Goal: Task Accomplishment & Management: Complete application form

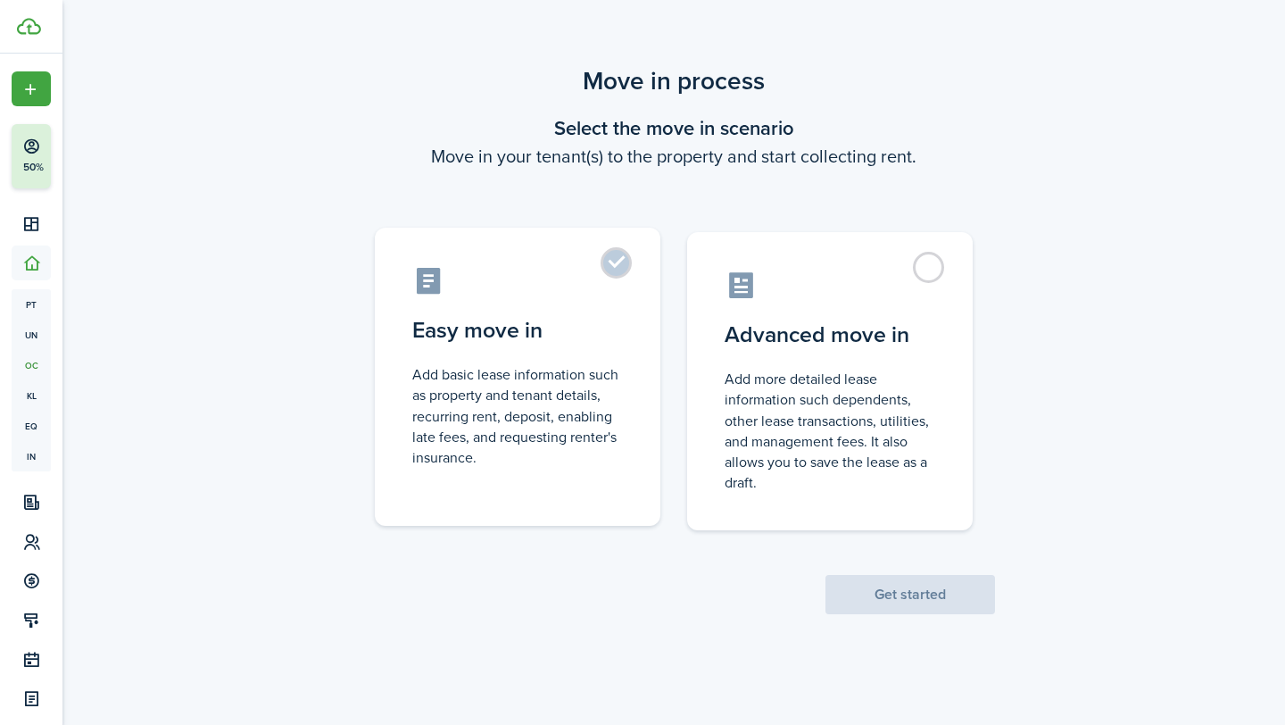
click at [618, 258] on label "Easy move in Add basic lease information such as property and tenant details, r…" at bounding box center [518, 377] width 286 height 298
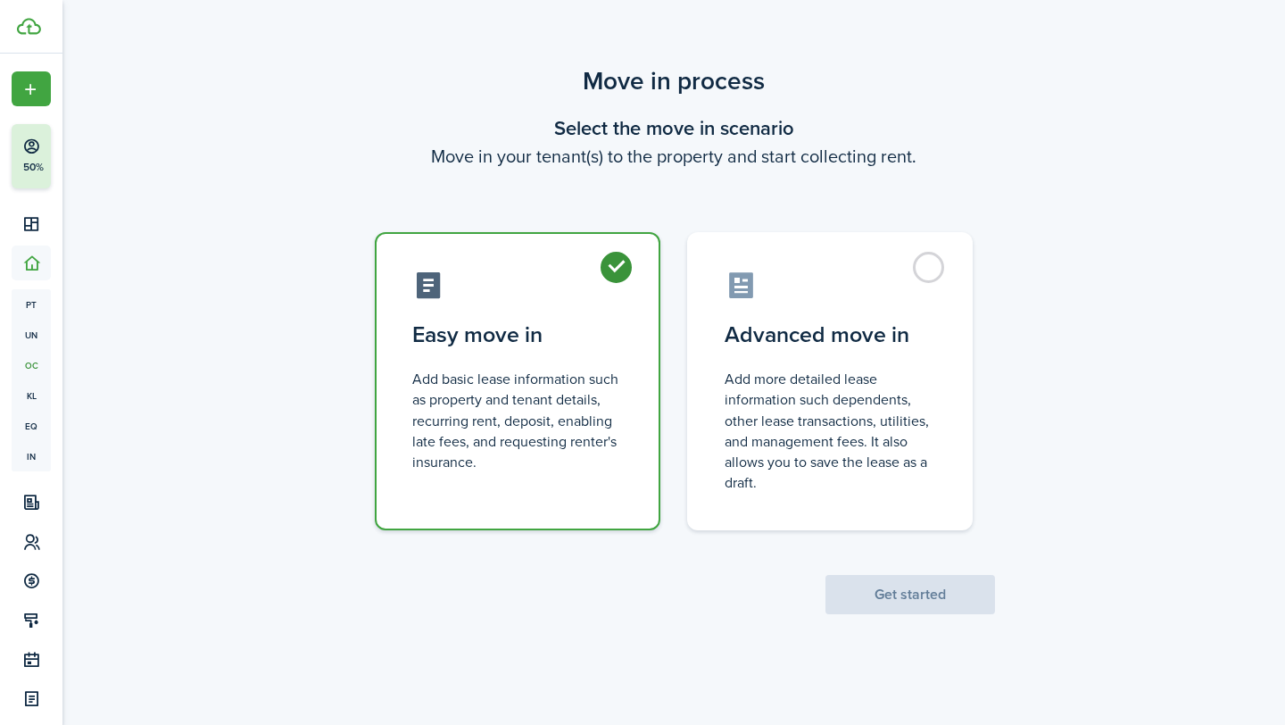
radio input "true"
click at [948, 586] on button "Get started" at bounding box center [911, 594] width 170 height 39
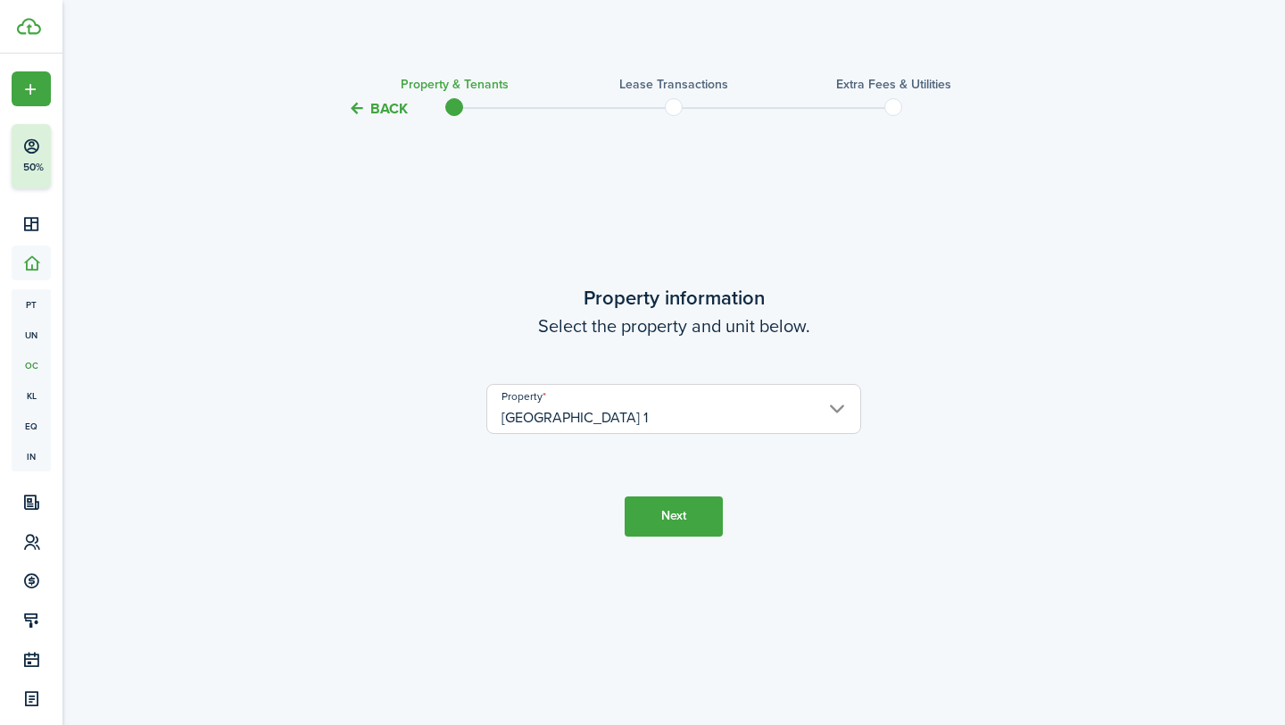
click at [665, 519] on button "Next" at bounding box center [674, 516] width 98 height 40
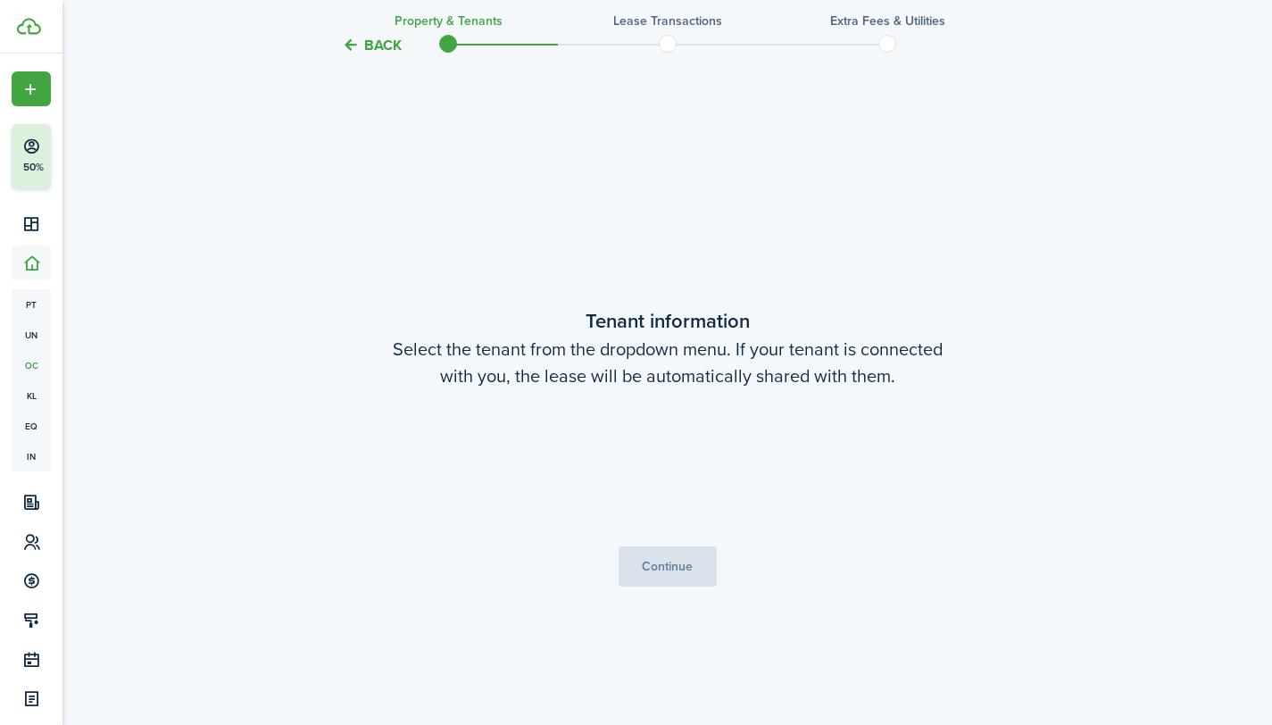
scroll to position [605, 0]
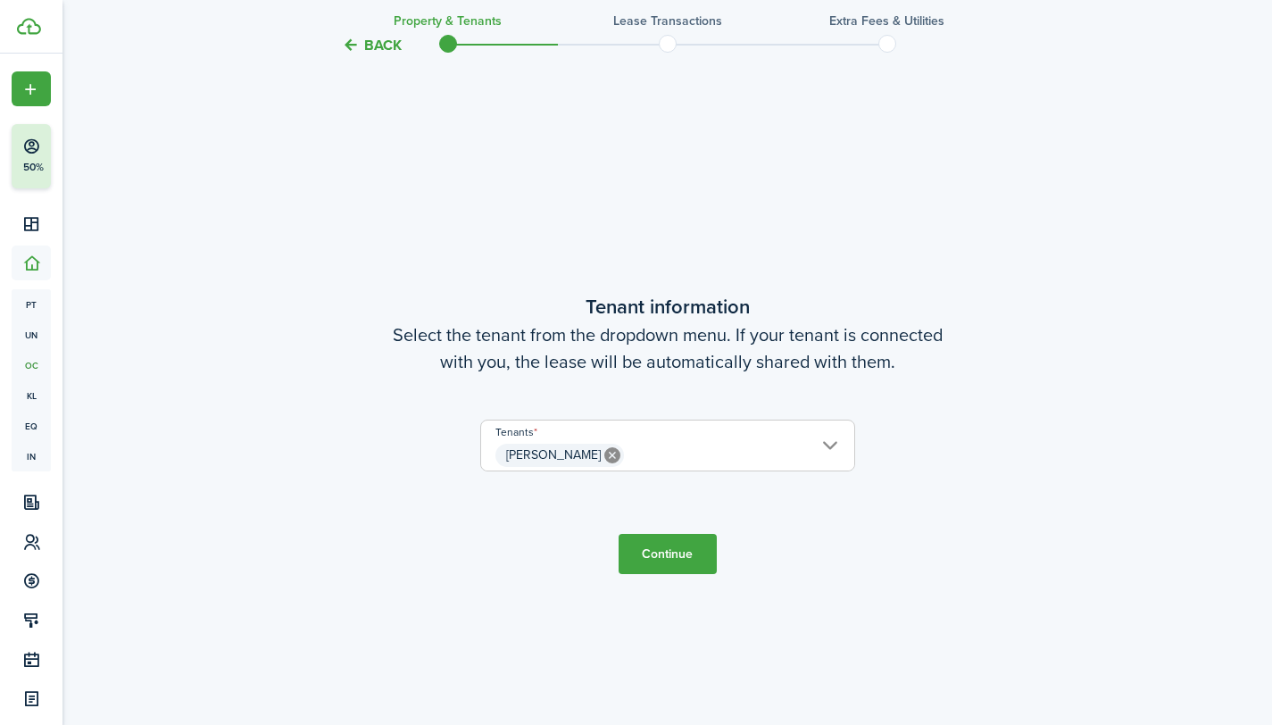
click at [651, 558] on button "Continue" at bounding box center [668, 554] width 98 height 40
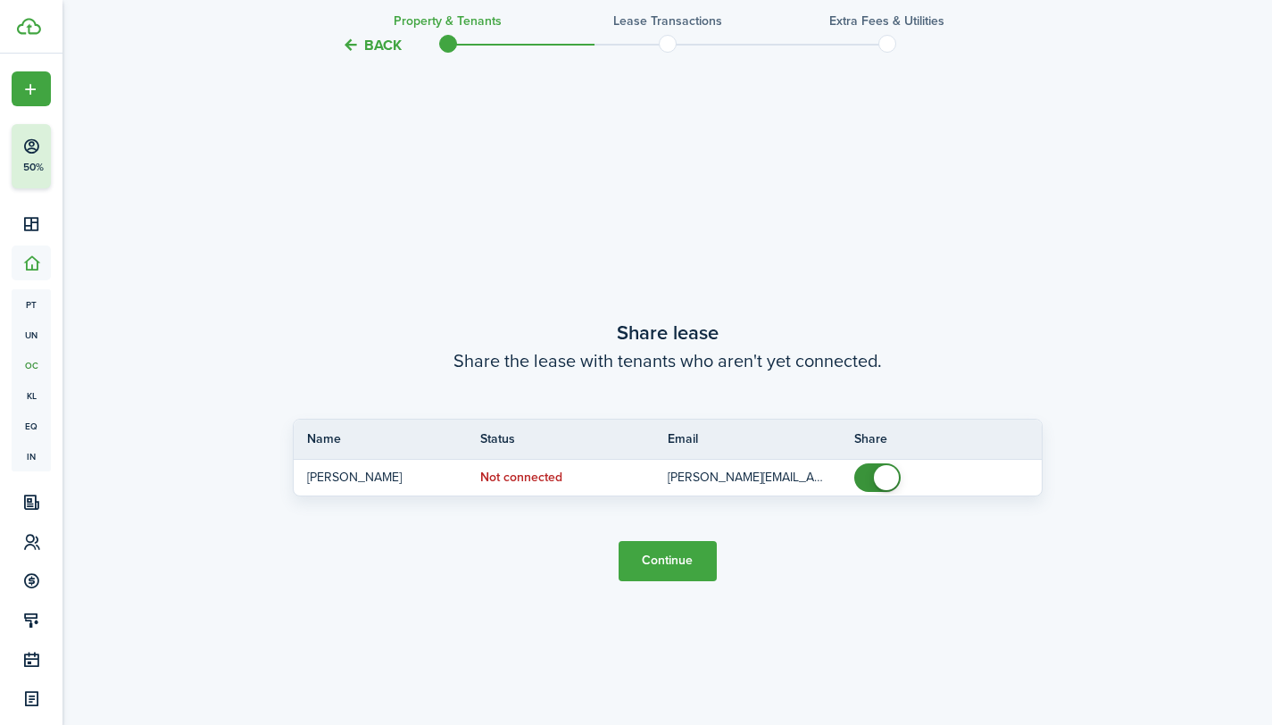
scroll to position [1330, 0]
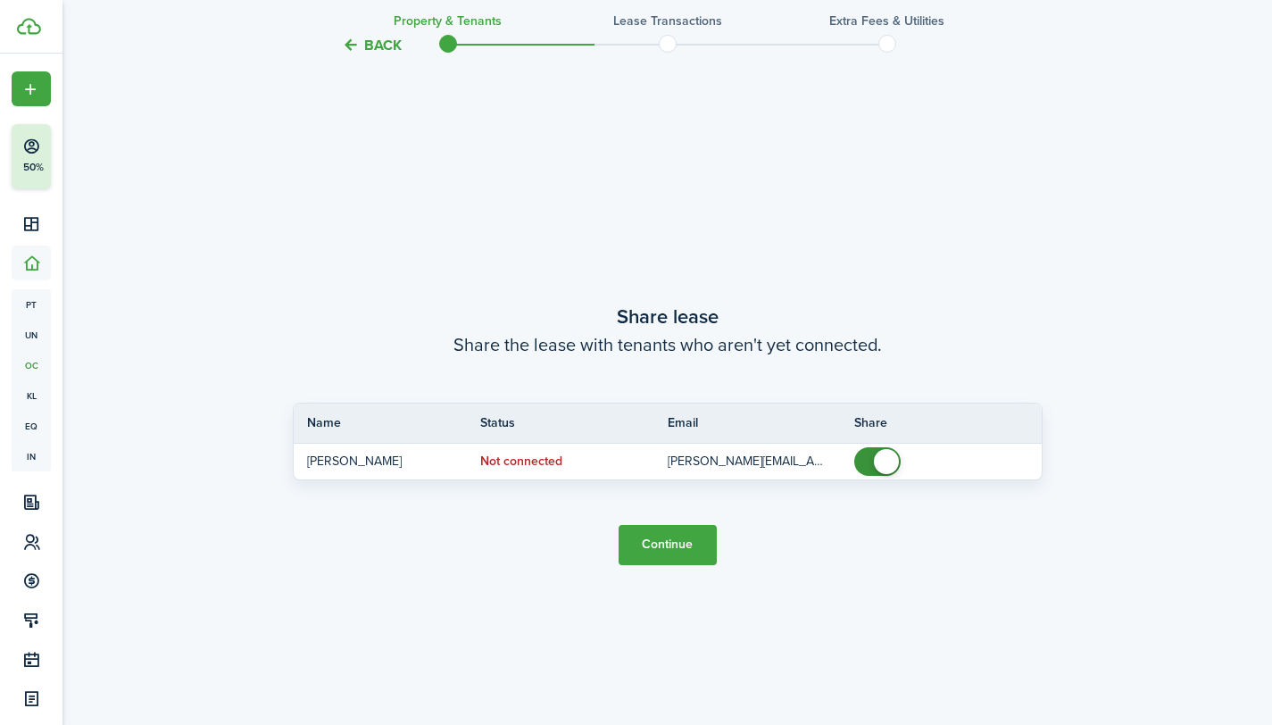
click at [351, 41] on button "Back" at bounding box center [372, 45] width 60 height 19
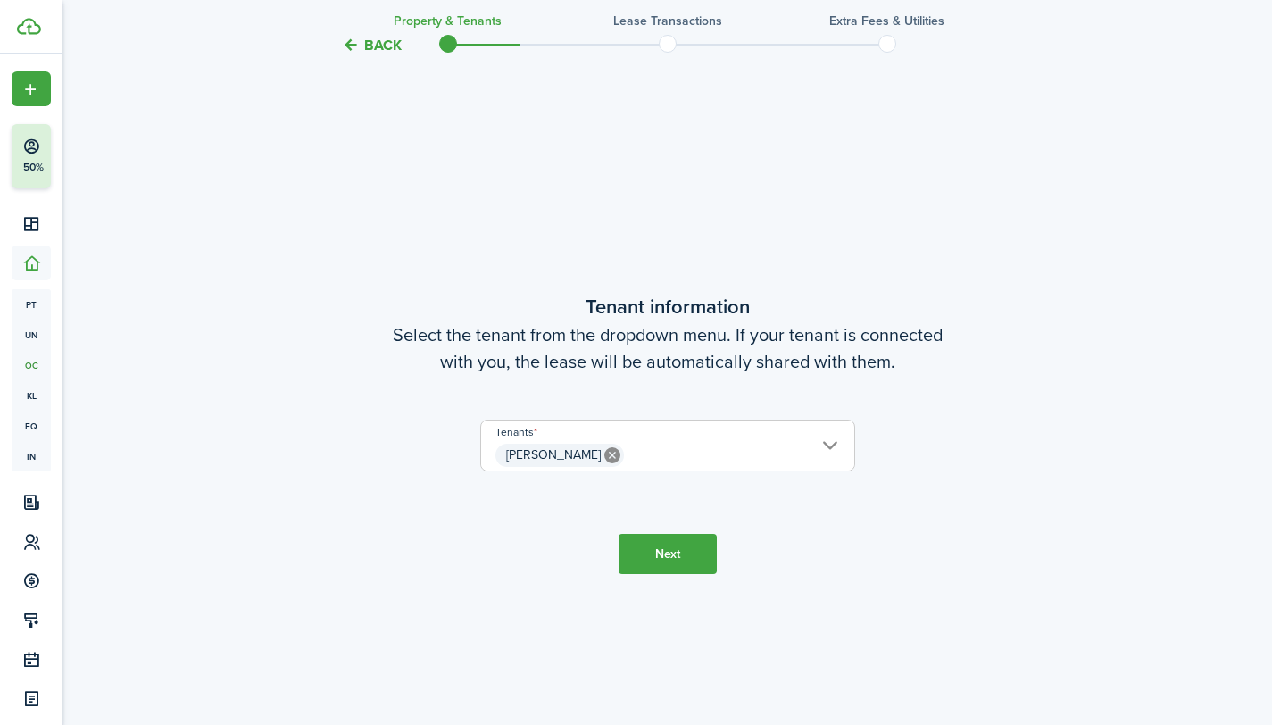
click at [351, 41] on button "Back" at bounding box center [372, 45] width 60 height 19
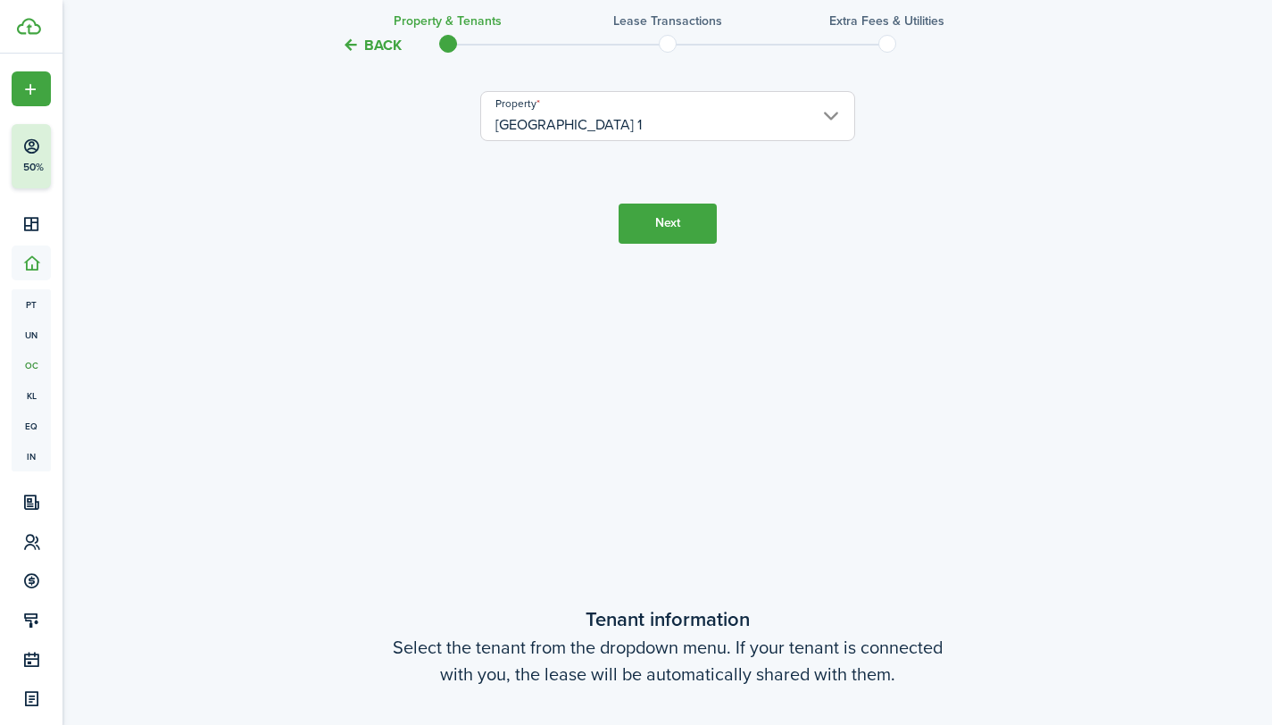
scroll to position [0, 0]
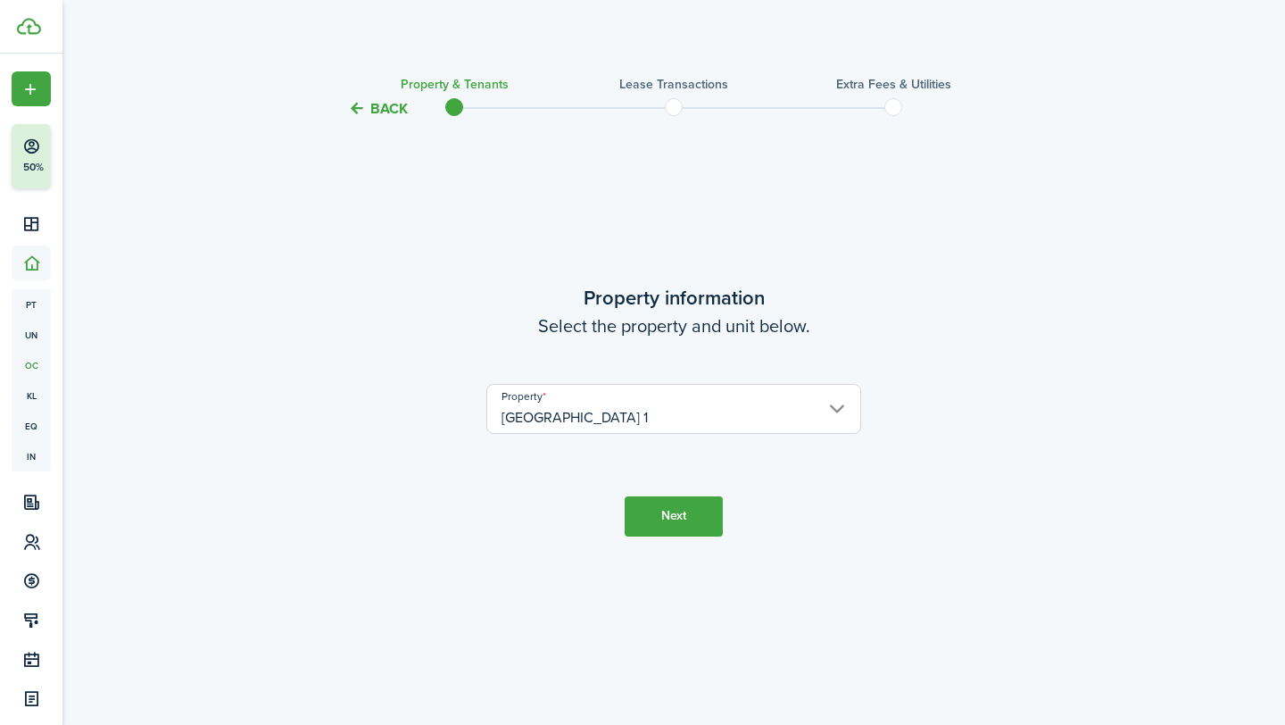
click at [358, 104] on button "Back" at bounding box center [378, 108] width 60 height 19
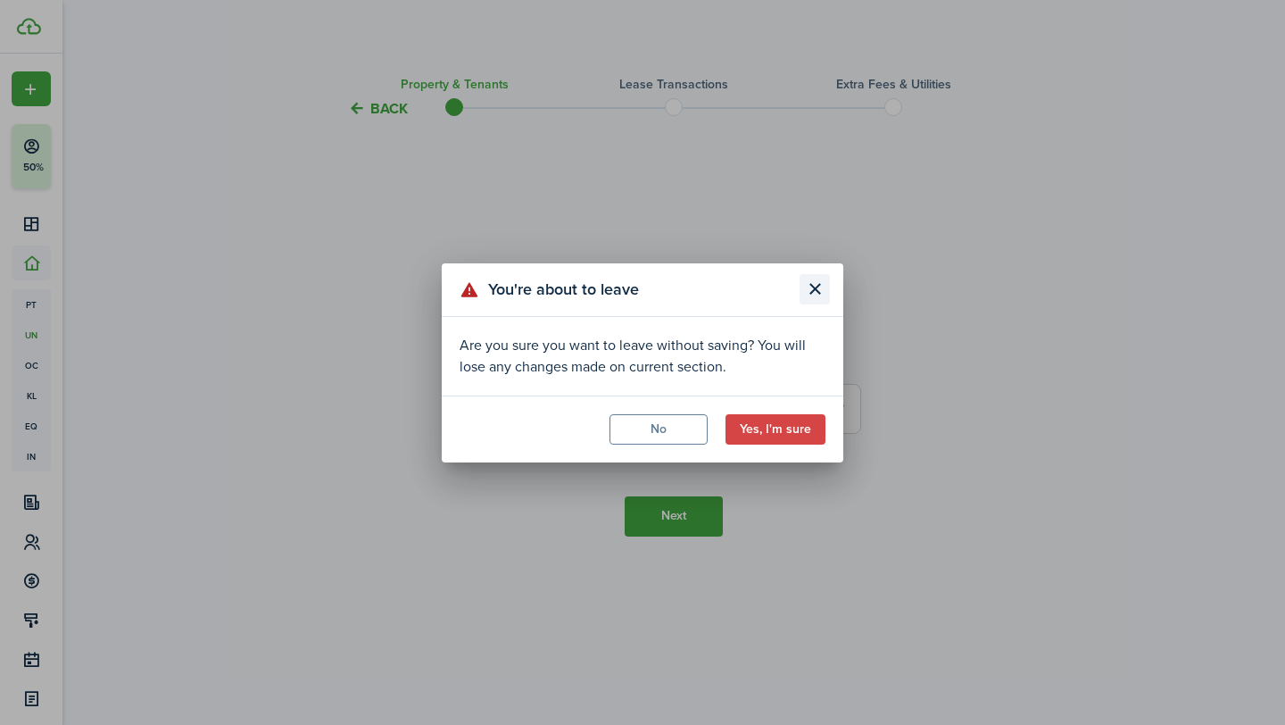
click at [816, 287] on button "Close modal" at bounding box center [815, 289] width 30 height 30
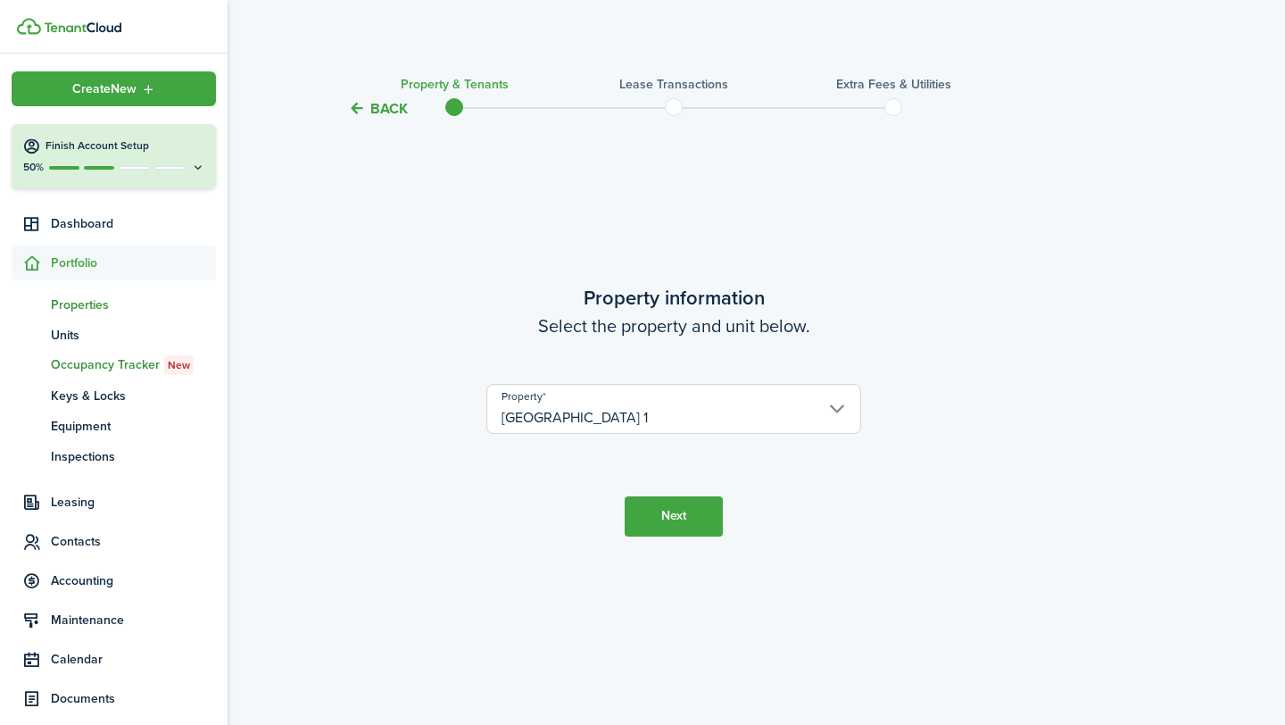
click at [88, 301] on span "Properties" at bounding box center [133, 304] width 165 height 19
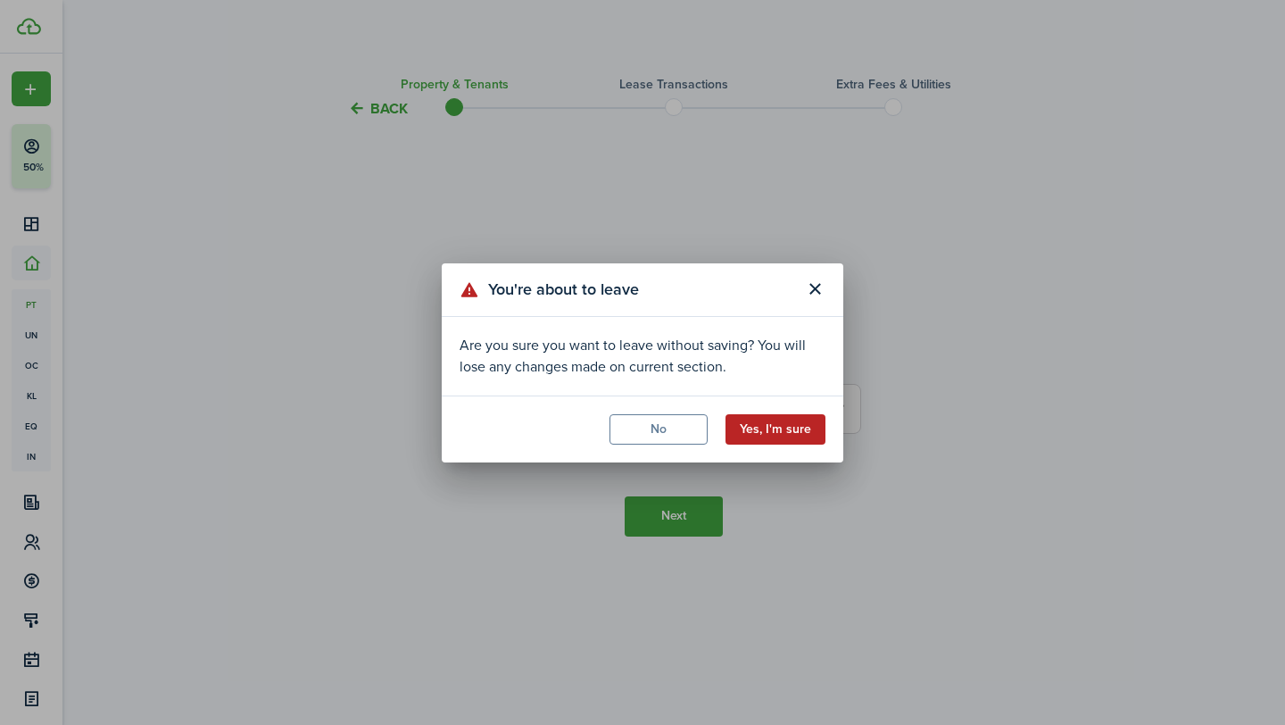
click at [760, 433] on button "Yes, I'm sure" at bounding box center [776, 429] width 100 height 30
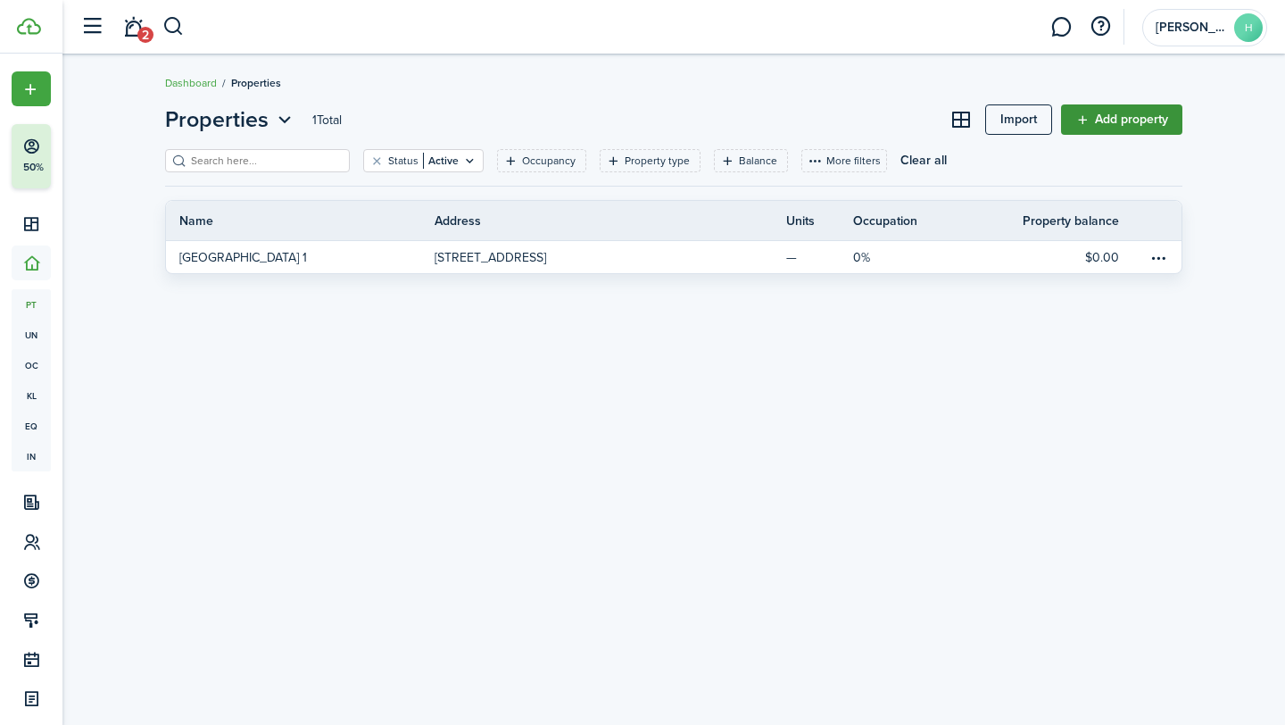
click at [1104, 120] on link "Add property" at bounding box center [1121, 119] width 121 height 30
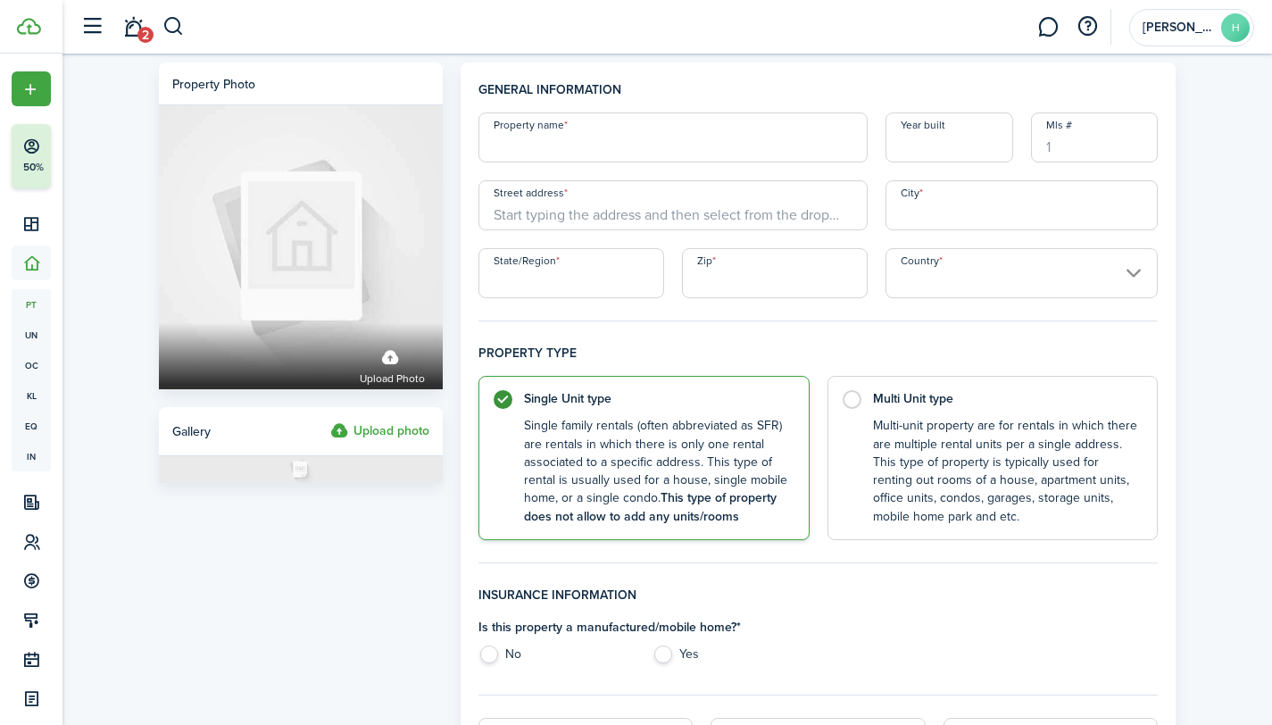
click at [669, 130] on input "Property name" at bounding box center [672, 137] width 389 height 50
type input "[GEOGRAPHIC_DATA] 2"
click at [975, 148] on input "Year built" at bounding box center [949, 137] width 128 height 50
type input "1987"
click at [617, 204] on input "Street address" at bounding box center [672, 205] width 389 height 50
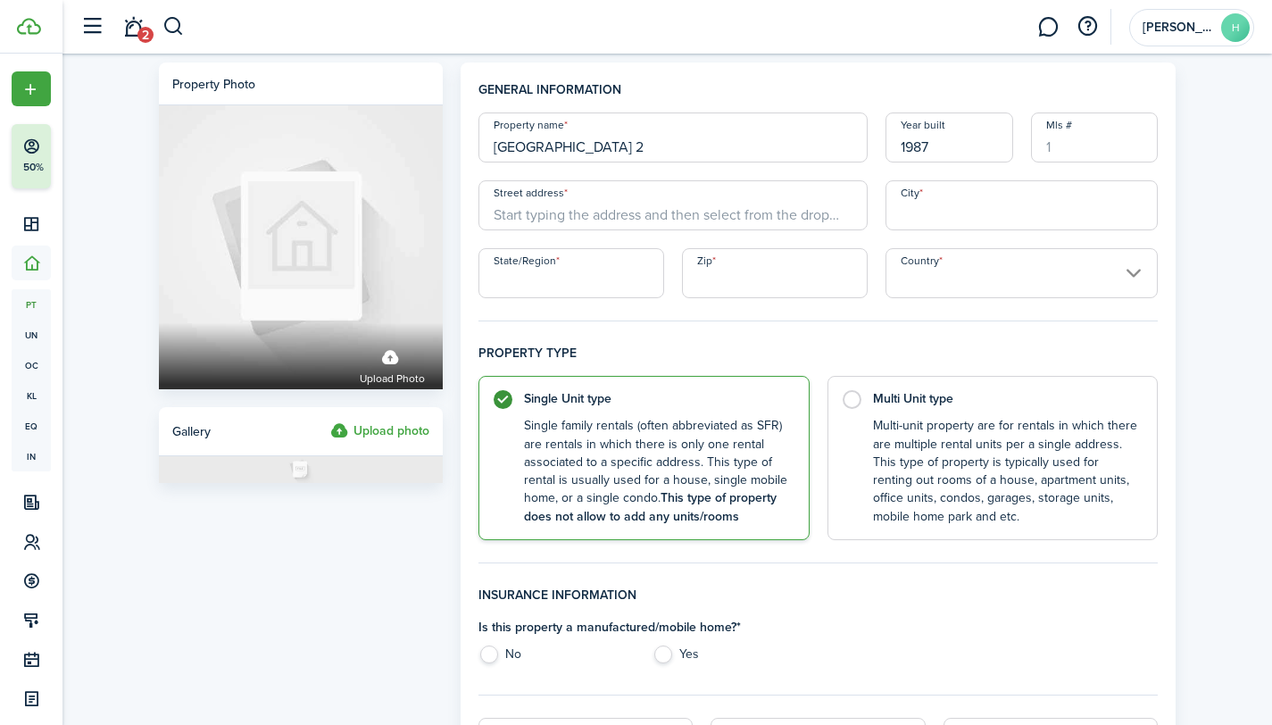
click at [621, 209] on input "Street address" at bounding box center [672, 205] width 389 height 50
paste input "[STREET_ADDRESS]"
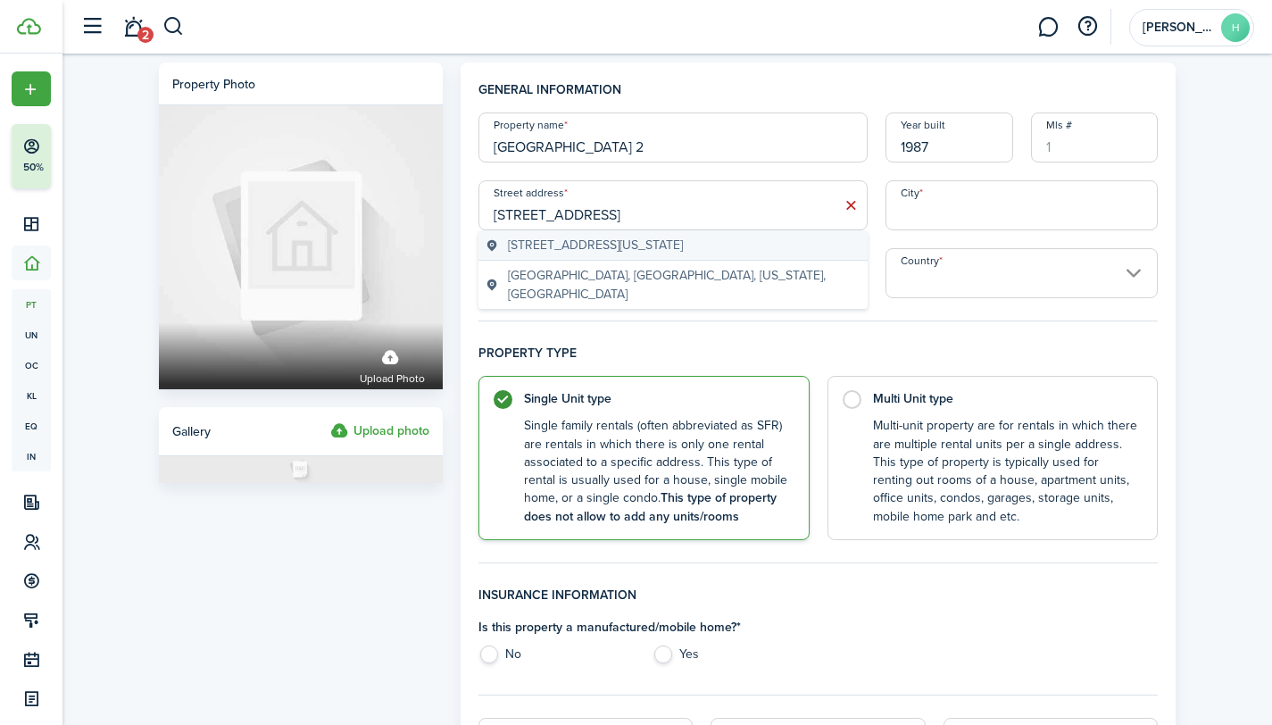
click at [618, 237] on span "[STREET_ADDRESS][US_STATE]" at bounding box center [595, 245] width 175 height 19
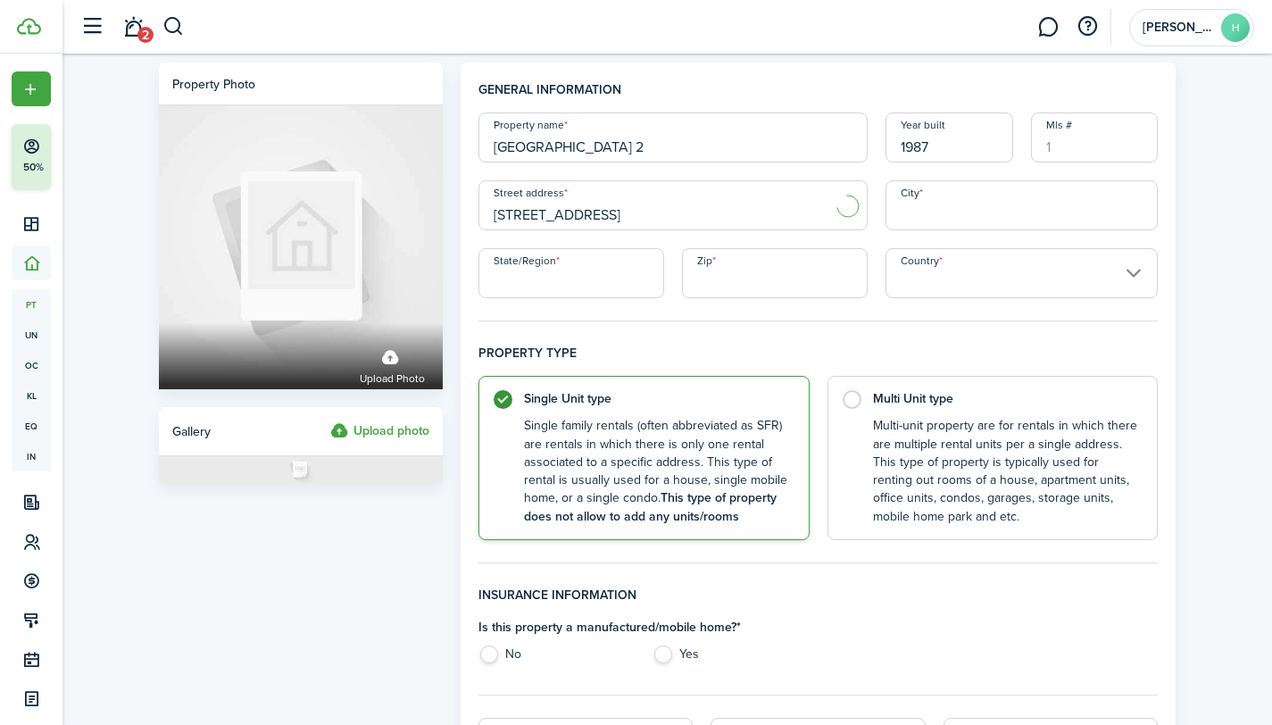
type input "[STREET_ADDRESS]"
type input "Boca Raton"
type input "FL"
type input "33428"
type input "[GEOGRAPHIC_DATA]"
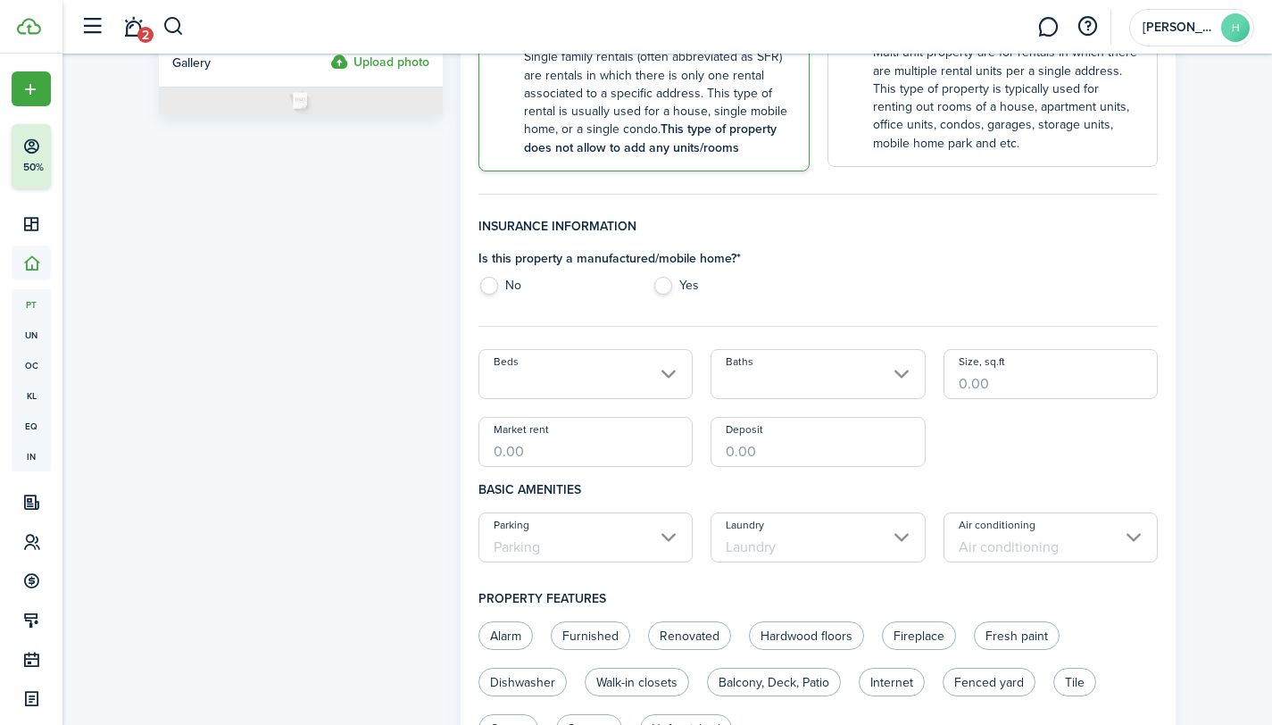
scroll to position [371, 0]
drag, startPoint x: 486, startPoint y: 283, endPoint x: 505, endPoint y: 286, distance: 18.9
click at [486, 283] on label "No" at bounding box center [556, 287] width 156 height 27
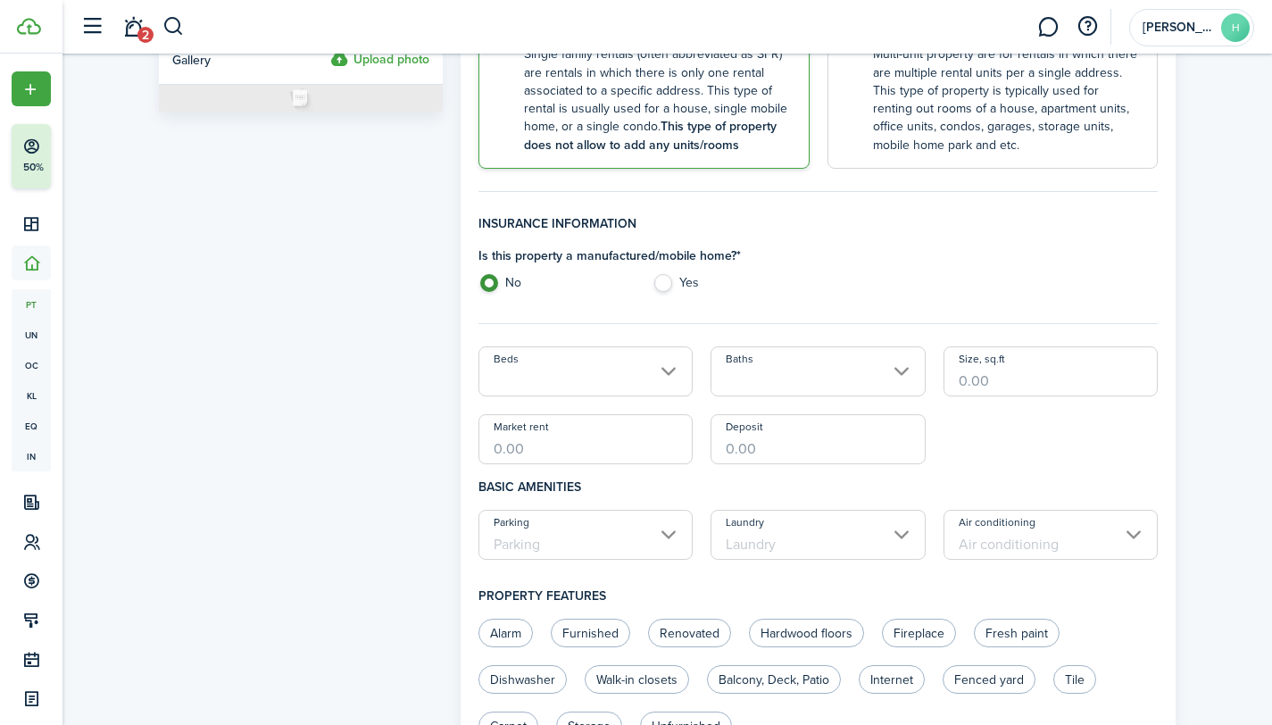
radio input "true"
click at [666, 370] on input "Beds" at bounding box center [585, 371] width 215 height 50
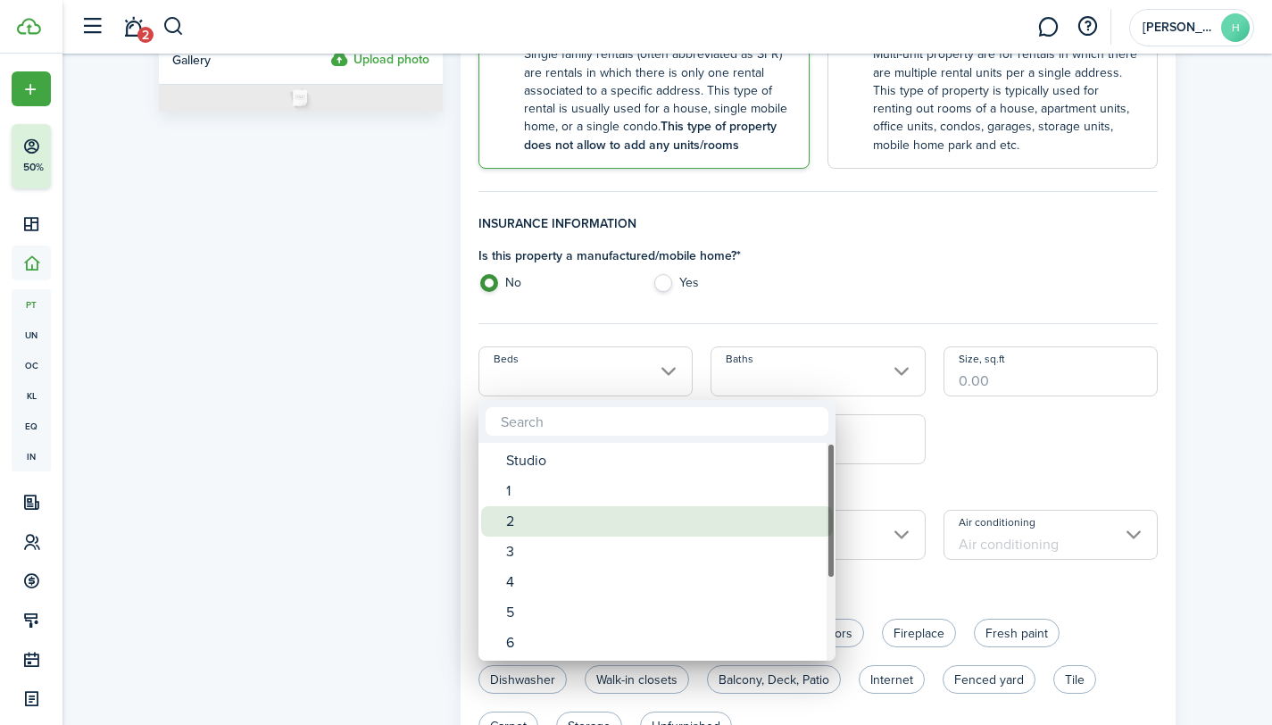
click at [511, 523] on div "2" at bounding box center [664, 521] width 316 height 30
type input "2"
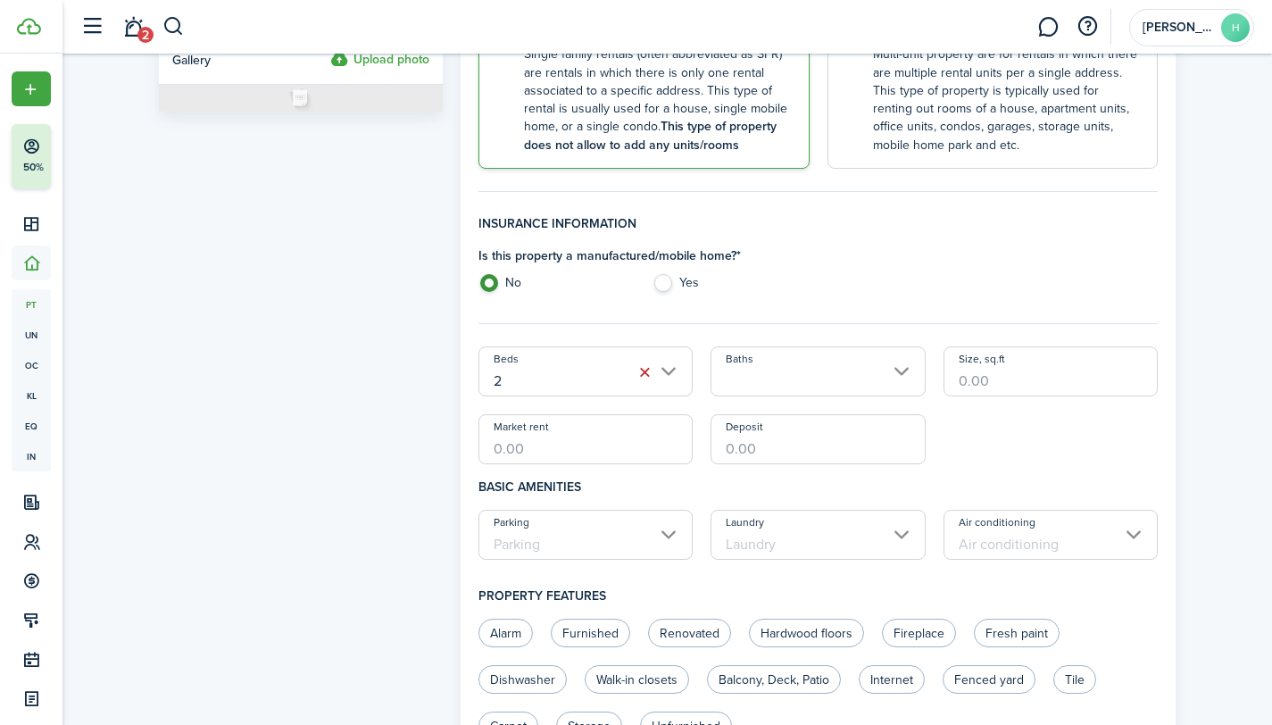
click at [744, 374] on input "Baths" at bounding box center [817, 371] width 215 height 50
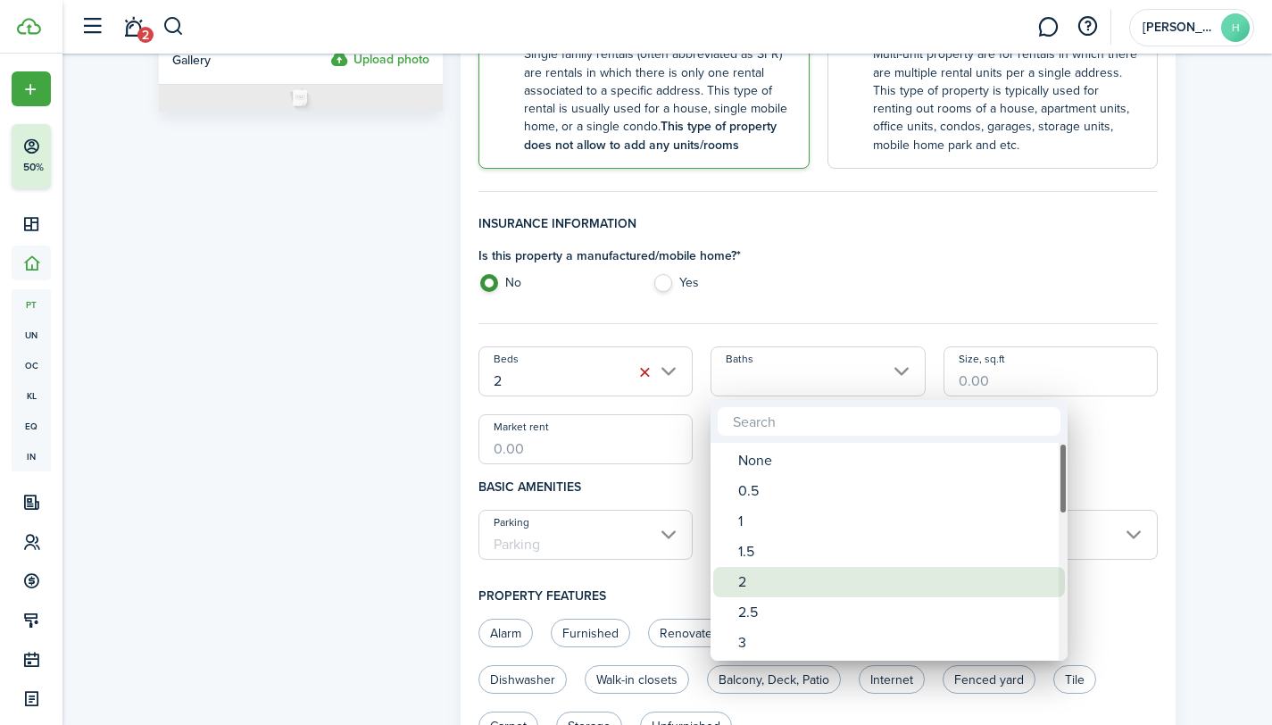
click at [742, 586] on div "2" at bounding box center [896, 582] width 316 height 30
type input "2"
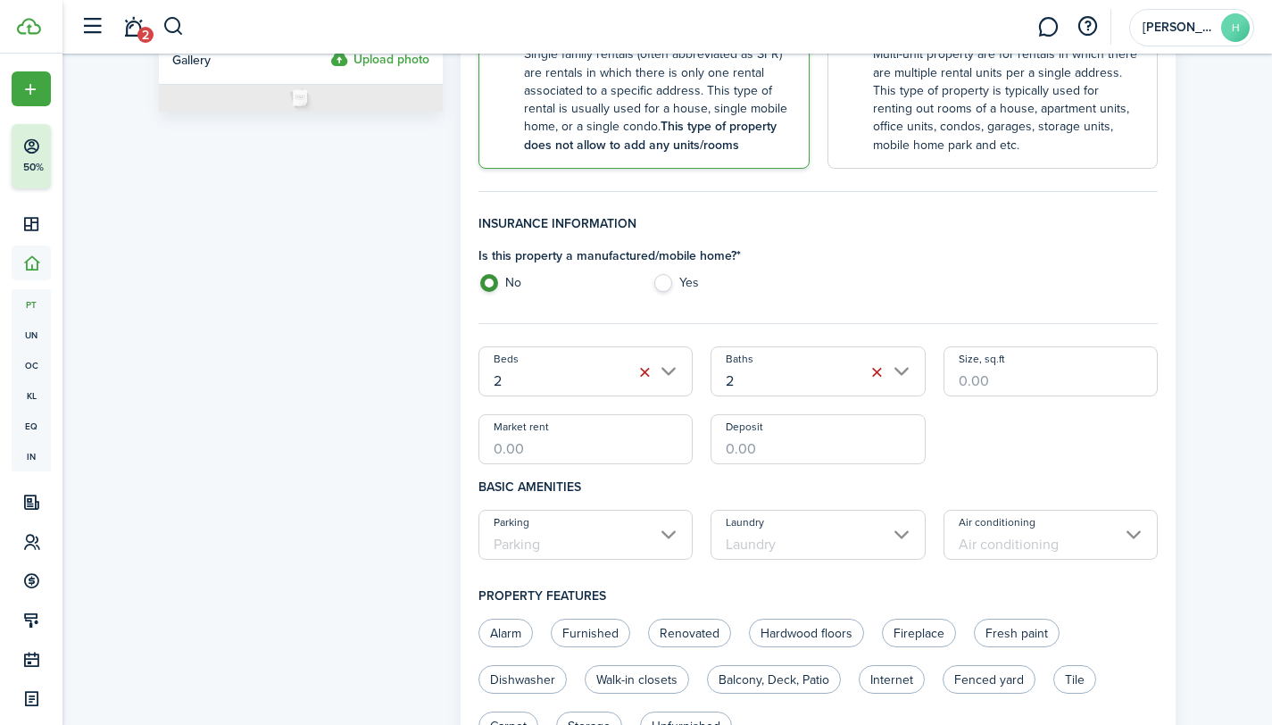
click at [1035, 382] on input "Size, sq.ft" at bounding box center [1050, 371] width 215 height 50
type input "900"
click at [615, 443] on input "Market rent" at bounding box center [585, 439] width 215 height 50
type input "$2,000.00"
click at [790, 440] on input "Deposit" at bounding box center [817, 439] width 215 height 50
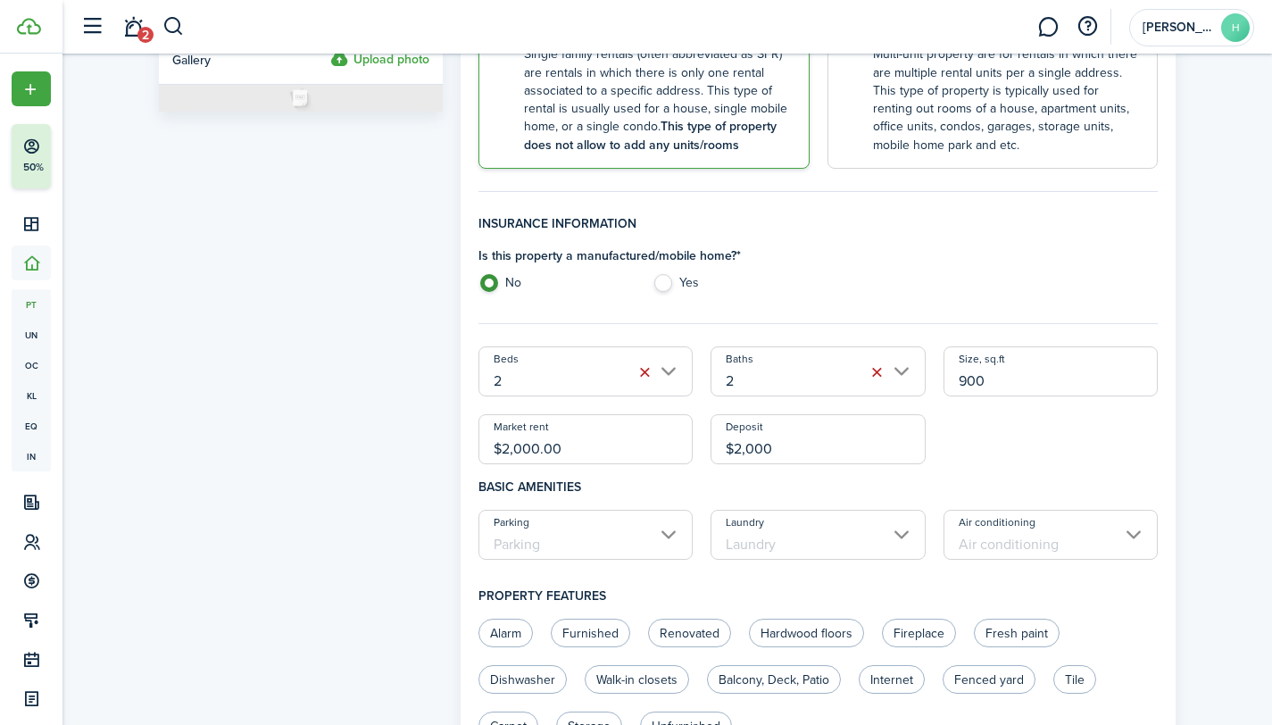
click at [669, 532] on input "Parking" at bounding box center [585, 535] width 215 height 50
type input "$2,000.00"
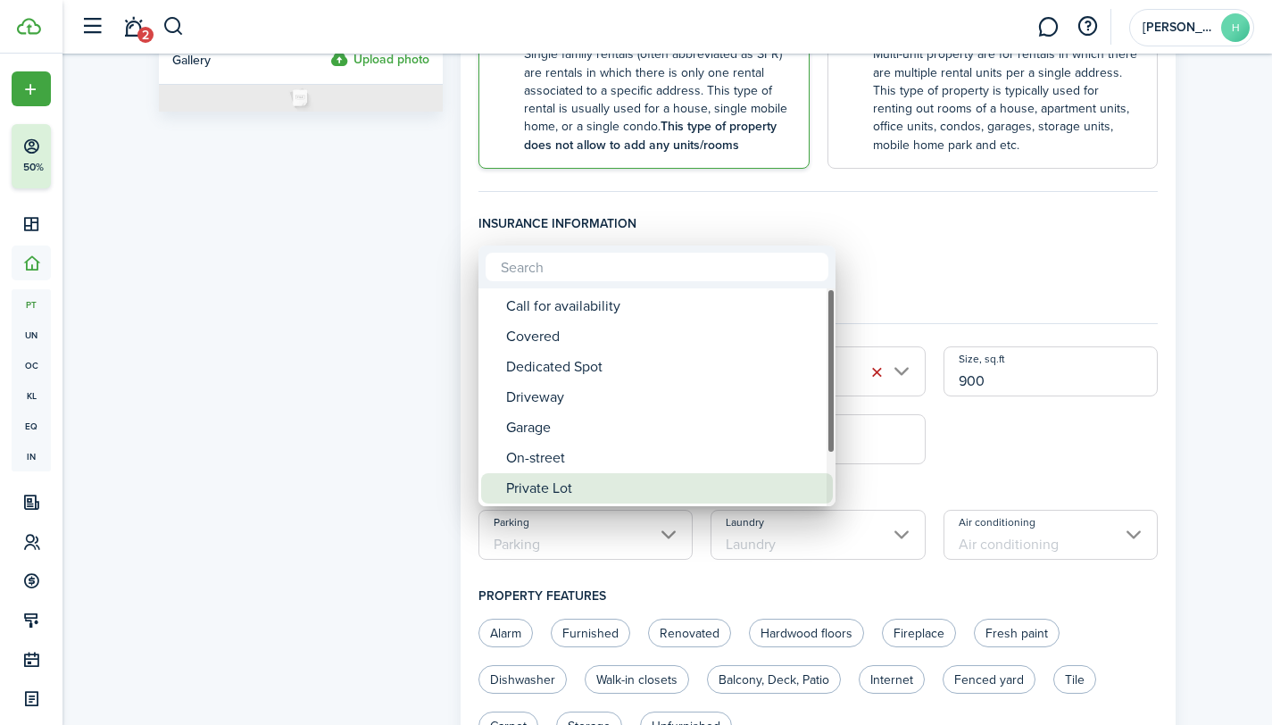
click at [547, 491] on div "Private Lot" at bounding box center [664, 488] width 316 height 30
type input "Private Lot"
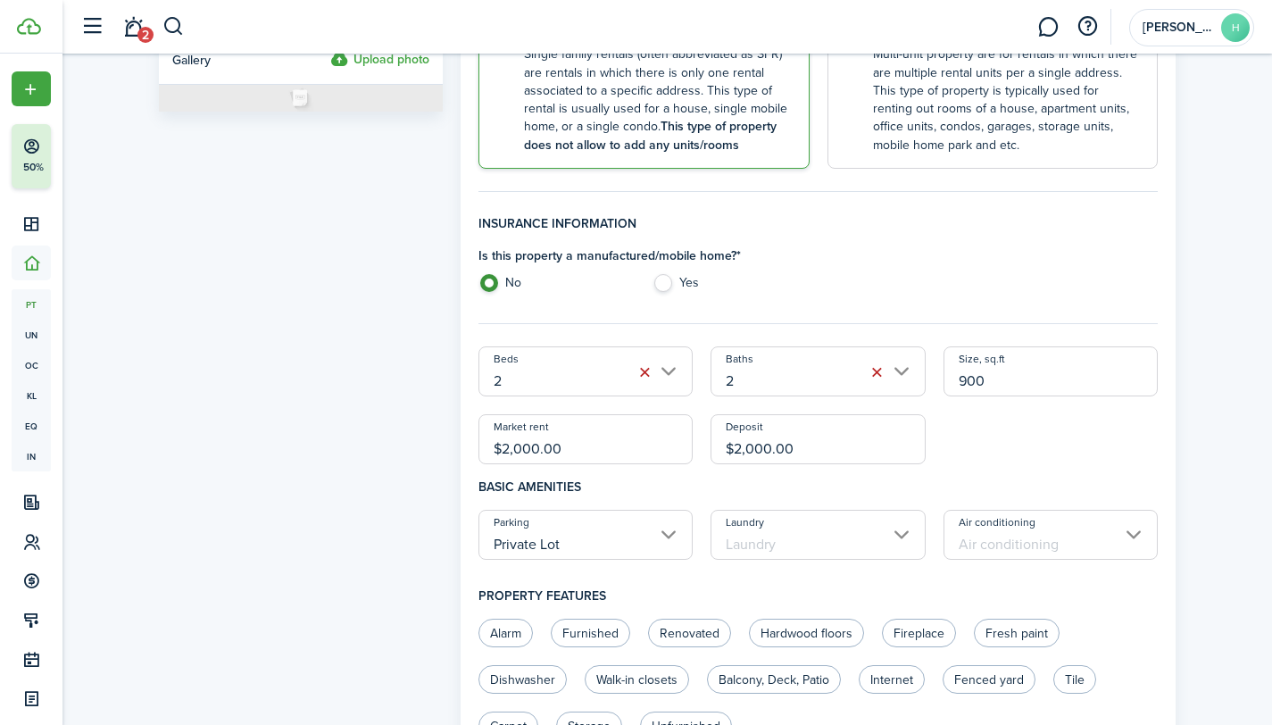
click at [756, 532] on input "Laundry" at bounding box center [817, 535] width 215 height 50
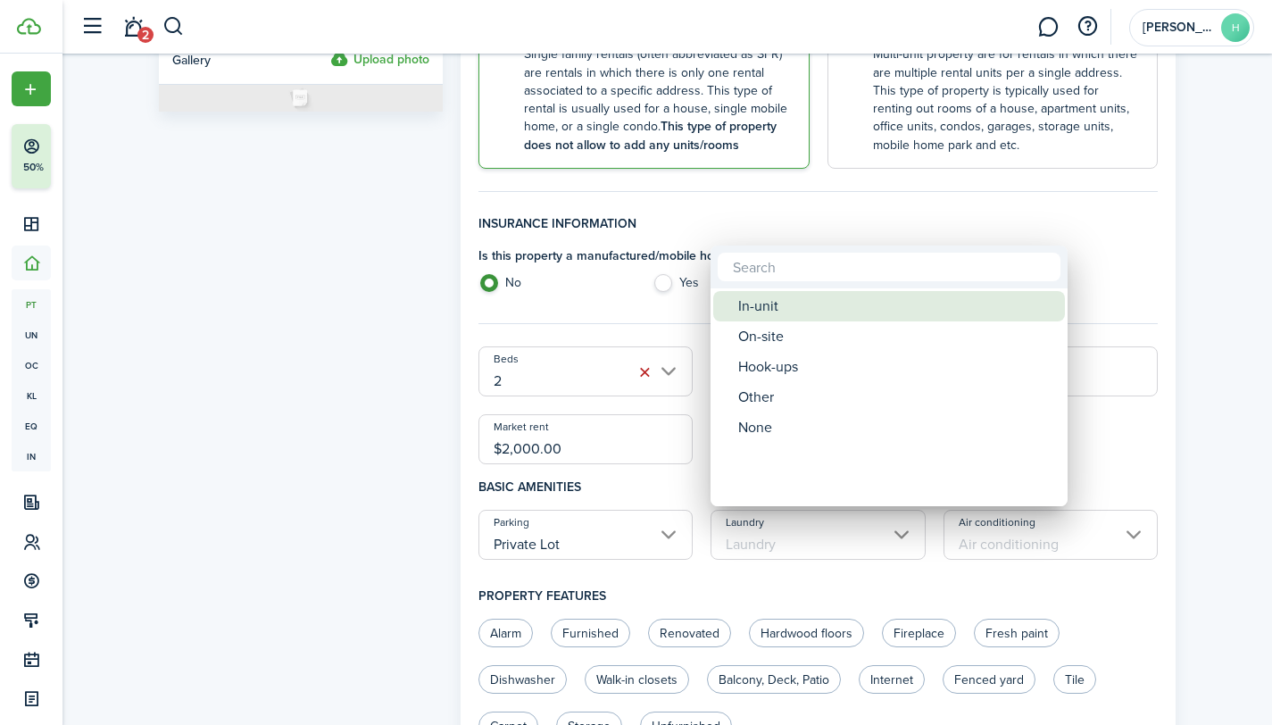
drag, startPoint x: 797, startPoint y: 312, endPoint x: 843, endPoint y: 316, distance: 46.6
click at [797, 312] on div "In-unit" at bounding box center [896, 306] width 316 height 30
type input "In-unit"
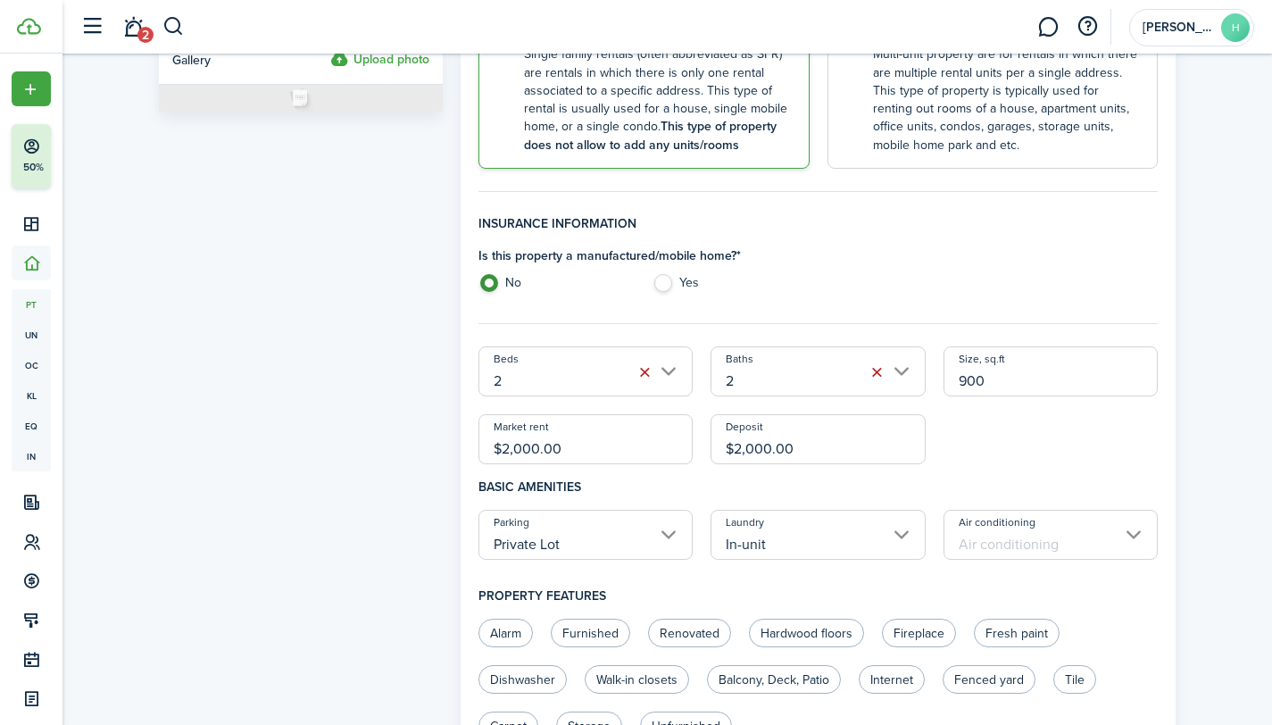
click at [1059, 535] on input "Air conditioning" at bounding box center [1050, 535] width 215 height 50
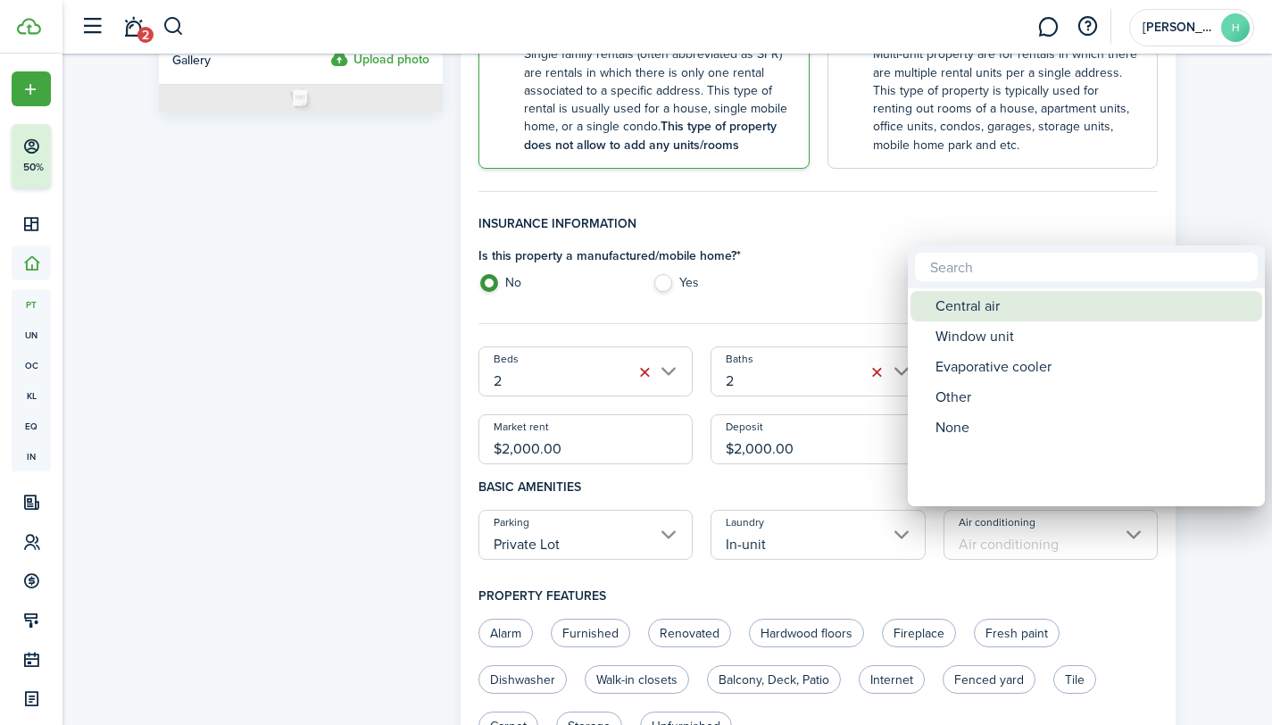
click at [974, 298] on div "Central air" at bounding box center [1093, 306] width 316 height 30
type input "Central air"
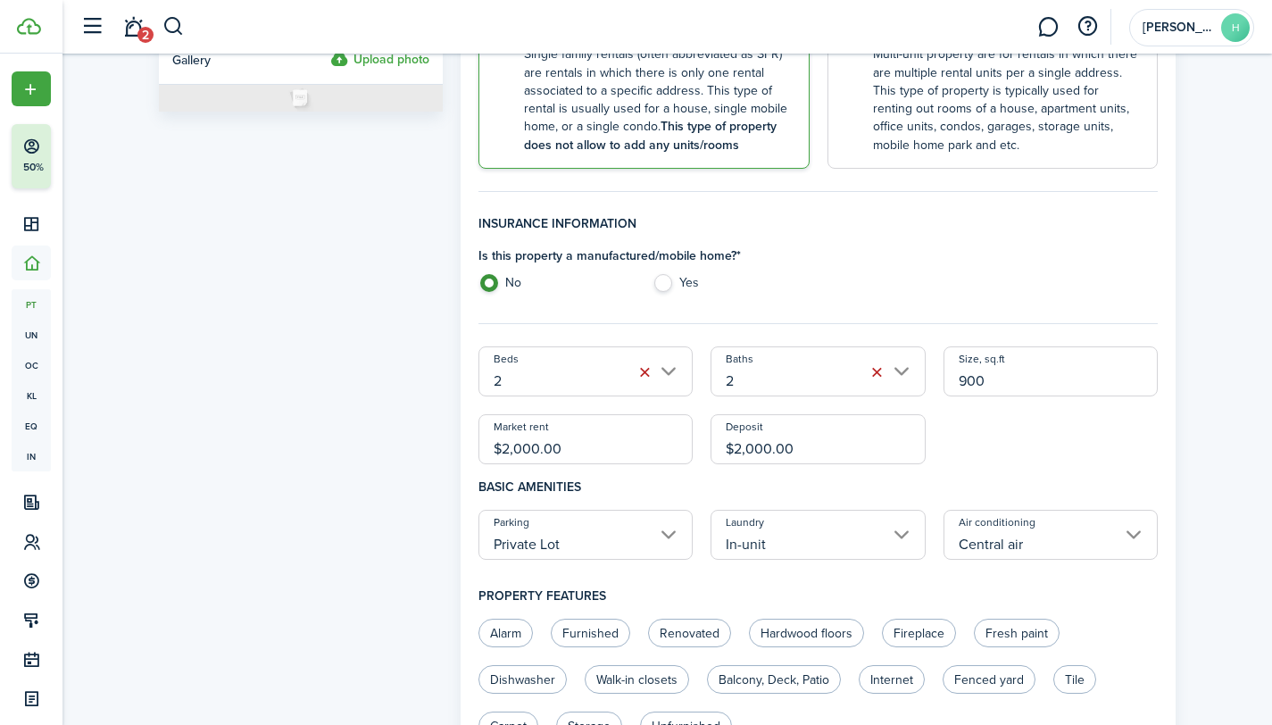
click at [1153, 587] on h4 "Property features" at bounding box center [818, 596] width 680 height 46
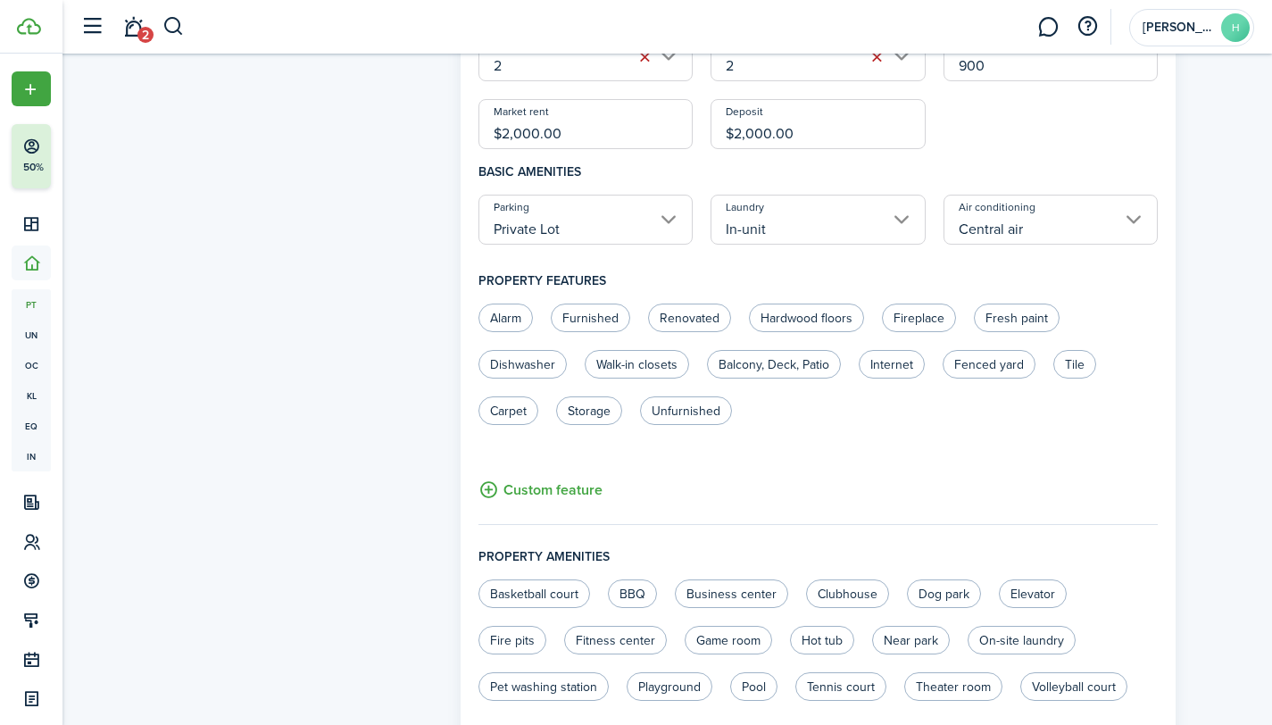
scroll to position [688, 0]
click at [705, 313] on label "Renovated" at bounding box center [689, 316] width 83 height 29
radio input "true"
drag, startPoint x: 1031, startPoint y: 313, endPoint x: 972, endPoint y: 316, distance: 59.0
click at [1031, 313] on label "Fresh paint" at bounding box center [1017, 316] width 86 height 29
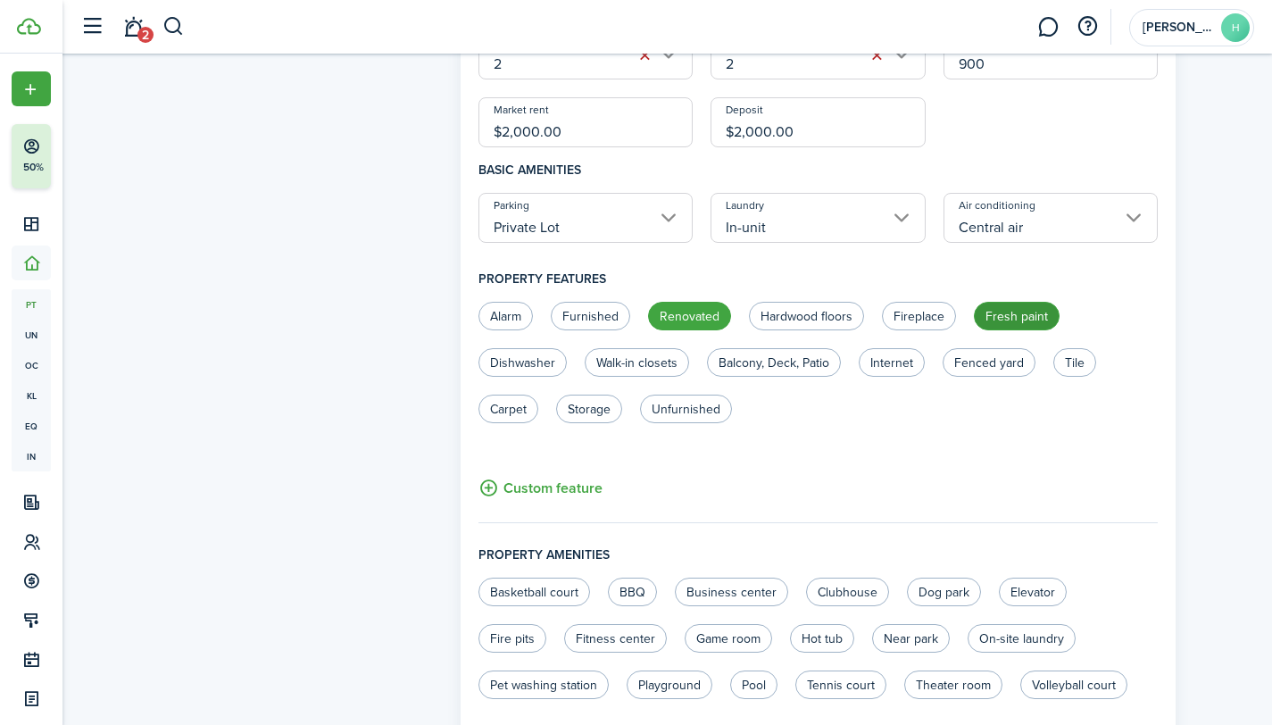
radio input "true"
drag, startPoint x: 534, startPoint y: 353, endPoint x: 547, endPoint y: 353, distance: 13.4
click at [534, 353] on label "Dishwasher" at bounding box center [522, 362] width 88 height 29
radio input "true"
click at [607, 357] on label "Walk-in closets" at bounding box center [637, 362] width 104 height 29
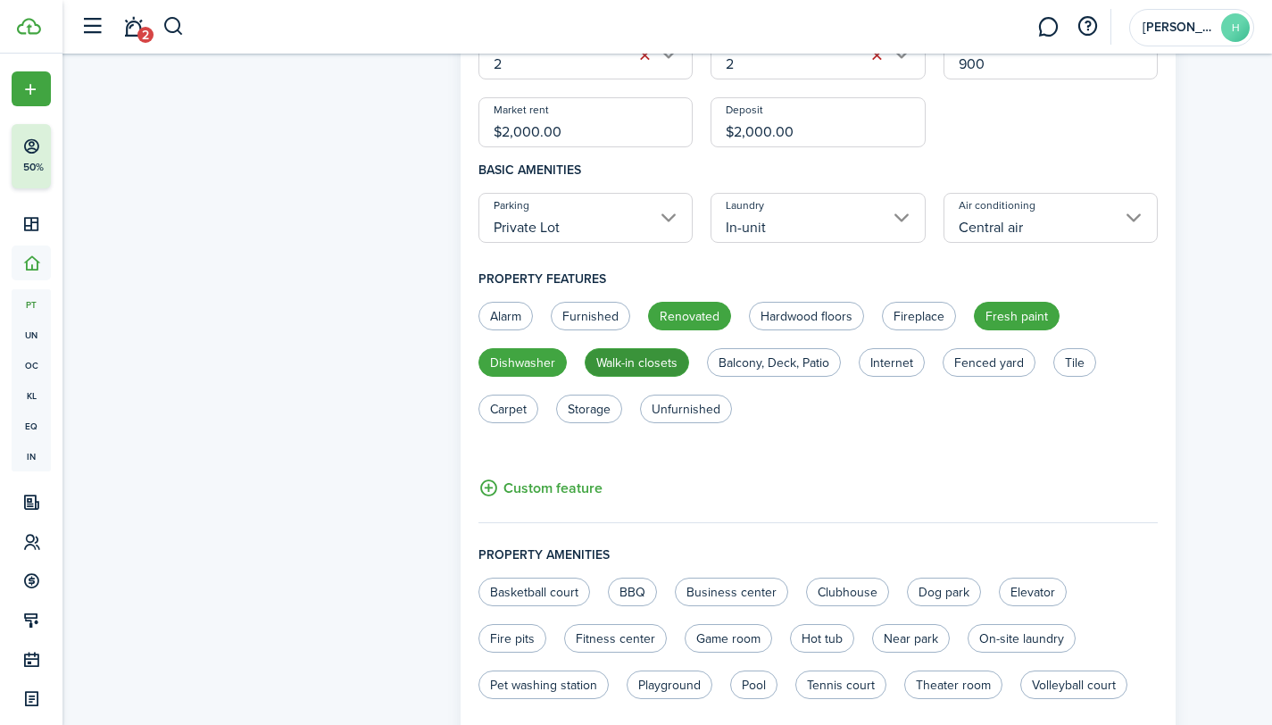
radio input "true"
click at [803, 361] on label "Balcony, Deck, Patio" at bounding box center [774, 362] width 134 height 29
radio input "true"
click at [897, 362] on label "Internet" at bounding box center [892, 362] width 66 height 29
radio input "true"
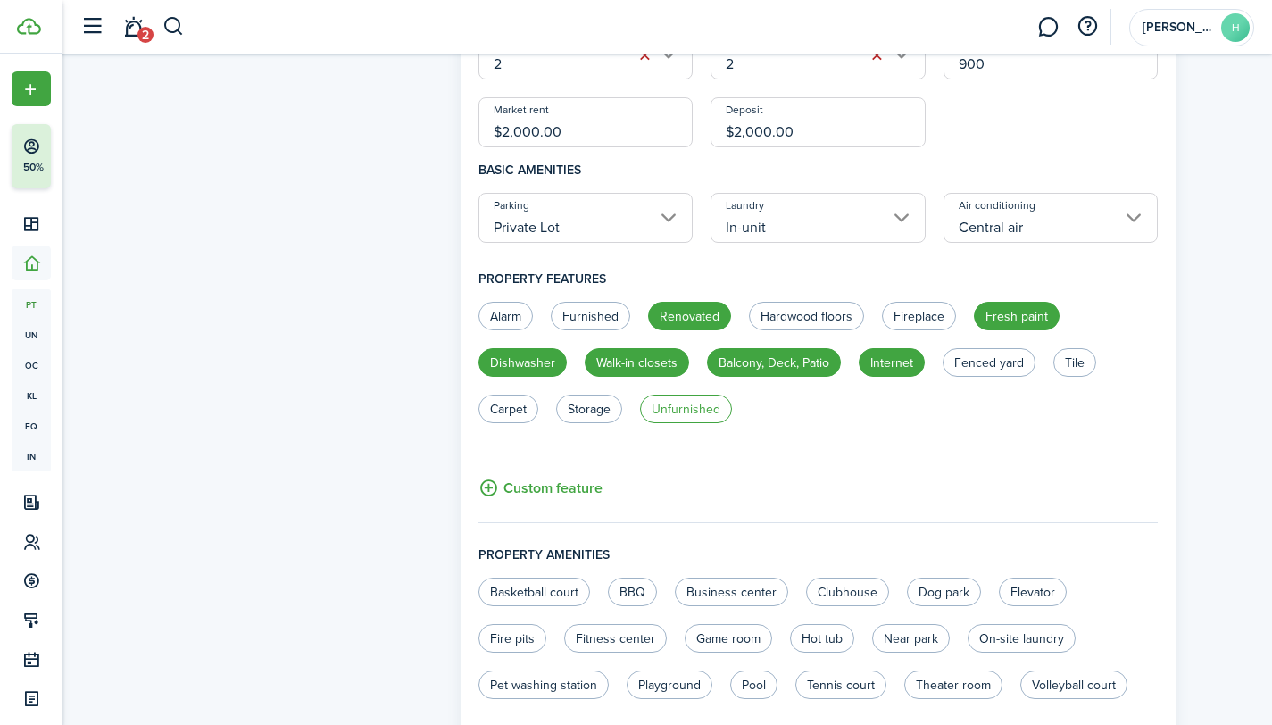
click at [675, 411] on label "Unfurnished" at bounding box center [686, 409] width 92 height 29
radio input "true"
click at [489, 489] on button "Custom feature" at bounding box center [540, 488] width 124 height 22
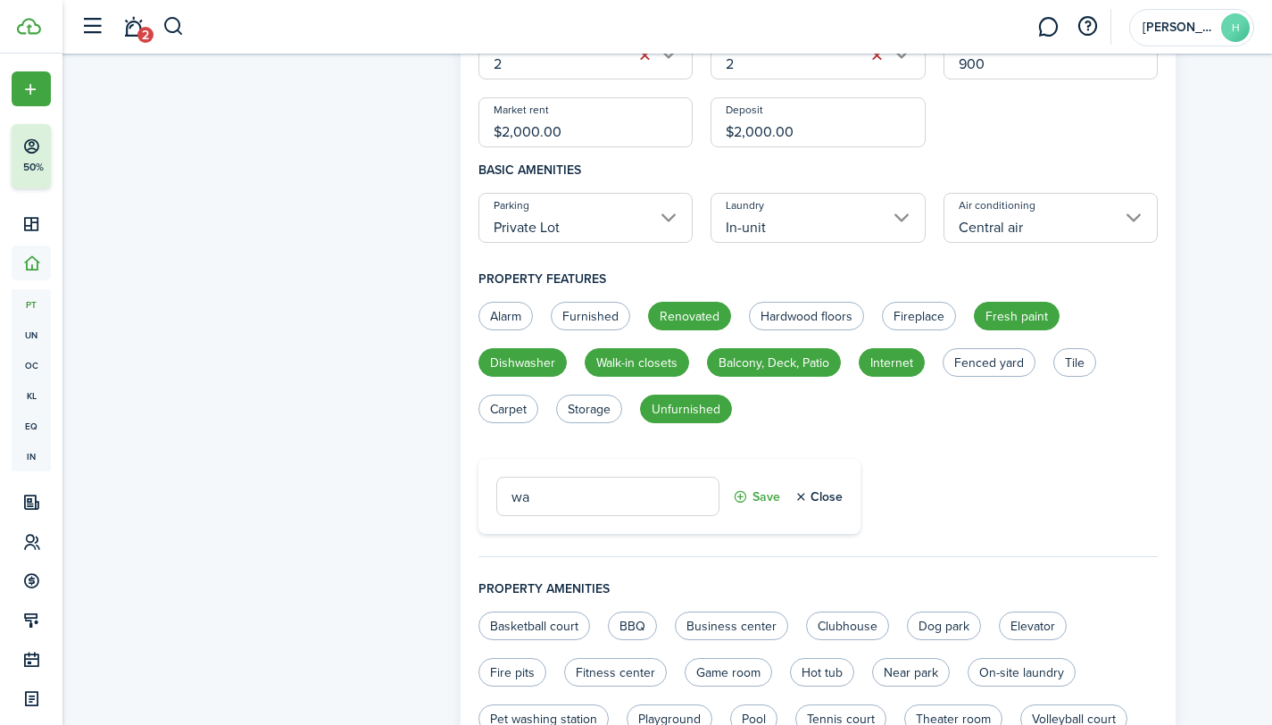
type input "w"
drag, startPoint x: 794, startPoint y: 494, endPoint x: 812, endPoint y: 499, distance: 19.3
click at [794, 494] on button "Close" at bounding box center [818, 496] width 49 height 39
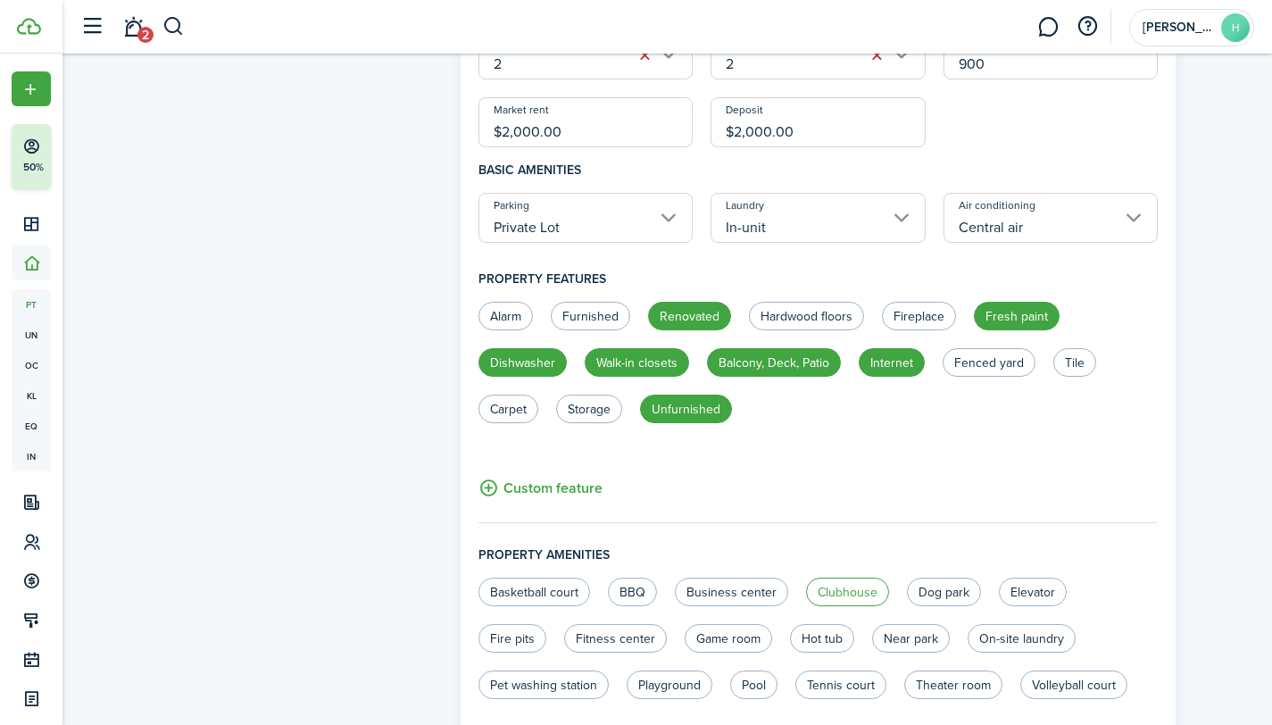
click at [859, 590] on label "Clubhouse" at bounding box center [847, 592] width 83 height 29
radio input "true"
click at [622, 644] on label "Fitness center" at bounding box center [615, 638] width 103 height 29
radio input "true"
drag, startPoint x: 902, startPoint y: 639, endPoint x: 877, endPoint y: 642, distance: 25.1
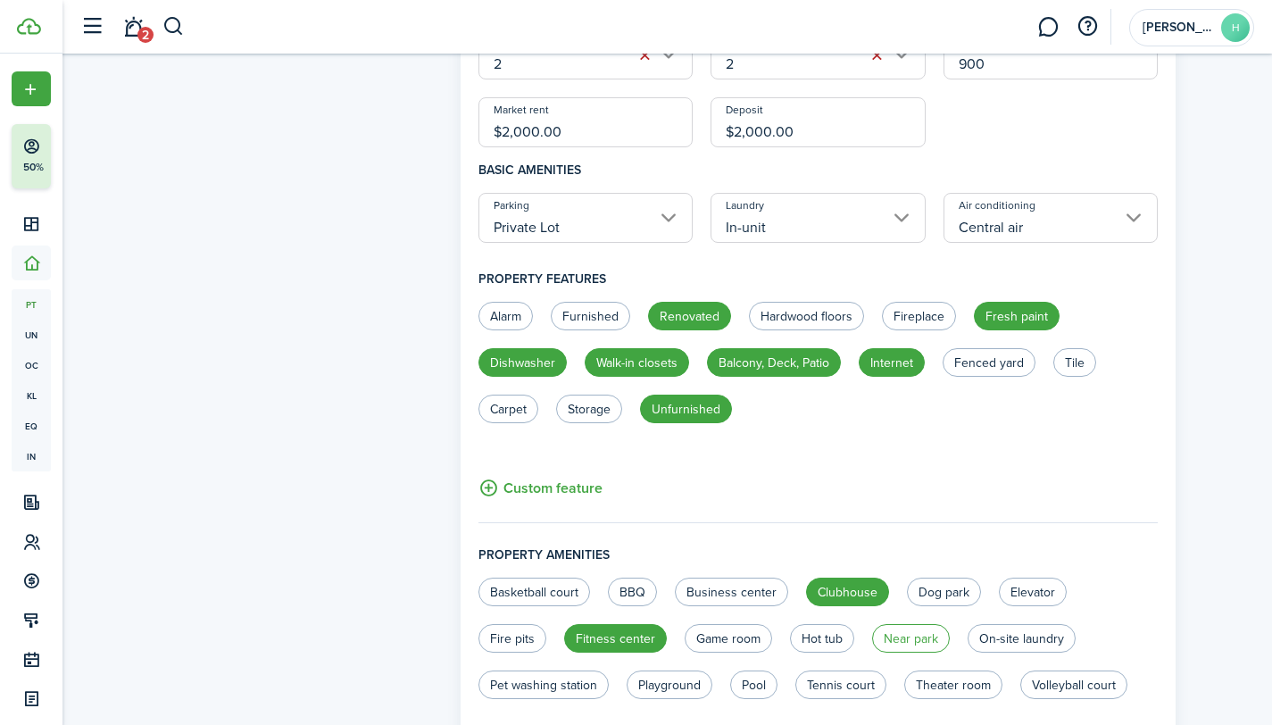
click at [902, 639] on label "Near park" at bounding box center [911, 638] width 78 height 29
radio input "true"
click at [751, 683] on label "Pool" at bounding box center [753, 684] width 47 height 29
radio input "true"
click at [853, 688] on label "Tennis court" at bounding box center [840, 684] width 91 height 29
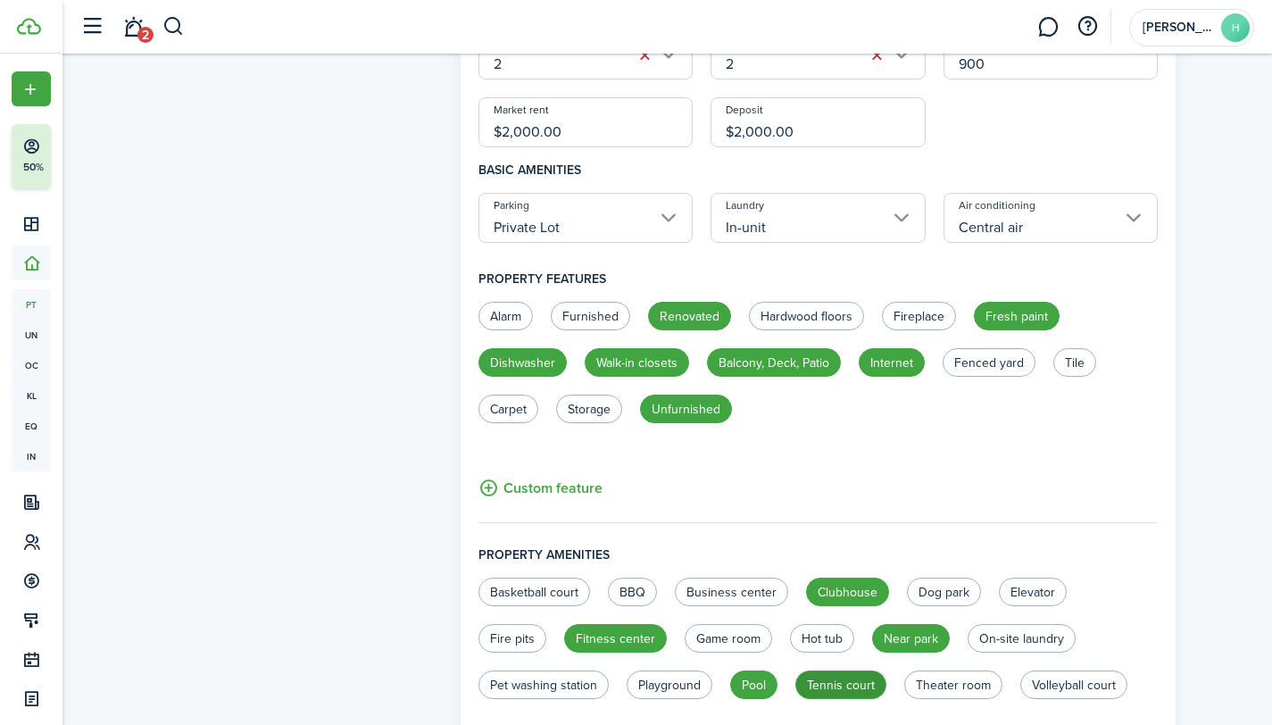
radio input "true"
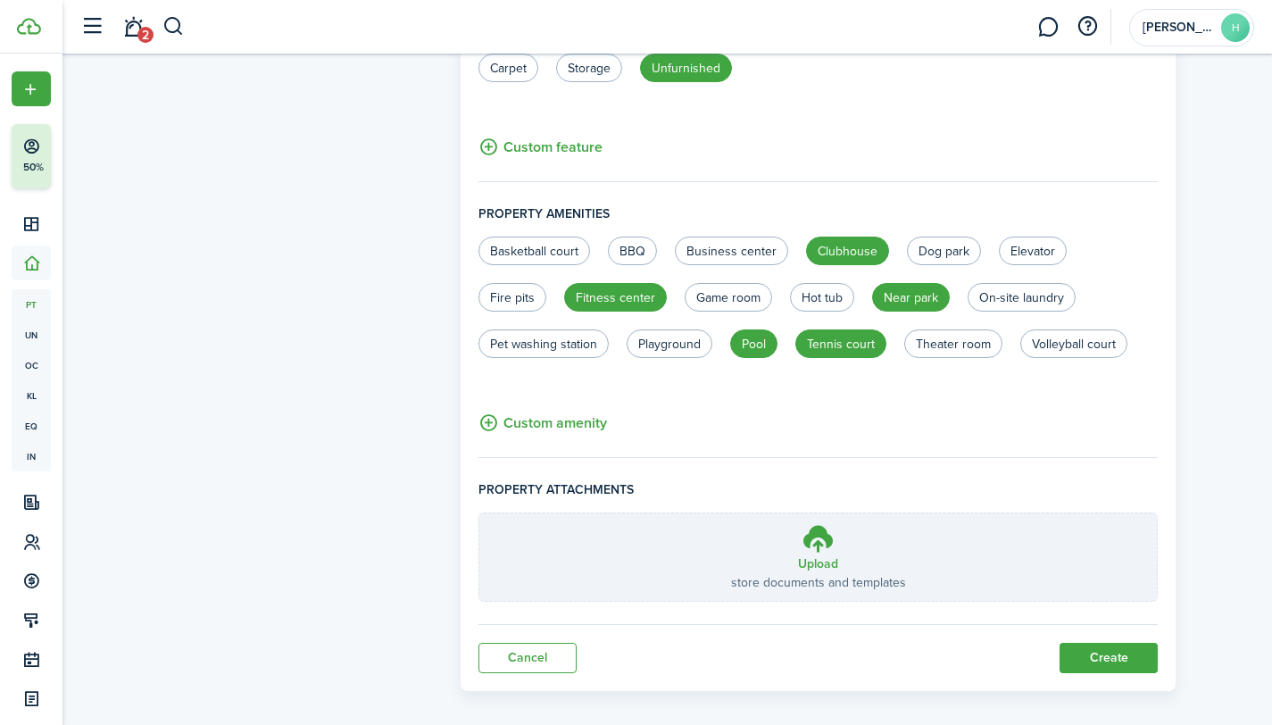
scroll to position [1031, 0]
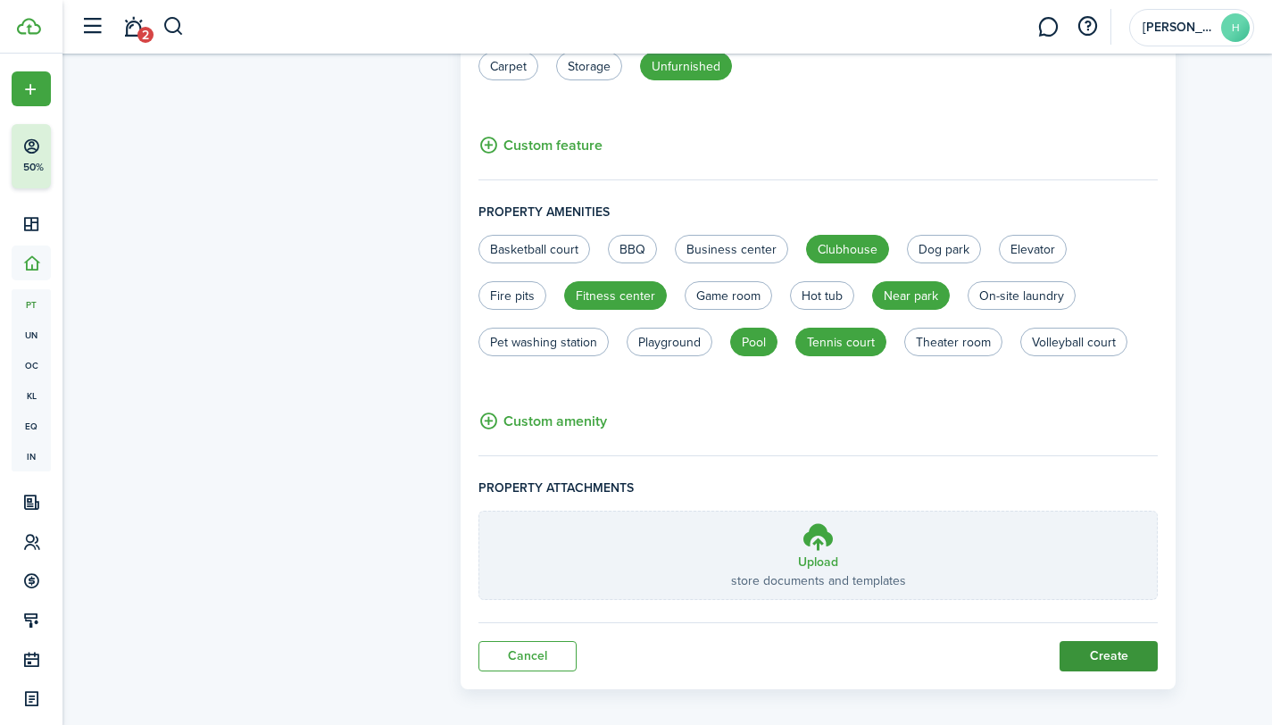
click at [1104, 656] on button "Create" at bounding box center [1108, 656] width 98 height 30
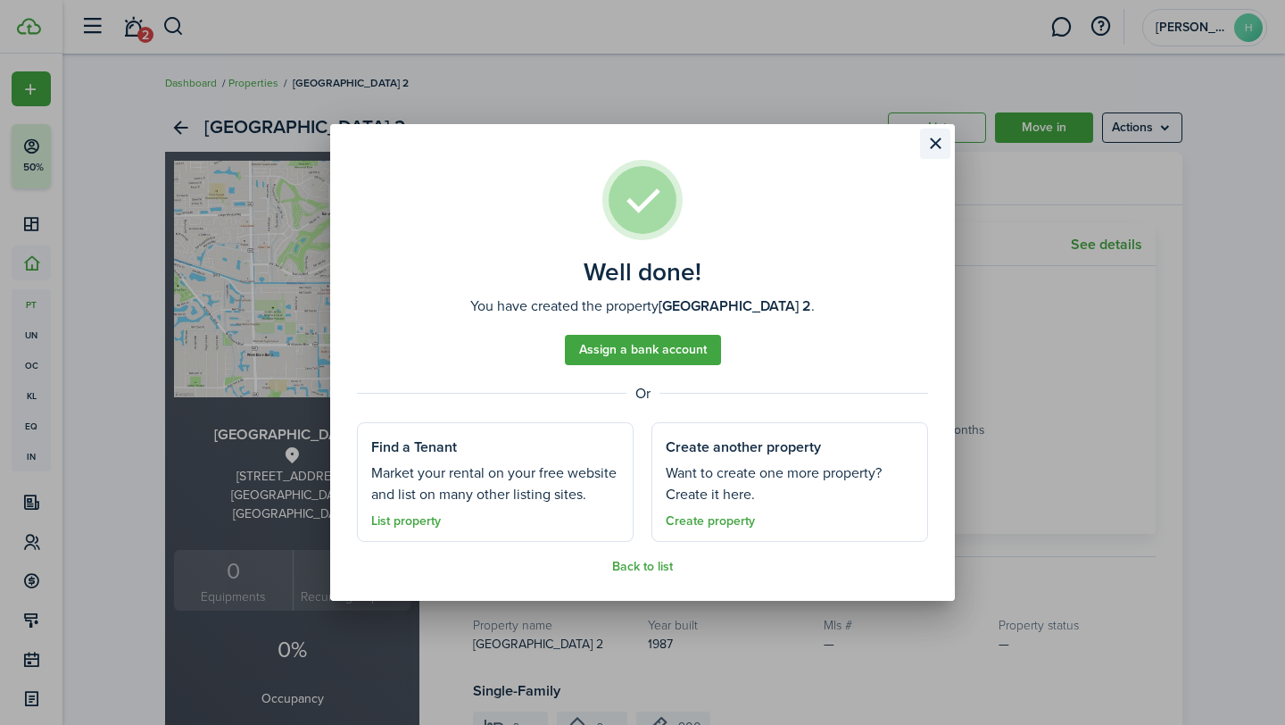
click at [940, 142] on button "Close modal" at bounding box center [935, 144] width 30 height 30
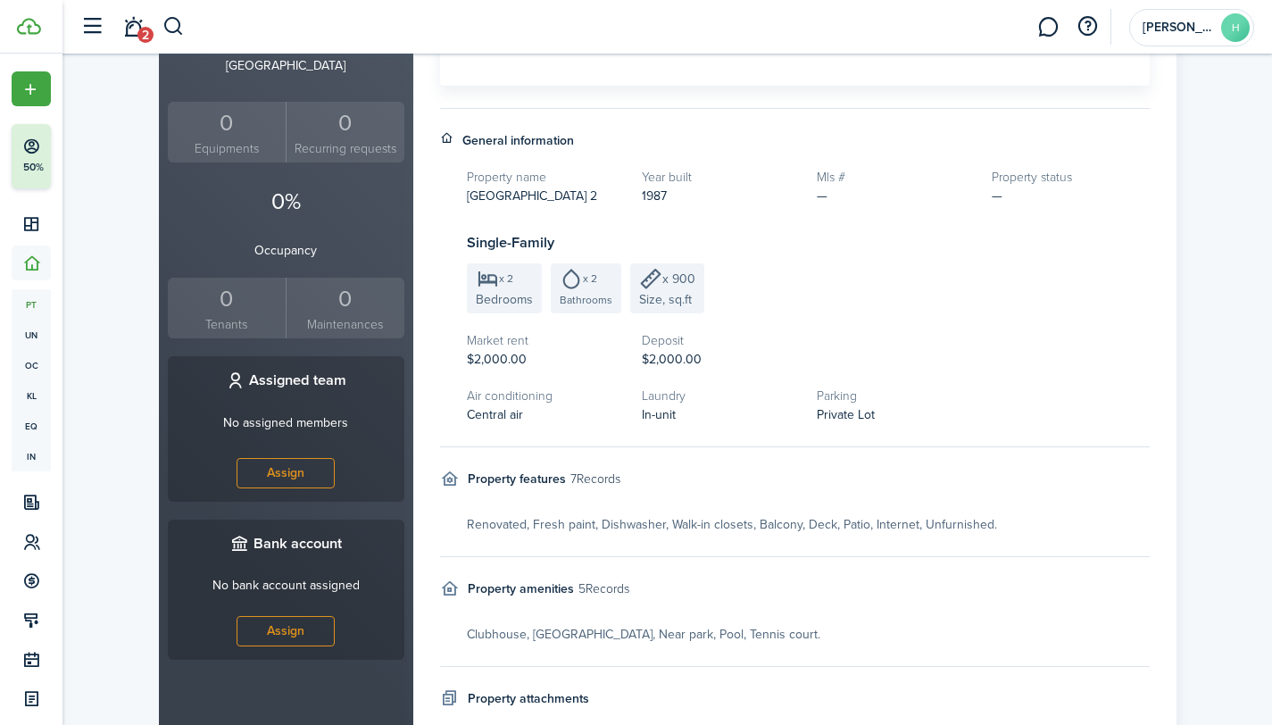
scroll to position [450, 0]
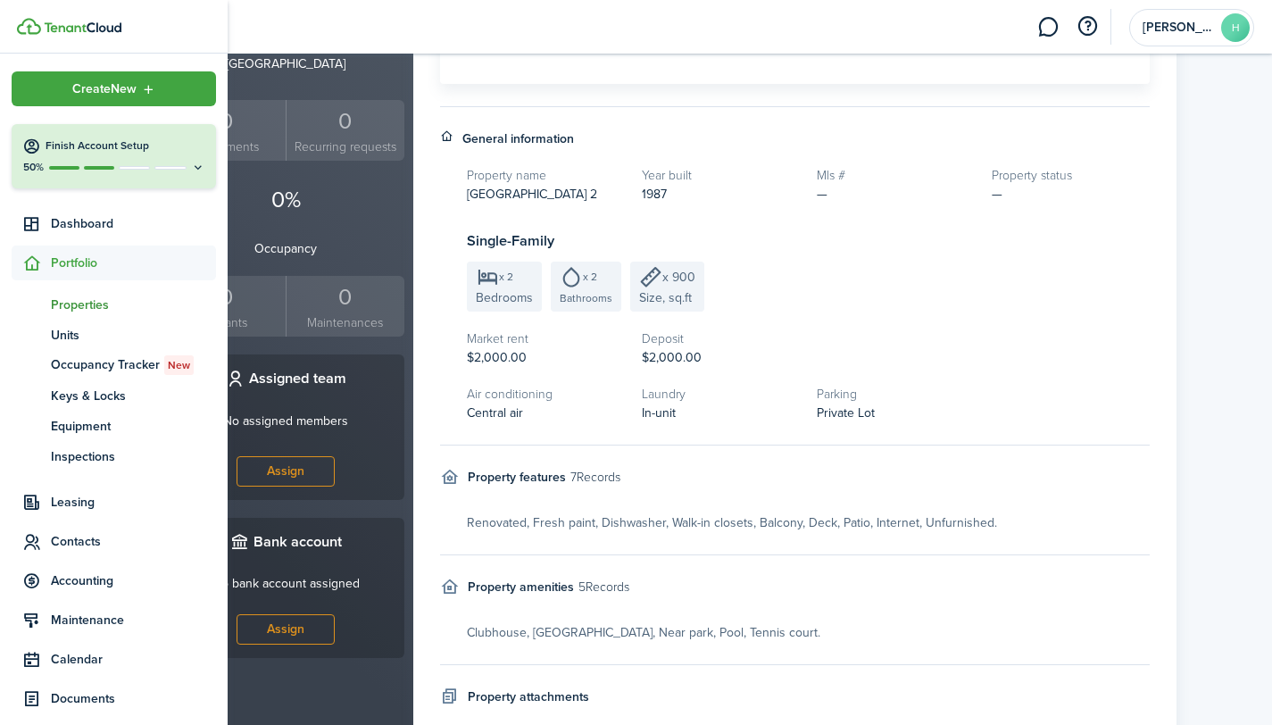
click at [98, 304] on span "Properties" at bounding box center [133, 304] width 165 height 19
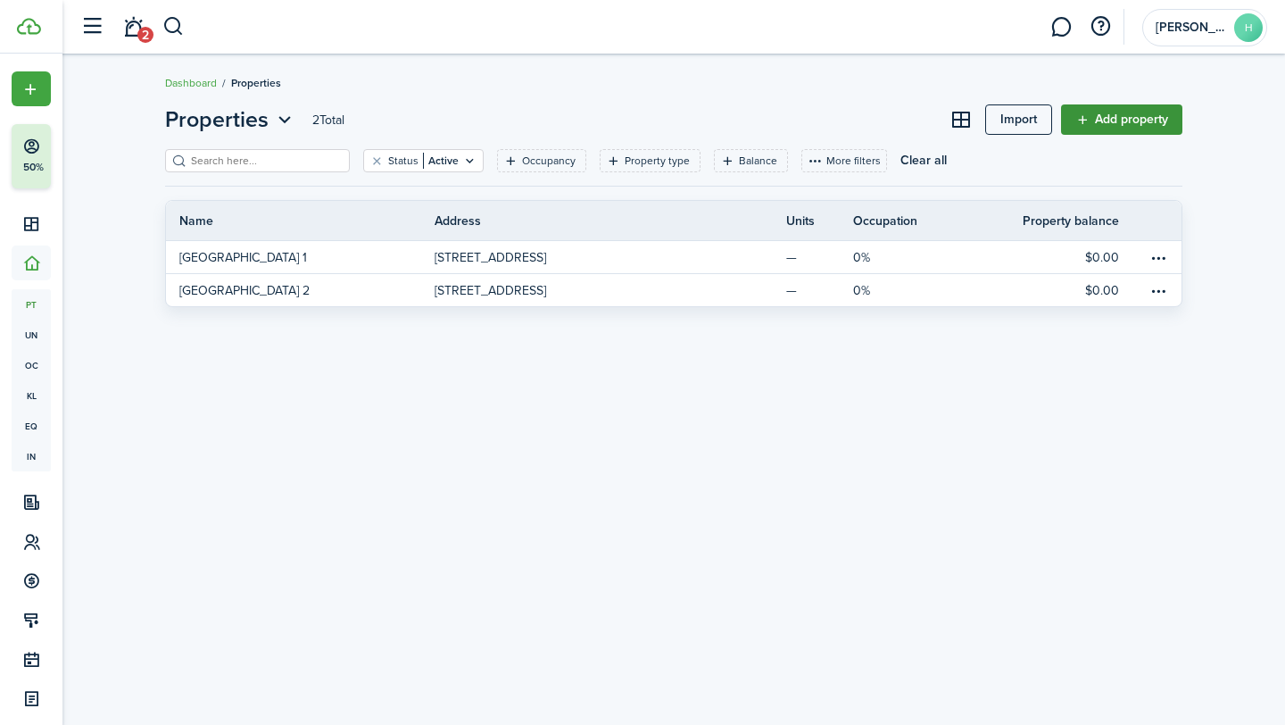
click at [1143, 116] on link "Add property" at bounding box center [1121, 119] width 121 height 30
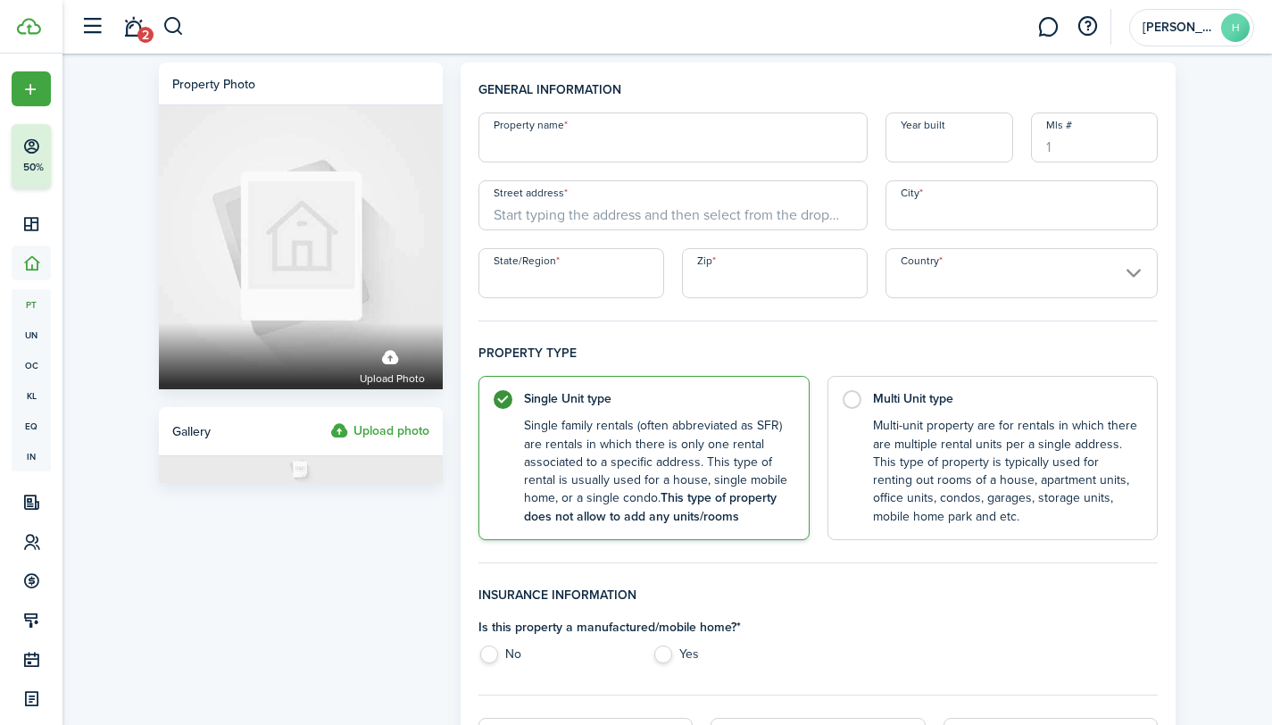
click at [711, 140] on input "Property name" at bounding box center [672, 137] width 389 height 50
click at [707, 218] on input "Street address" at bounding box center [672, 205] width 389 height 50
paste input "[STREET_ADDRESS]"
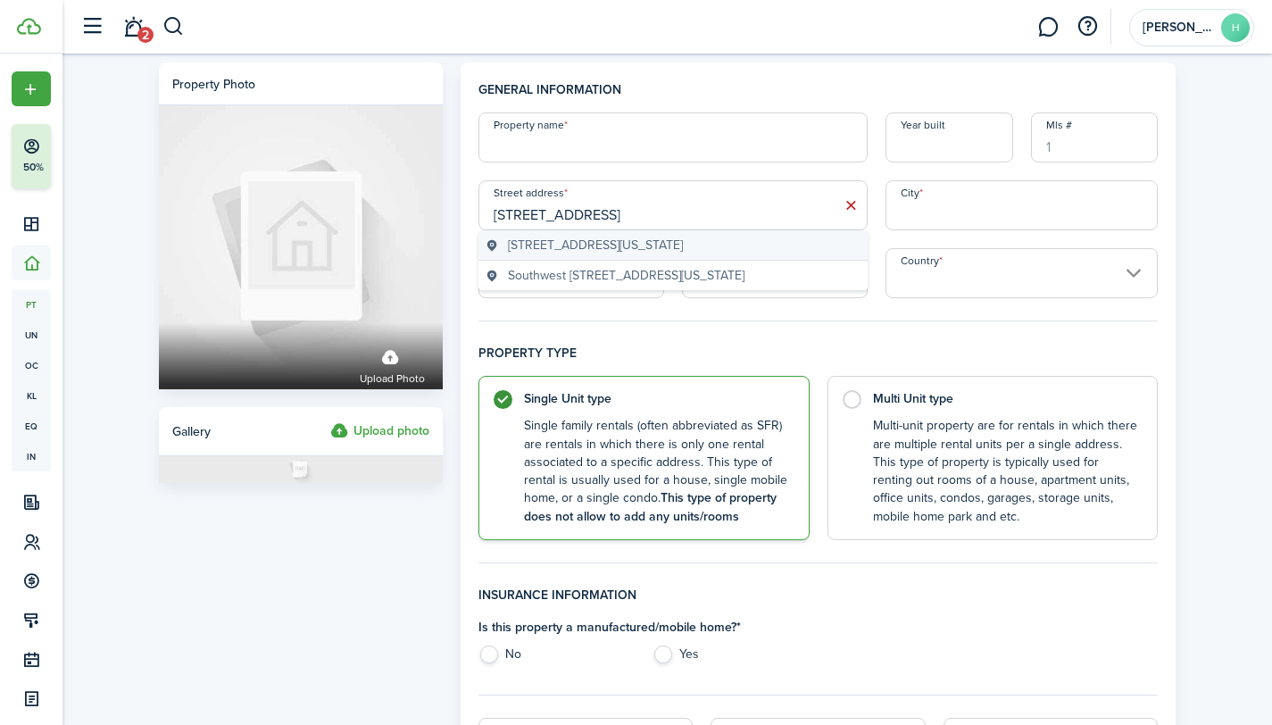
click at [677, 247] on span "[STREET_ADDRESS][US_STATE]" at bounding box center [595, 245] width 175 height 19
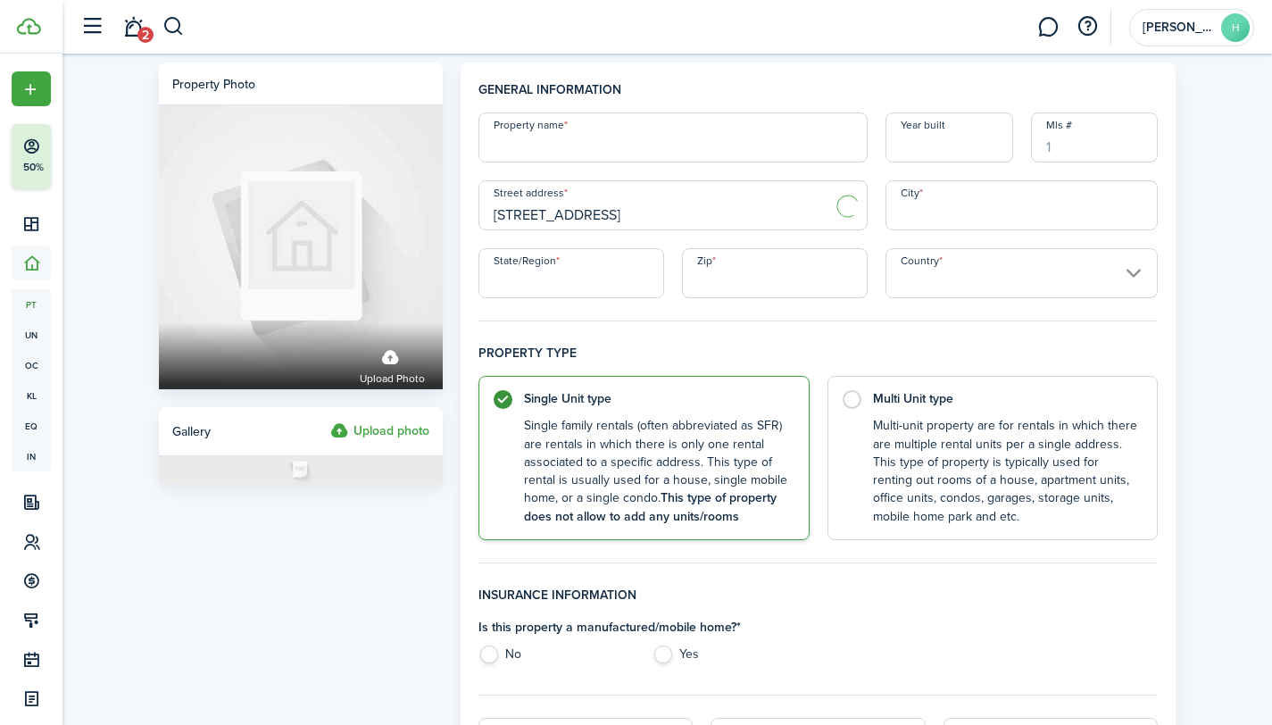
type input "[STREET_ADDRESS]"
type input "Boca Raton"
type input "FL"
type input "33428"
type input "[GEOGRAPHIC_DATA]"
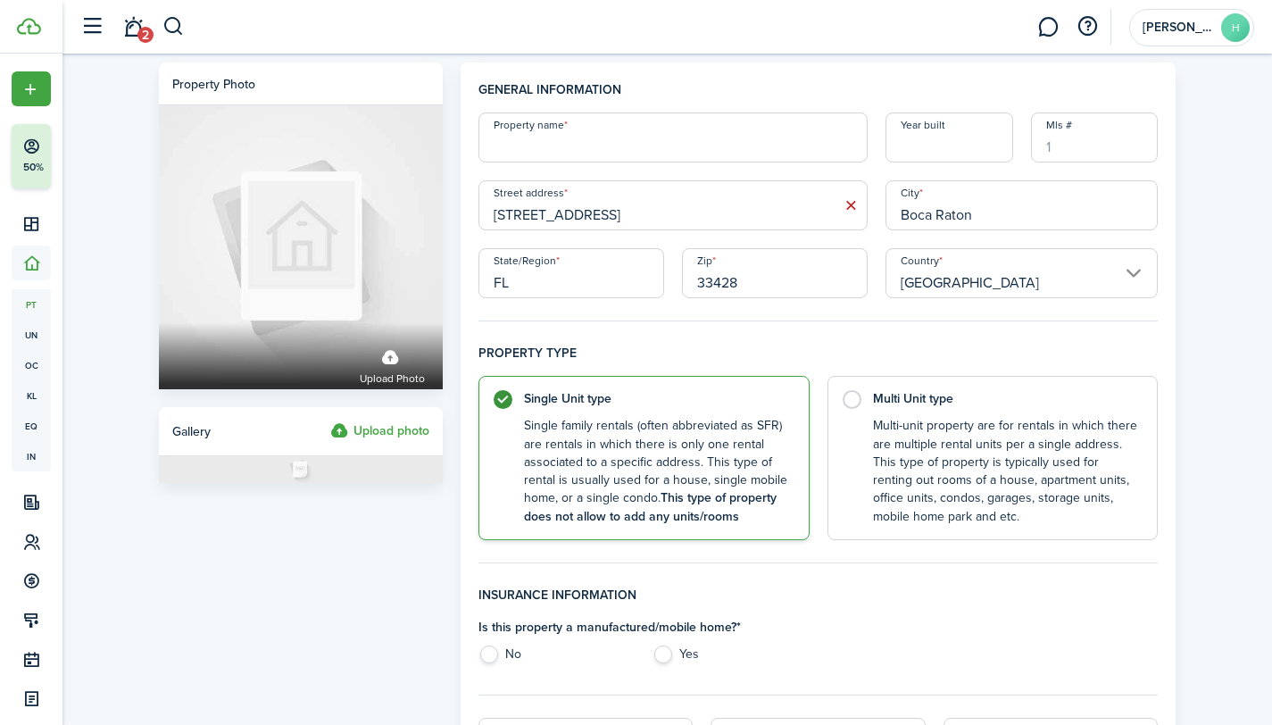
click at [650, 135] on input "Property name" at bounding box center [672, 137] width 389 height 50
type input "Gables Apt"
click at [984, 151] on input "Year built" at bounding box center [949, 137] width 128 height 50
type input "1984"
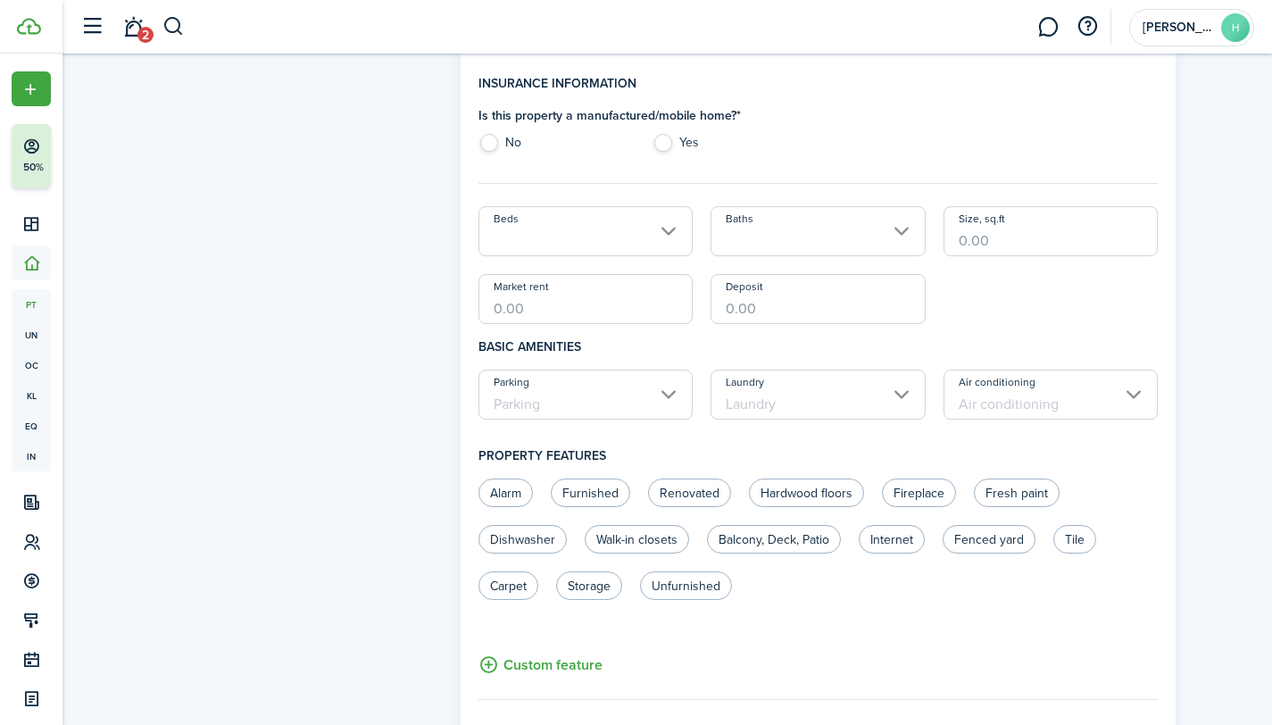
scroll to position [516, 0]
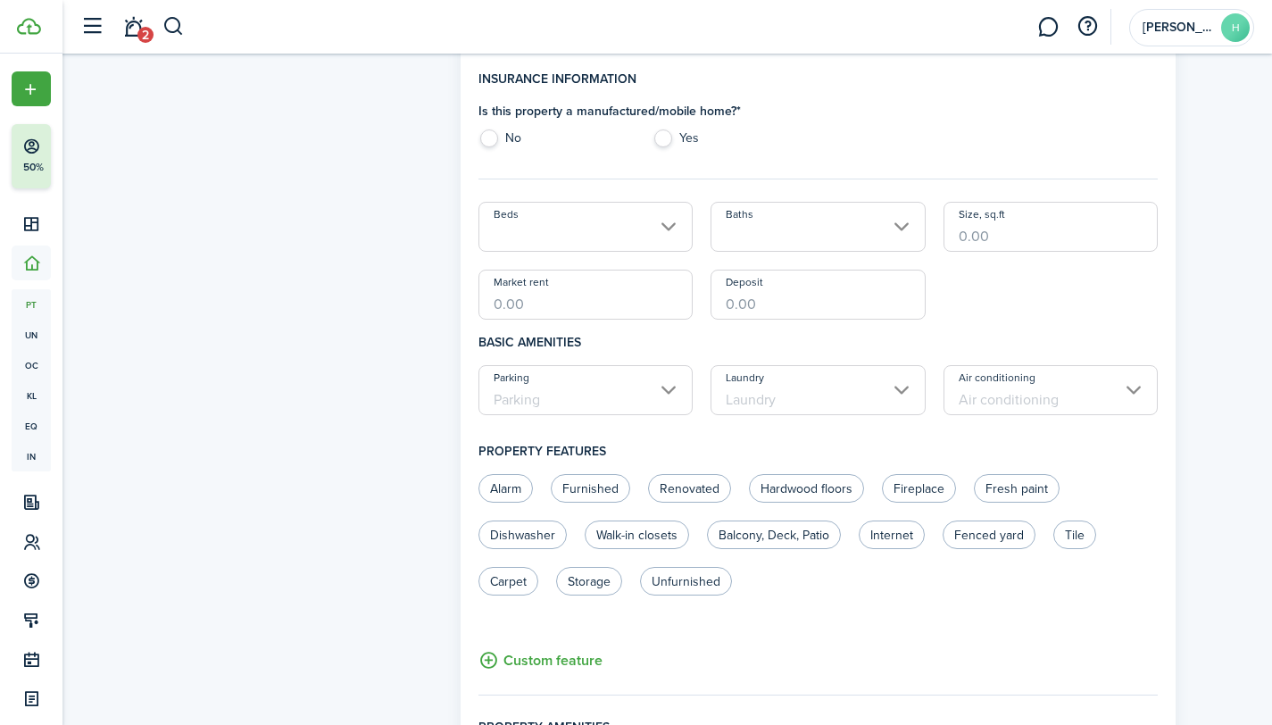
click at [492, 135] on label "No" at bounding box center [556, 142] width 156 height 27
radio input "true"
click at [656, 239] on input "Beds" at bounding box center [585, 227] width 215 height 50
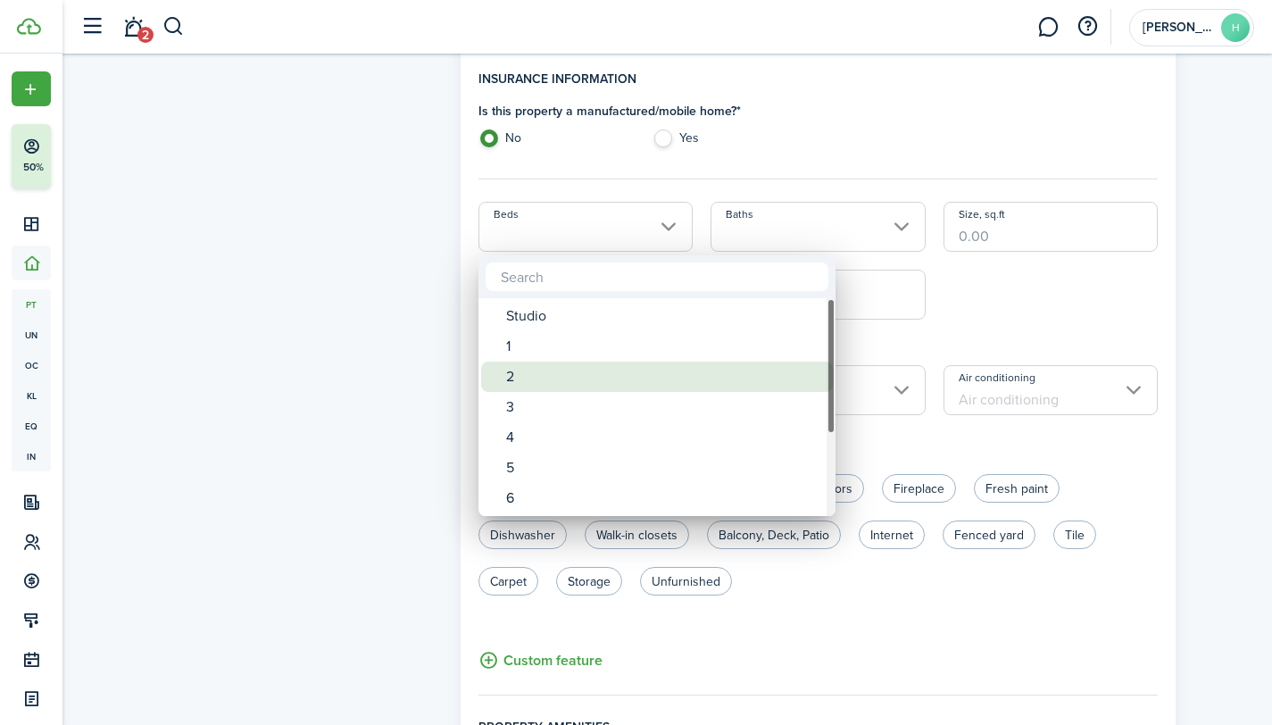
drag, startPoint x: 520, startPoint y: 377, endPoint x: 610, endPoint y: 298, distance: 118.9
click at [520, 377] on div "2" at bounding box center [664, 376] width 316 height 30
type input "2"
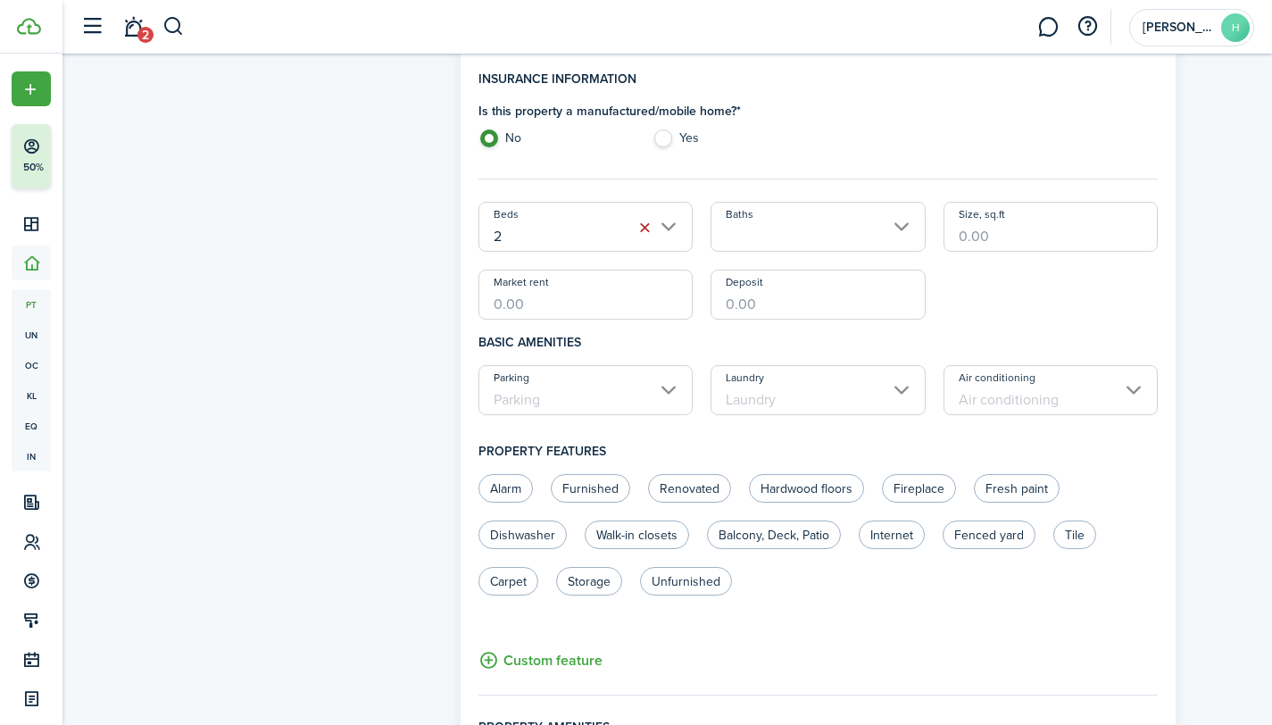
click at [763, 231] on input "Baths" at bounding box center [817, 227] width 215 height 50
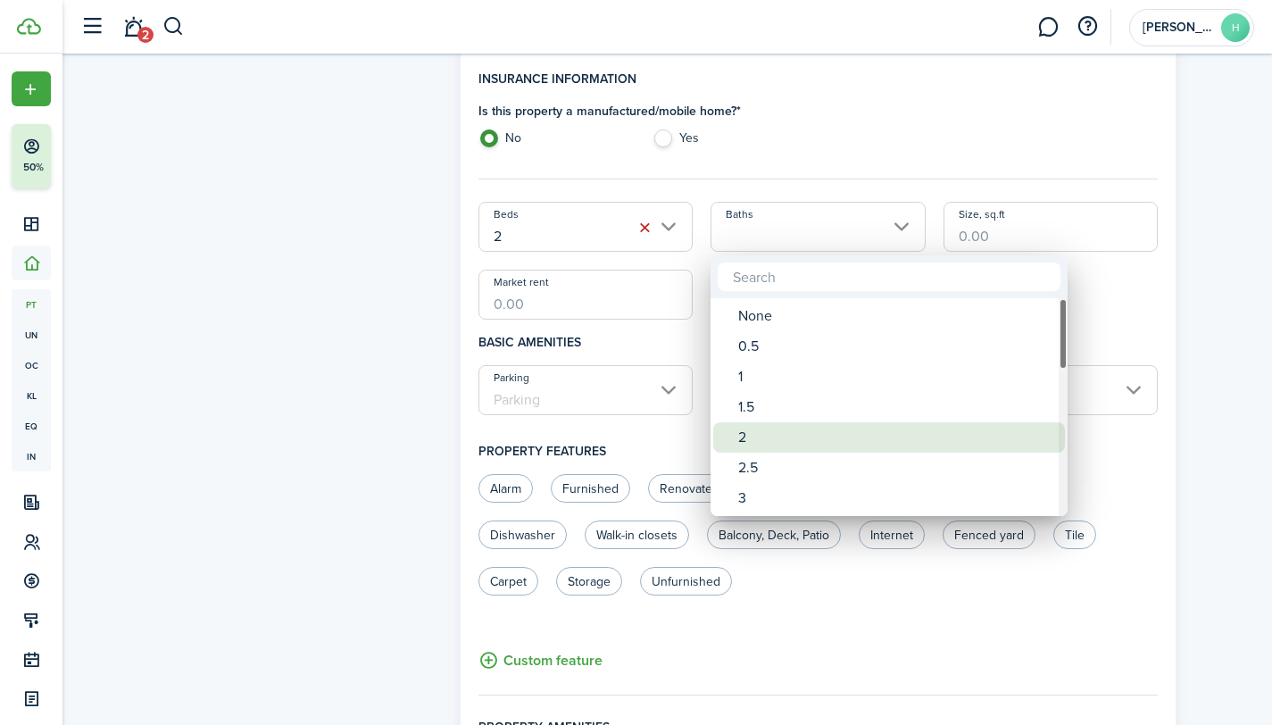
click at [735, 441] on span "Baths" at bounding box center [725, 437] width 25 height 25
type input "2"
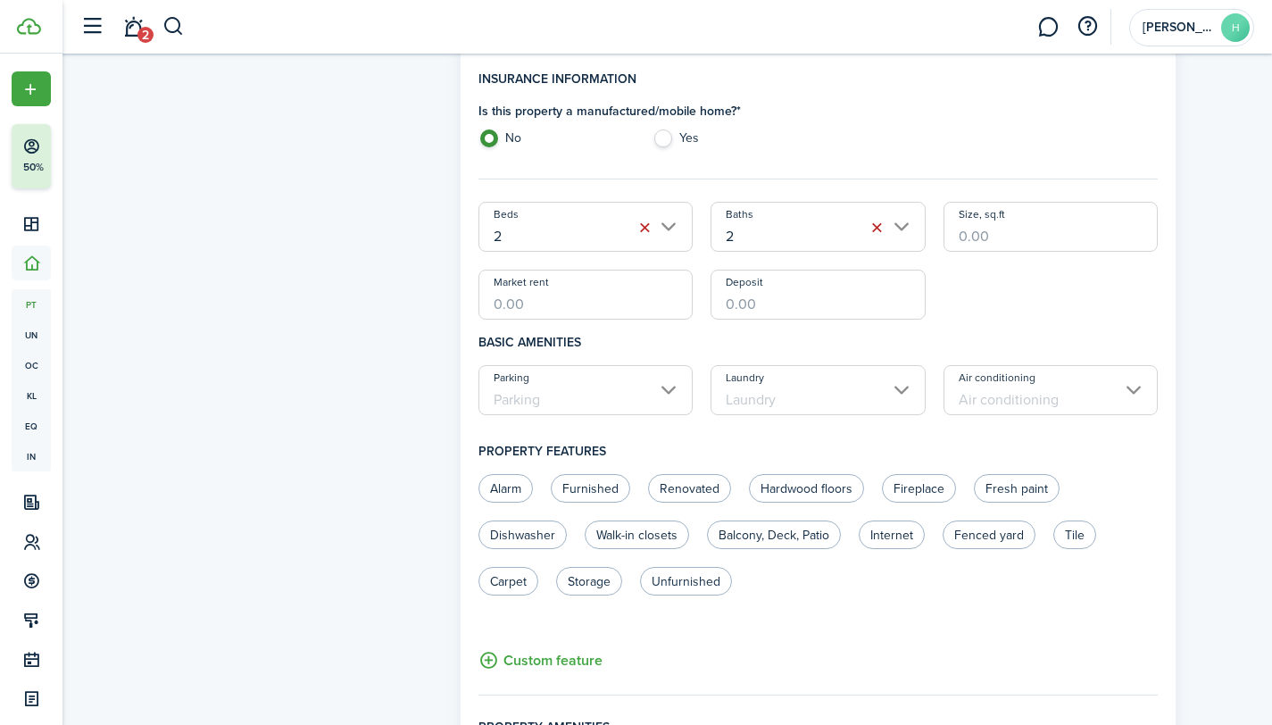
click at [1035, 237] on input "Size, sq.ft" at bounding box center [1050, 227] width 215 height 50
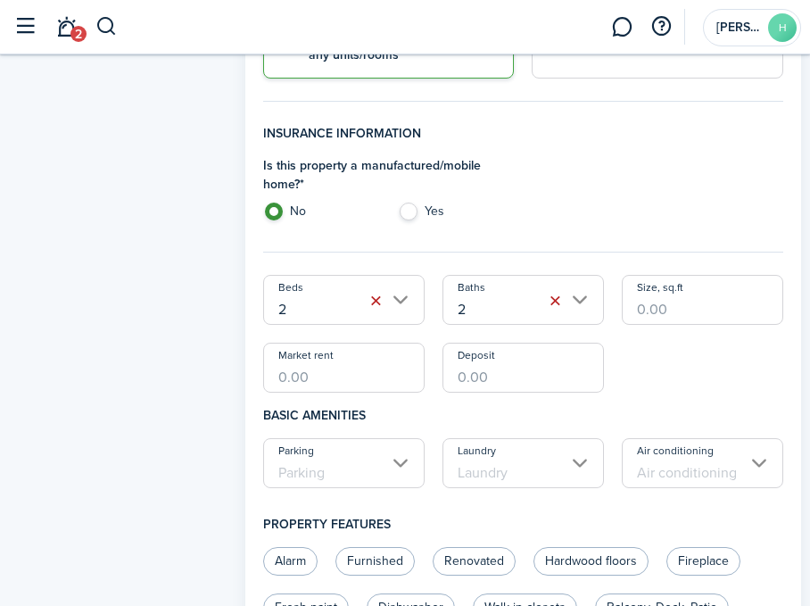
paste input "1,005"
type input "1,005"
click at [375, 379] on input "Market rent" at bounding box center [344, 368] width 162 height 50
type input "$2,300.00"
click at [400, 463] on input "Parking" at bounding box center [344, 463] width 162 height 50
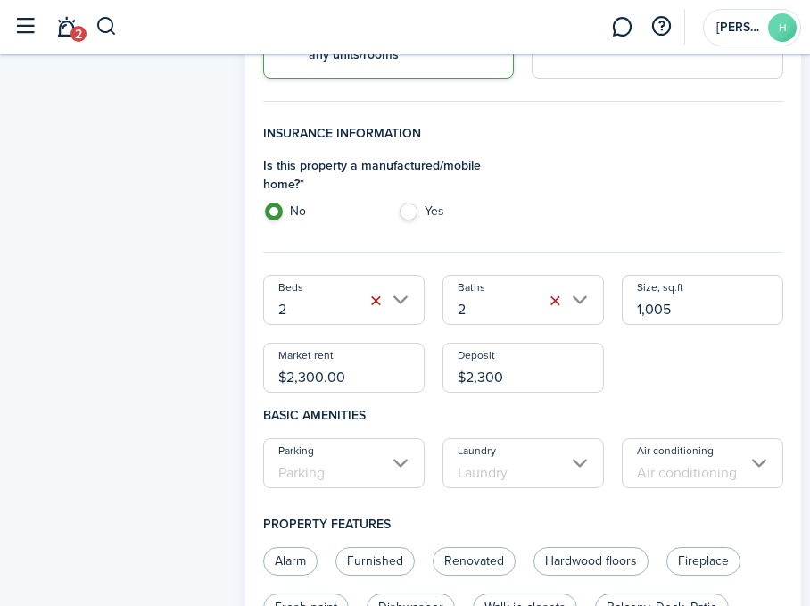
type input "$2,300.00"
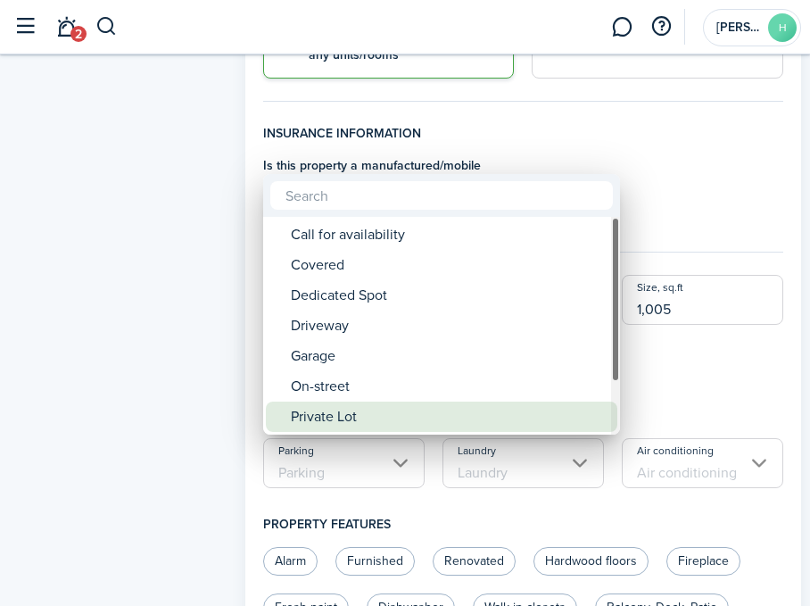
click at [345, 407] on div "Private Lot" at bounding box center [449, 417] width 316 height 30
type input "Private Lot"
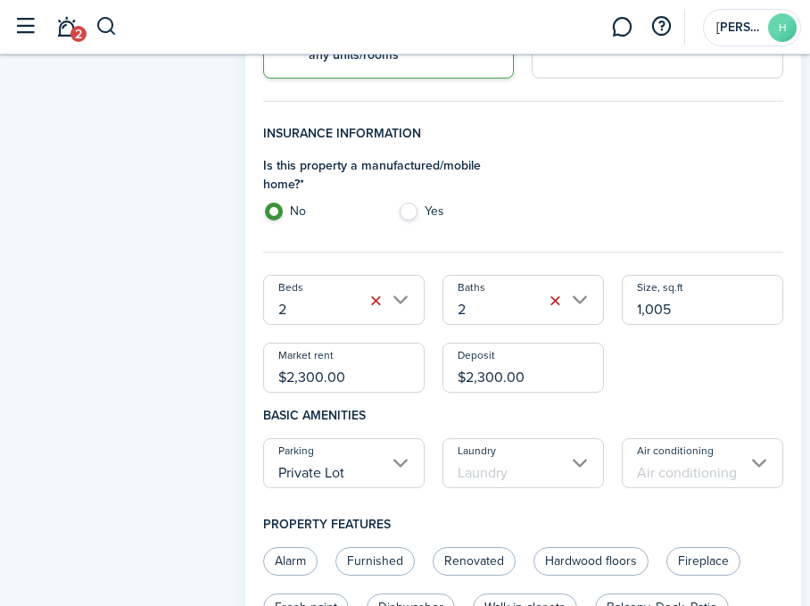
click at [576, 458] on input "Laundry" at bounding box center [524, 463] width 162 height 50
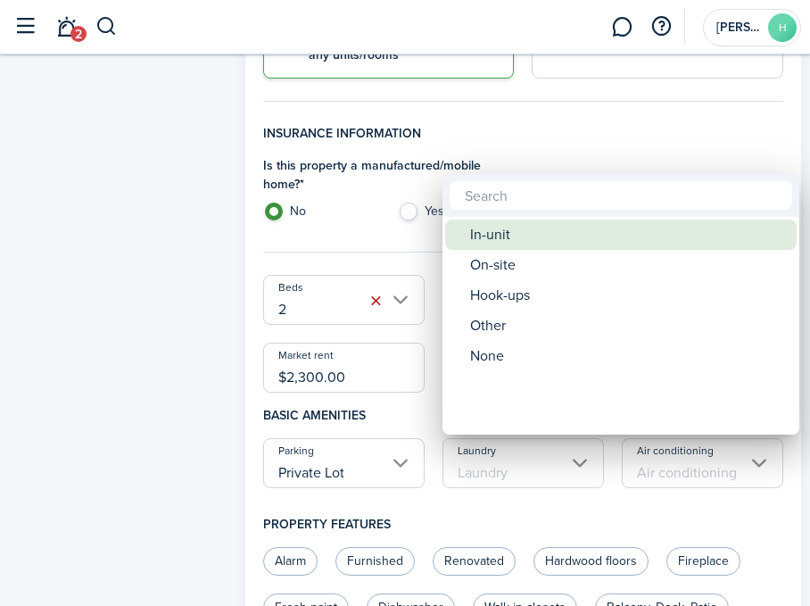
click at [519, 229] on div "In-unit" at bounding box center [628, 235] width 316 height 30
type input "In-unit"
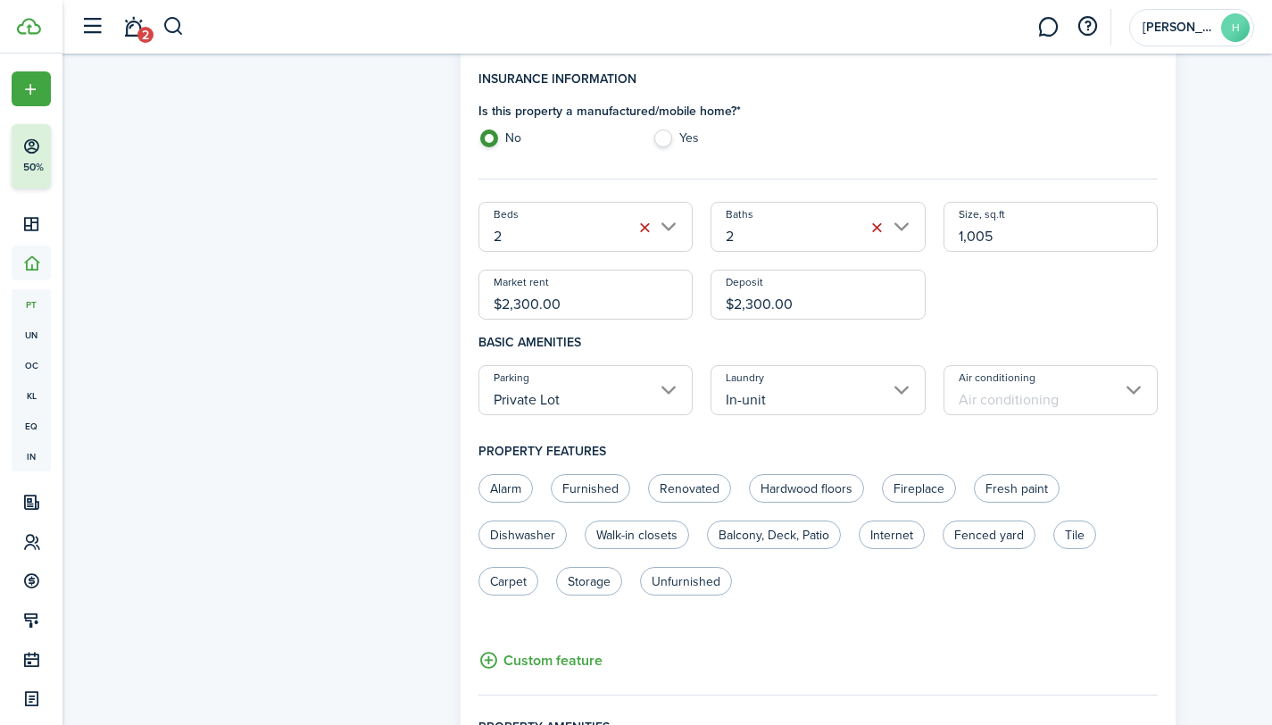
click at [1022, 389] on input "Air conditioning" at bounding box center [1050, 390] width 215 height 50
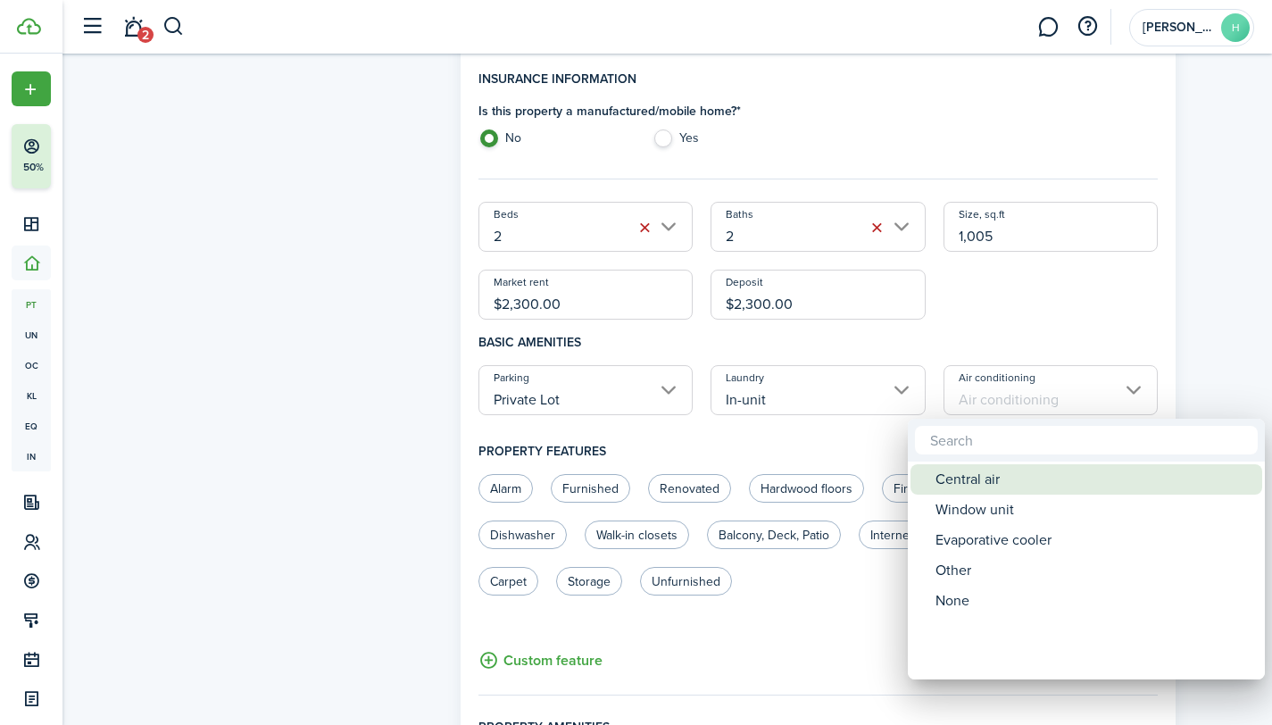
click at [970, 486] on div "Central air" at bounding box center [1093, 479] width 316 height 30
type input "Central air"
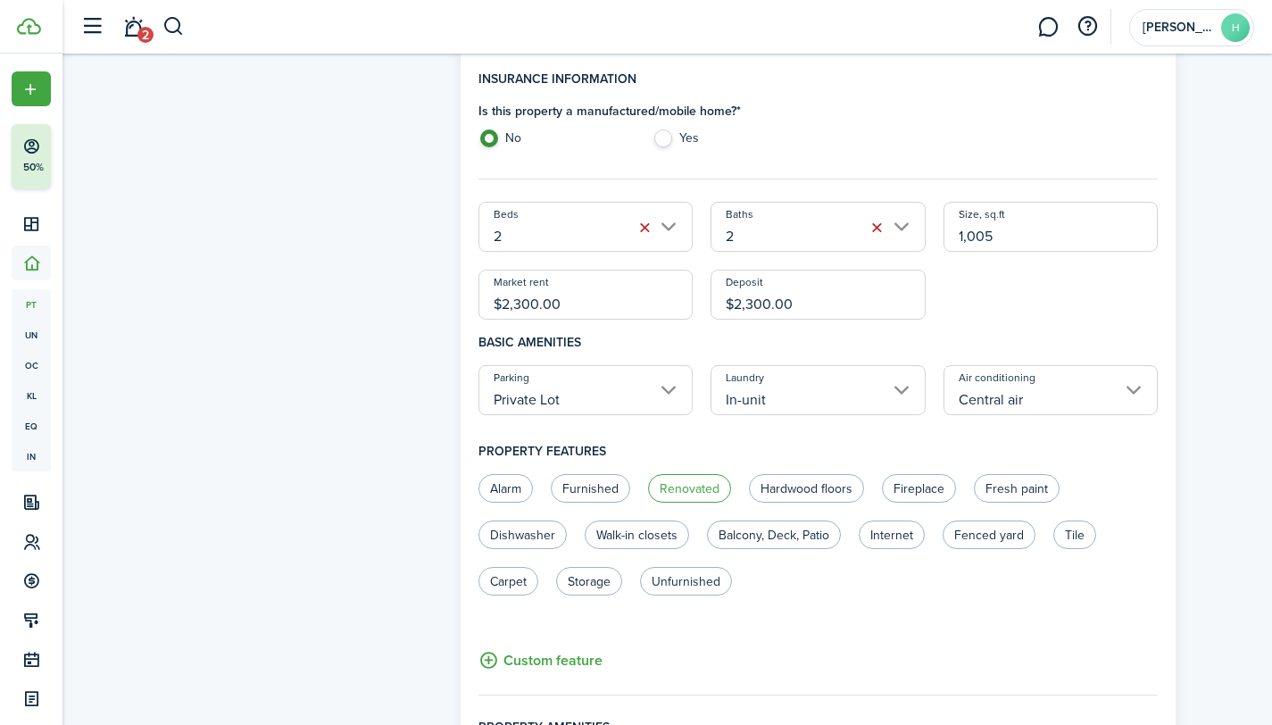
click at [692, 485] on label "Renovated" at bounding box center [689, 488] width 83 height 29
radio input "true"
click at [1016, 482] on label "Fresh paint" at bounding box center [1017, 488] width 86 height 29
radio input "true"
click at [534, 531] on label "Dishwasher" at bounding box center [522, 534] width 88 height 29
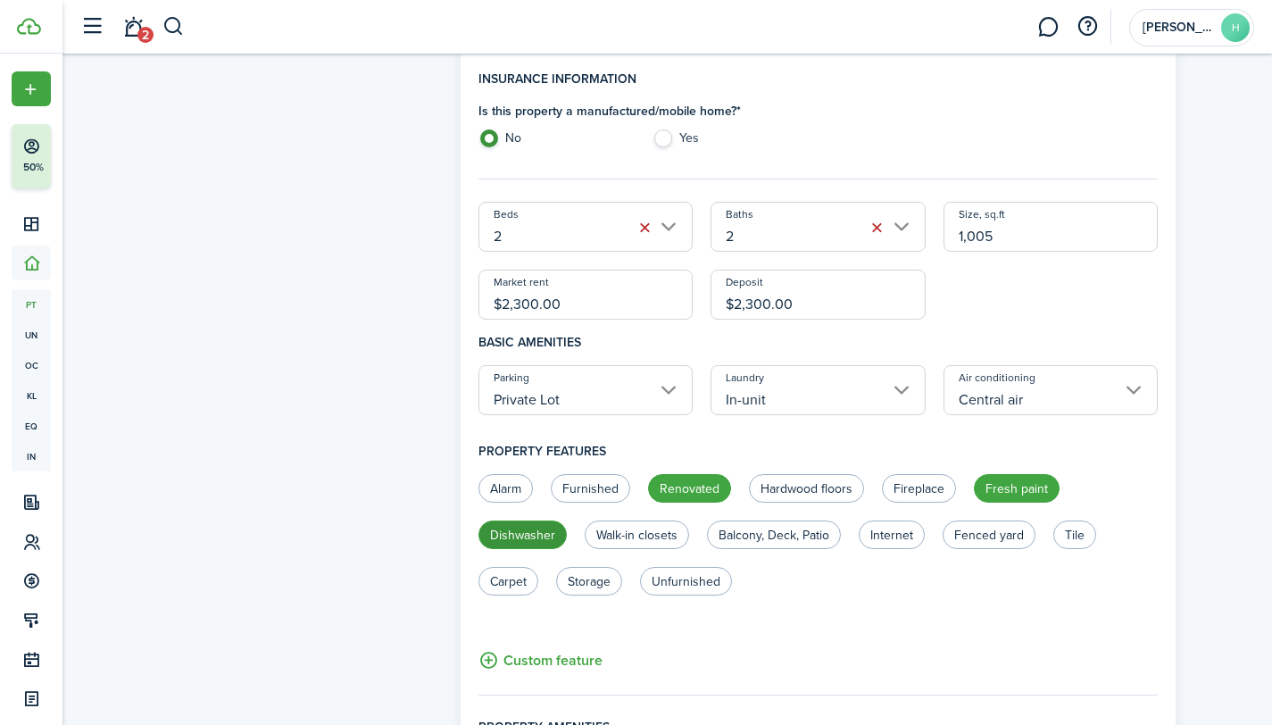
radio input "true"
click at [618, 528] on label "Walk-in closets" at bounding box center [637, 534] width 104 height 29
radio input "true"
click at [770, 534] on label "Balcony, Deck, Patio" at bounding box center [774, 534] width 134 height 29
radio input "true"
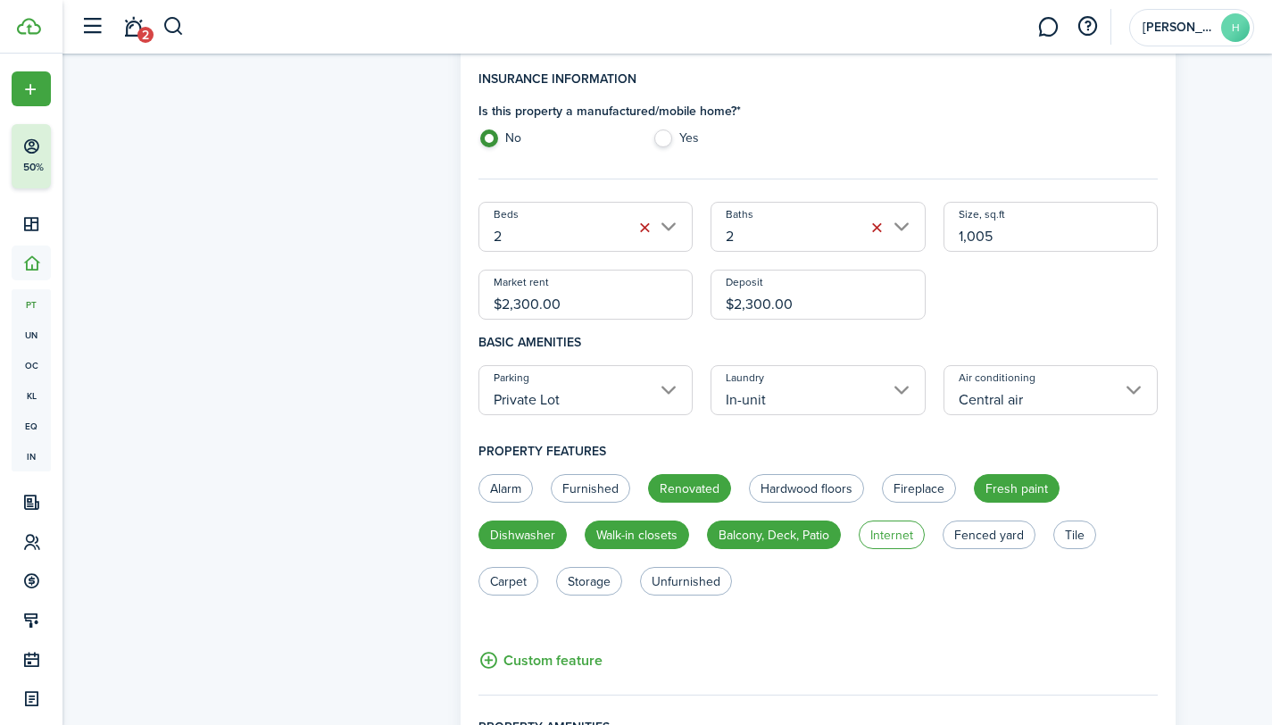
click at [879, 535] on label "Internet" at bounding box center [892, 534] width 66 height 29
radio input "true"
click at [1080, 535] on label "Tile" at bounding box center [1074, 534] width 43 height 29
radio input "true"
click at [690, 584] on label "Unfurnished" at bounding box center [686, 581] width 92 height 29
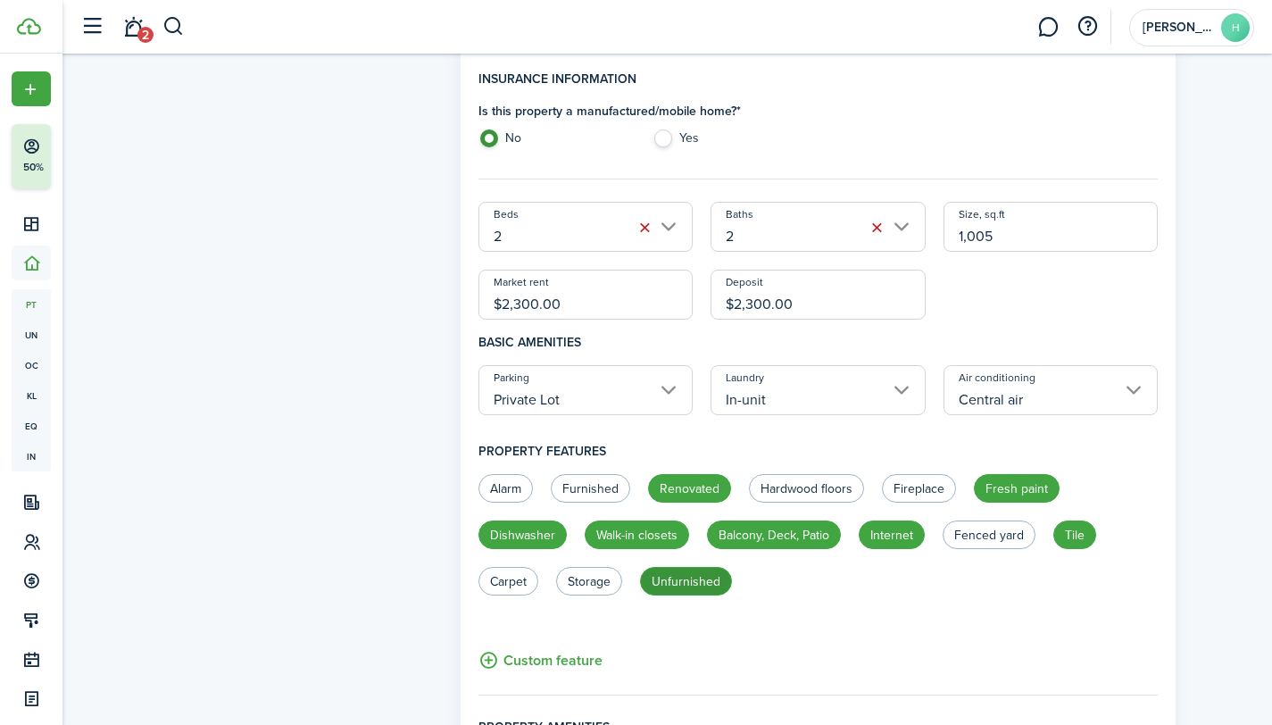
radio input "true"
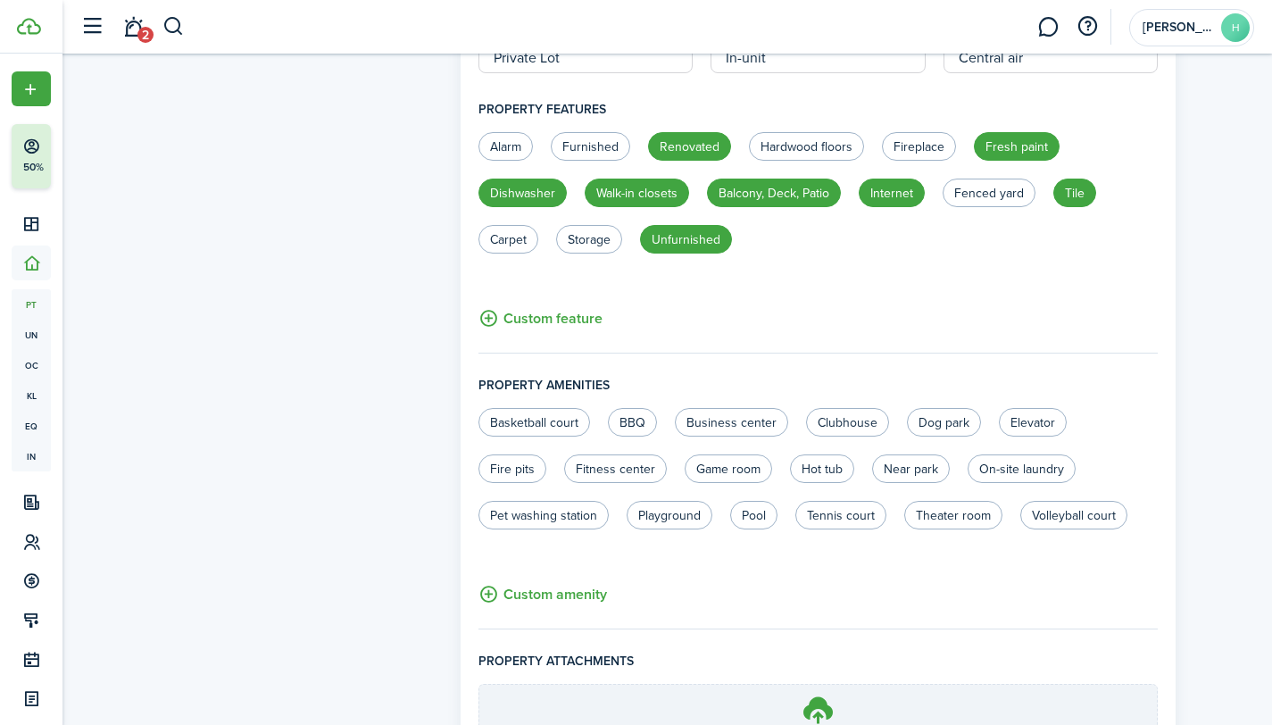
scroll to position [863, 0]
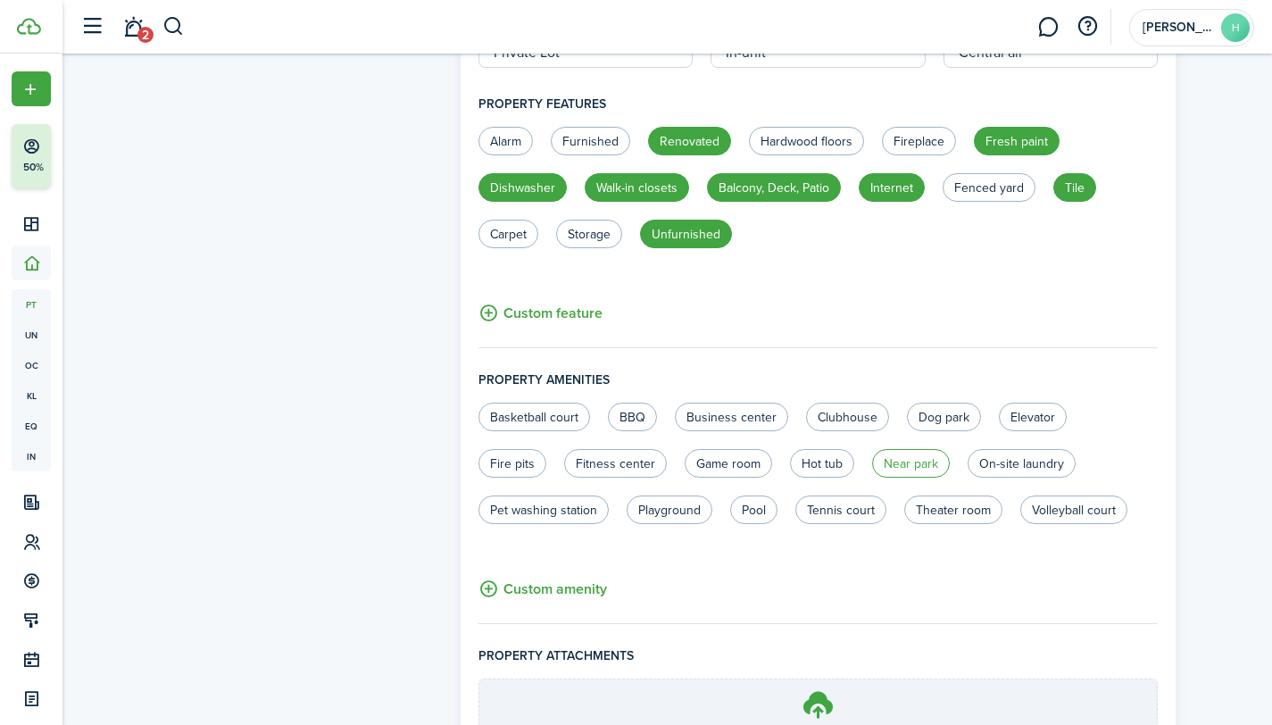
click at [906, 459] on label "Near park" at bounding box center [911, 463] width 78 height 29
radio input "true"
click at [756, 509] on label "Pool" at bounding box center [753, 509] width 47 height 29
radio input "true"
click at [835, 513] on label "Tennis court" at bounding box center [840, 509] width 91 height 29
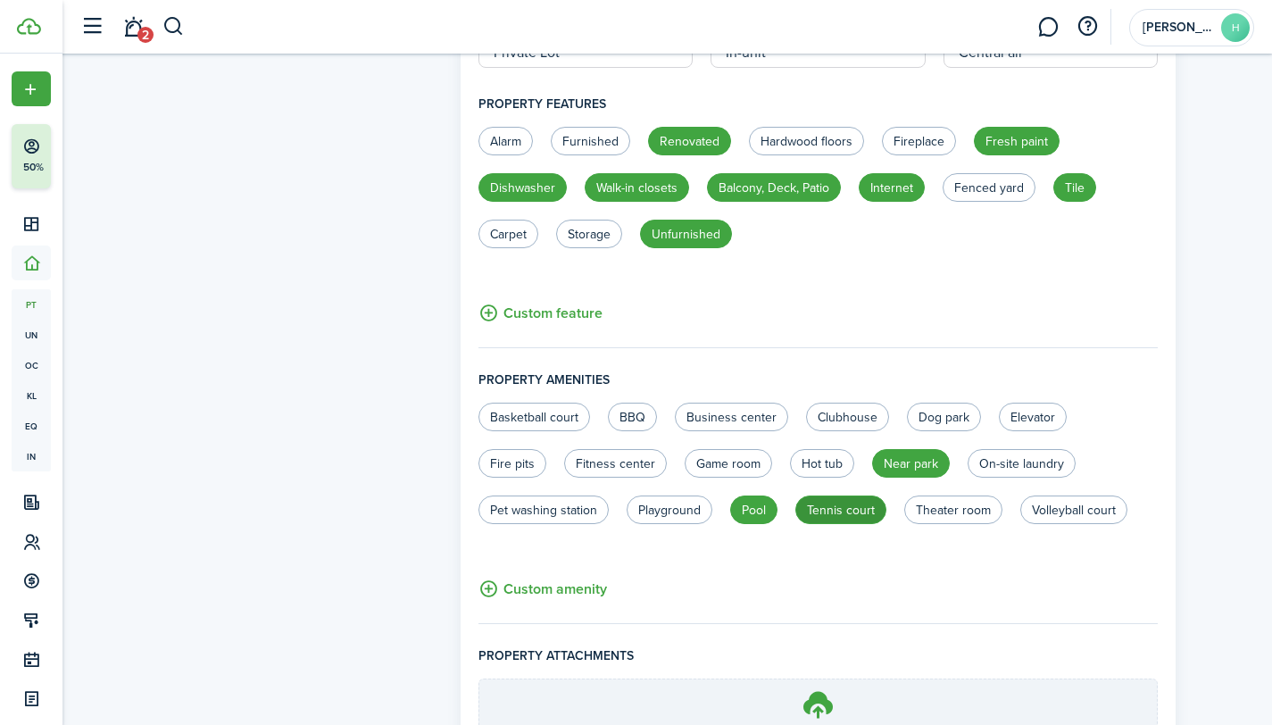
radio input "true"
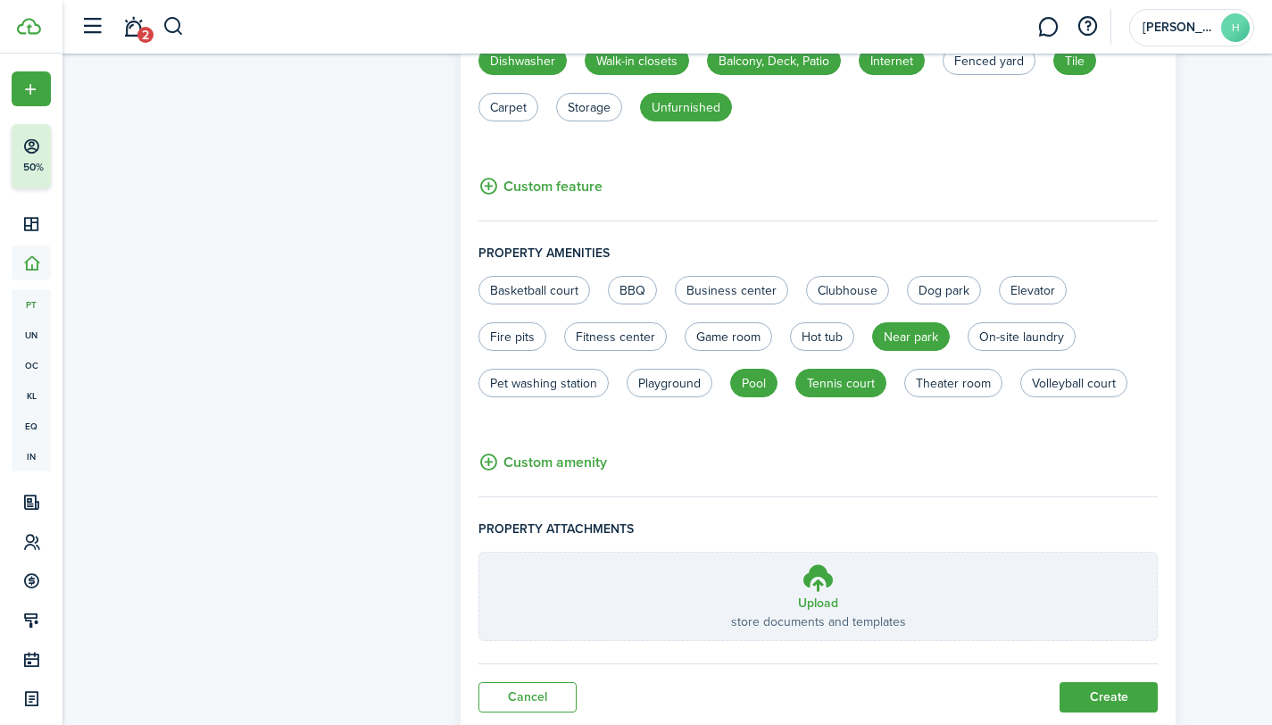
scroll to position [1044, 0]
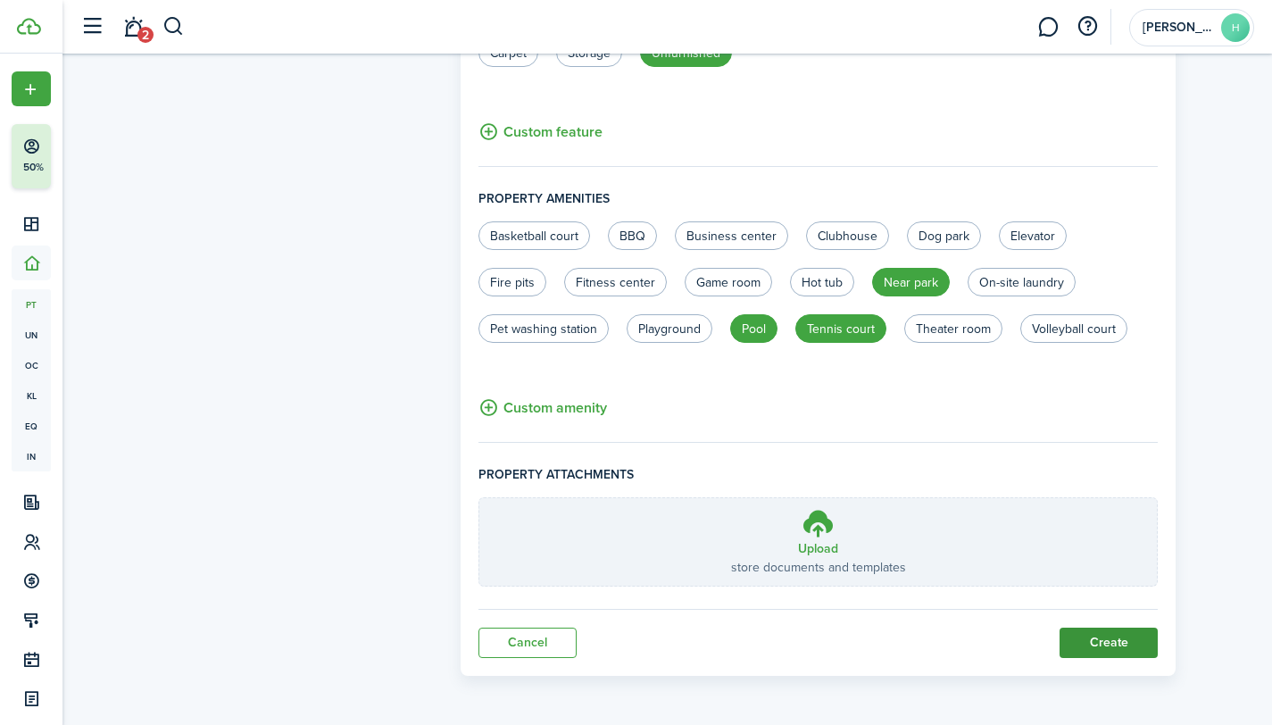
click at [1107, 638] on button "Create" at bounding box center [1108, 642] width 98 height 30
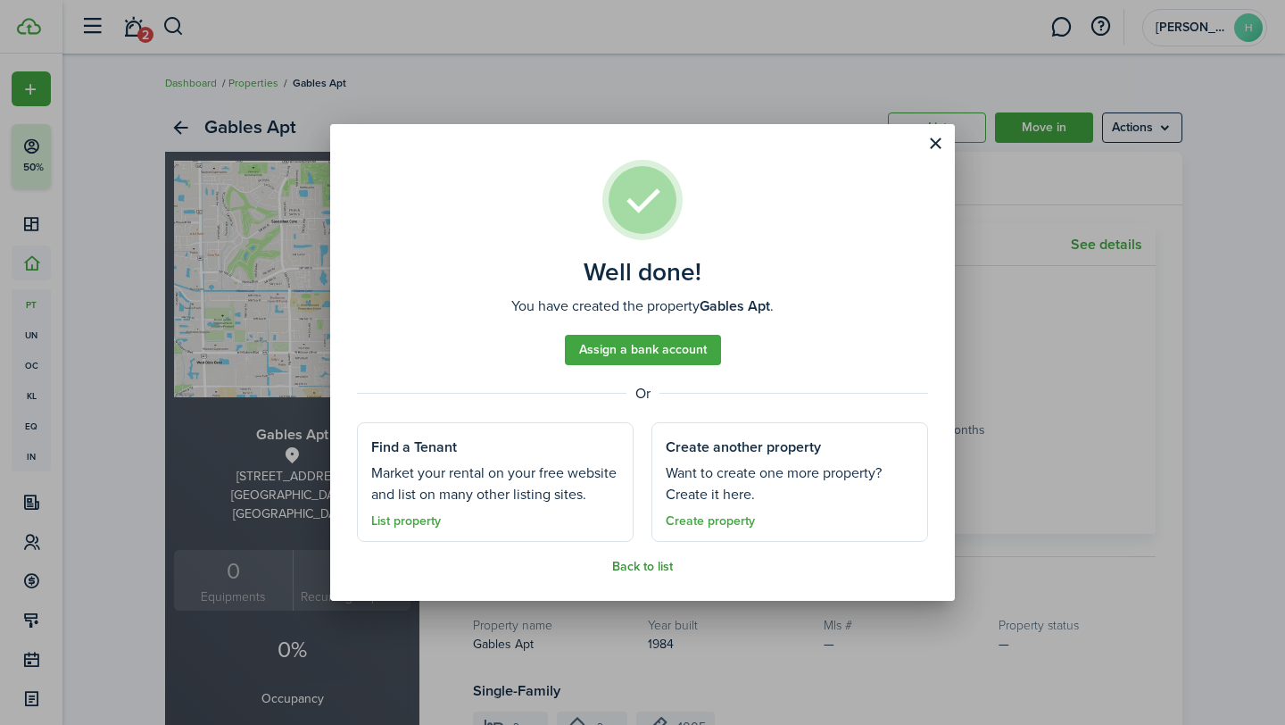
click at [628, 563] on link "Back to list" at bounding box center [642, 567] width 61 height 14
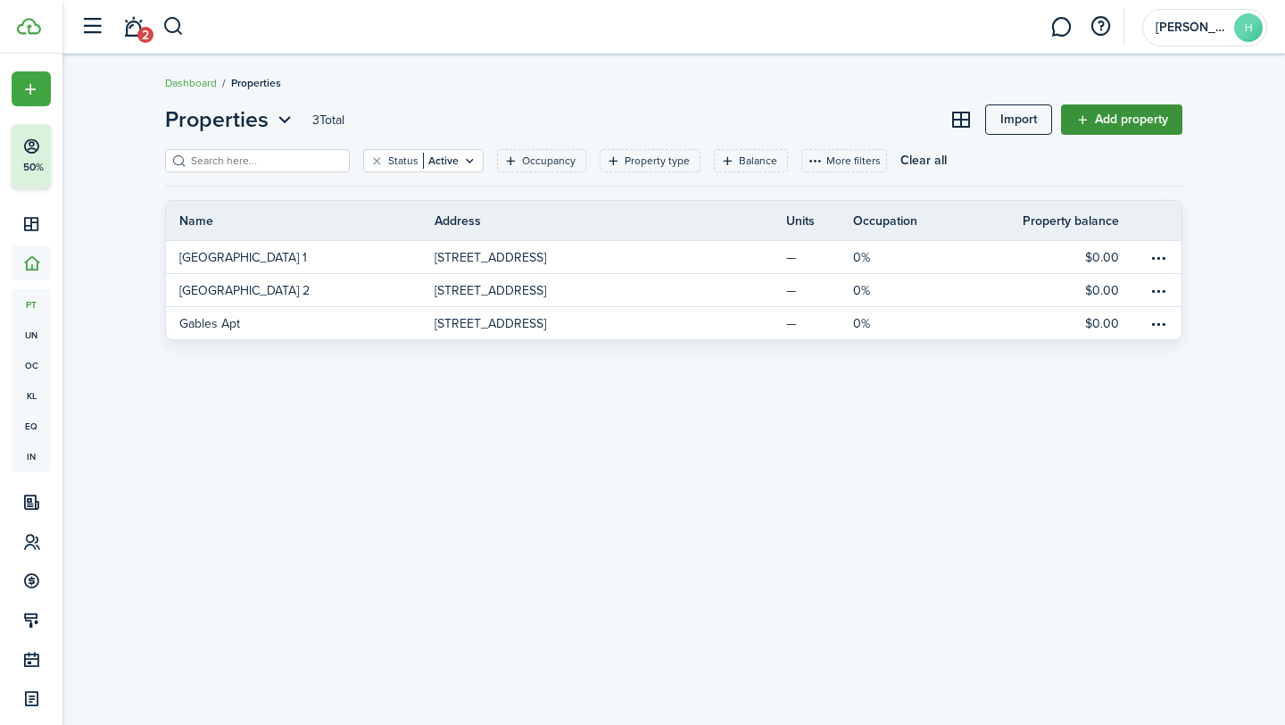
click at [1101, 115] on link "Add property" at bounding box center [1121, 119] width 121 height 30
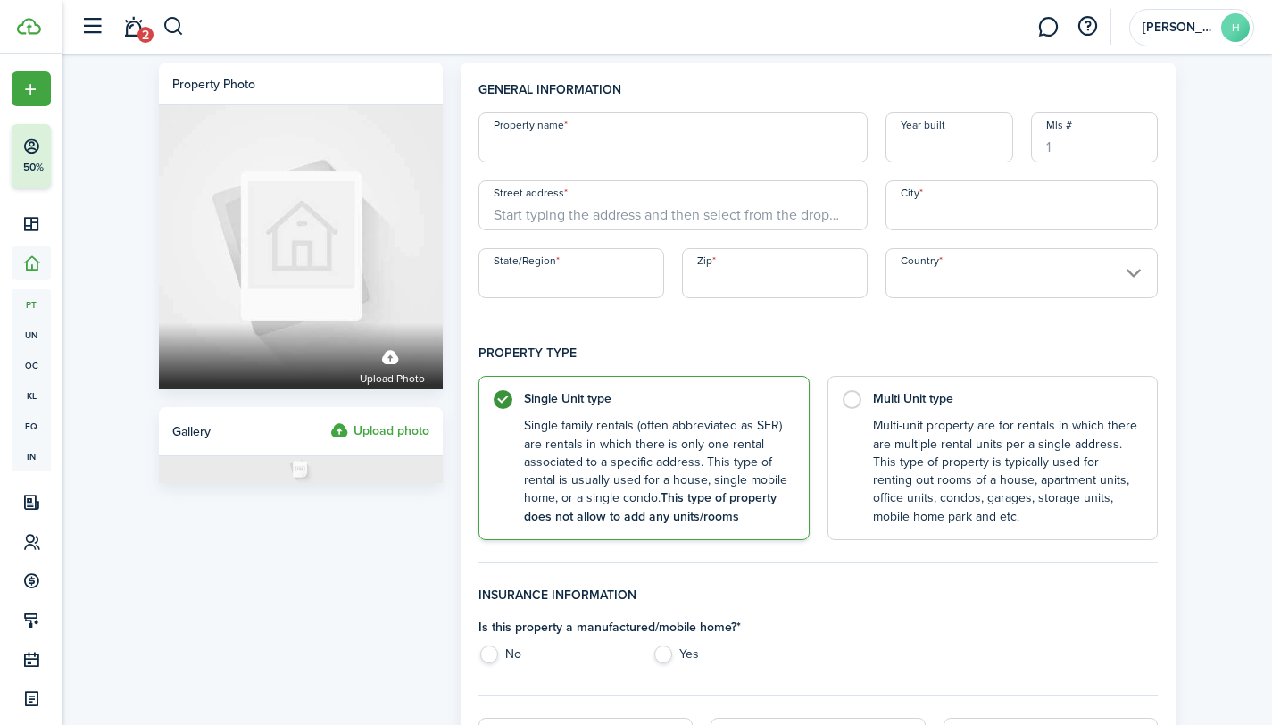
click at [767, 133] on input "Property name" at bounding box center [672, 137] width 389 height 50
click at [550, 210] on input "Street address" at bounding box center [672, 205] width 389 height 50
paste input "[STREET_ADDRESS]"
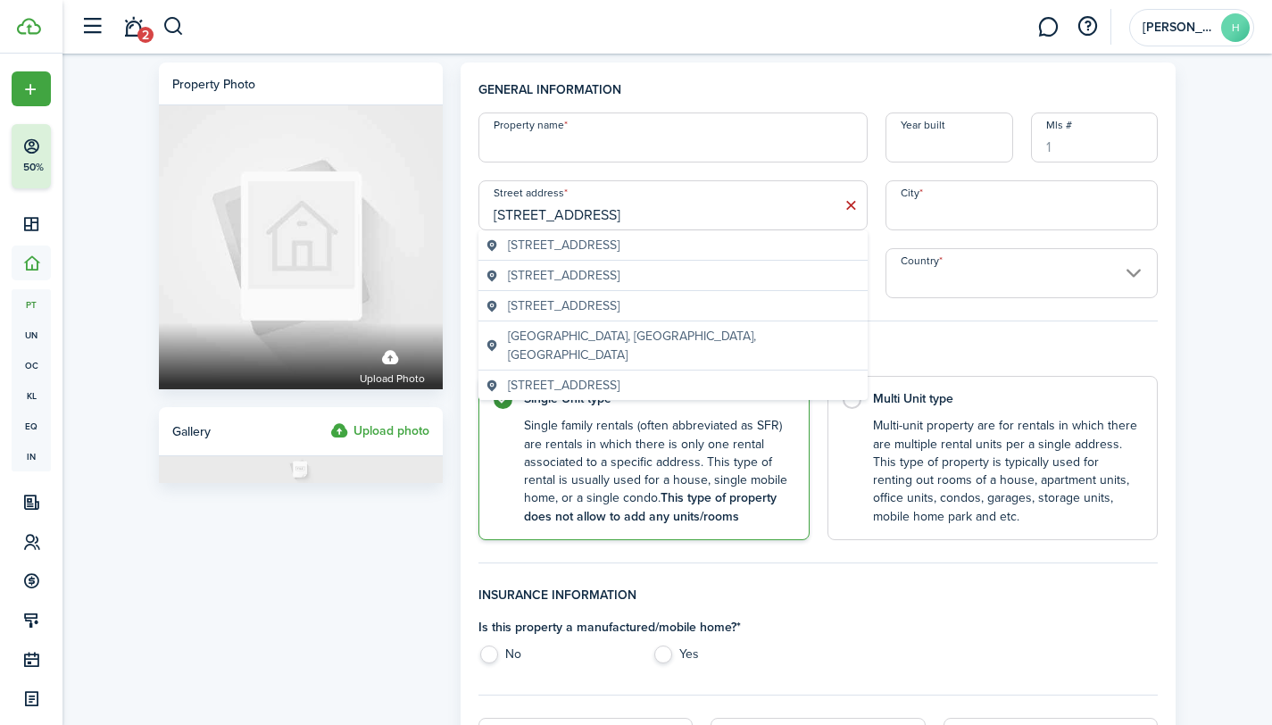
click at [548, 243] on span "[STREET_ADDRESS]" at bounding box center [564, 245] width 112 height 19
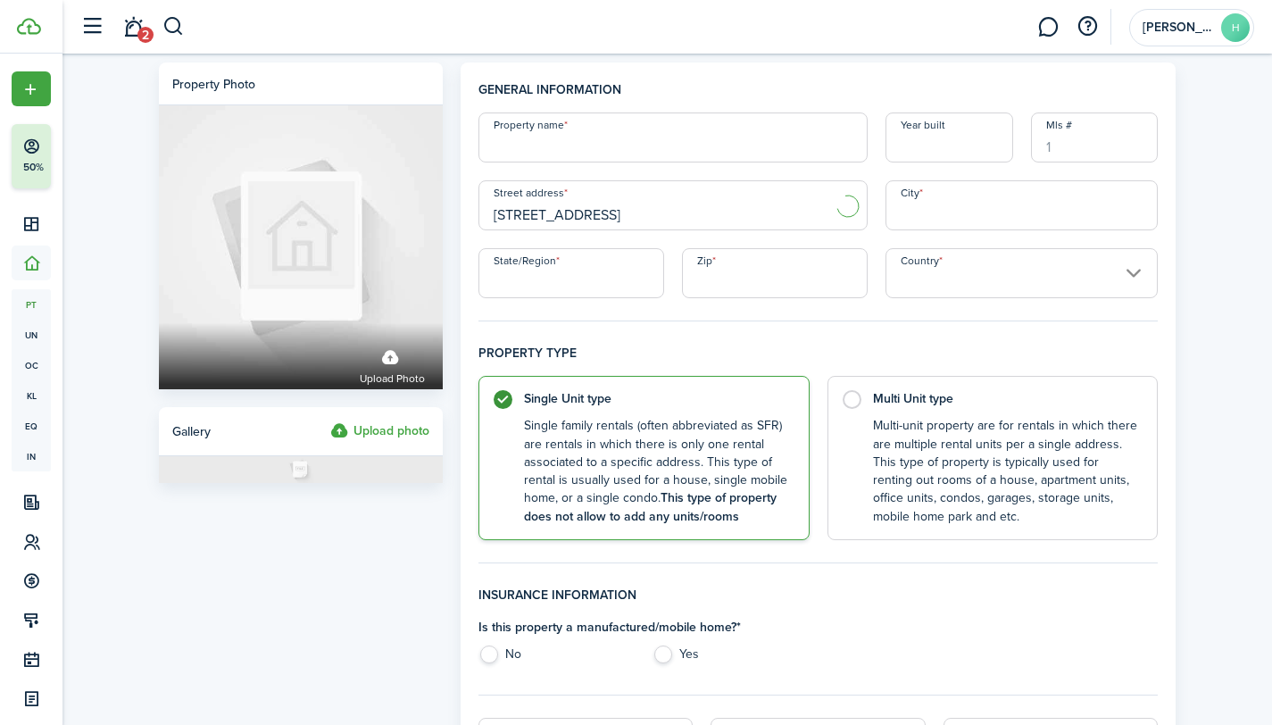
type input "[STREET_ADDRESS]"
type input "Boca Raton"
type input "FL"
type input "33428"
type input "[GEOGRAPHIC_DATA]"
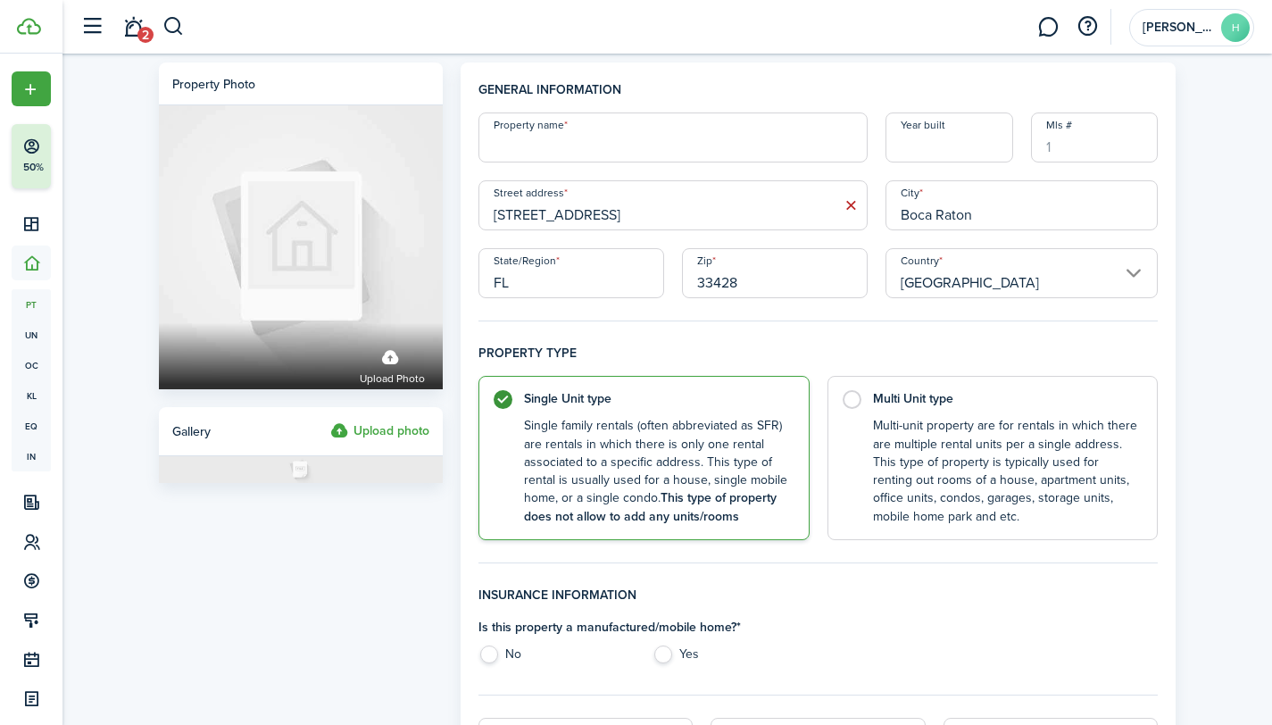
click at [707, 145] on input "Property name" at bounding box center [672, 137] width 389 height 50
click at [707, 222] on input "[STREET_ADDRESS]" at bounding box center [672, 205] width 389 height 50
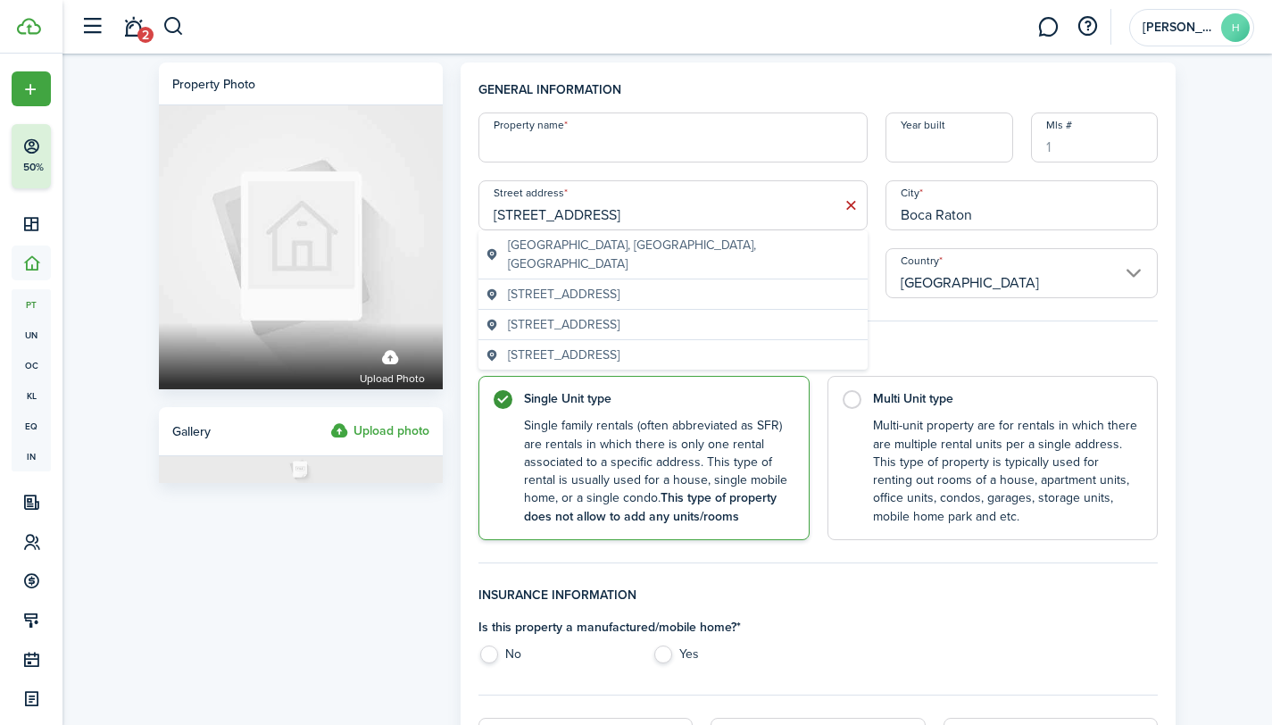
click at [619, 285] on span "[STREET_ADDRESS]" at bounding box center [564, 294] width 112 height 19
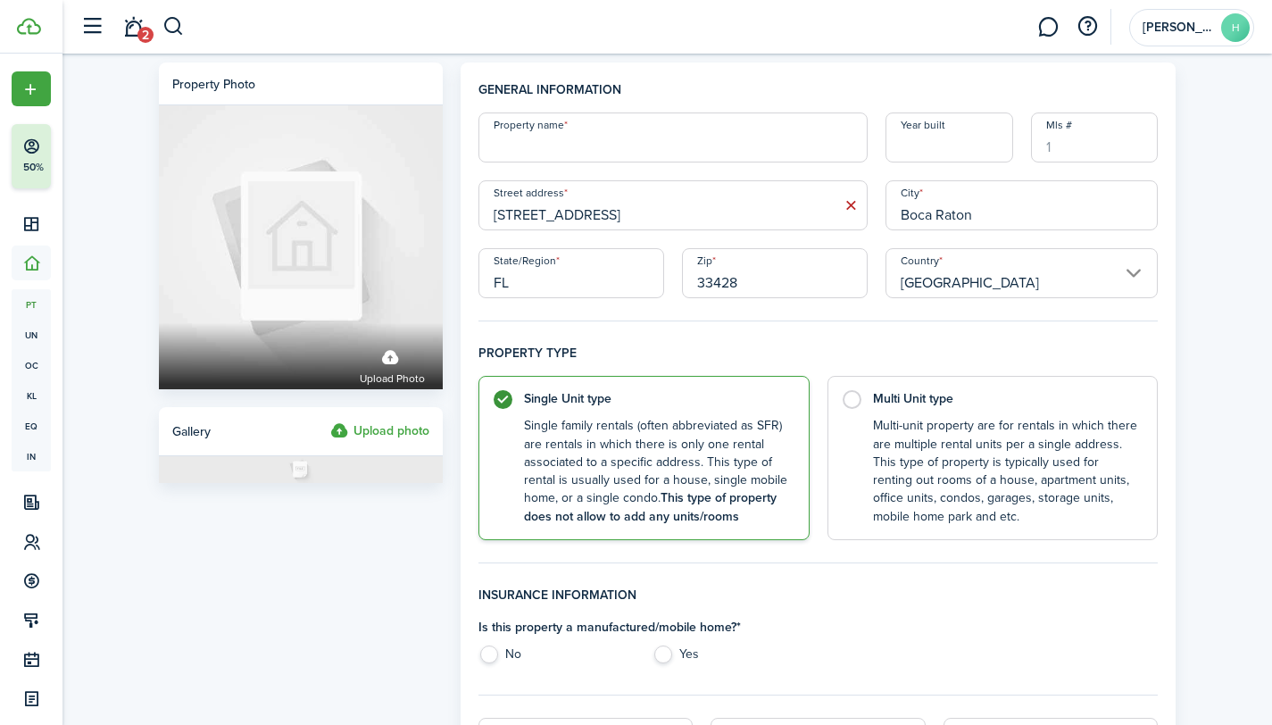
click at [1011, 267] on input "[GEOGRAPHIC_DATA]" at bounding box center [1021, 273] width 273 height 50
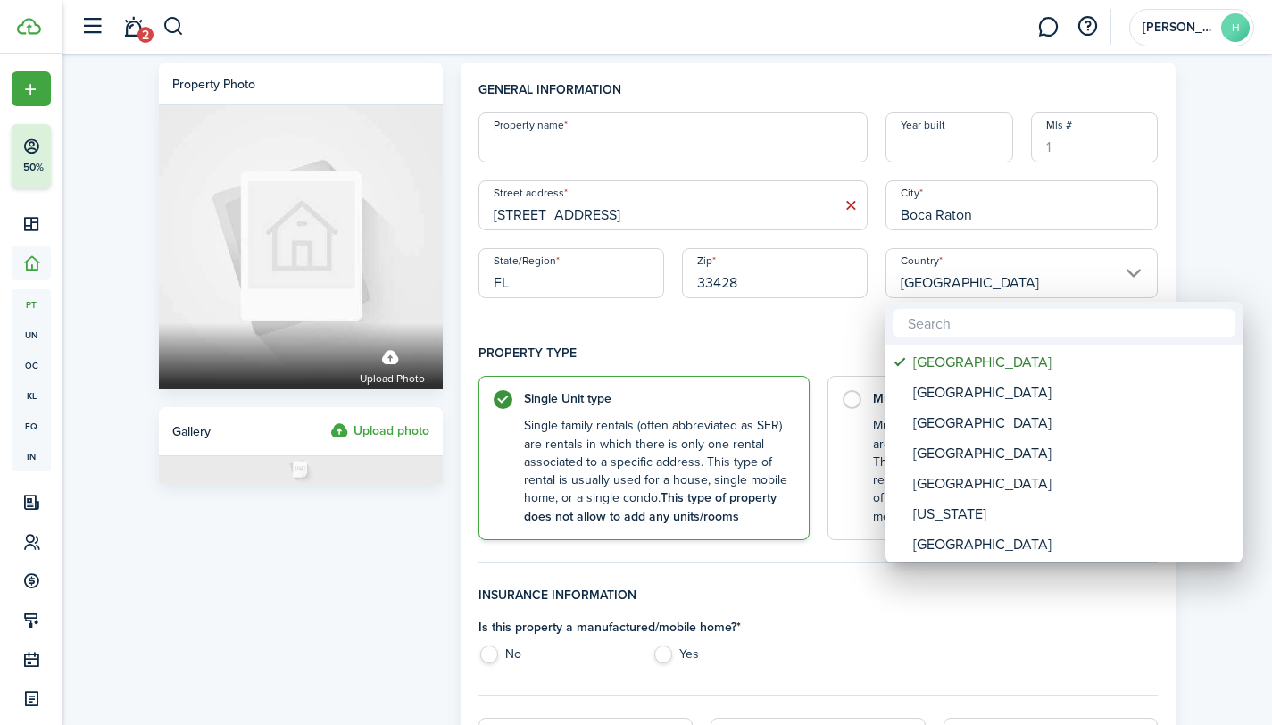
click at [1122, 263] on div at bounding box center [636, 362] width 1558 height 1010
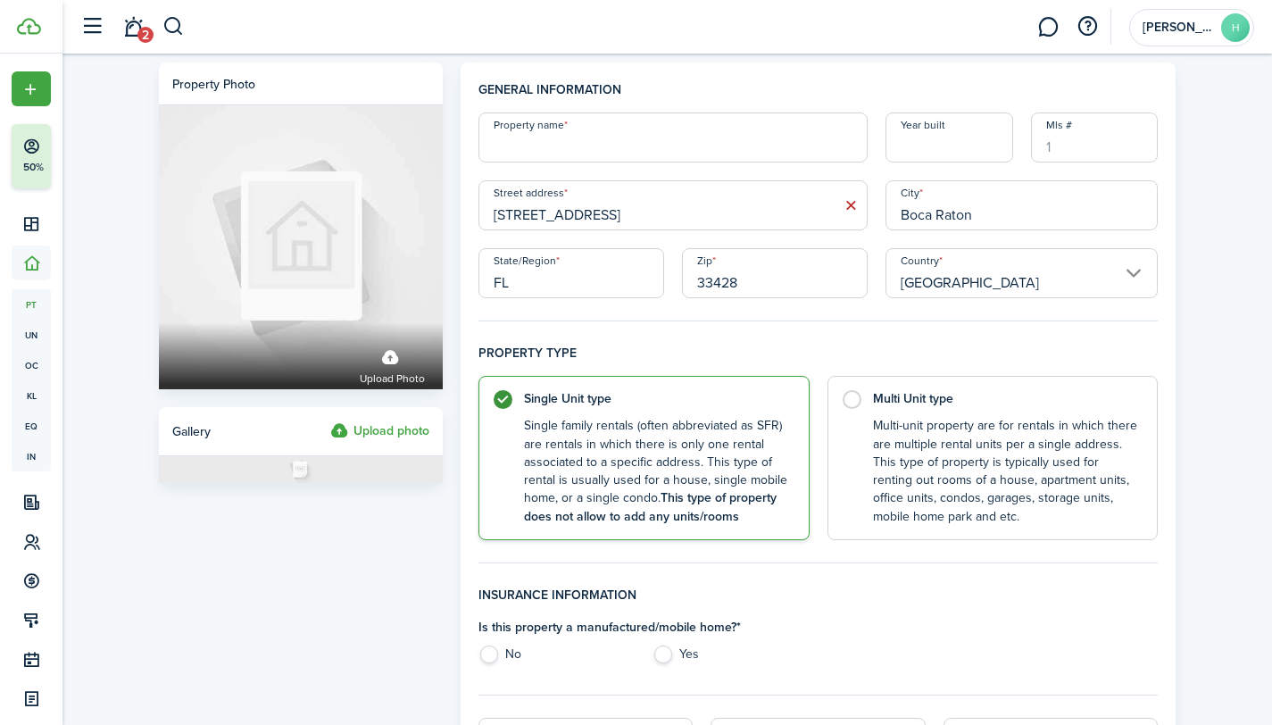
drag, startPoint x: 758, startPoint y: 345, endPoint x: 733, endPoint y: 316, distance: 38.0
click at [758, 345] on h4 "Property type" at bounding box center [818, 360] width 680 height 32
click at [737, 206] on input "[STREET_ADDRESS]" at bounding box center [672, 205] width 389 height 50
click at [590, 243] on span "[STREET_ADDRESS]" at bounding box center [564, 245] width 112 height 19
click at [1035, 201] on input "Boca Raton" at bounding box center [1021, 205] width 273 height 50
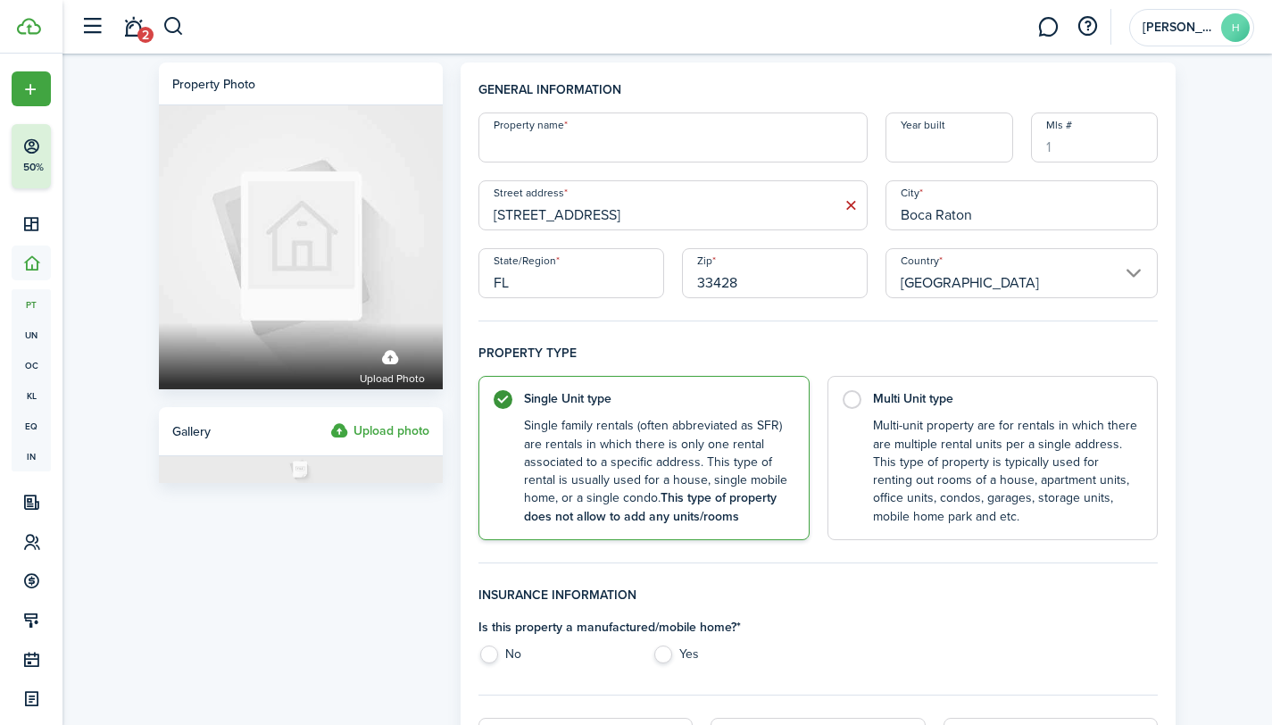
click at [790, 204] on input "[STREET_ADDRESS]" at bounding box center [672, 205] width 389 height 50
click at [710, 206] on input "[STREET_ADDRESS]" at bounding box center [672, 205] width 389 height 50
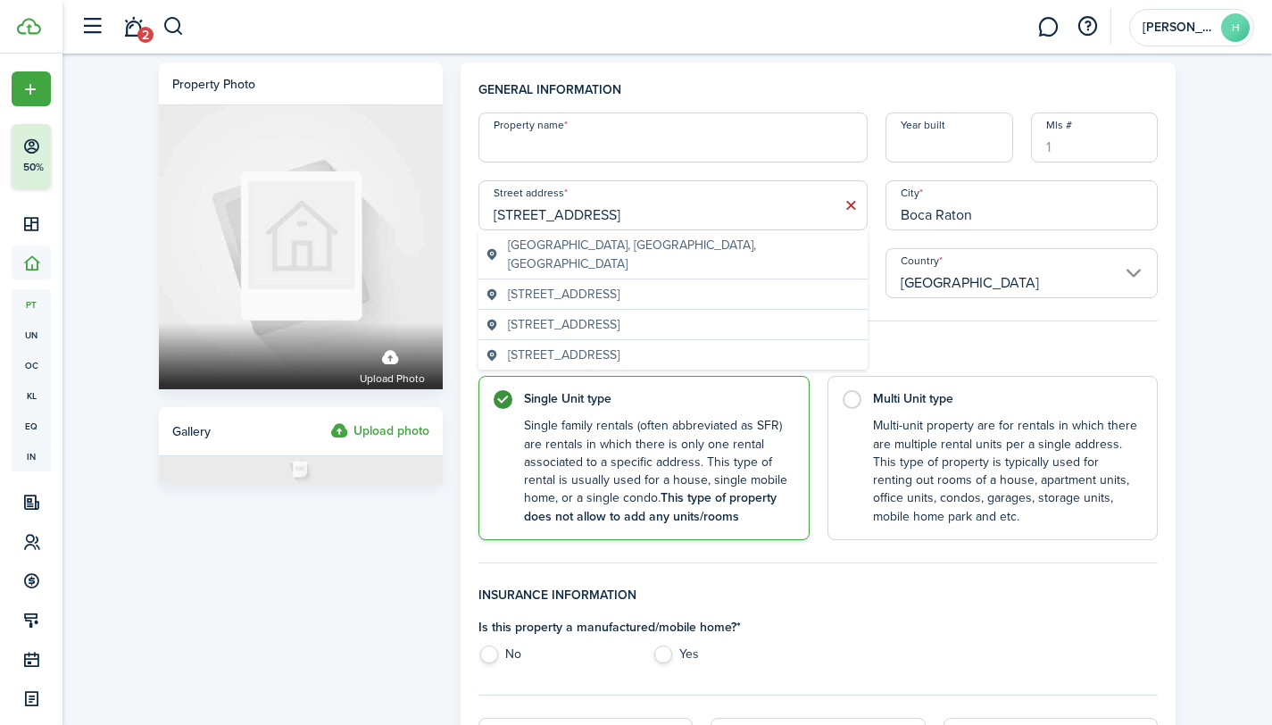
type input "[STREET_ADDRESS]"
click at [647, 141] on input "Property name" at bounding box center [672, 137] width 389 height 50
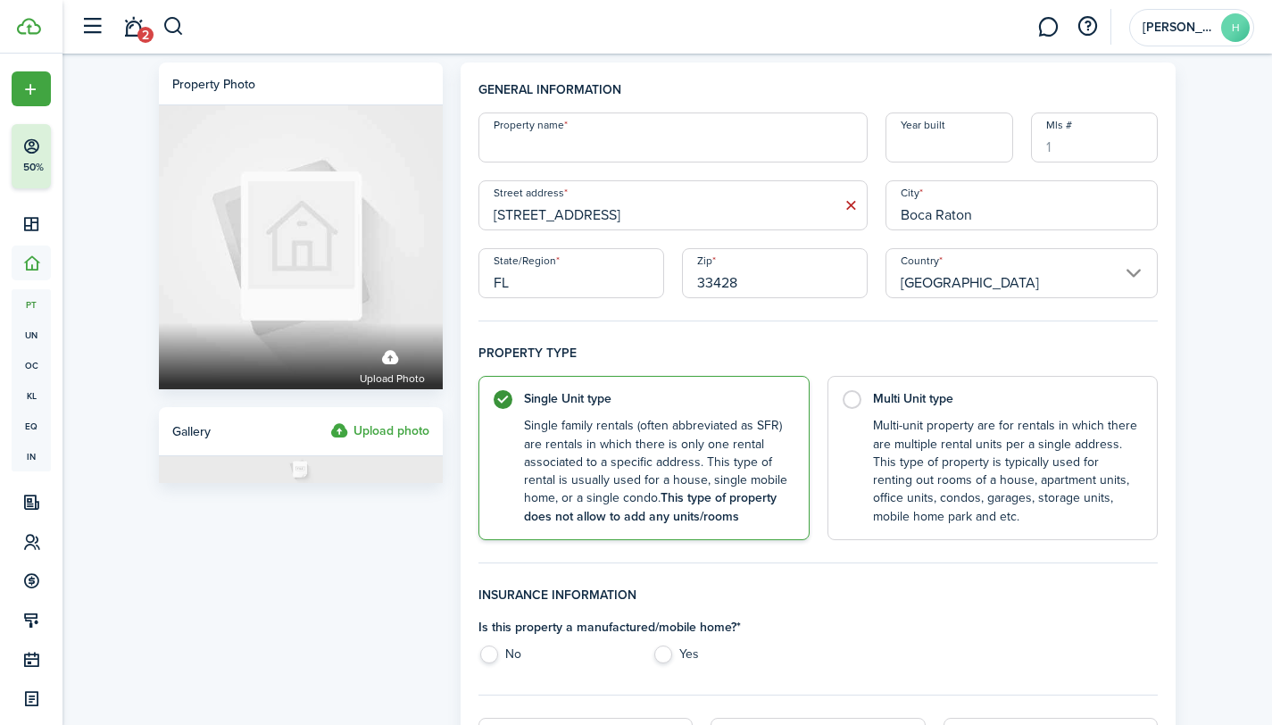
paste input "Isle of [GEOGRAPHIC_DATA]"
type input "Isle of [GEOGRAPHIC_DATA]"
click at [913, 136] on input "Year built" at bounding box center [949, 137] width 128 height 50
type input "1980"
drag, startPoint x: 484, startPoint y: 652, endPoint x: 582, endPoint y: 642, distance: 98.7
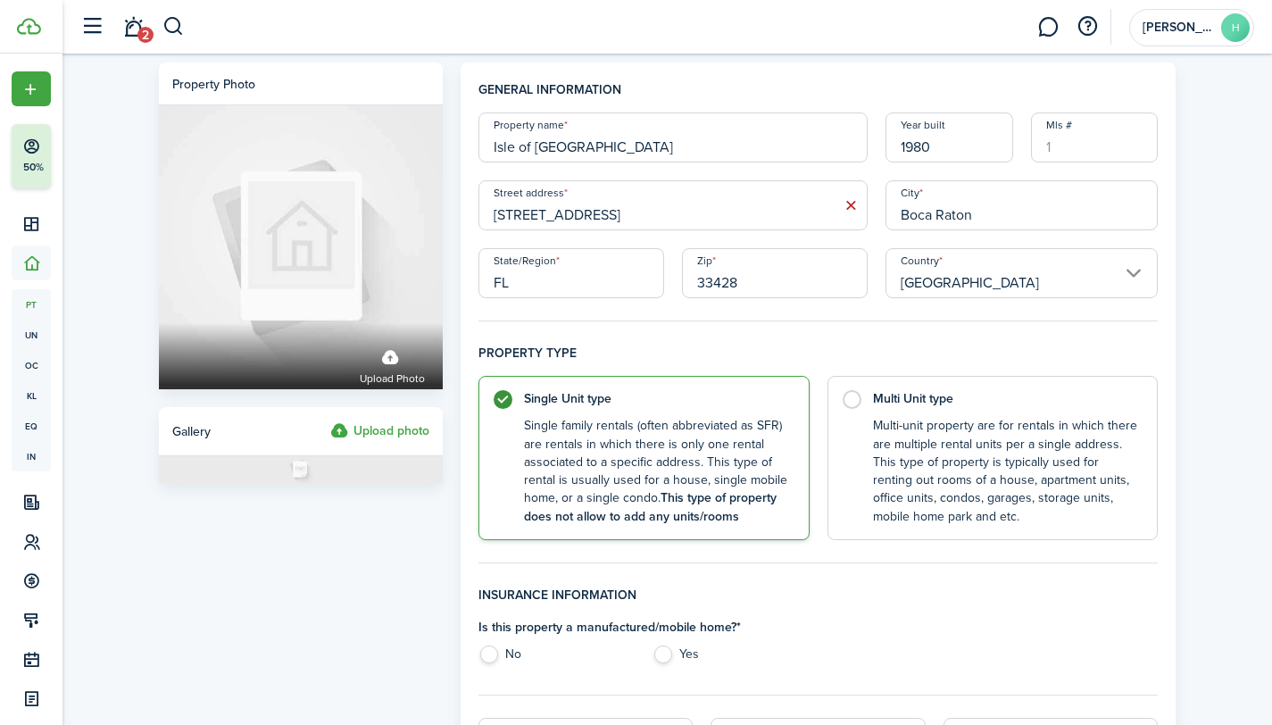
click at [484, 652] on label "No" at bounding box center [556, 658] width 156 height 27
radio input "true"
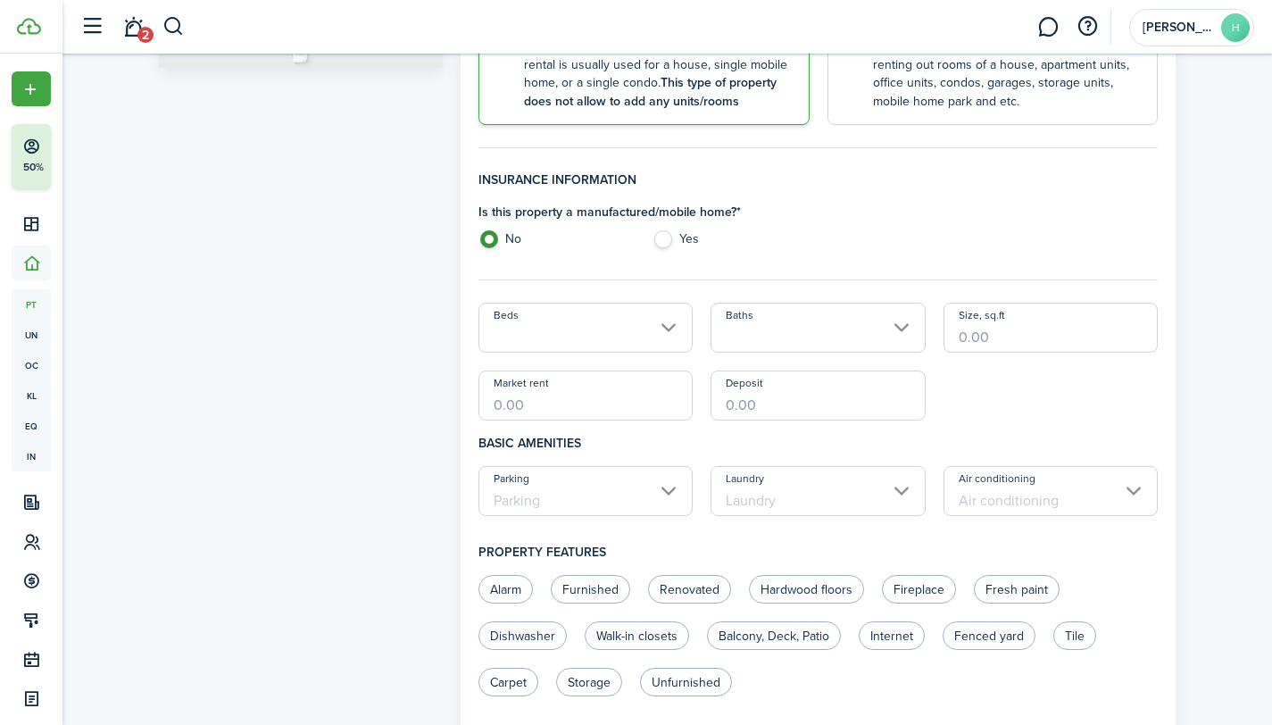
scroll to position [419, 0]
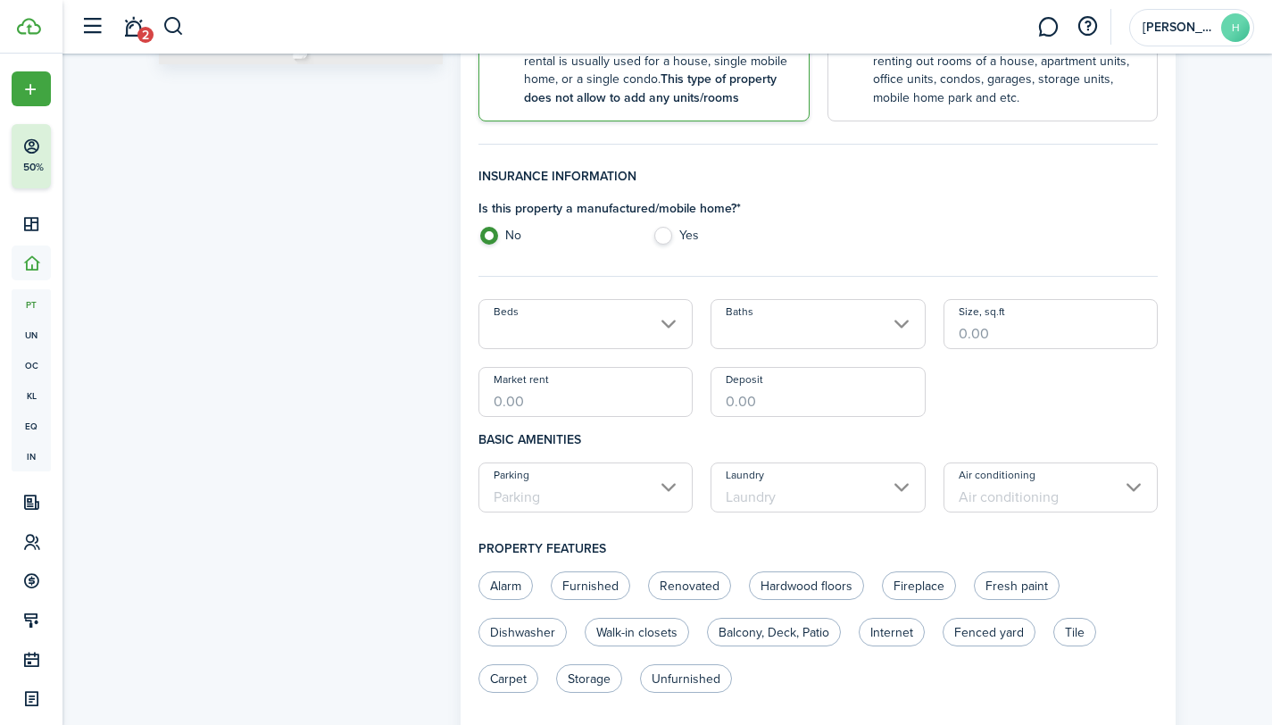
click at [674, 316] on input "Beds" at bounding box center [585, 324] width 215 height 50
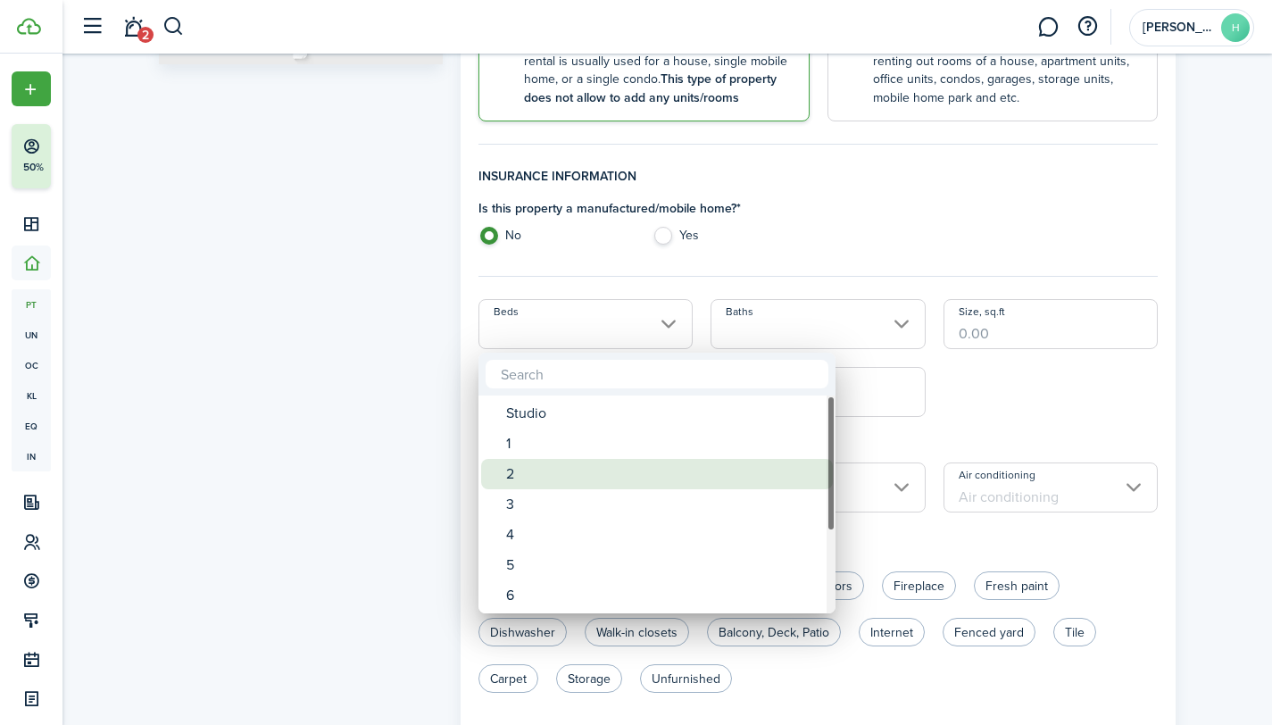
click at [512, 473] on div "2" at bounding box center [664, 474] width 316 height 30
type input "2"
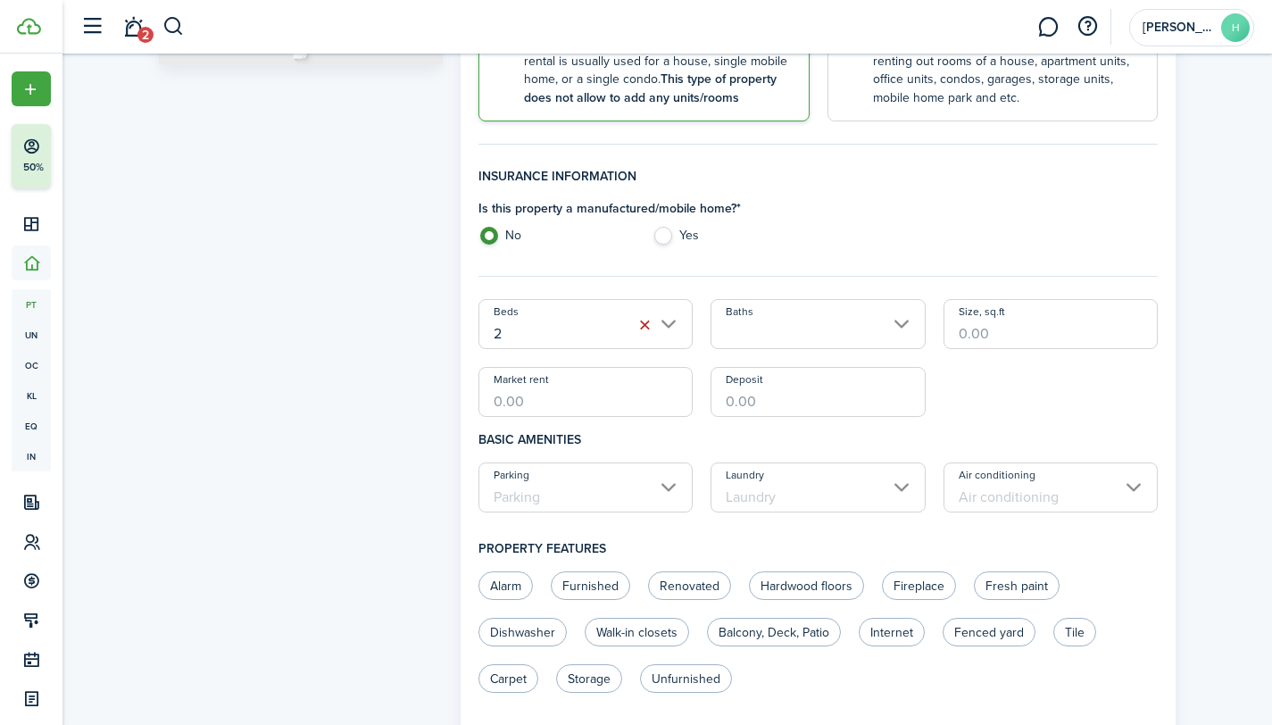
click at [809, 331] on input "Baths" at bounding box center [817, 324] width 215 height 50
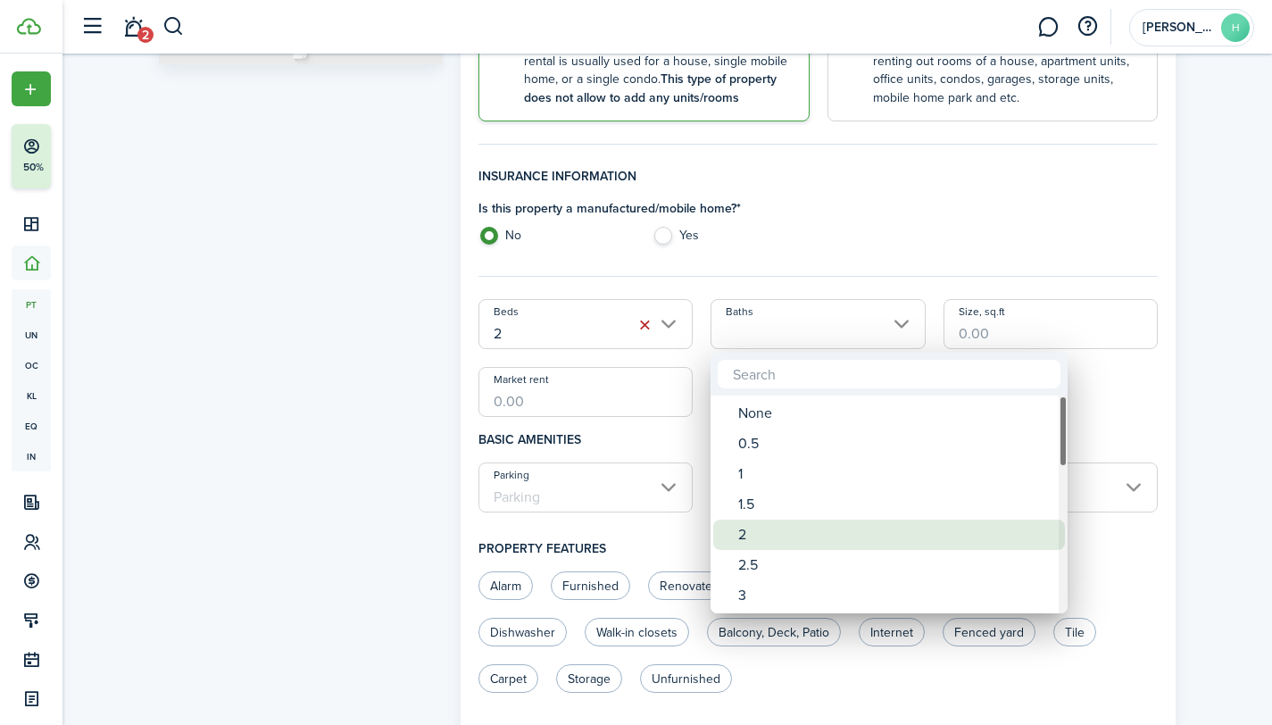
click at [745, 533] on div "2" at bounding box center [896, 534] width 316 height 30
type input "2"
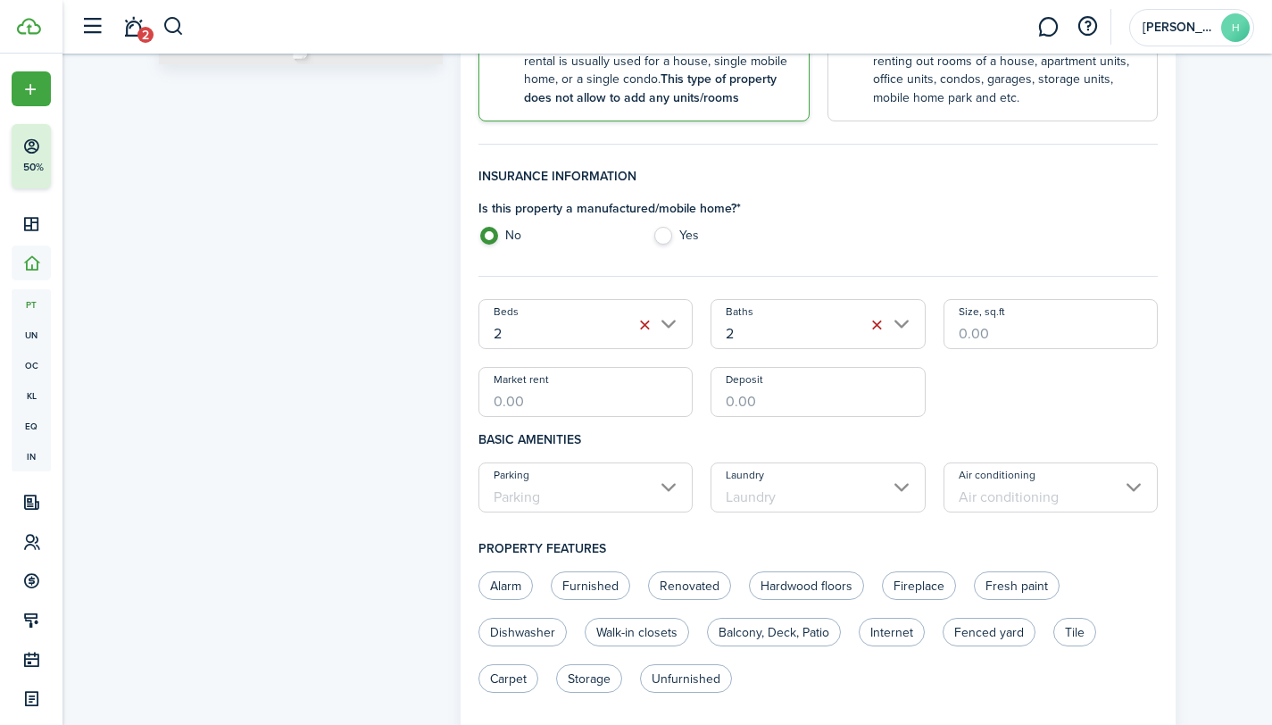
click at [1018, 327] on input "Size, sq.ft" at bounding box center [1050, 324] width 215 height 50
paste input "1,100"
type input "1,100"
click at [561, 395] on input "Market rent" at bounding box center [585, 392] width 215 height 50
type input "$2,100.00"
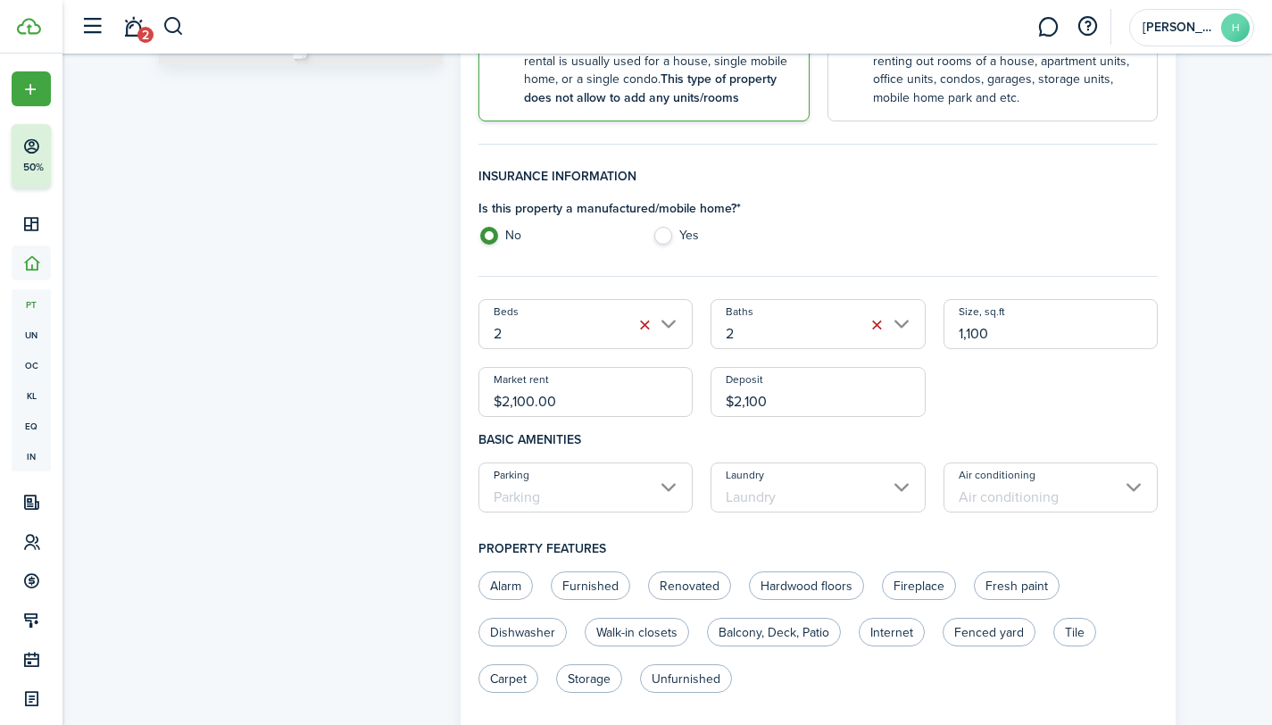
click at [671, 486] on input "Parking" at bounding box center [585, 487] width 215 height 50
type input "$2,100.00"
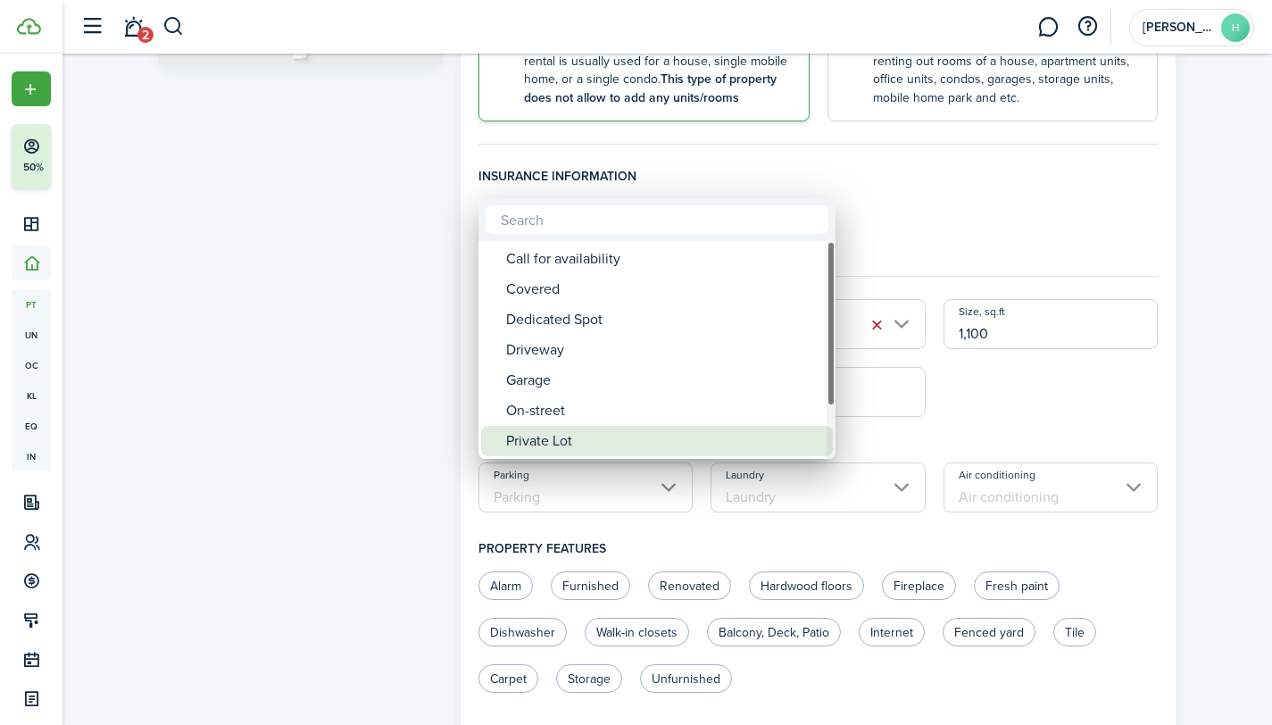
click at [544, 436] on div "Private Lot" at bounding box center [664, 441] width 316 height 30
type input "Private Lot"
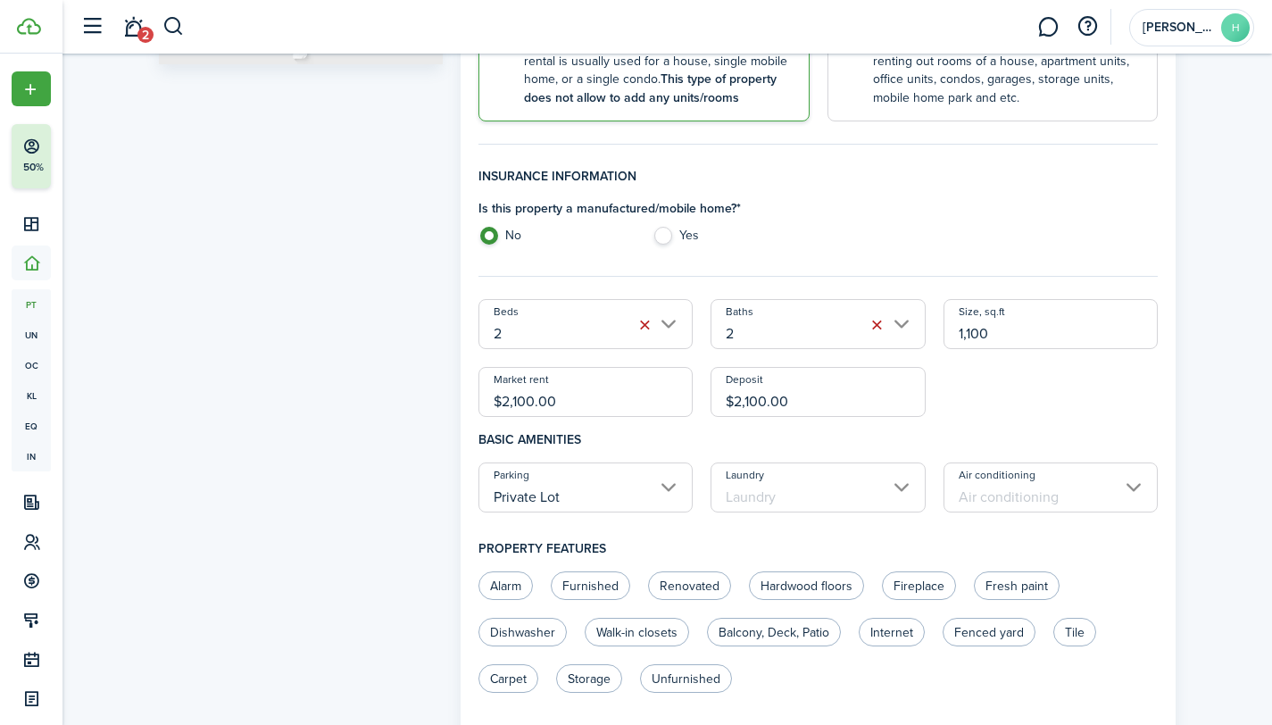
click at [797, 488] on input "Laundry" at bounding box center [817, 487] width 215 height 50
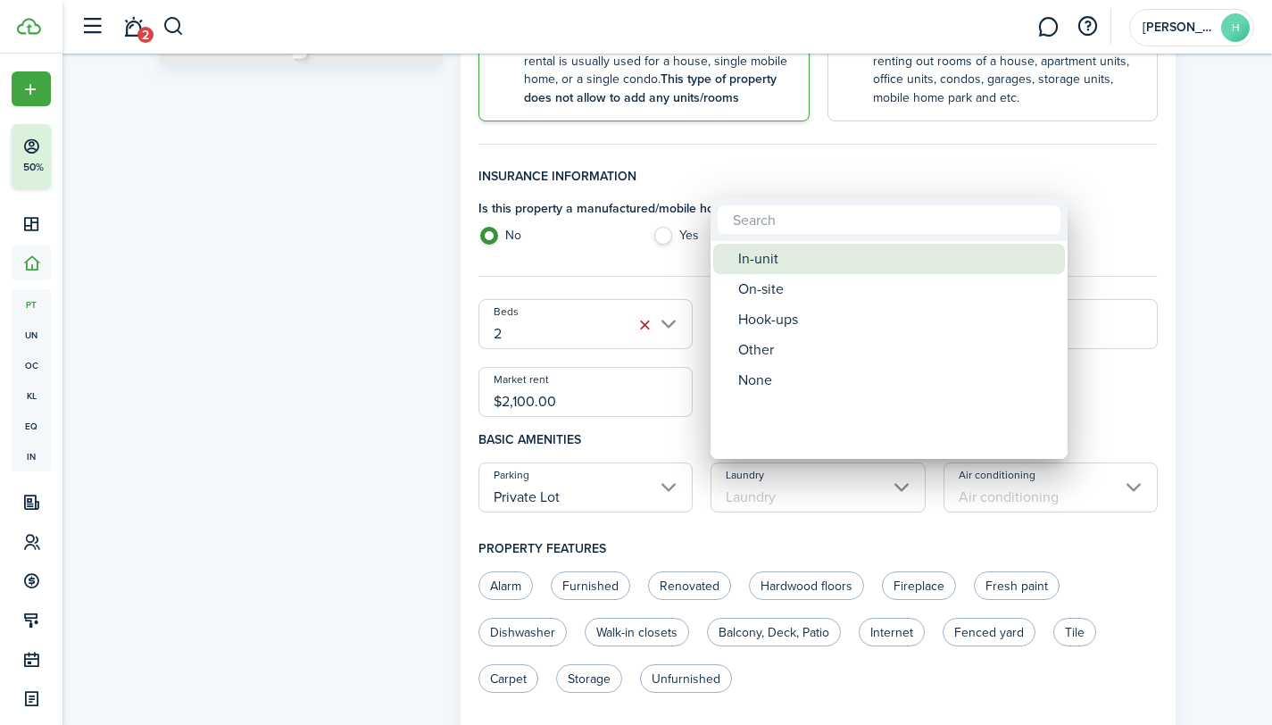
click at [796, 265] on div "In-unit" at bounding box center [896, 259] width 316 height 30
type input "In-unit"
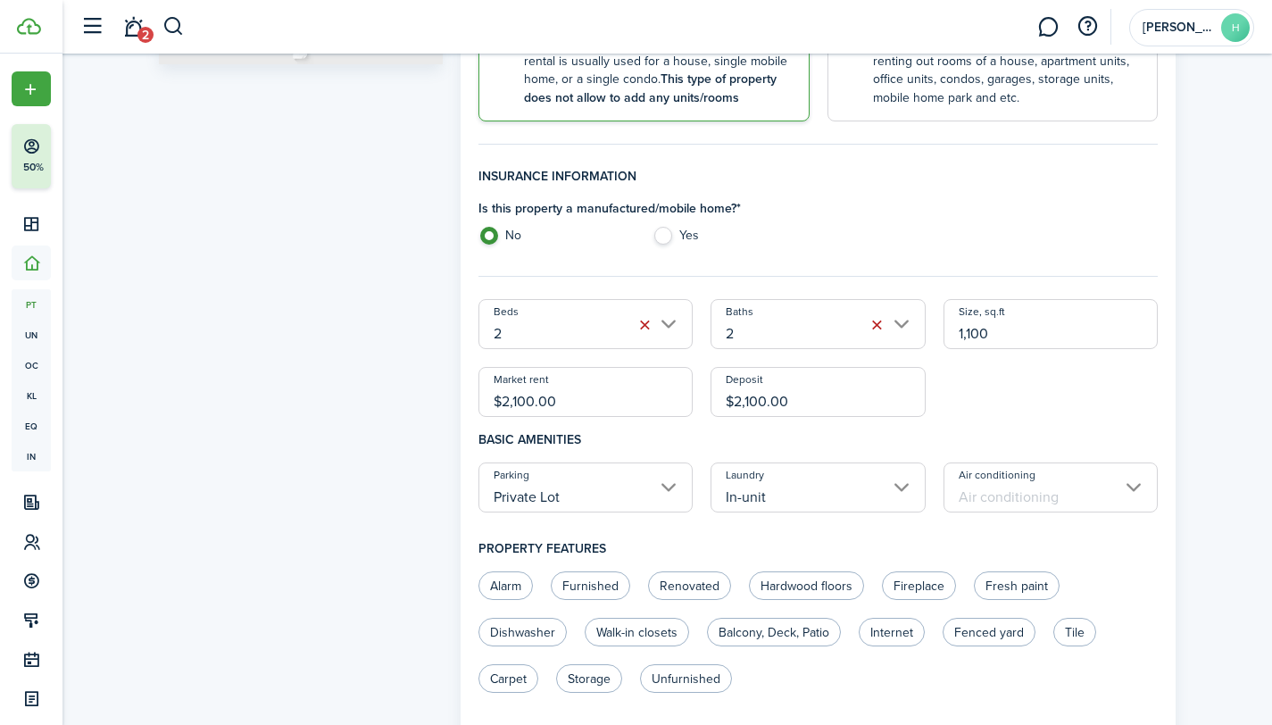
click at [1045, 494] on input "Air conditioning" at bounding box center [1050, 487] width 215 height 50
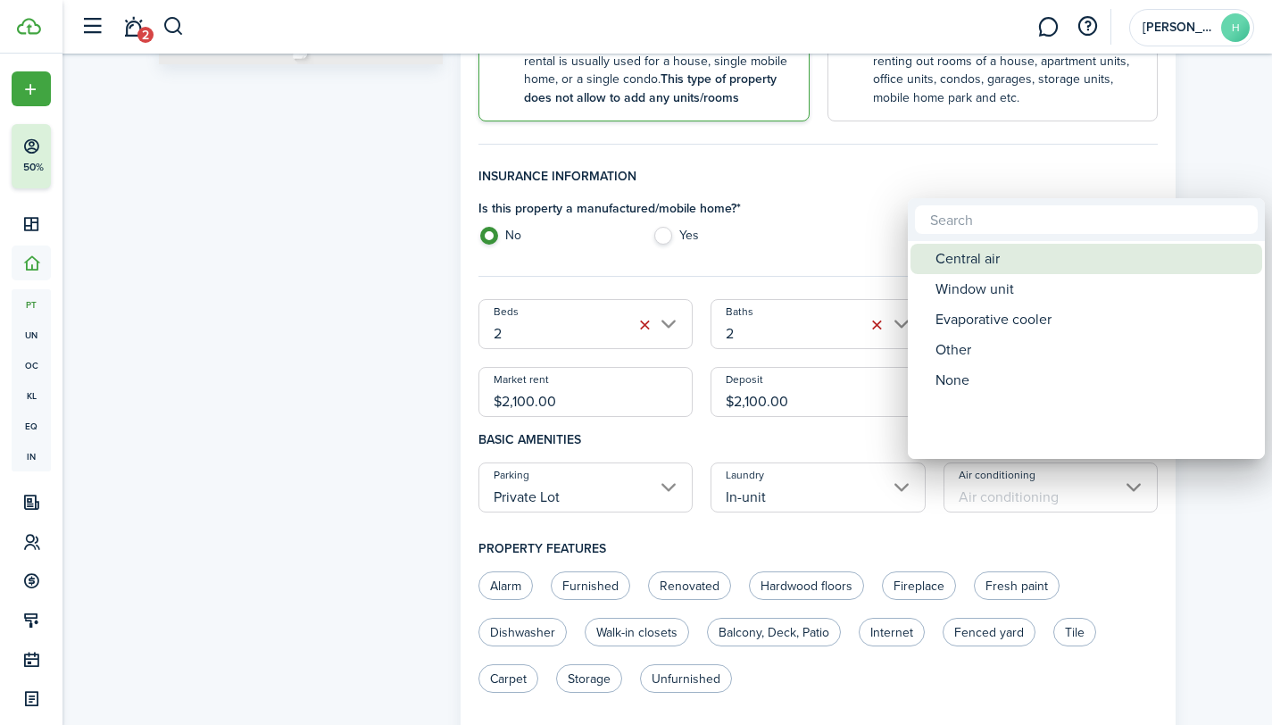
click at [995, 261] on div "Central air" at bounding box center [1093, 259] width 316 height 30
type input "Central air"
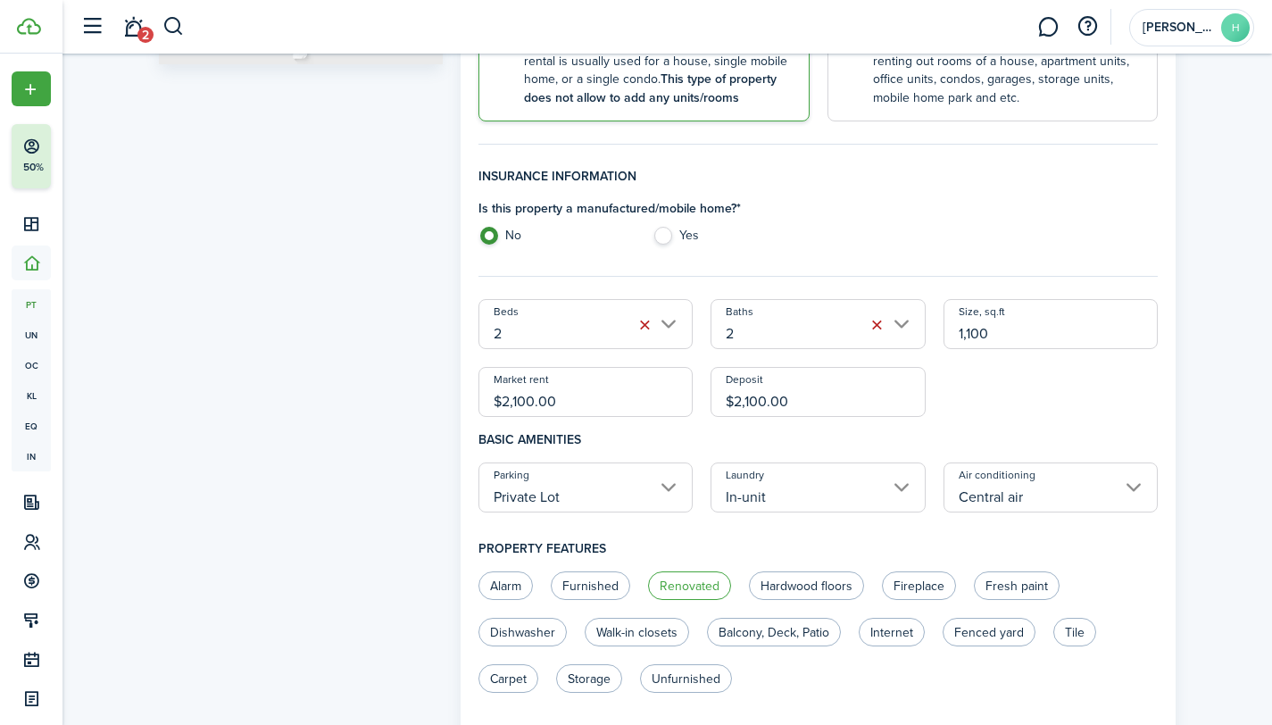
click at [696, 580] on label "Renovated" at bounding box center [689, 585] width 83 height 29
radio input "true"
drag, startPoint x: 1035, startPoint y: 582, endPoint x: 983, endPoint y: 583, distance: 52.7
click at [1035, 582] on label "Fresh paint" at bounding box center [1017, 585] width 86 height 29
radio input "true"
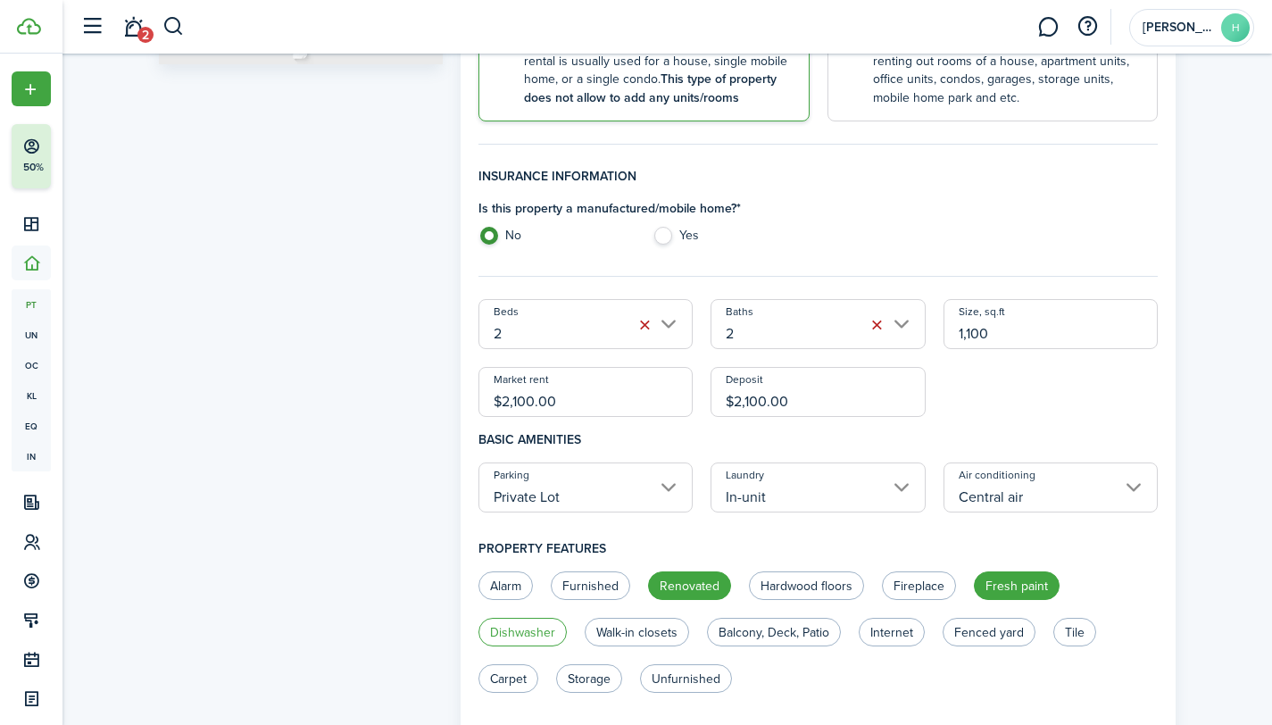
click at [511, 628] on label "Dishwasher" at bounding box center [522, 632] width 88 height 29
radio input "true"
drag, startPoint x: 618, startPoint y: 628, endPoint x: 654, endPoint y: 630, distance: 36.6
click at [618, 628] on label "Walk-in closets" at bounding box center [637, 632] width 104 height 29
radio input "true"
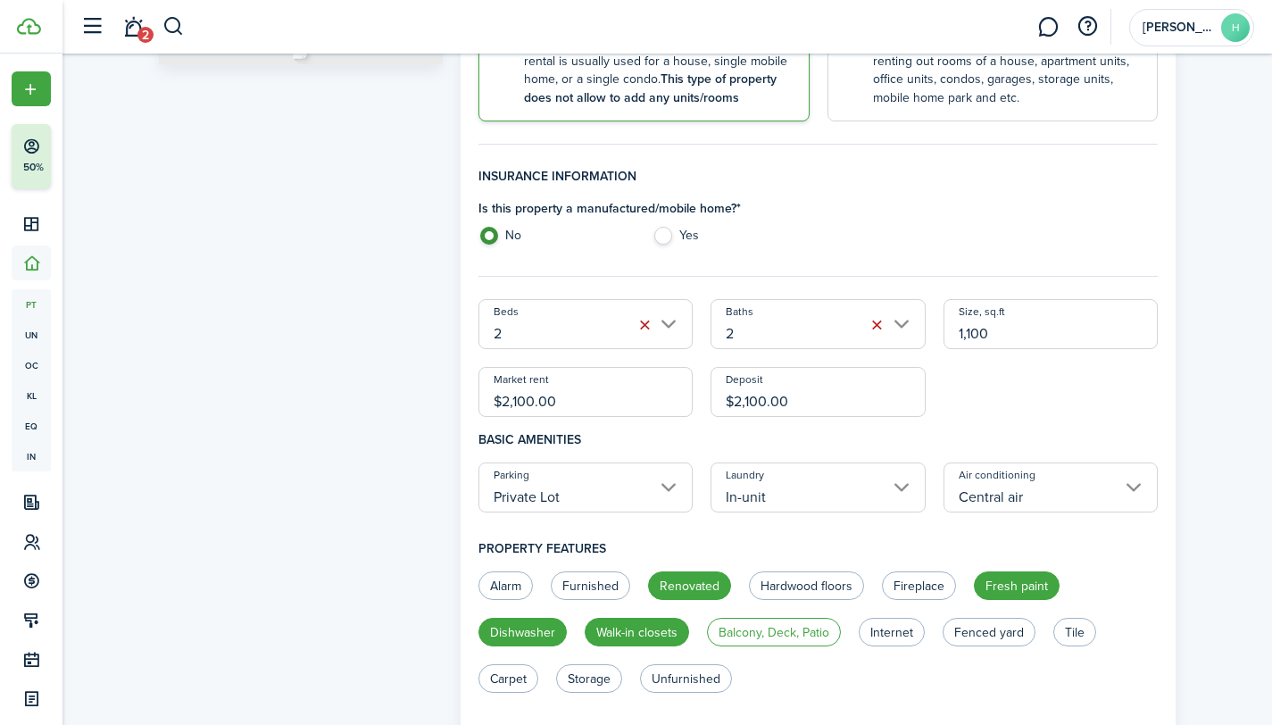
click at [770, 636] on label "Balcony, Deck, Patio" at bounding box center [774, 632] width 134 height 29
radio input "true"
click at [887, 634] on label "Internet" at bounding box center [892, 632] width 66 height 29
radio input "true"
click at [1073, 628] on label "Tile" at bounding box center [1074, 632] width 43 height 29
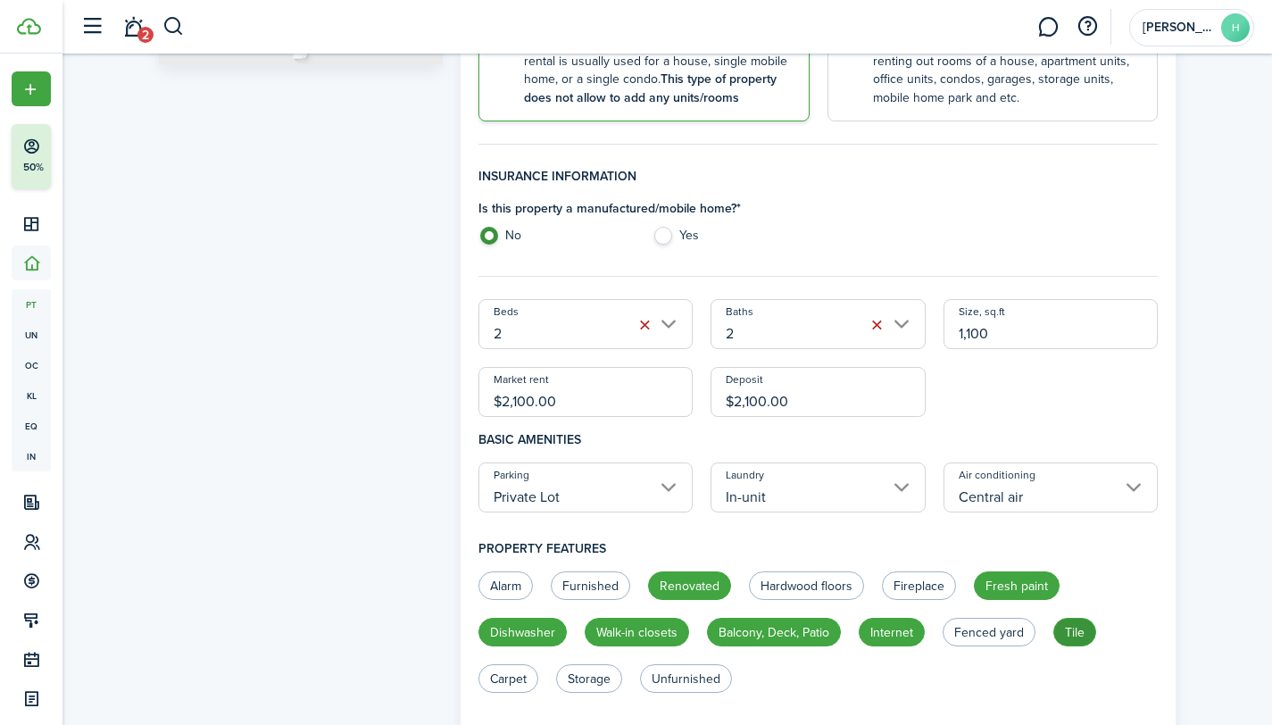
radio input "true"
click at [705, 679] on label "Unfurnished" at bounding box center [686, 678] width 92 height 29
radio input "true"
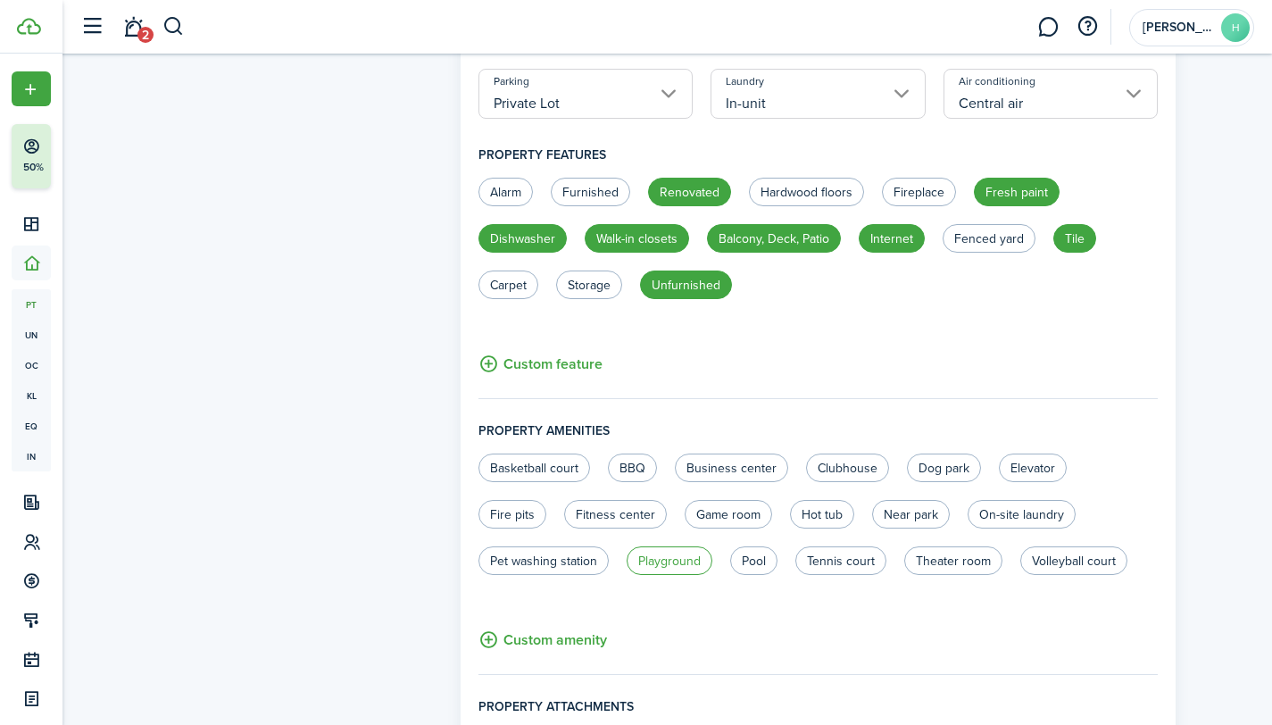
scroll to position [818, 0]
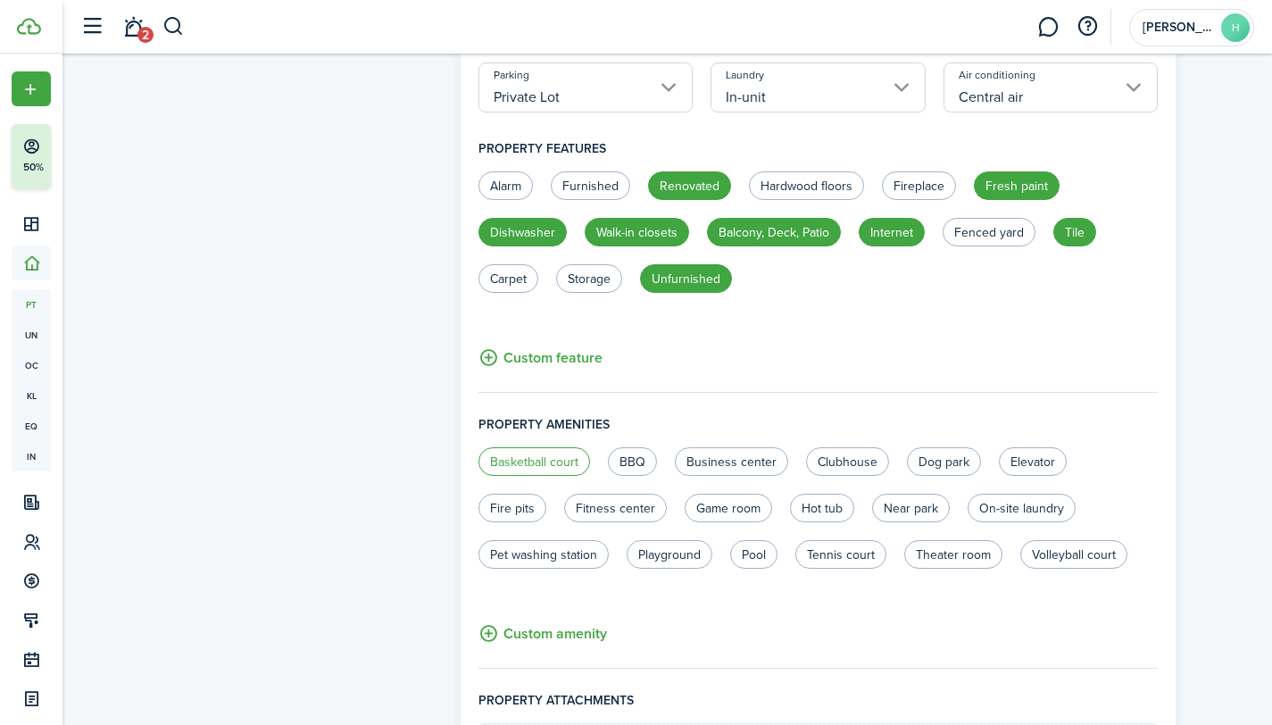
click at [569, 465] on label "Basketball court" at bounding box center [534, 461] width 112 height 29
radio input "true"
click at [727, 460] on label "Business center" at bounding box center [731, 461] width 113 height 29
radio input "true"
click at [846, 460] on label "Clubhouse" at bounding box center [847, 461] width 83 height 29
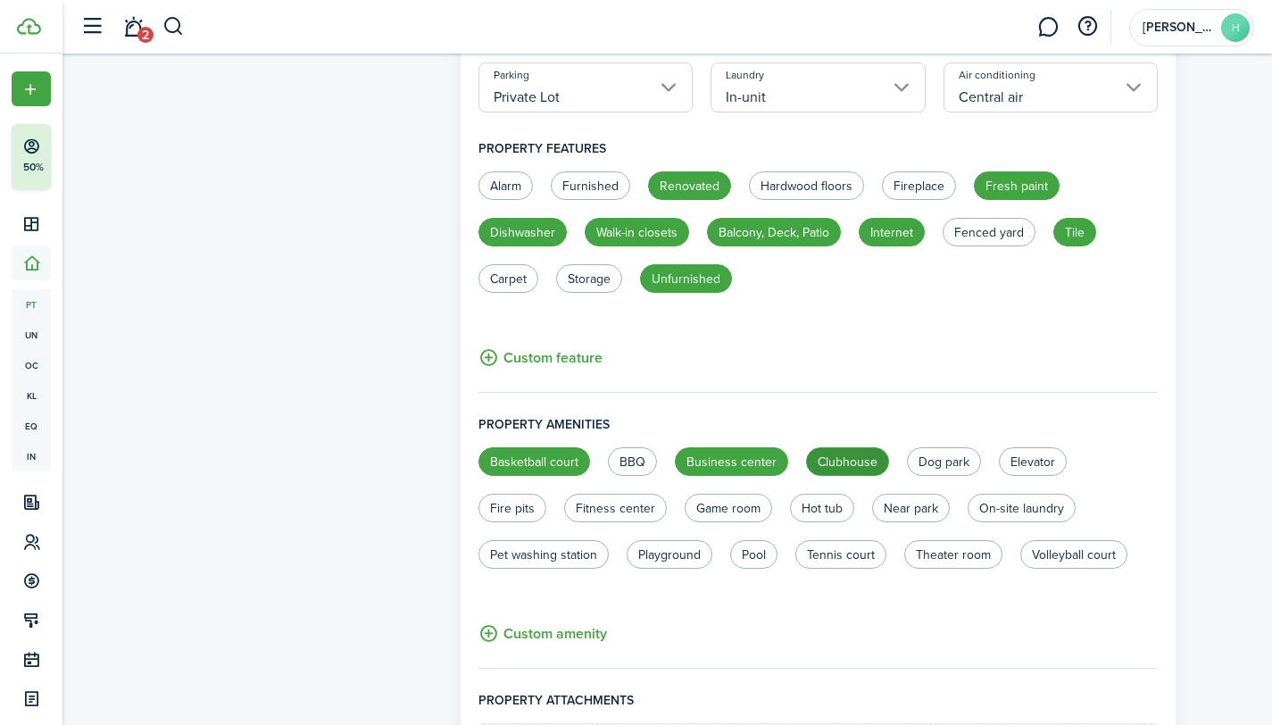
radio input "true"
click at [1030, 461] on label "Elevator" at bounding box center [1033, 461] width 68 height 29
radio input "true"
click at [907, 505] on label "Near park" at bounding box center [911, 508] width 78 height 29
radio input "true"
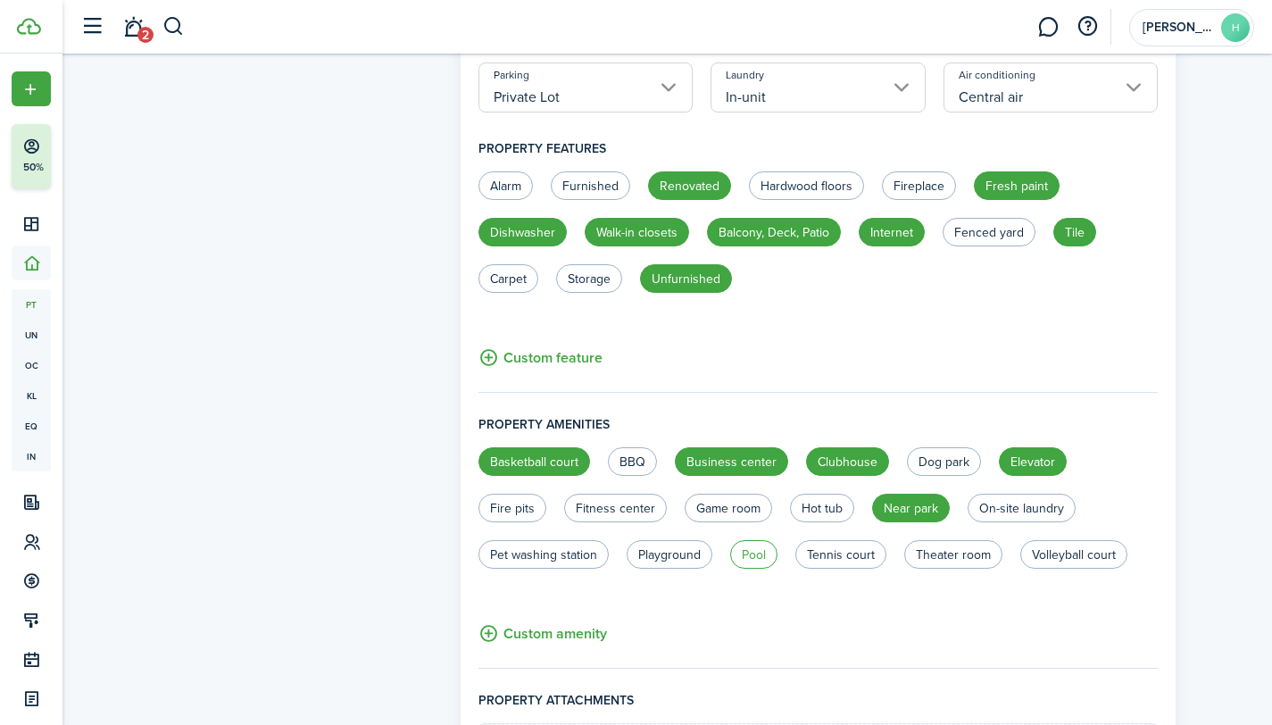
click at [753, 556] on label "Pool" at bounding box center [753, 554] width 47 height 29
radio input "true"
click at [835, 553] on label "Tennis court" at bounding box center [840, 554] width 91 height 29
radio input "true"
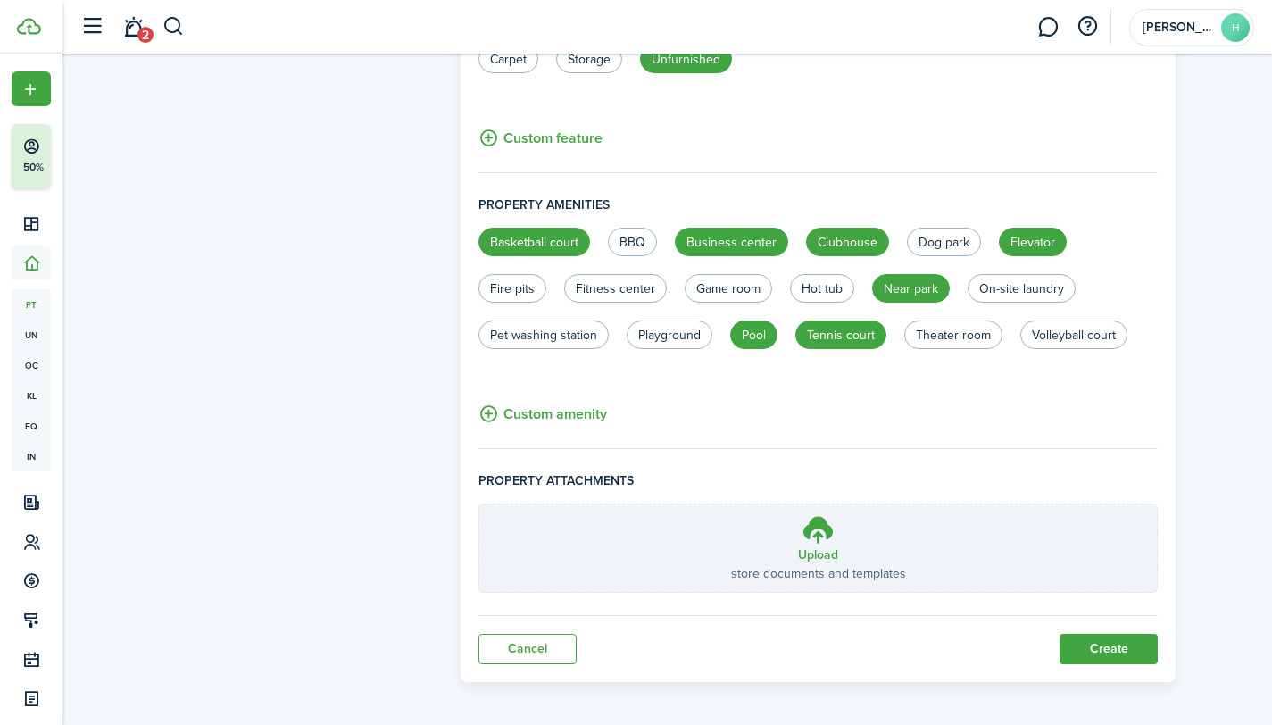
scroll to position [1044, 0]
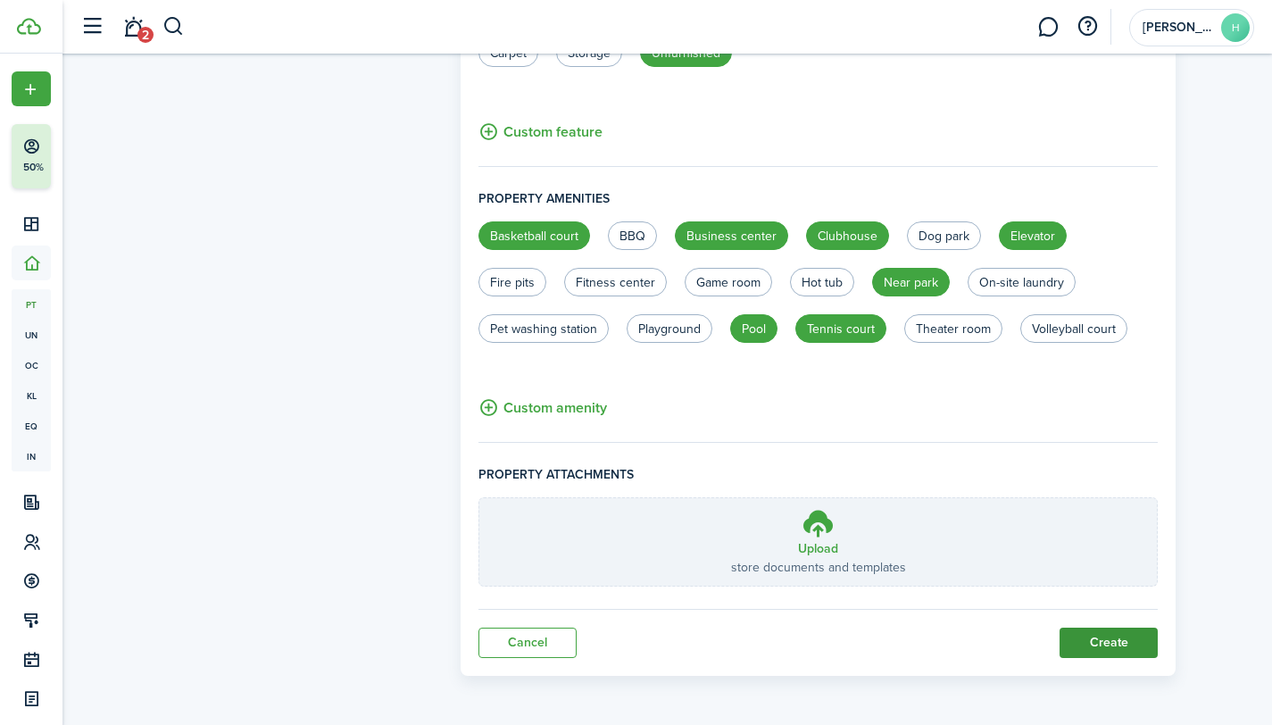
click at [1104, 640] on button "Create" at bounding box center [1108, 642] width 98 height 30
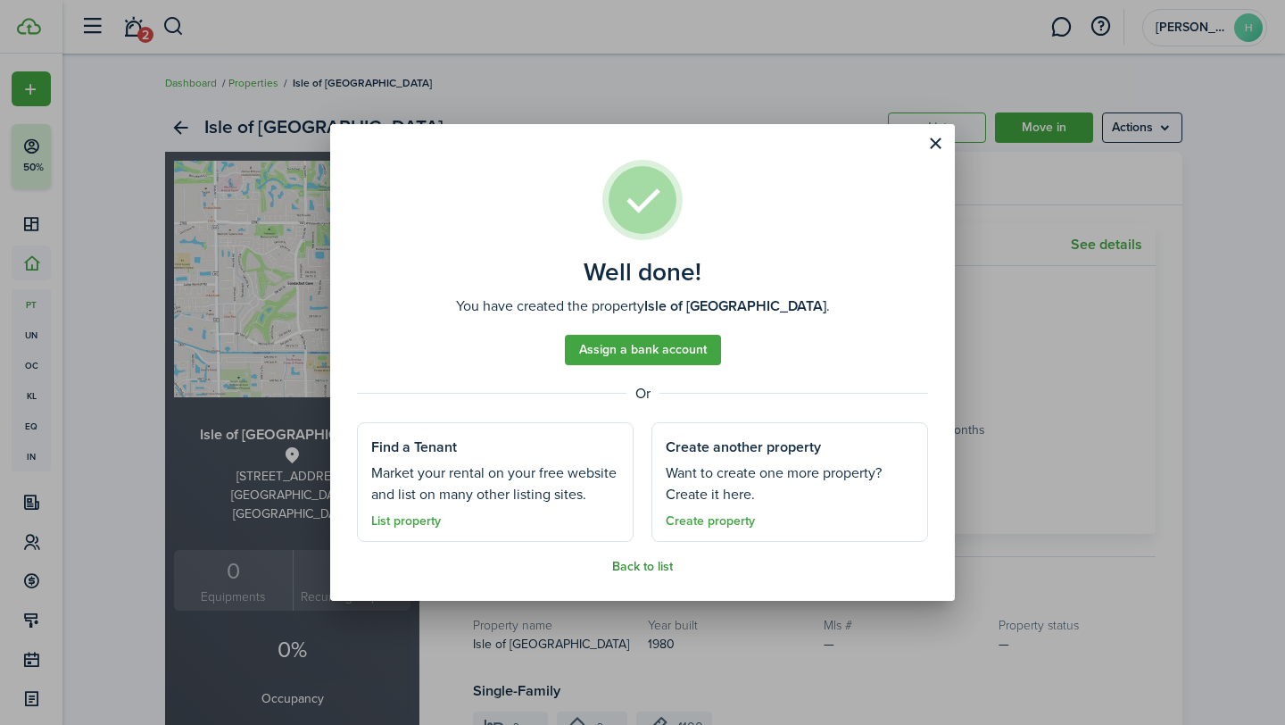
click at [636, 560] on link "Back to list" at bounding box center [642, 567] width 61 height 14
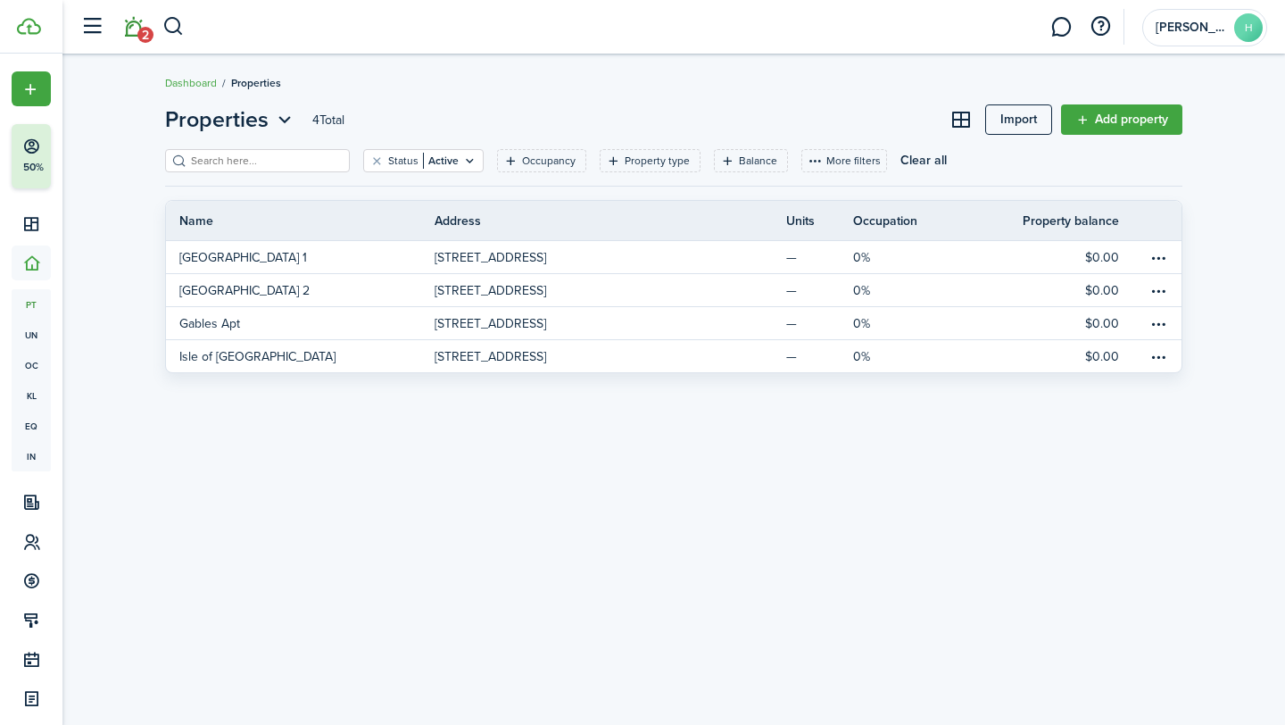
click at [129, 35] on link "2" at bounding box center [133, 27] width 34 height 46
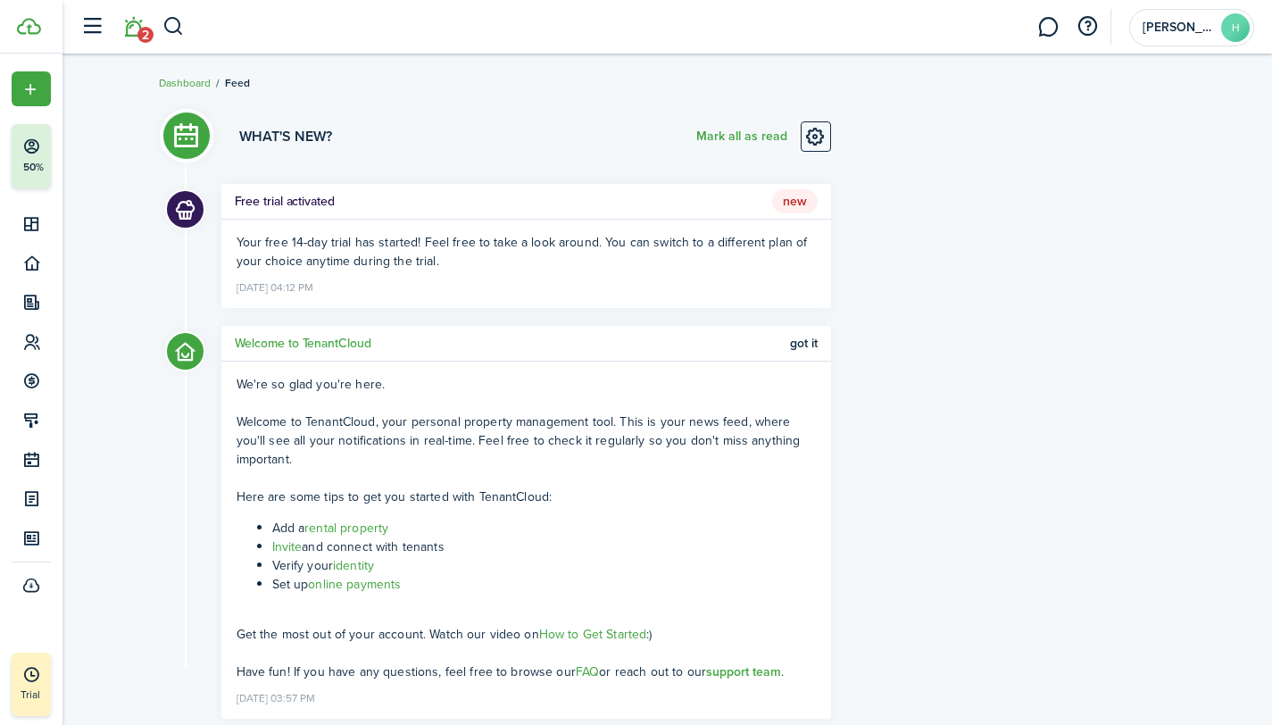
scroll to position [52, 0]
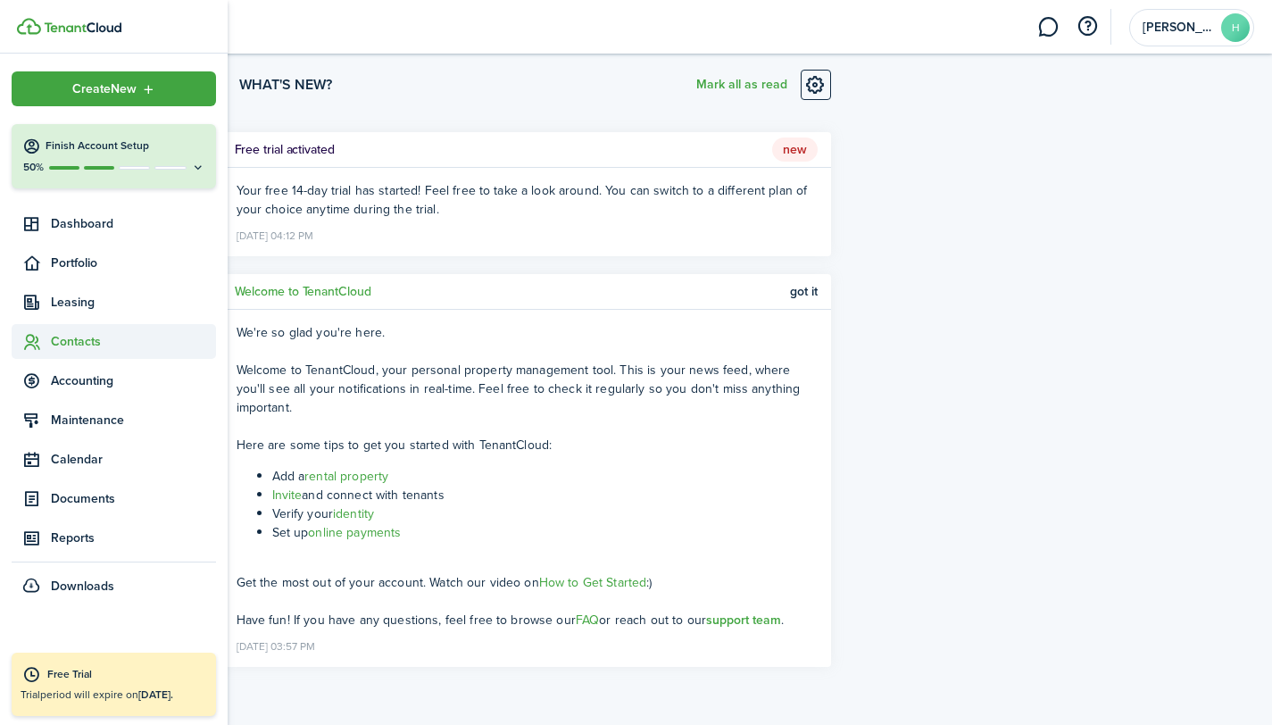
click at [104, 345] on span "Contacts" at bounding box center [133, 341] width 165 height 19
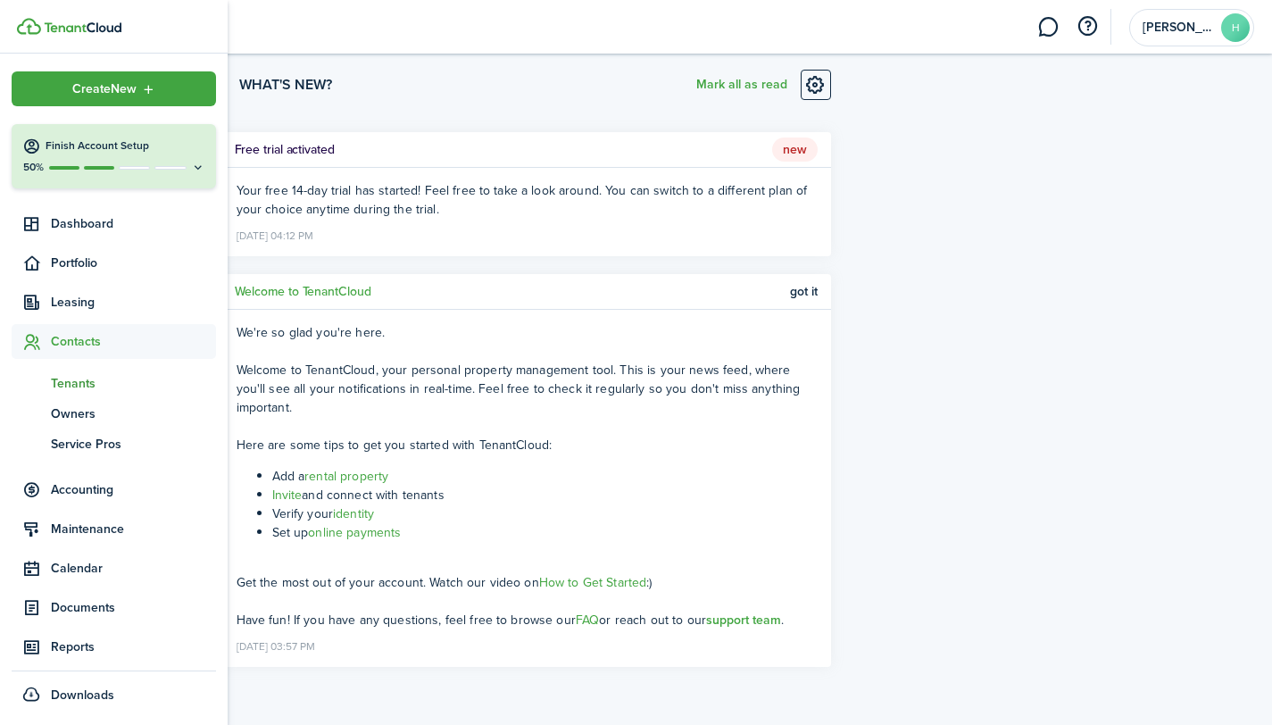
click at [81, 385] on span "Tenants" at bounding box center [133, 383] width 165 height 19
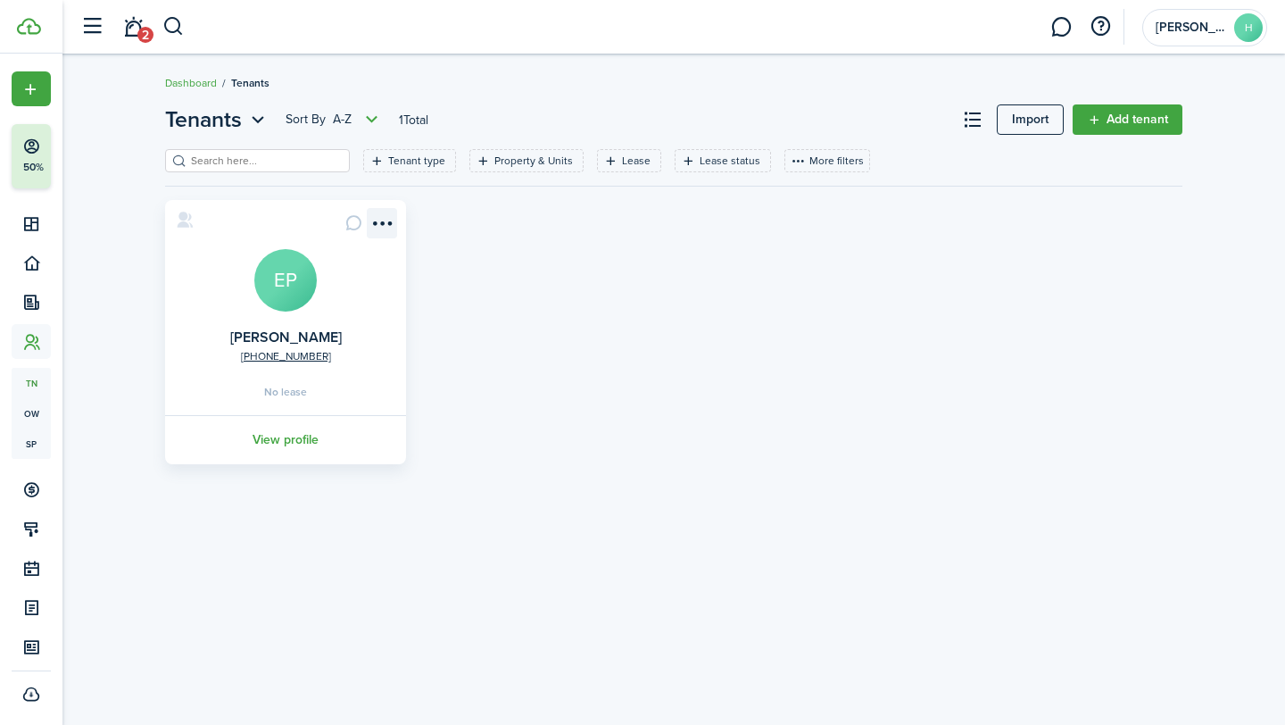
click at [392, 225] on menu-btn-icon "Open menu" at bounding box center [382, 223] width 30 height 30
click at [548, 234] on div "[PHONE_NUMBER] [PERSON_NAME] [PERSON_NAME] No lease View profile" at bounding box center [673, 332] width 1035 height 264
click at [476, 158] on icon "Open filter" at bounding box center [483, 161] width 15 height 14
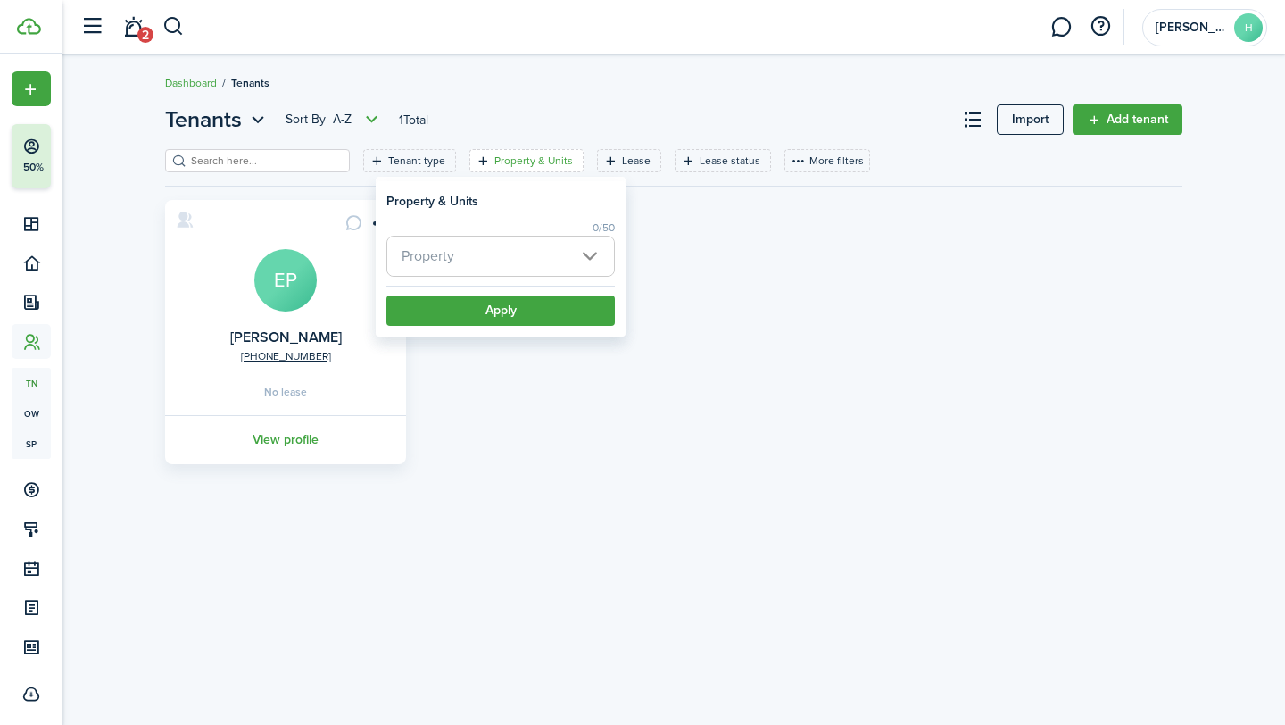
click at [586, 254] on span "Property" at bounding box center [500, 256] width 227 height 39
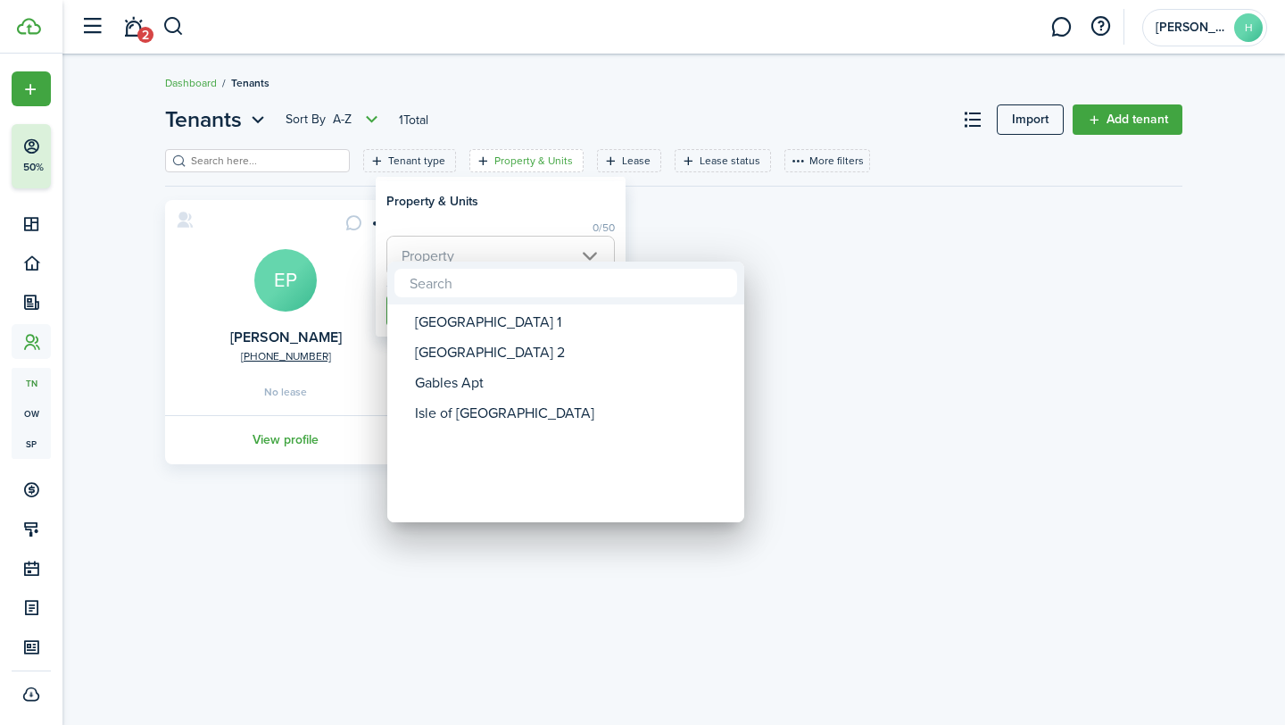
drag, startPoint x: 659, startPoint y: 239, endPoint x: 645, endPoint y: 220, distance: 23.0
click at [658, 239] on div at bounding box center [642, 362] width 1571 height 1010
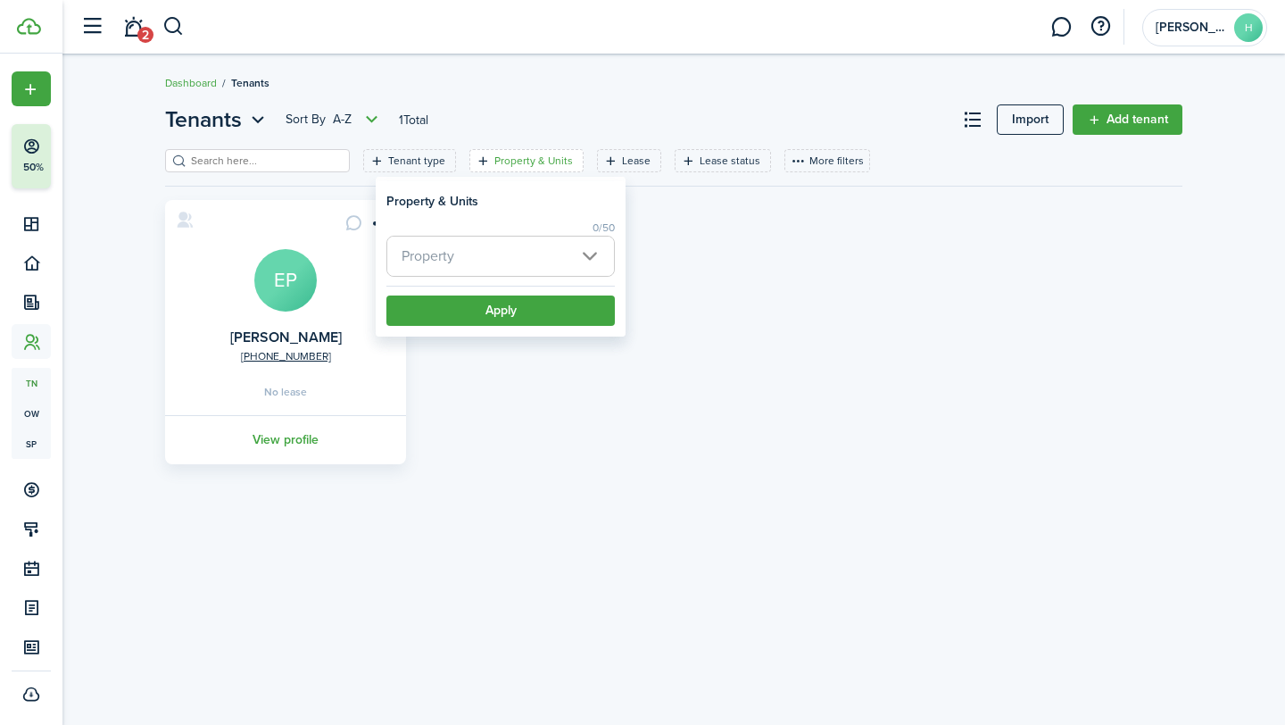
click at [732, 254] on div "[PHONE_NUMBER] [PERSON_NAME] [PERSON_NAME] No lease View profile" at bounding box center [673, 332] width 1035 height 264
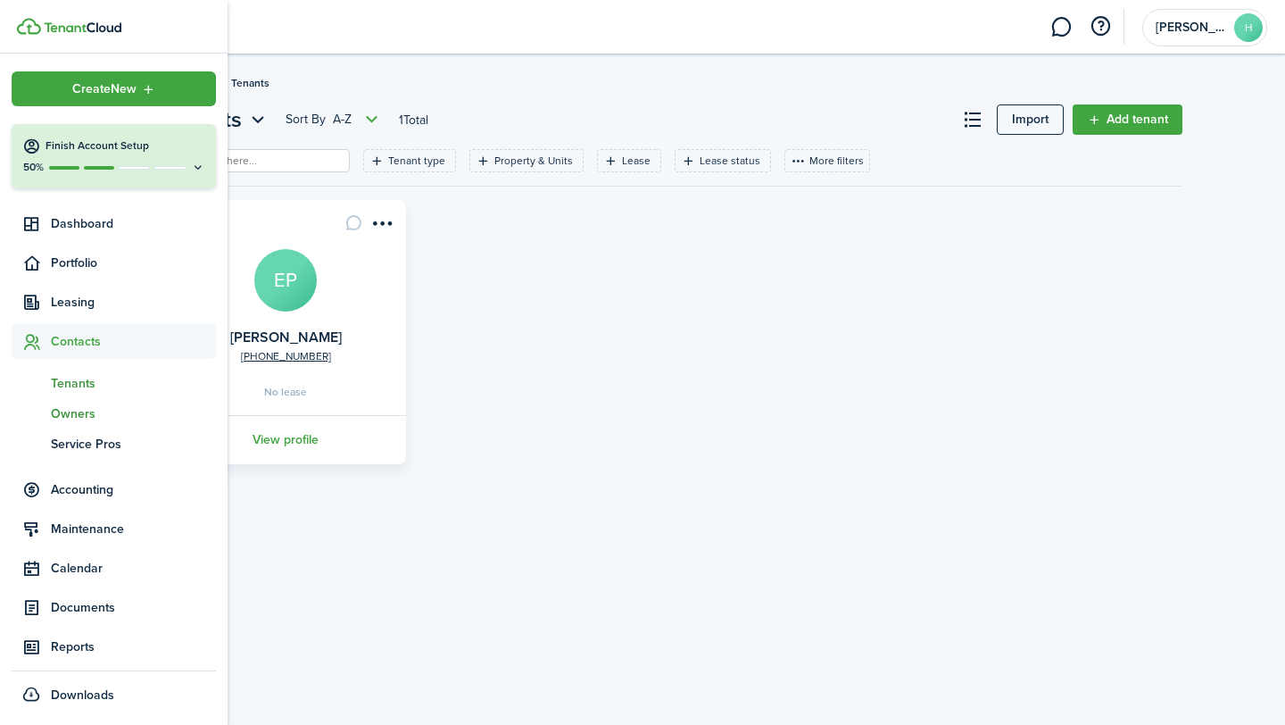
click at [71, 409] on span "Owners" at bounding box center [133, 413] width 165 height 19
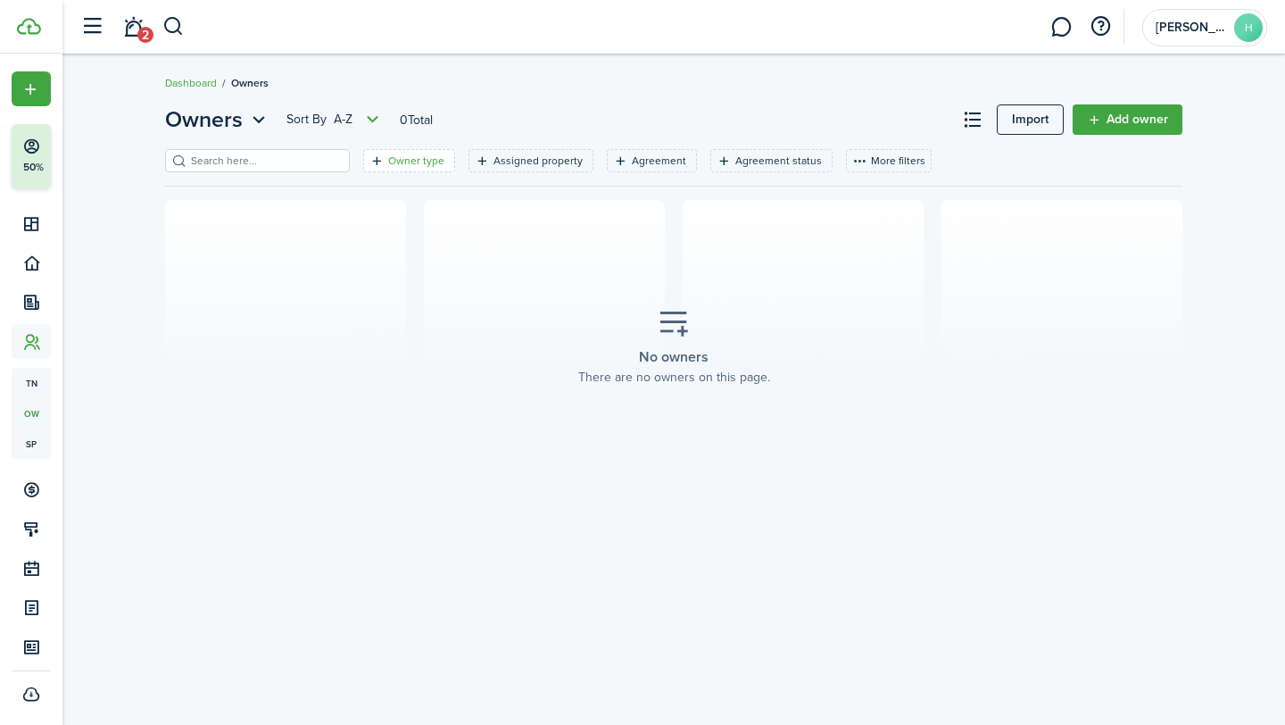
click at [363, 162] on filter-tag "Owner type" at bounding box center [409, 160] width 92 height 23
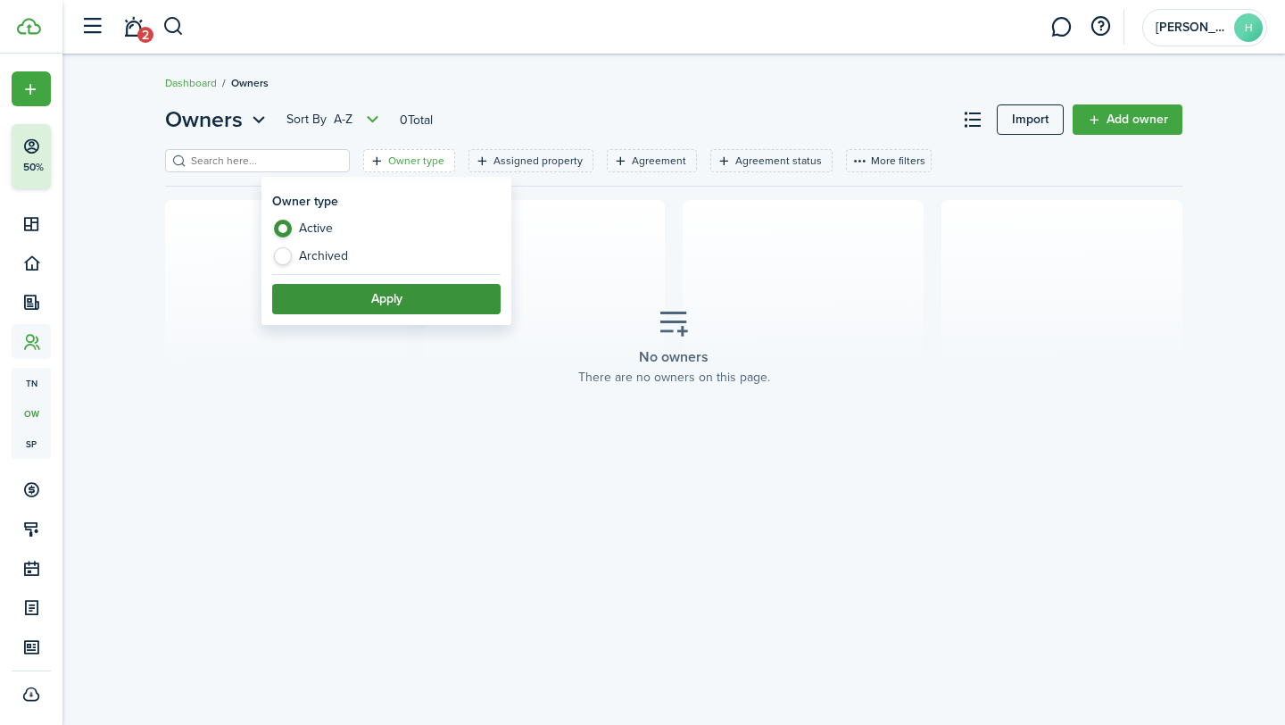
click at [443, 296] on button "Apply" at bounding box center [386, 299] width 229 height 30
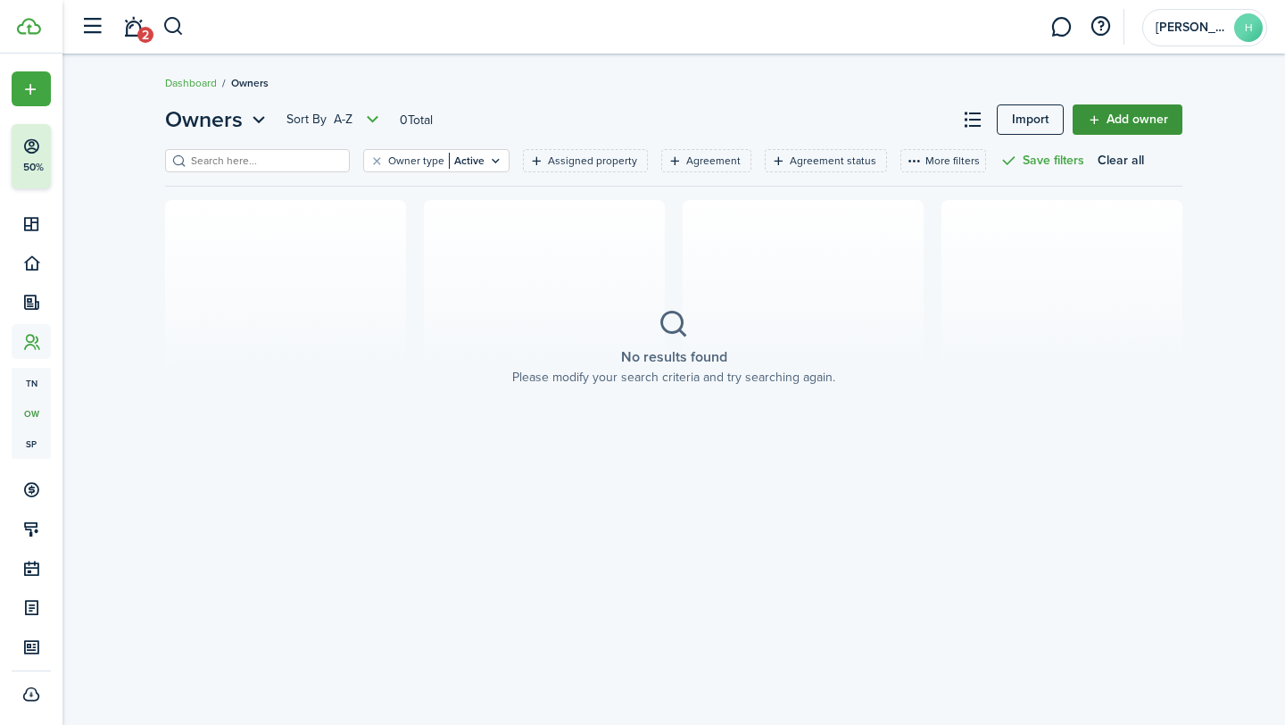
click at [1126, 121] on link "Add owner" at bounding box center [1128, 119] width 110 height 30
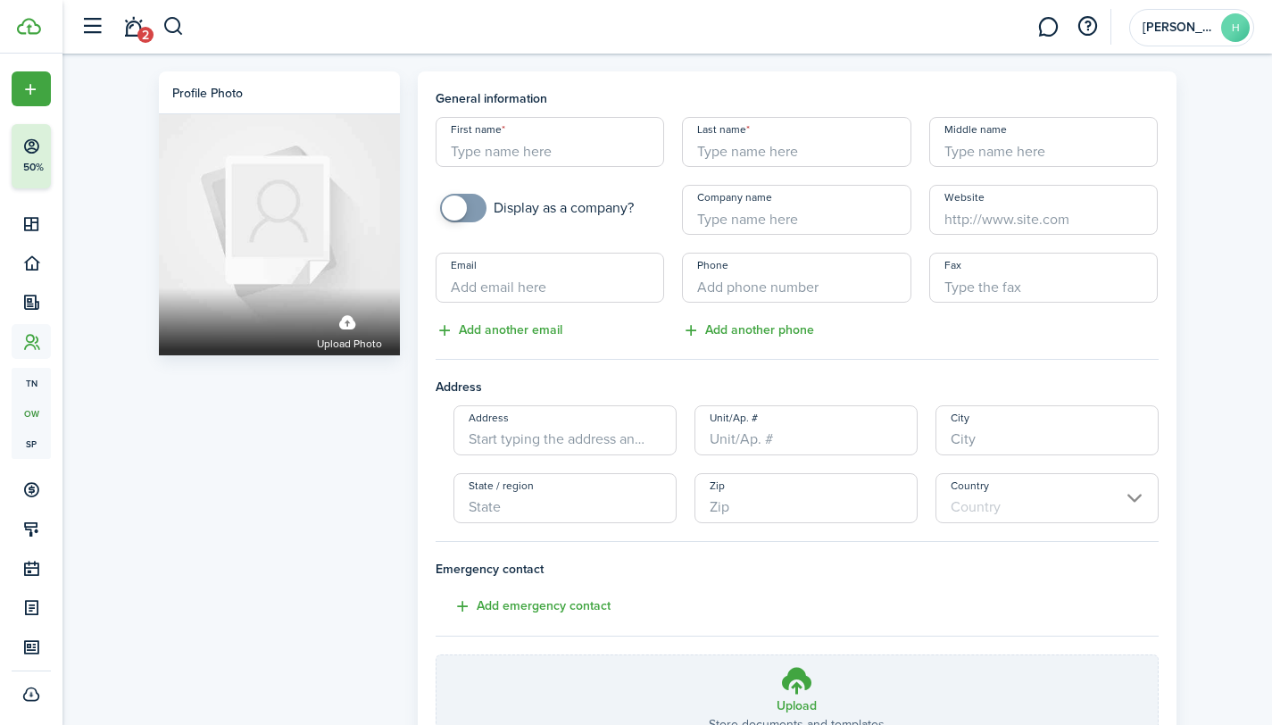
click at [550, 146] on input "First name" at bounding box center [550, 142] width 229 height 50
type input "[PERSON_NAME]"
type input "Heap"
type input "[PHONE_NUMBER]"
type input "[STREET_ADDRESS]"
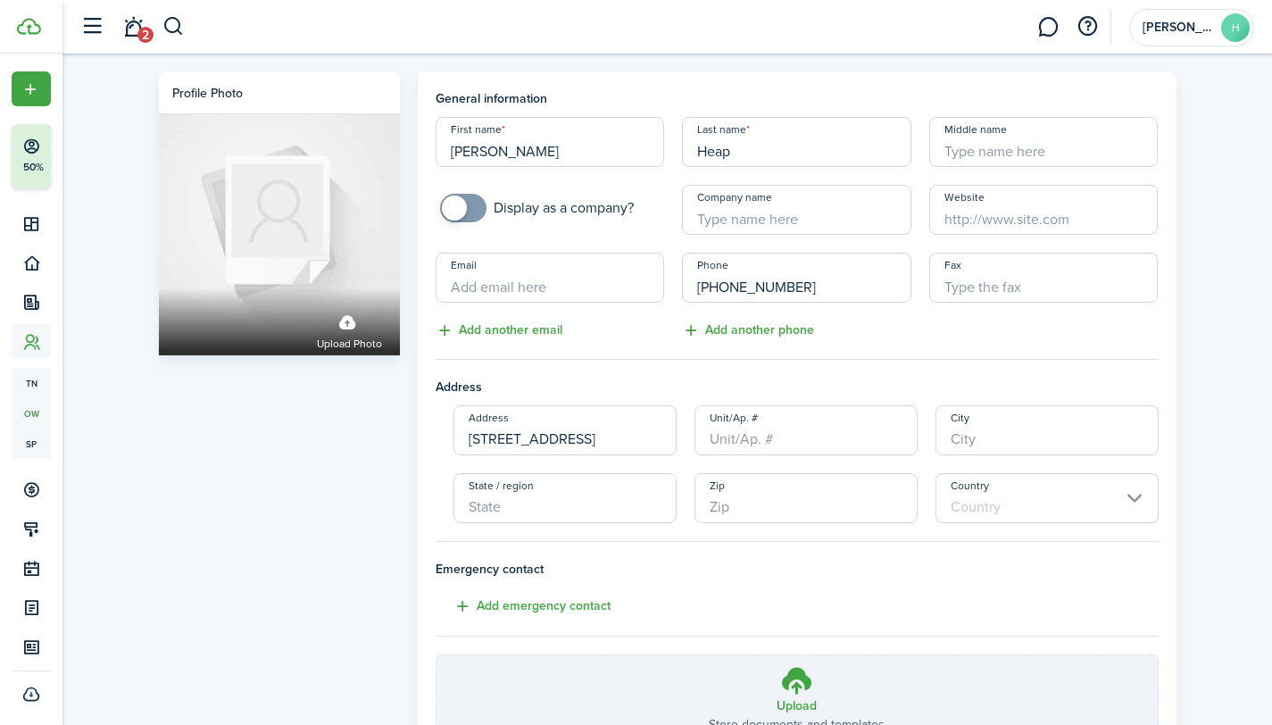
type input "Apt E"
type input "Boca Raton"
type input "FL"
type input "33433"
type input "[GEOGRAPHIC_DATA]"
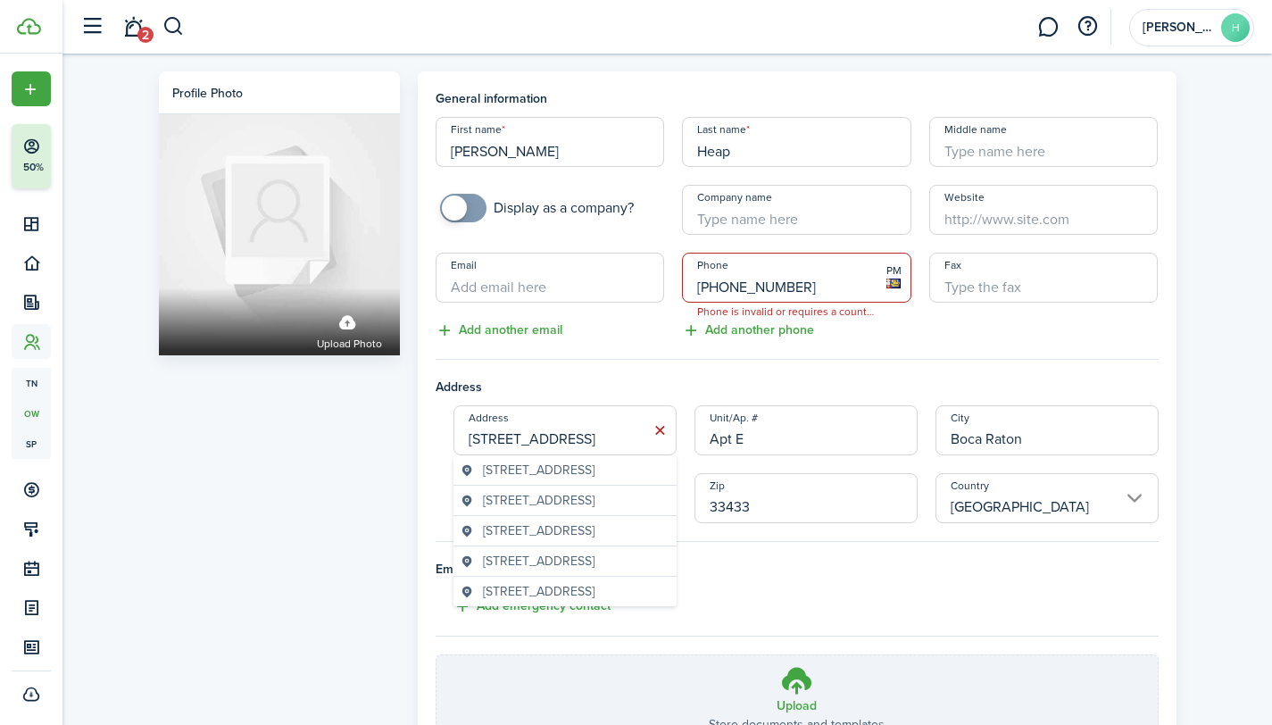
click at [584, 433] on input "[STREET_ADDRESS]" at bounding box center [564, 430] width 223 height 50
drag, startPoint x: 583, startPoint y: 433, endPoint x: 501, endPoint y: 434, distance: 82.1
click at [582, 433] on input "[STREET_ADDRESS]" at bounding box center [564, 430] width 223 height 50
click at [487, 474] on span "[STREET_ADDRESS]" at bounding box center [539, 470] width 112 height 19
type input "[STREET_ADDRESS]"
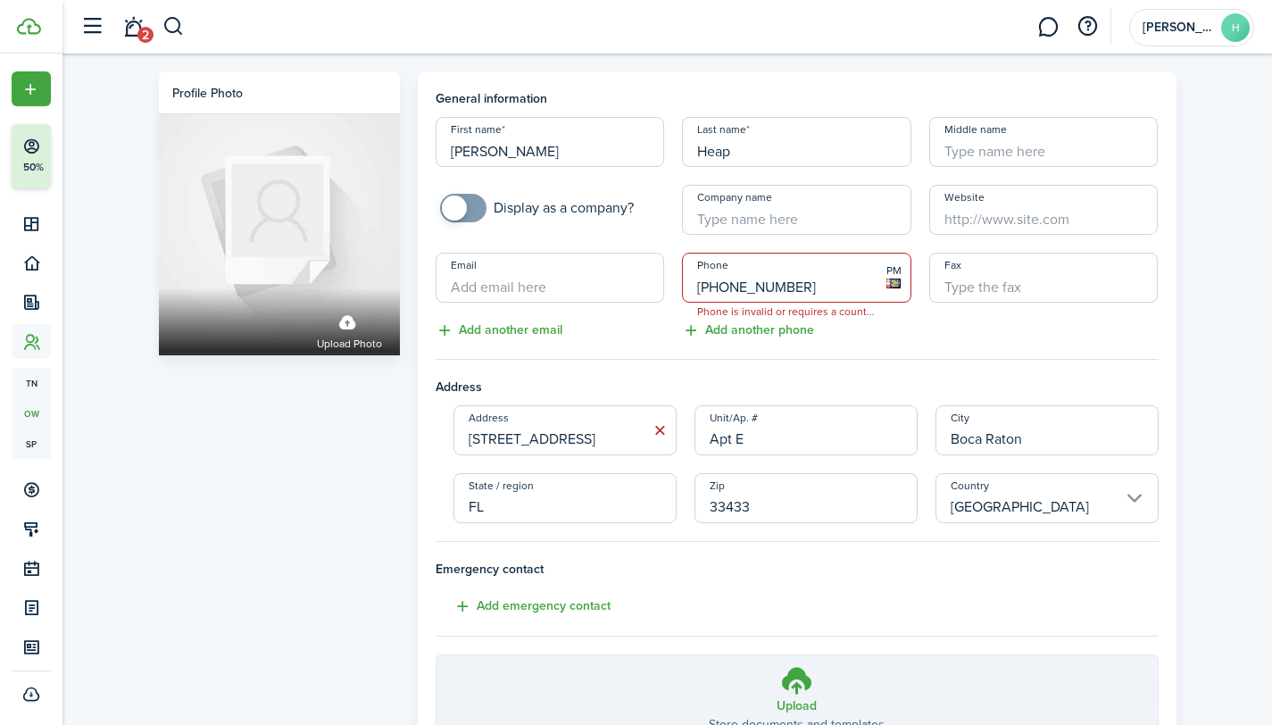
click at [515, 435] on input "[STREET_ADDRESS]" at bounding box center [564, 430] width 223 height 50
click at [586, 434] on input "[STREET_ADDRESS]" at bounding box center [564, 430] width 223 height 50
click at [752, 363] on owner-form "General information First name [PERSON_NAME] Last name Heap Middle name Display…" at bounding box center [797, 416] width 723 height 654
click at [730, 278] on input "[PHONE_NUMBER]" at bounding box center [796, 278] width 229 height 50
click at [706, 291] on input "[PHONE_NUMBER]" at bounding box center [796, 278] width 229 height 50
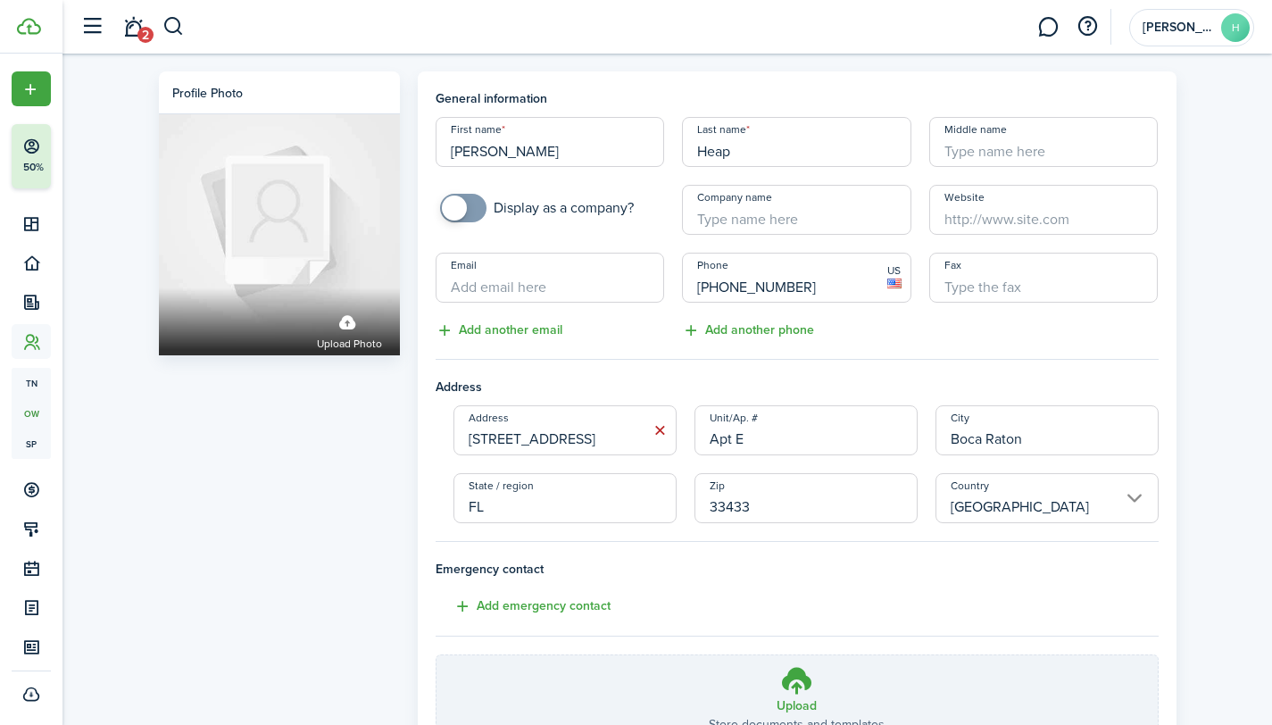
type input "[PHONE_NUMBER]"
drag, startPoint x: 859, startPoint y: 325, endPoint x: 878, endPoint y: 324, distance: 19.7
click at [859, 325] on div "Phone [PHONE_NUMBER] US Add another phone" at bounding box center [796, 297] width 247 height 88
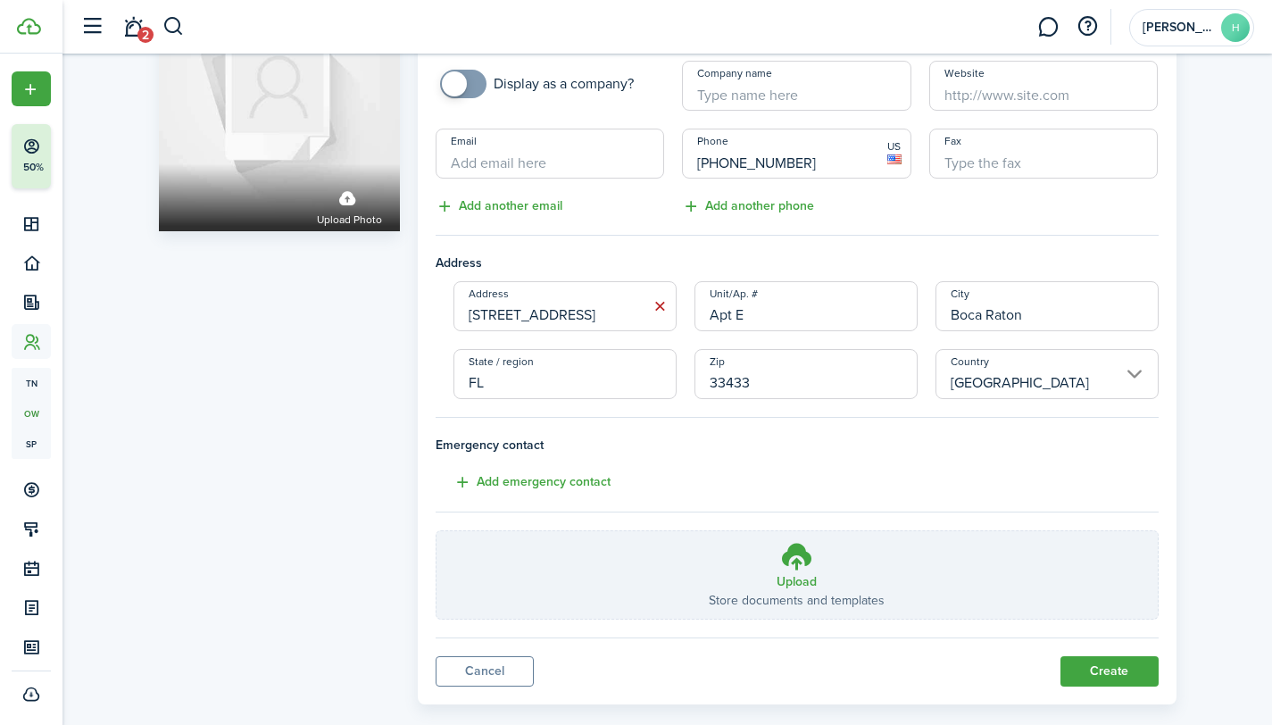
scroll to position [153, 0]
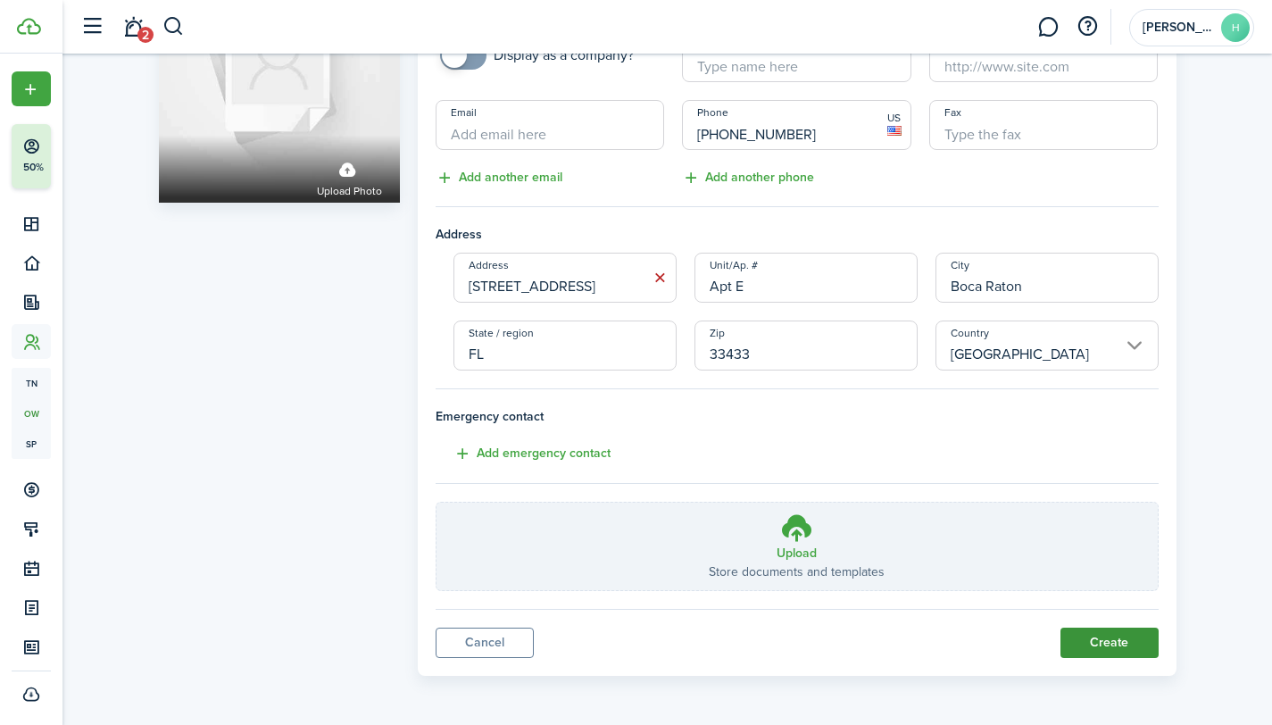
click at [1101, 644] on button "Create" at bounding box center [1109, 642] width 98 height 30
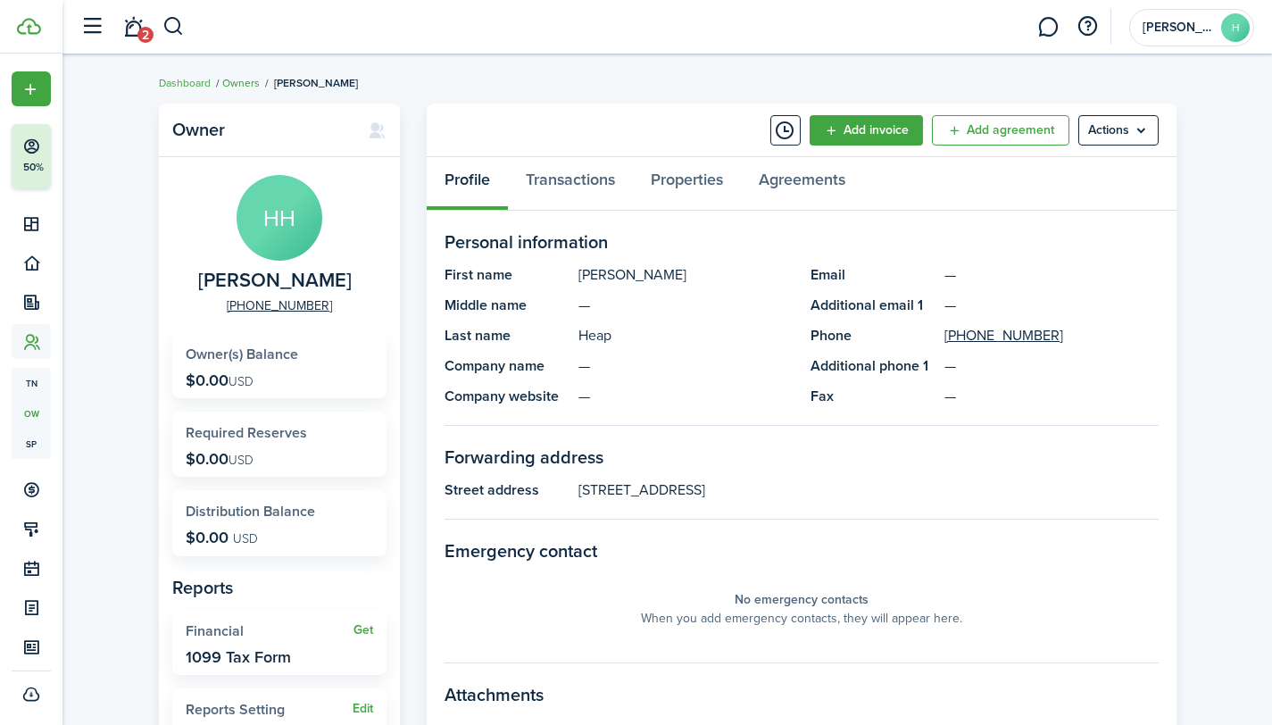
click at [261, 80] on li "[PERSON_NAME]" at bounding box center [309, 83] width 98 height 16
click at [248, 82] on link "Owners" at bounding box center [240, 83] width 37 height 16
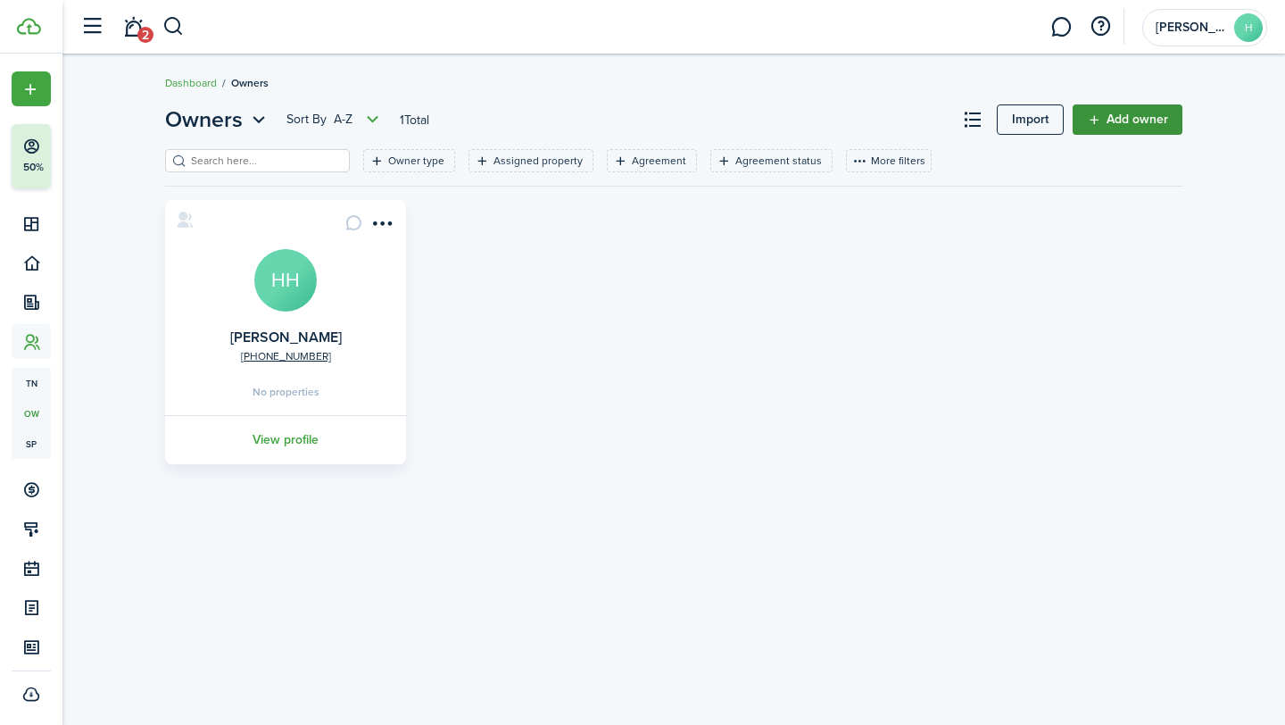
click at [1110, 120] on link "Add owner" at bounding box center [1128, 119] width 110 height 30
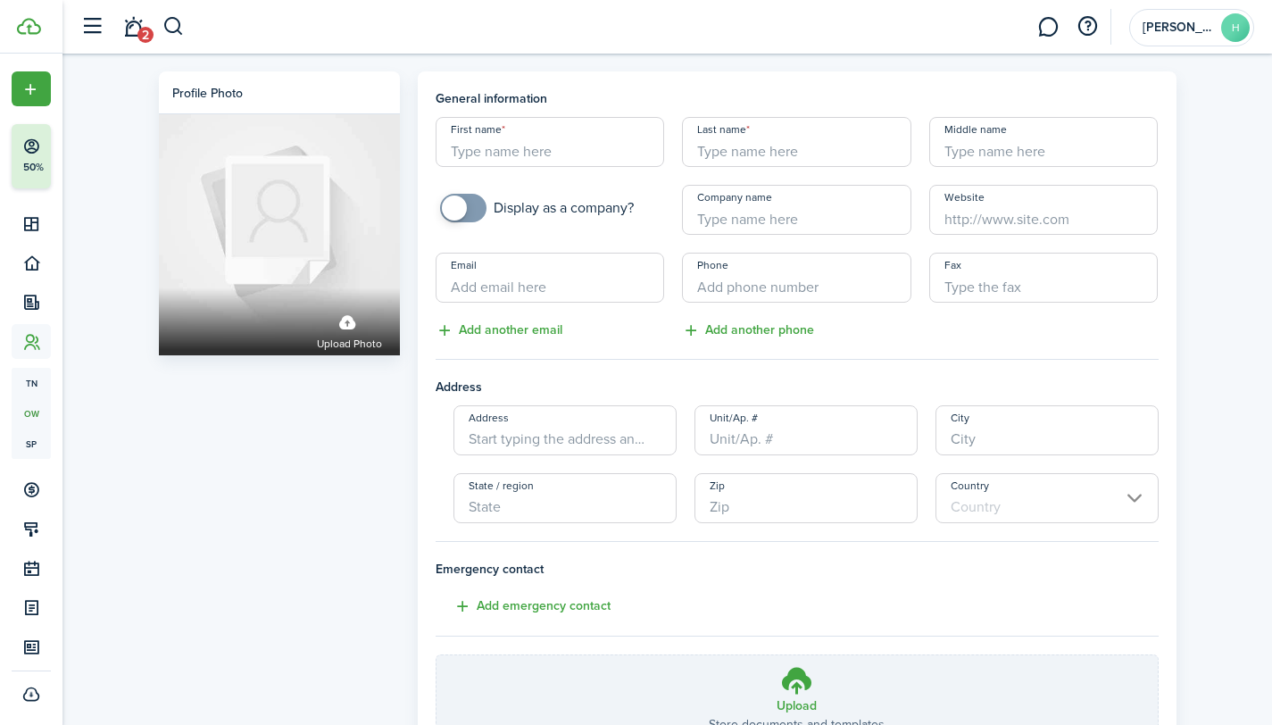
click at [558, 145] on input "First name" at bounding box center [550, 142] width 229 height 50
type input "[PERSON_NAME]"
type input "Heap"
type input "P"
click at [551, 287] on input "Email" at bounding box center [550, 278] width 229 height 50
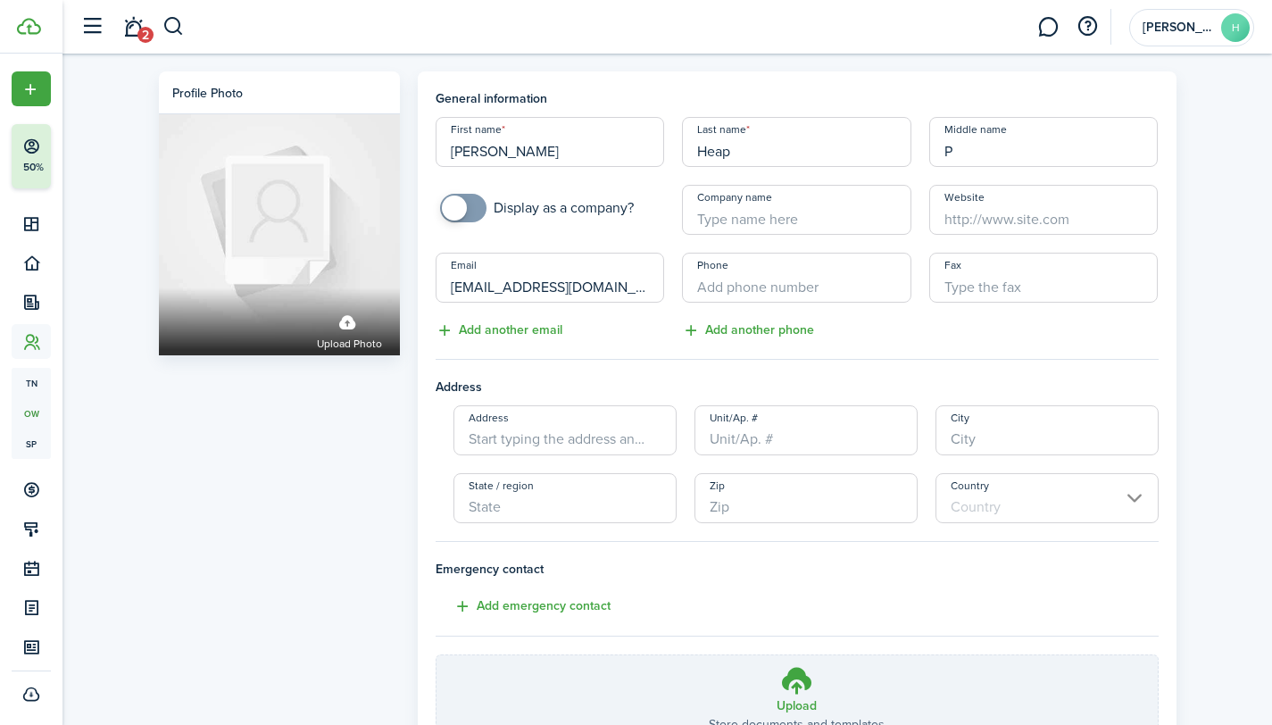
type input "[EMAIL_ADDRESS][DOMAIN_NAME]"
click at [743, 286] on input "Phone" at bounding box center [796, 278] width 229 height 50
type input "[PHONE_NUMBER]"
click at [572, 436] on input "Address" at bounding box center [564, 430] width 223 height 50
type input "[STREET_ADDRESS]"
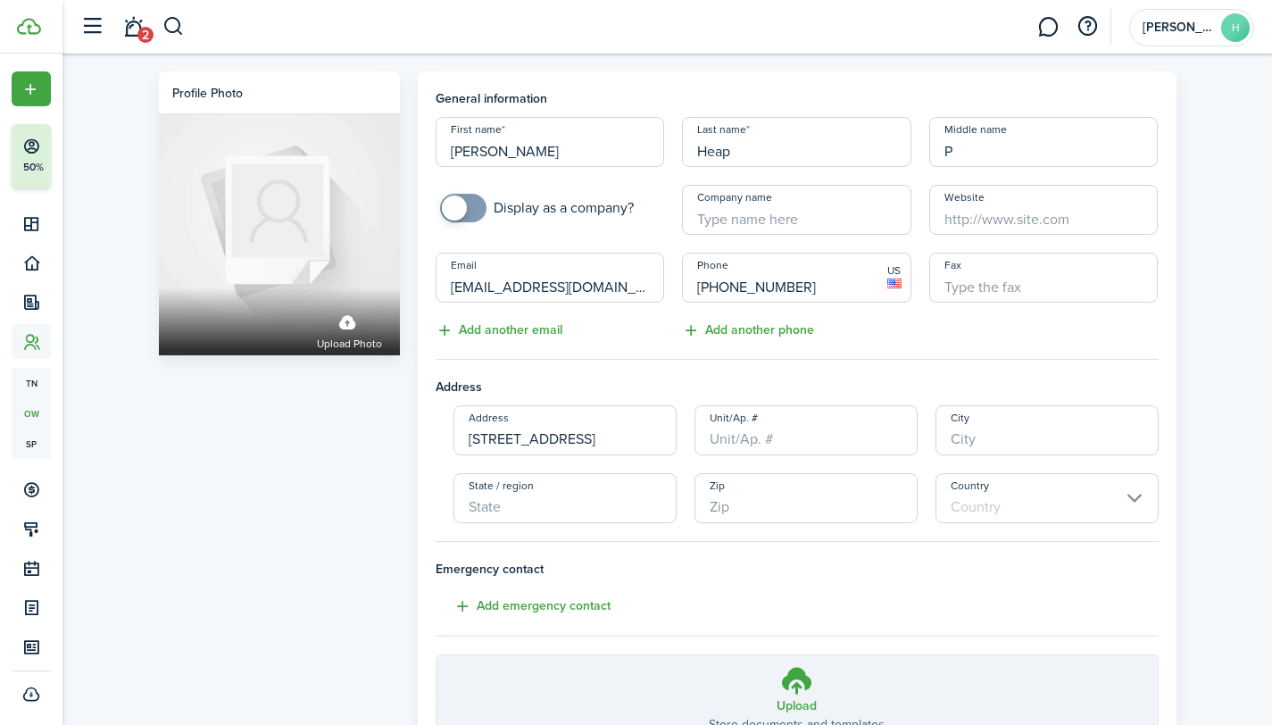
type input "Apt E"
type input "Boca Raton"
type input "FL"
type input "33433"
type input "[GEOGRAPHIC_DATA]"
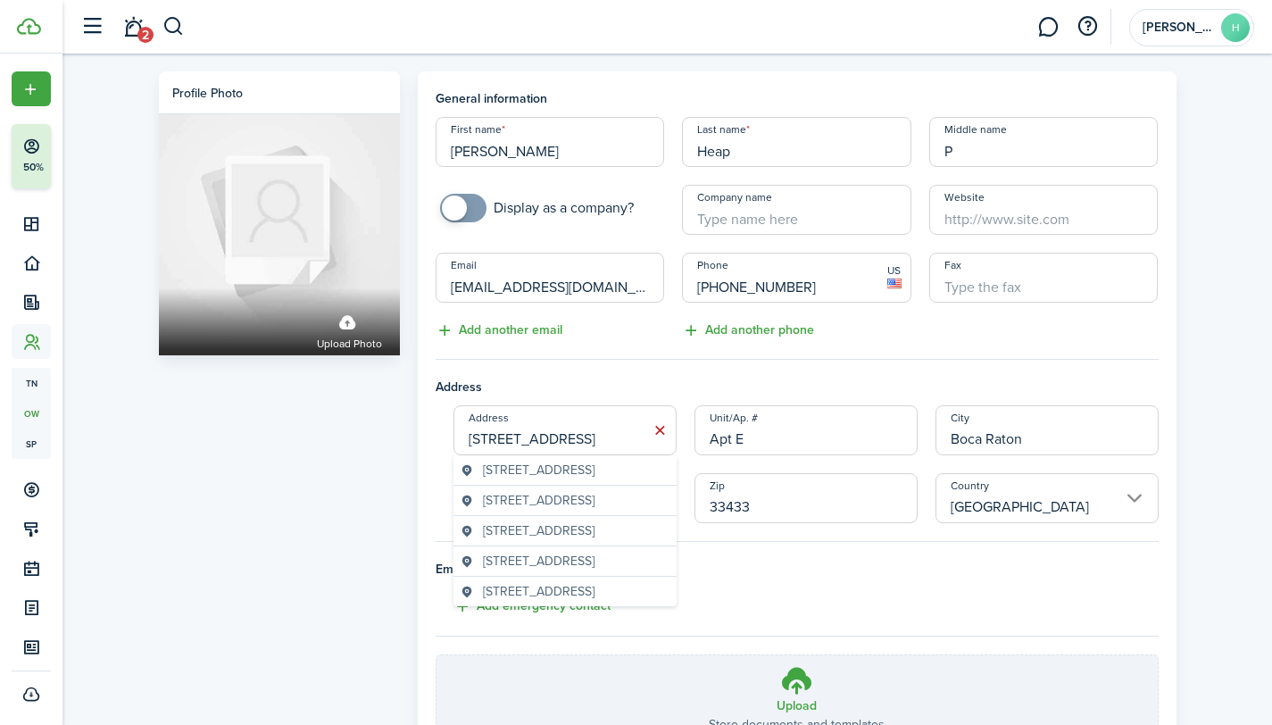
click at [757, 561] on h4 "Emergency contact" at bounding box center [797, 569] width 723 height 19
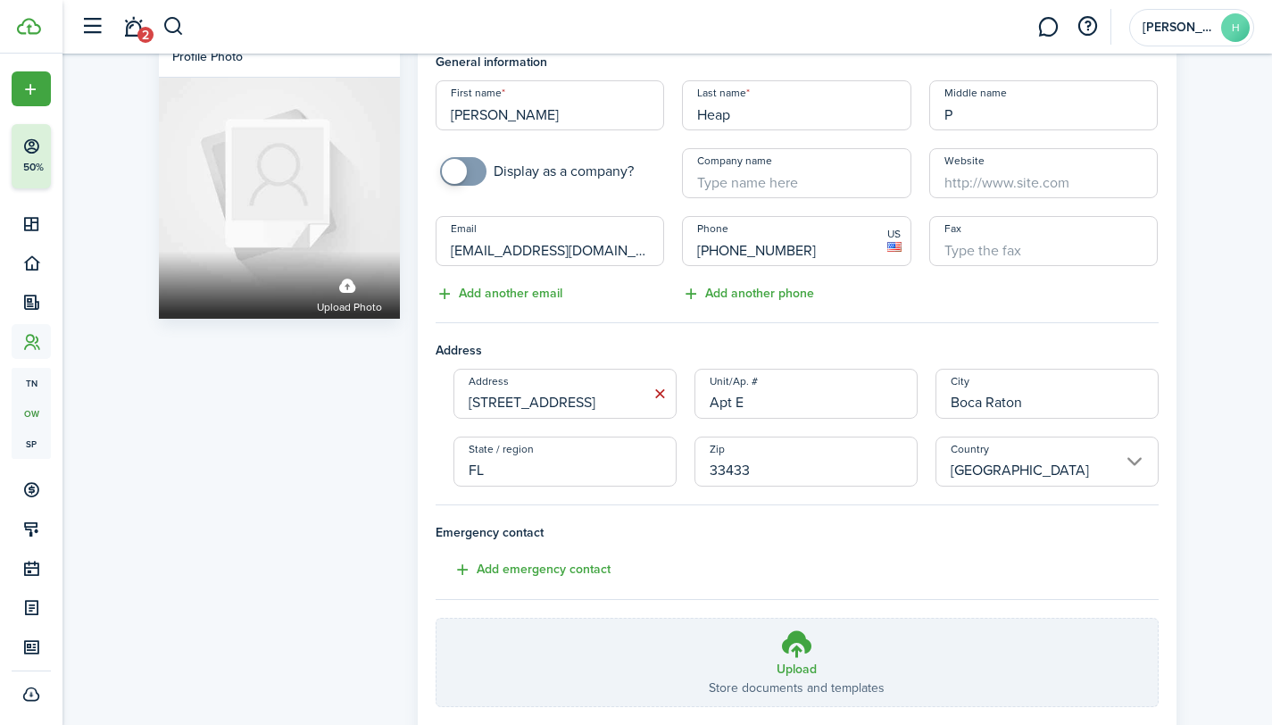
scroll to position [36, 0]
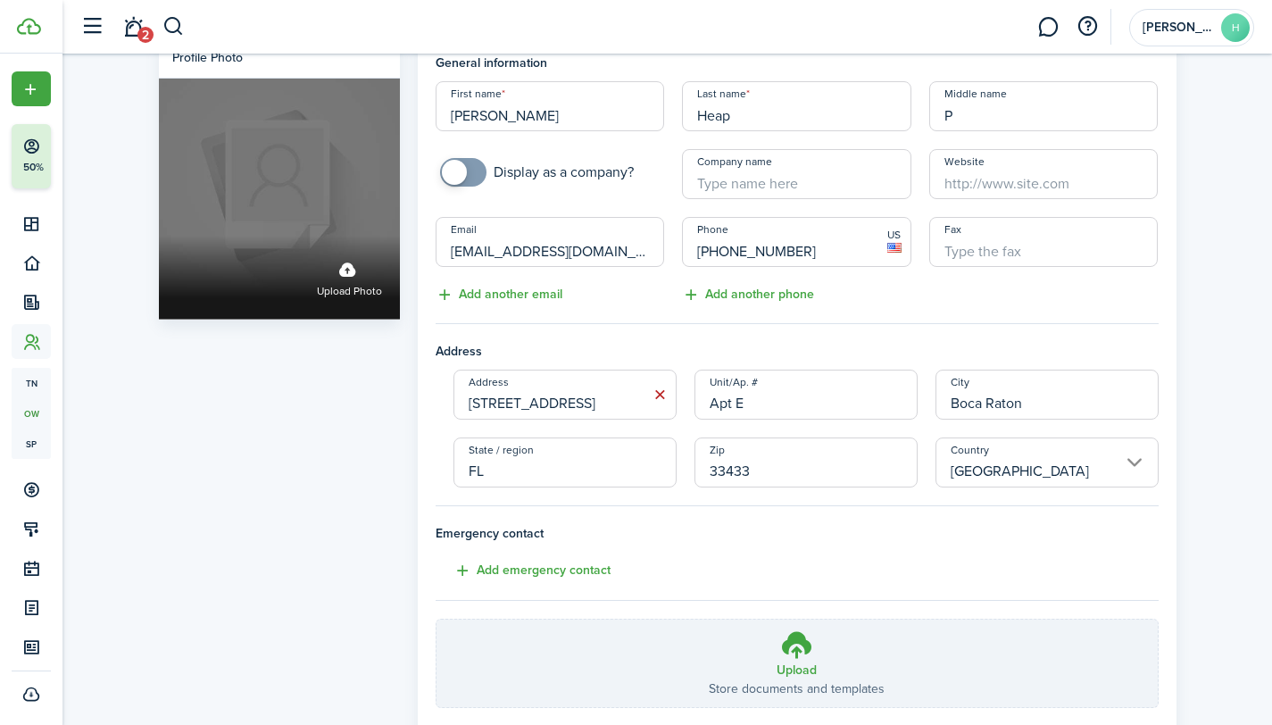
click at [354, 292] on span "Upload photo" at bounding box center [349, 292] width 65 height 18
click at [159, 236] on input "Upload photo" at bounding box center [159, 236] width 0 height 0
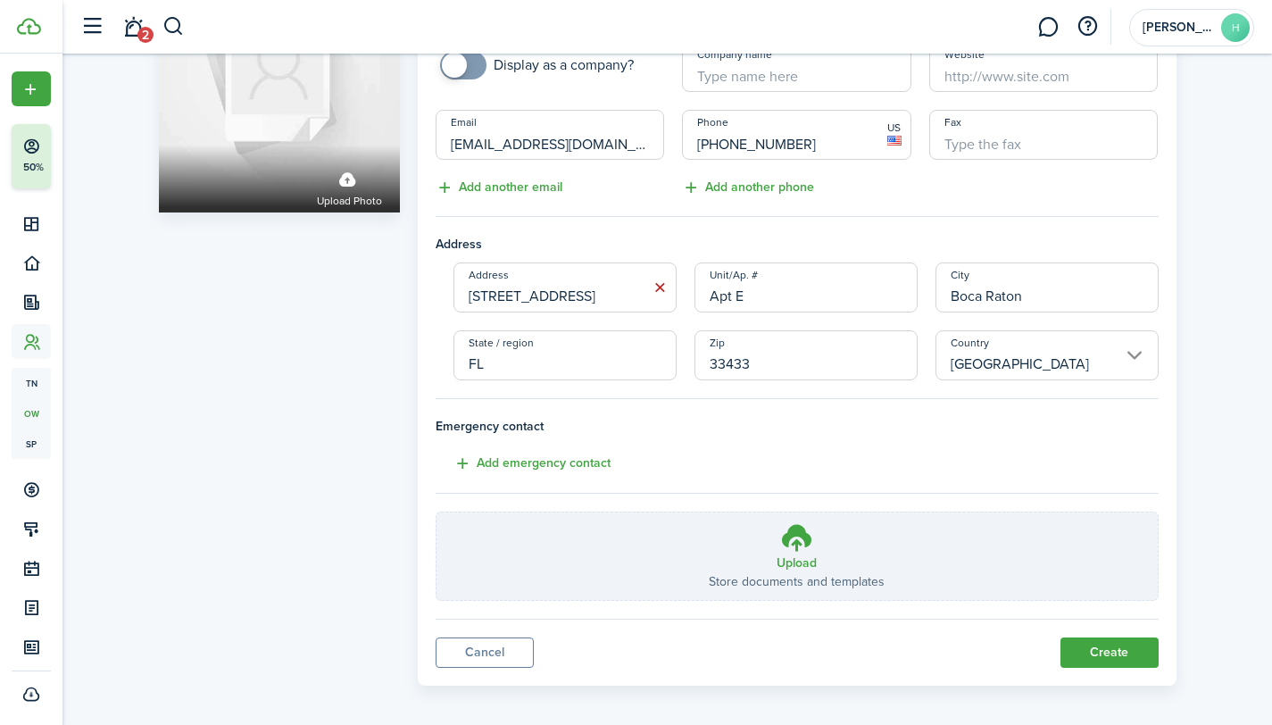
scroll to position [153, 0]
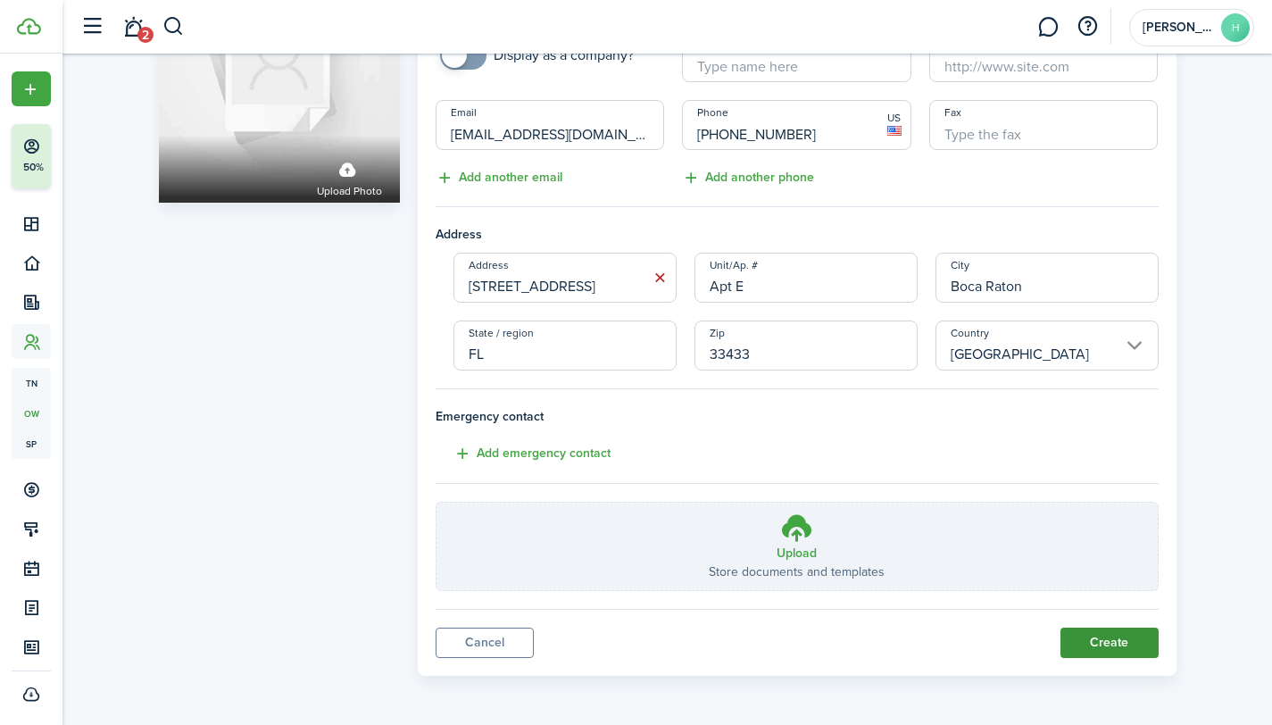
click at [1118, 649] on button "Create" at bounding box center [1109, 642] width 98 height 30
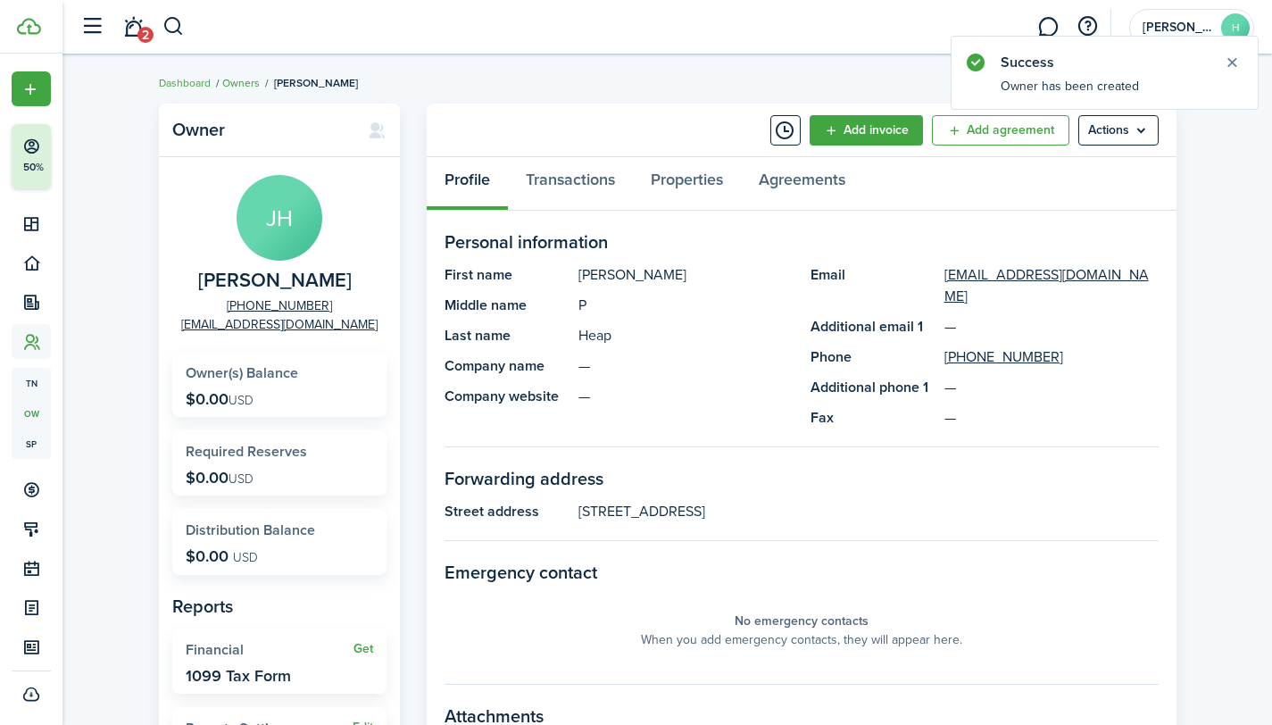
click at [239, 83] on link "Owners" at bounding box center [240, 83] width 37 height 16
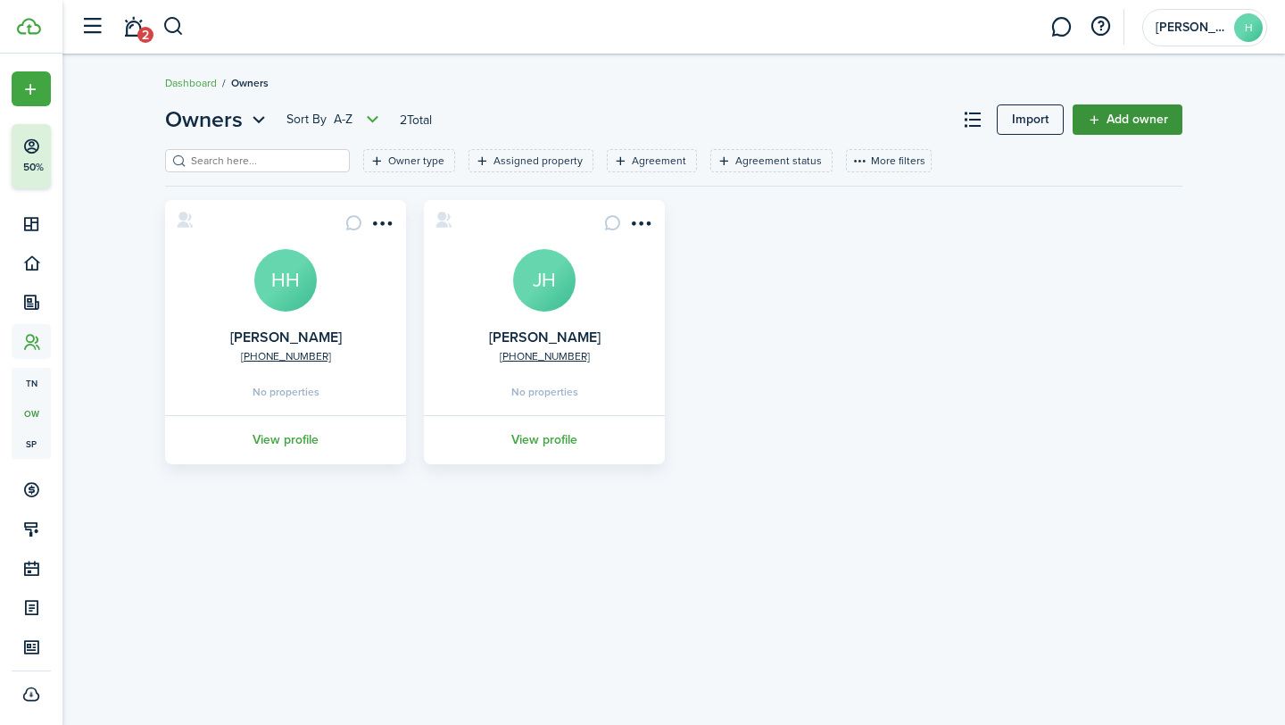
click at [1099, 115] on link "Add owner" at bounding box center [1128, 119] width 110 height 30
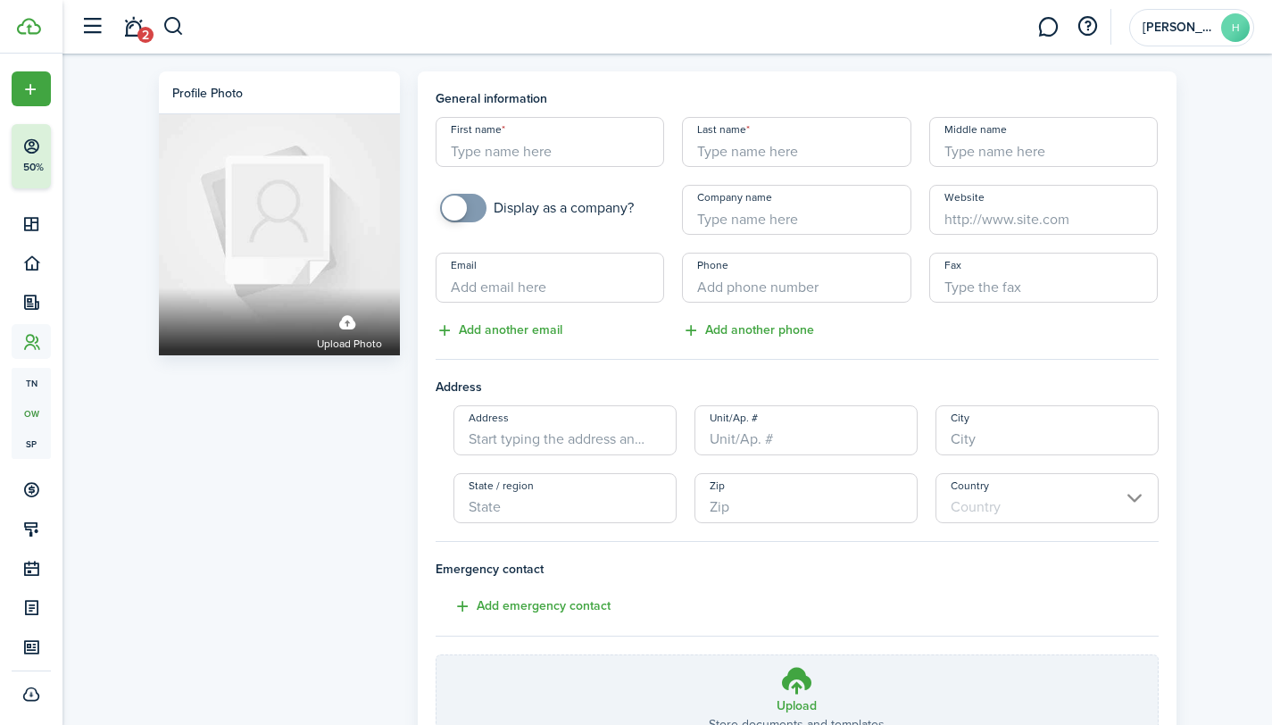
click at [576, 141] on input "First name" at bounding box center [550, 142] width 229 height 50
type input "[PERSON_NAME]"
click at [809, 148] on input "Last name" at bounding box center [796, 142] width 229 height 50
type input "Heap JR"
click at [1013, 156] on input "Middle name" at bounding box center [1043, 142] width 229 height 50
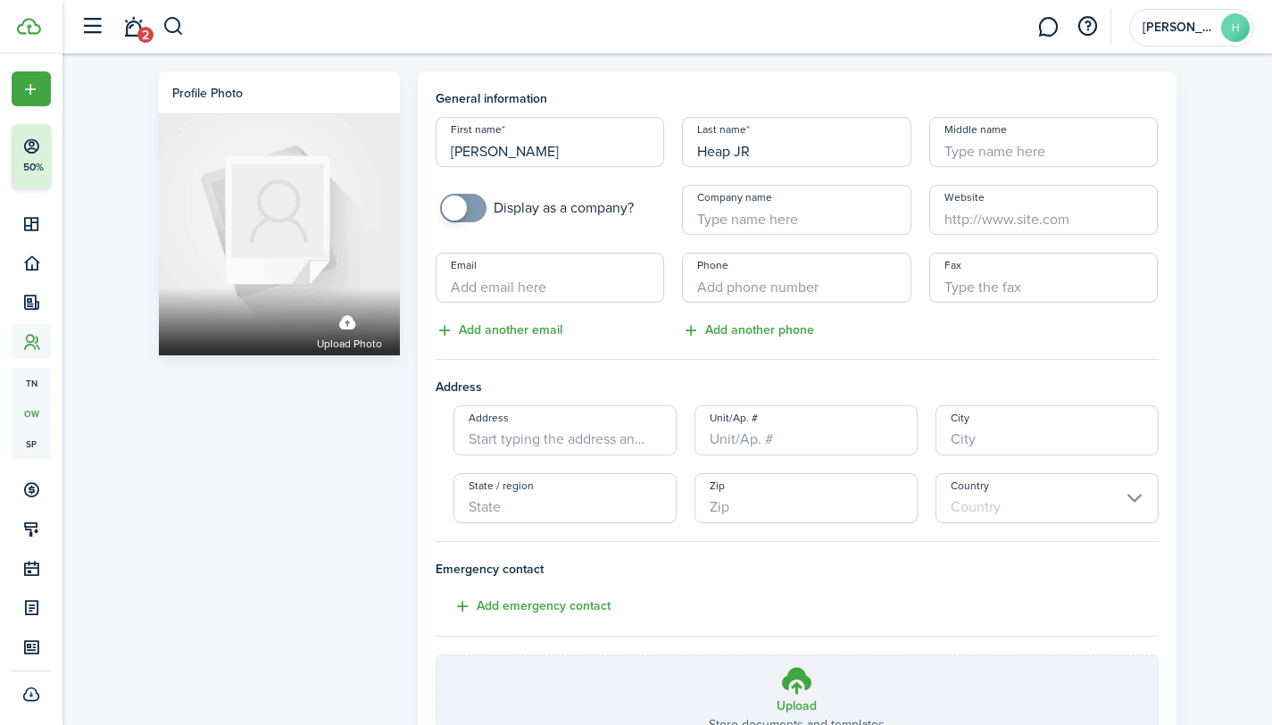
type input "p"
type input "P"
click at [594, 278] on input "Email" at bounding box center [550, 278] width 229 height 50
type input "[PERSON_NAME][EMAIL_ADDRESS][DOMAIN_NAME]"
click at [789, 274] on input "Phone" at bounding box center [796, 278] width 229 height 50
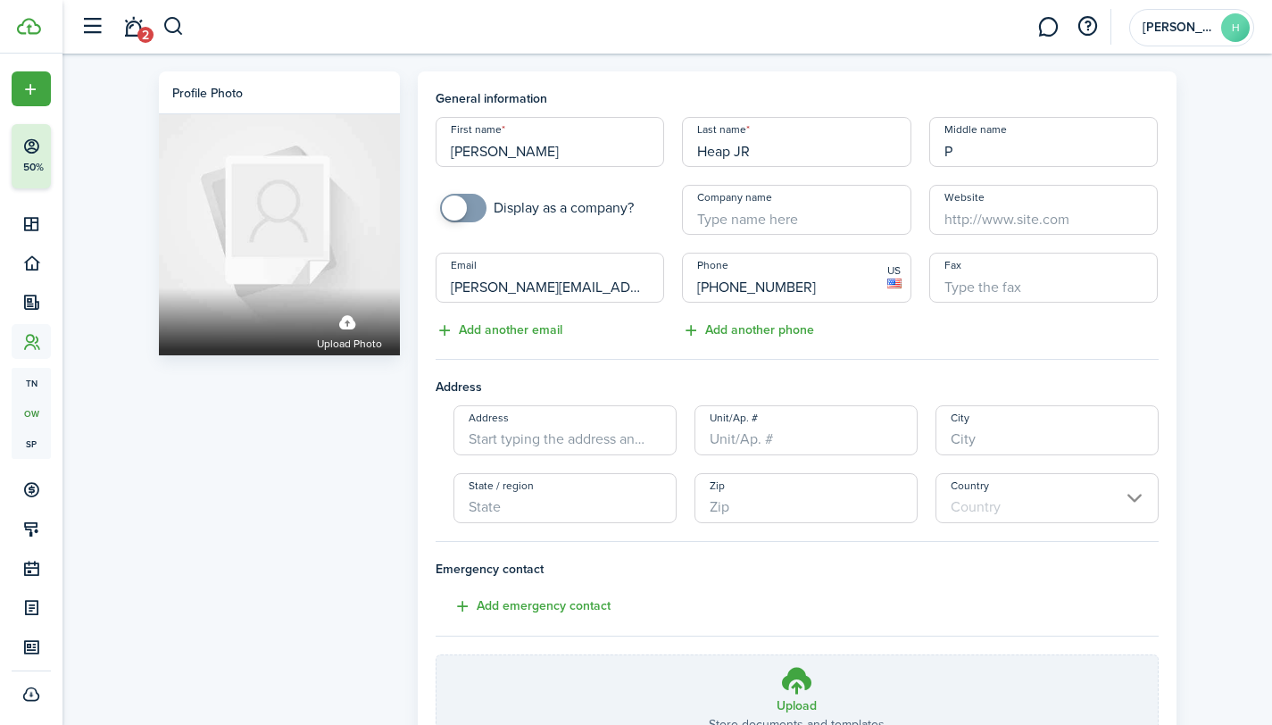
type input "[PHONE_NUMBER]"
click at [573, 428] on input "Address" at bounding box center [564, 430] width 223 height 50
type input "[STREET_ADDRESS]"
type input "Apt E"
type input "Boca Raton"
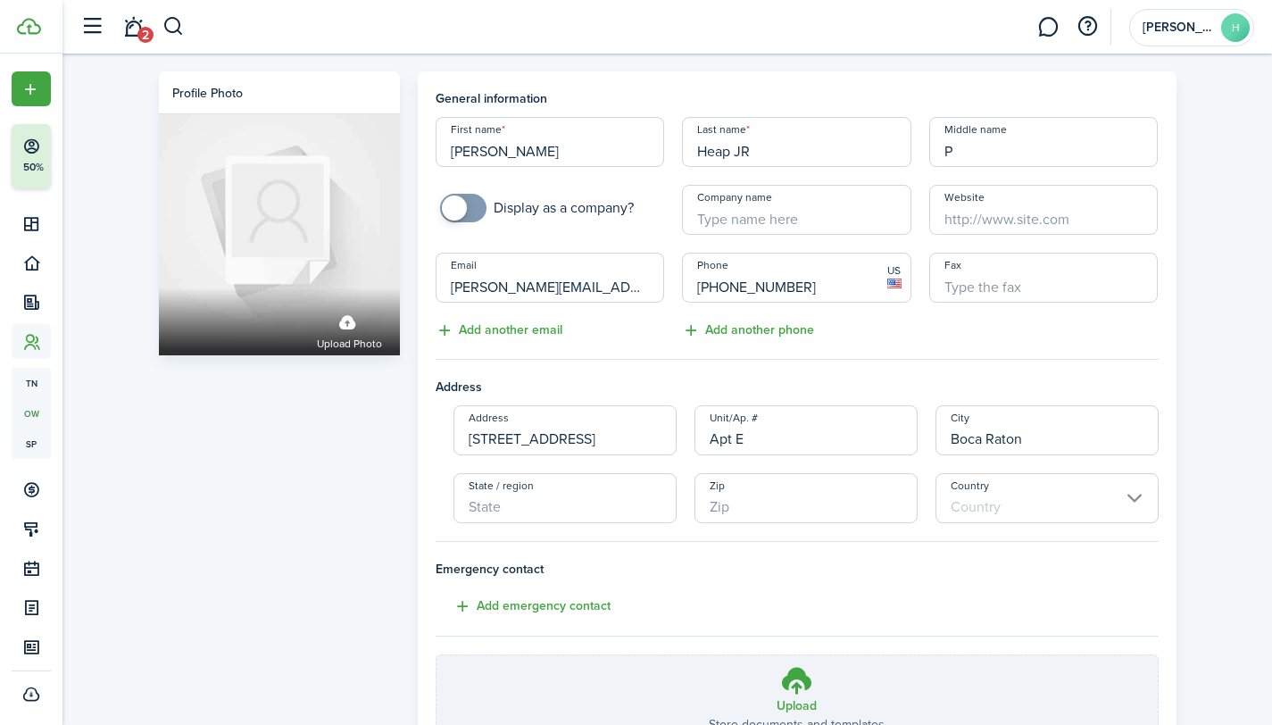
type input "FL"
type input "33433"
type input "[GEOGRAPHIC_DATA]"
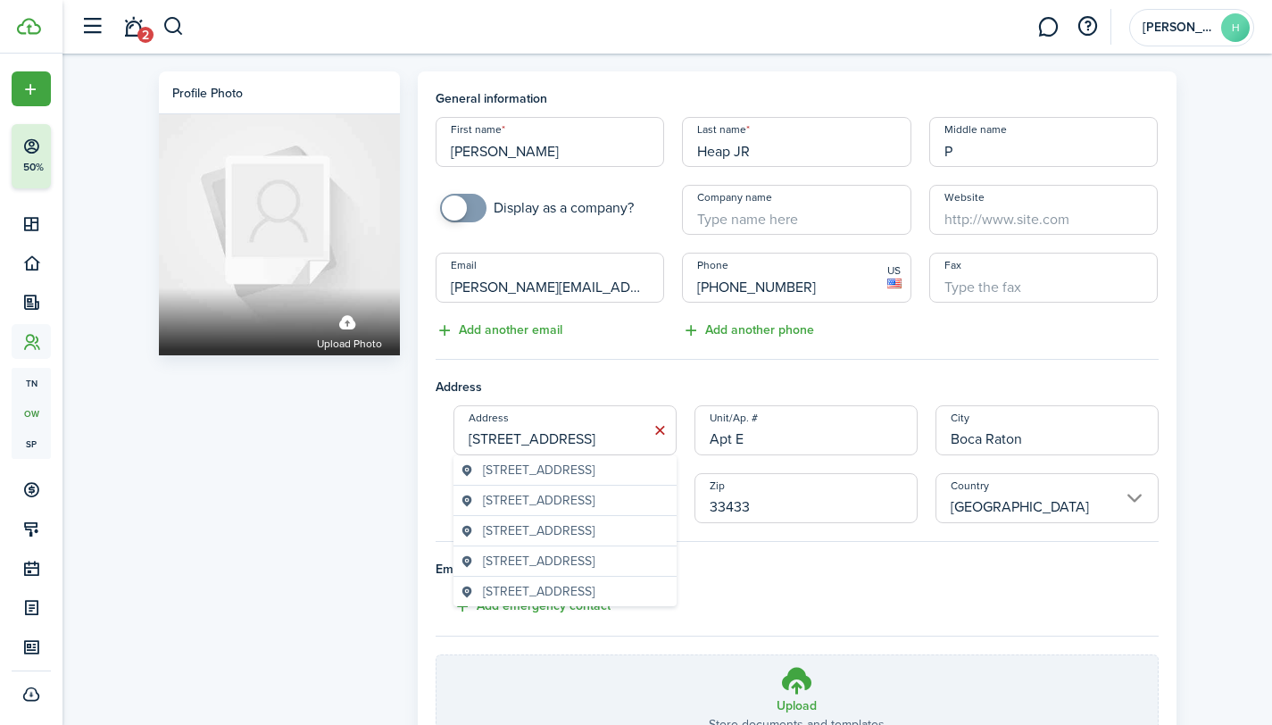
click at [594, 479] on span "[STREET_ADDRESS]" at bounding box center [539, 470] width 112 height 19
type input "[STREET_ADDRESS]"
click at [692, 566] on h4 "Emergency contact" at bounding box center [797, 569] width 723 height 19
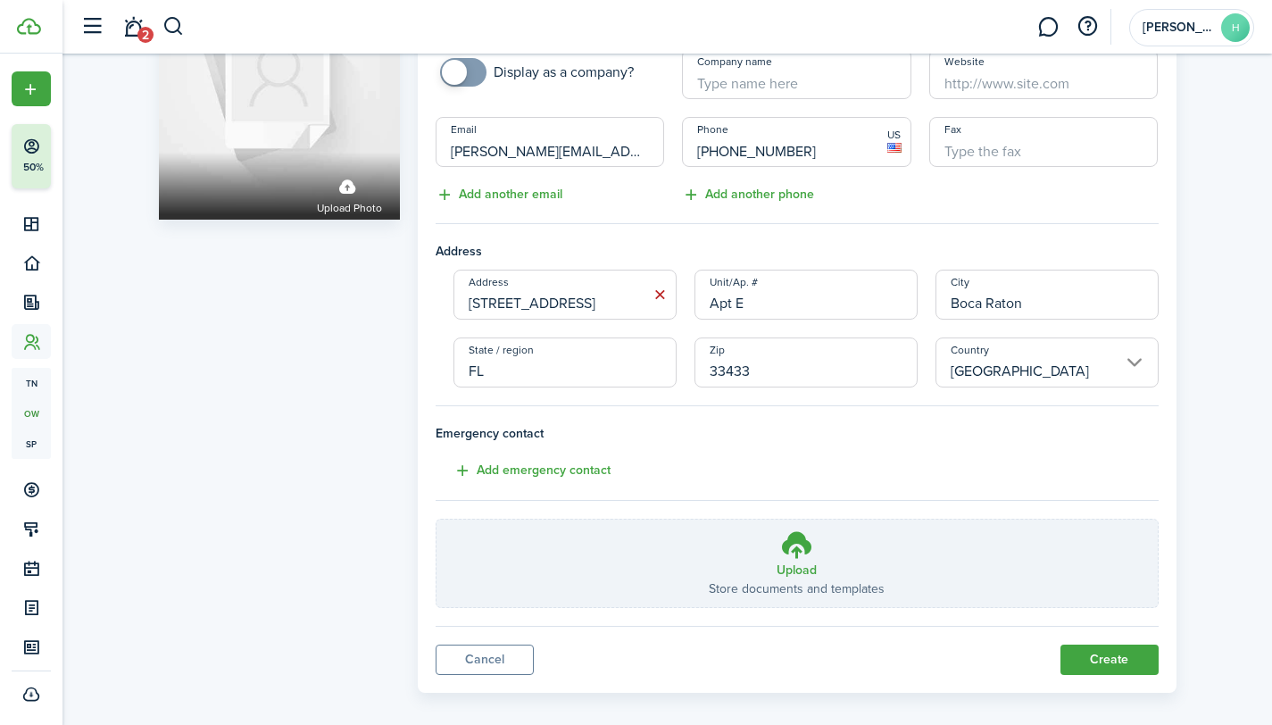
scroll to position [153, 0]
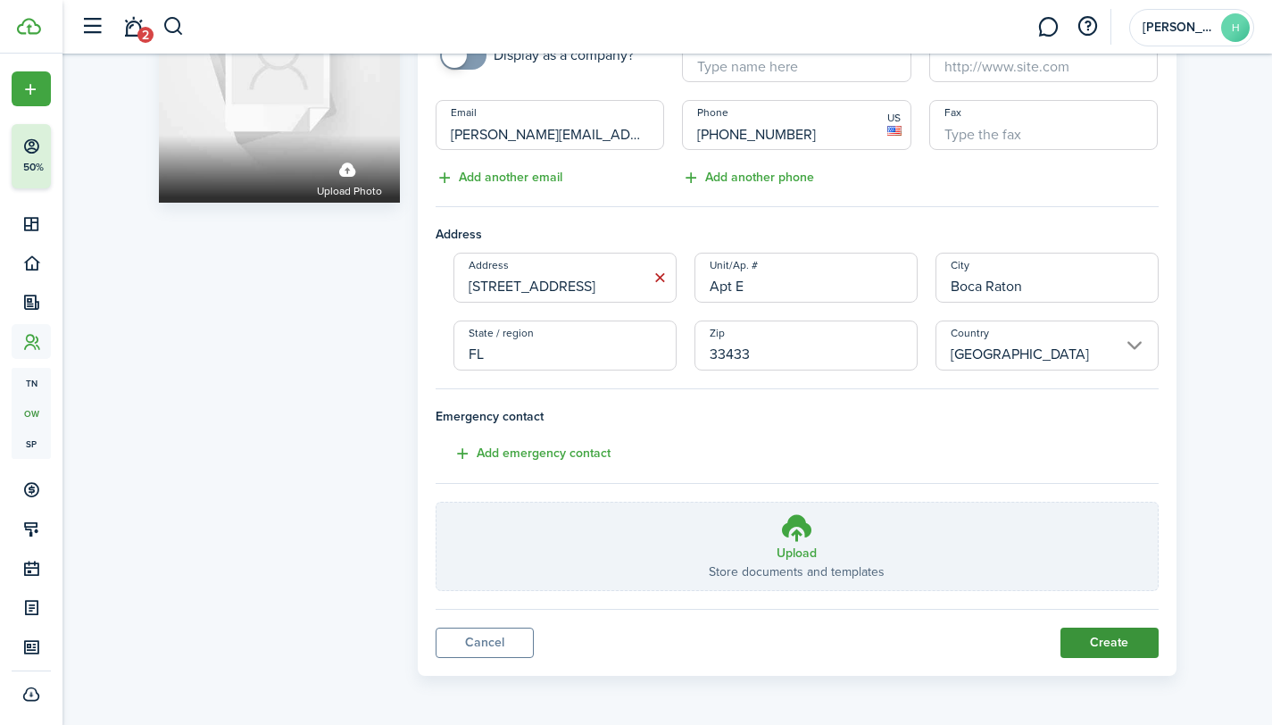
click at [1125, 644] on button "Create" at bounding box center [1109, 642] width 98 height 30
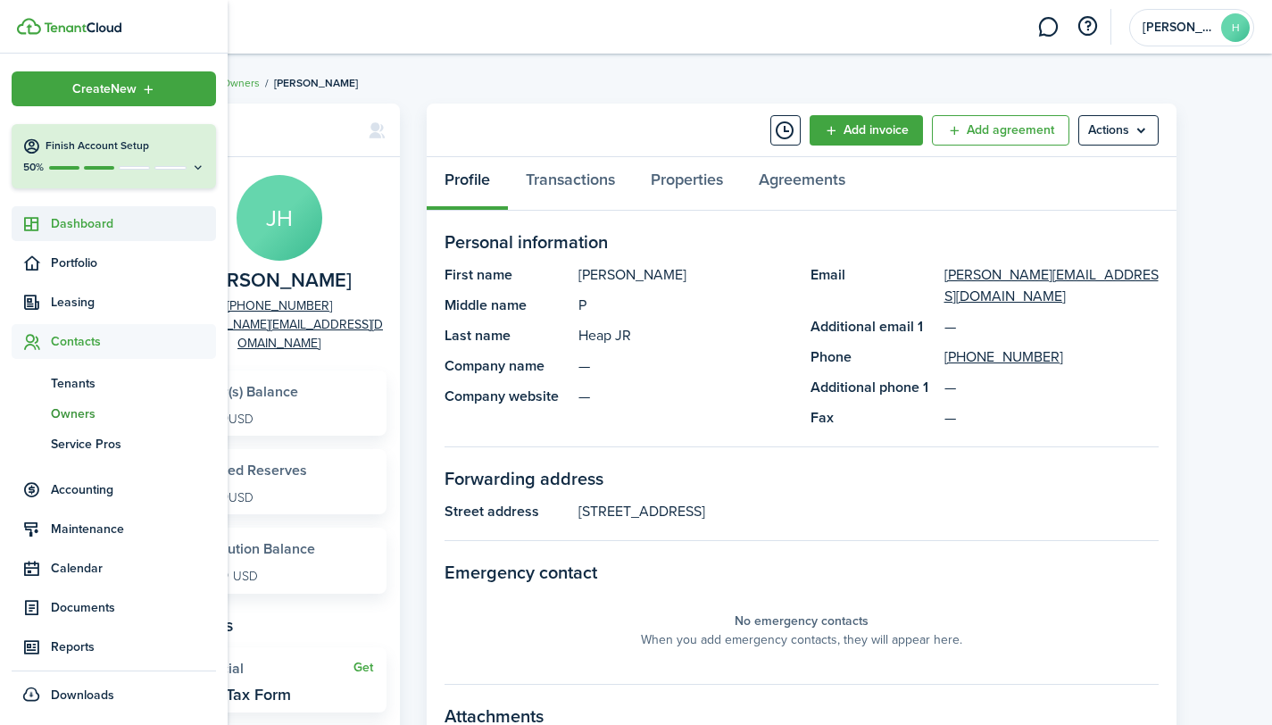
click at [28, 229] on icon at bounding box center [31, 224] width 19 height 18
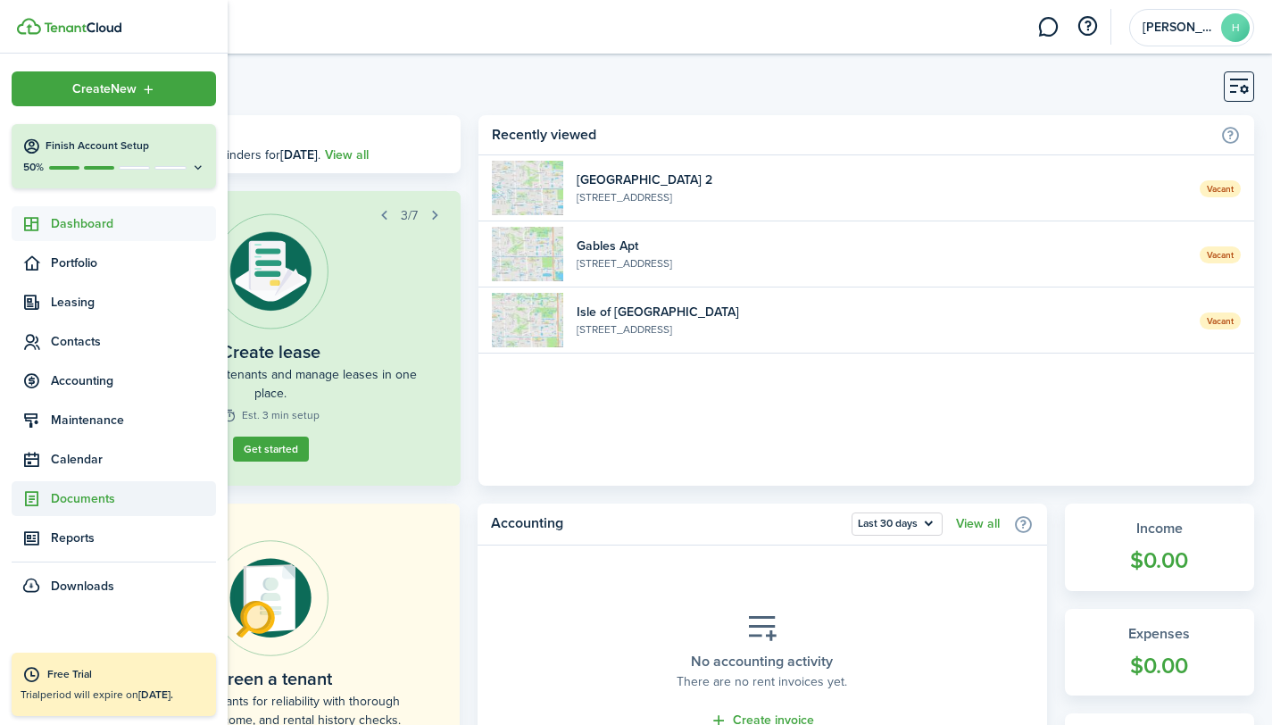
click at [71, 495] on span "Documents" at bounding box center [133, 498] width 165 height 19
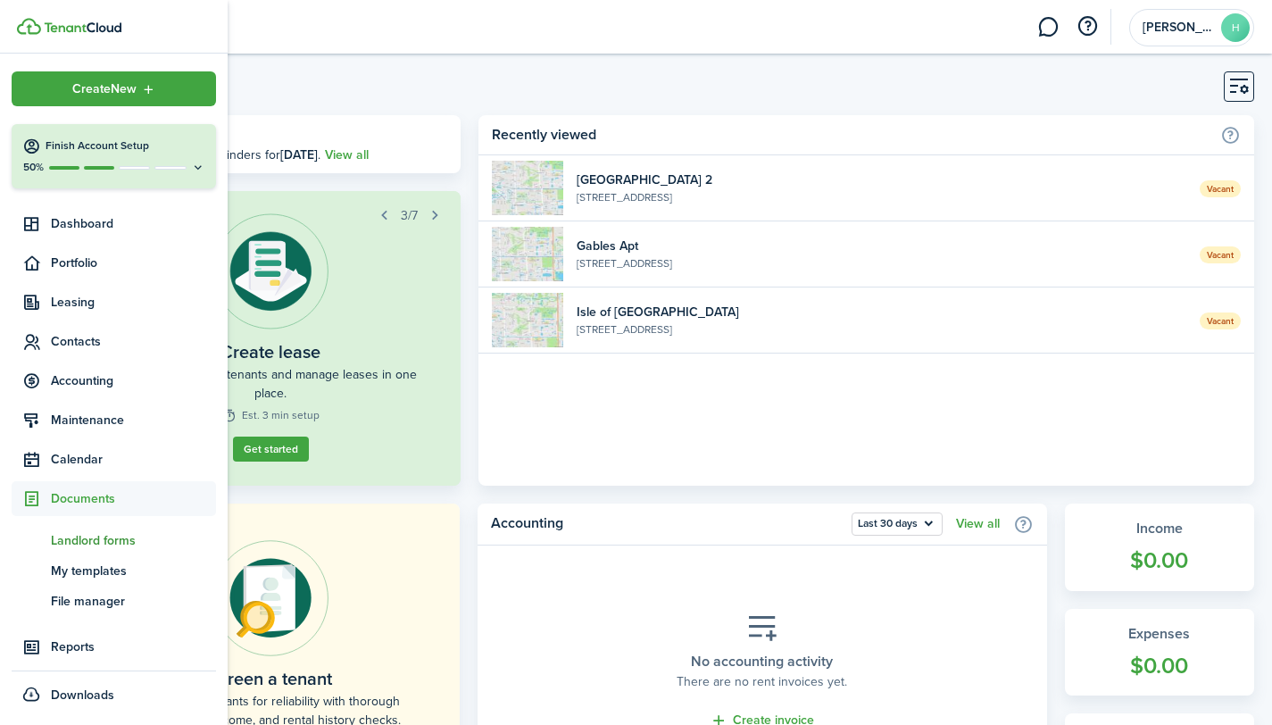
click at [72, 541] on span "Landlord forms" at bounding box center [133, 540] width 165 height 19
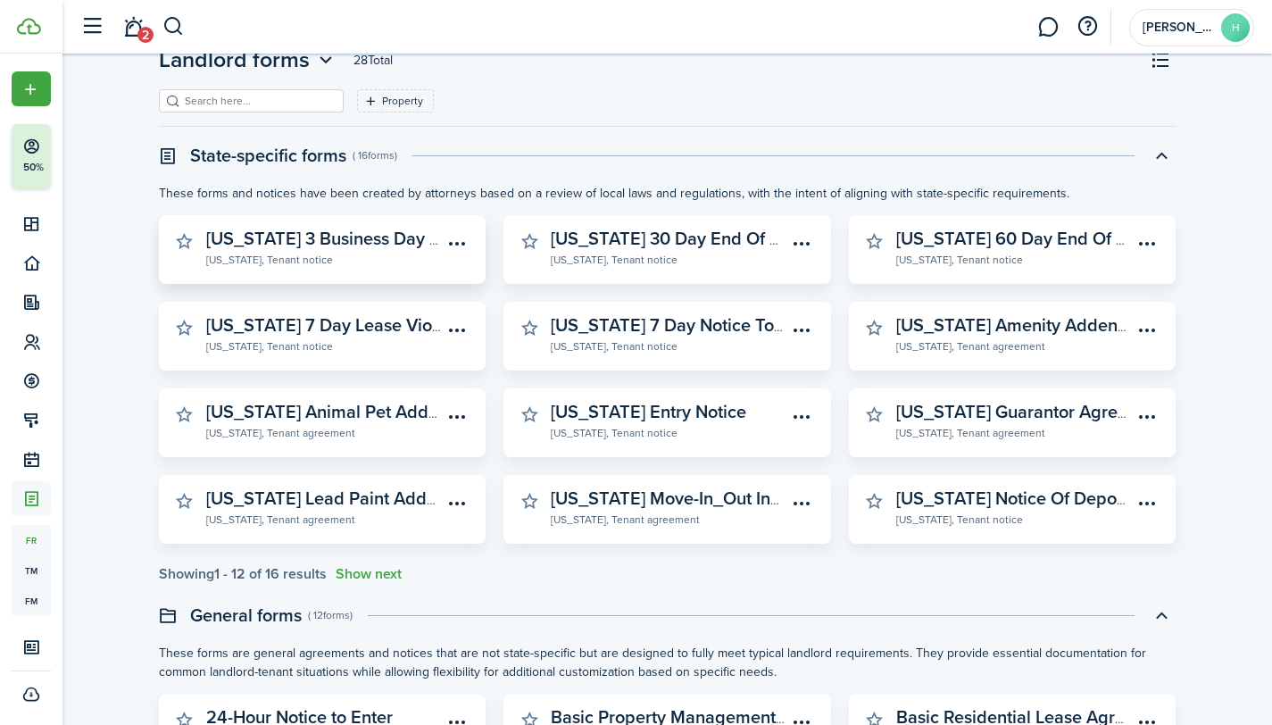
scroll to position [63, 0]
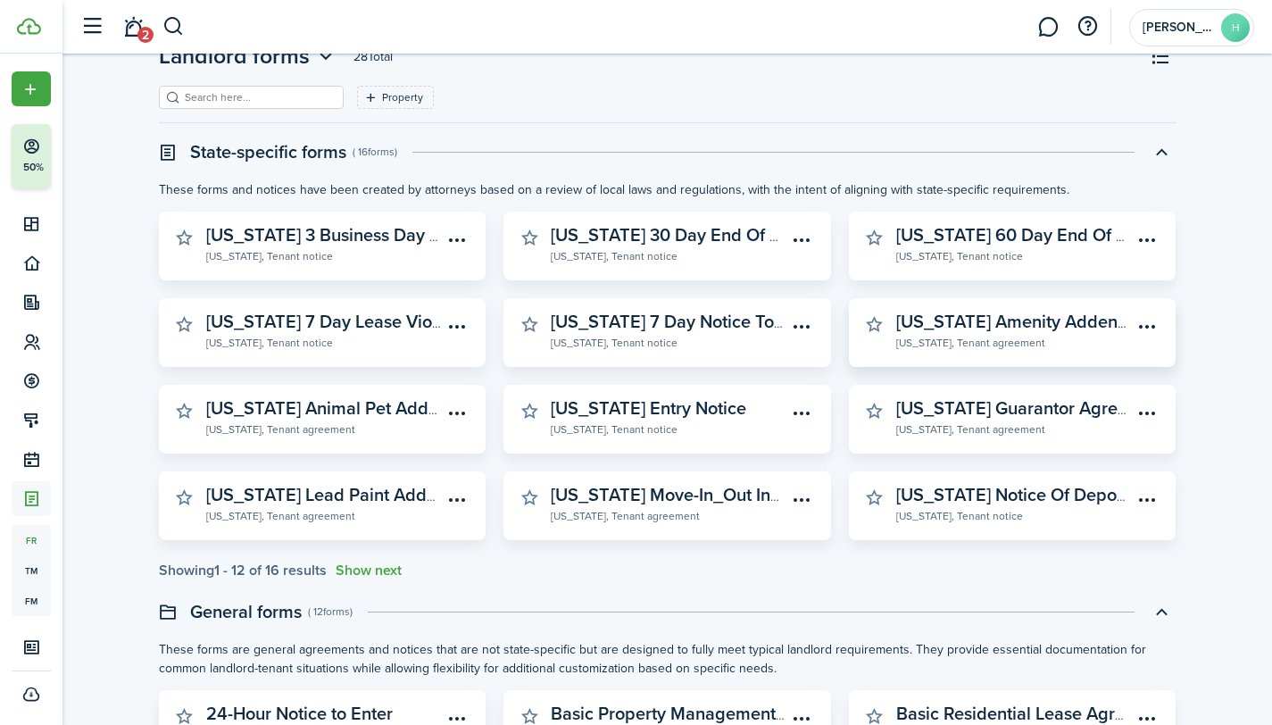
click at [1002, 320] on widget-stats-description "[US_STATE] Amenity Addendum" at bounding box center [1024, 321] width 257 height 27
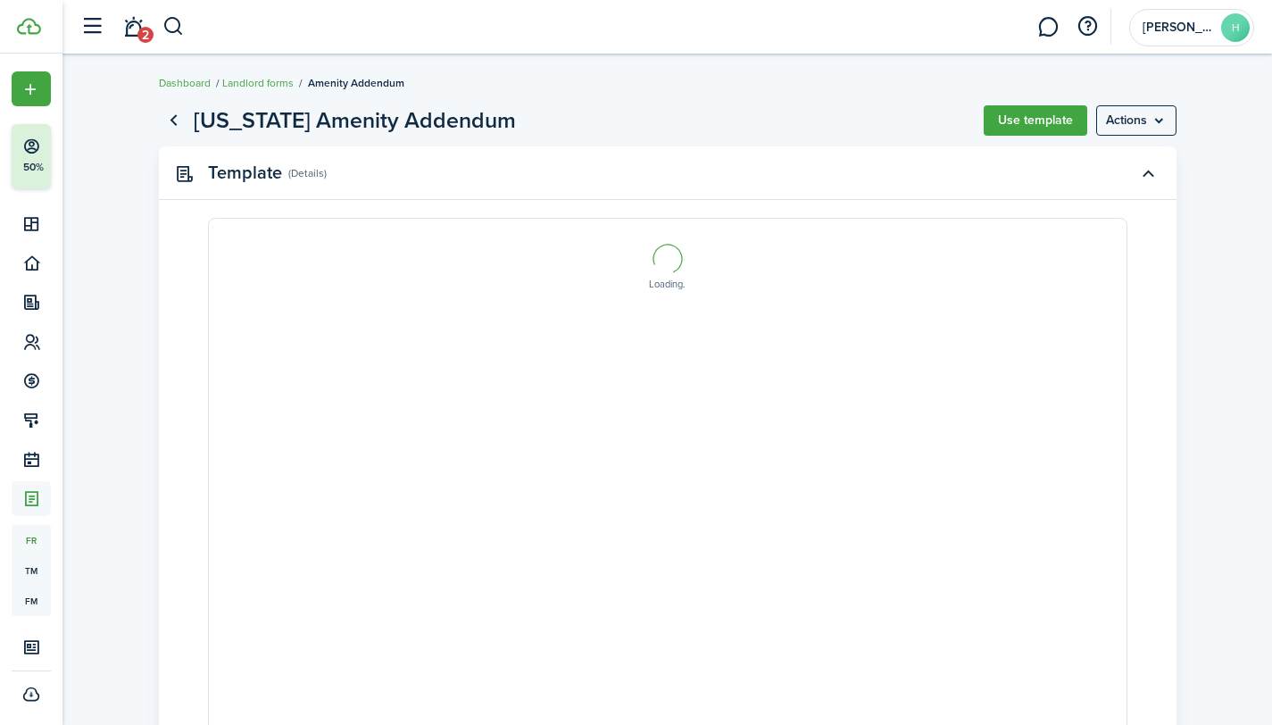
select select "fit"
click at [170, 117] on link "Go back" at bounding box center [174, 120] width 30 height 30
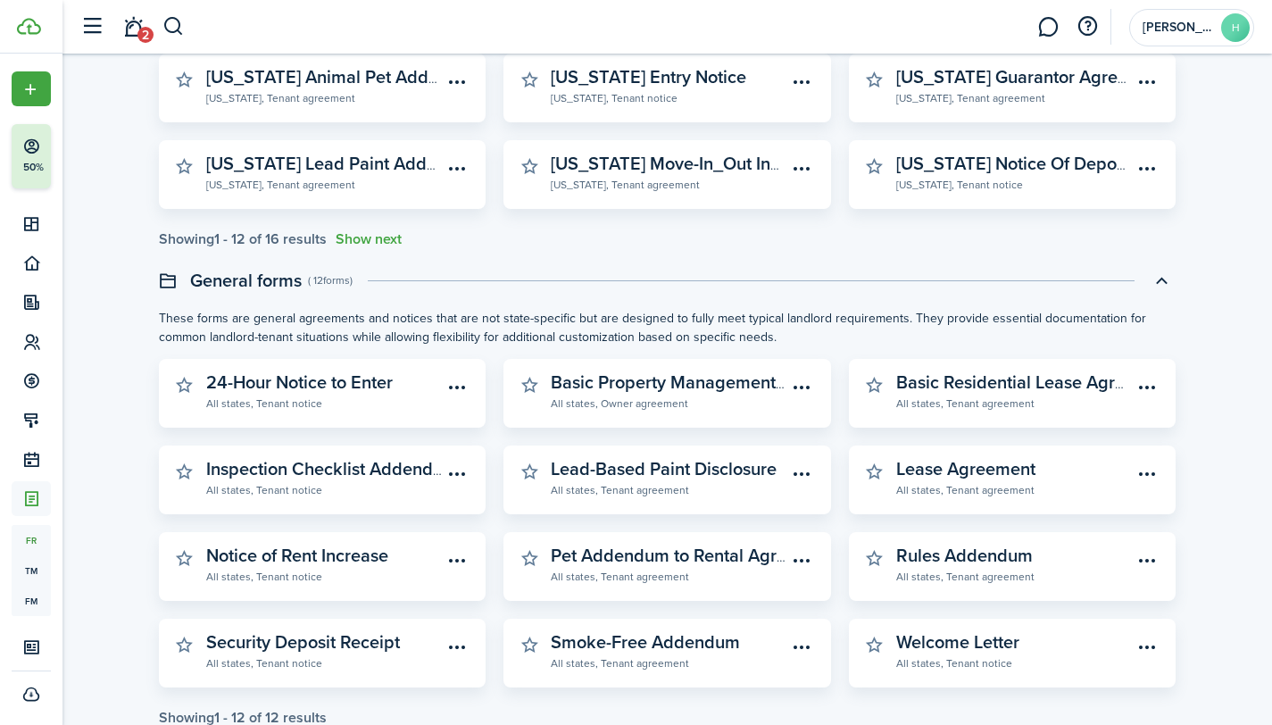
scroll to position [445, 0]
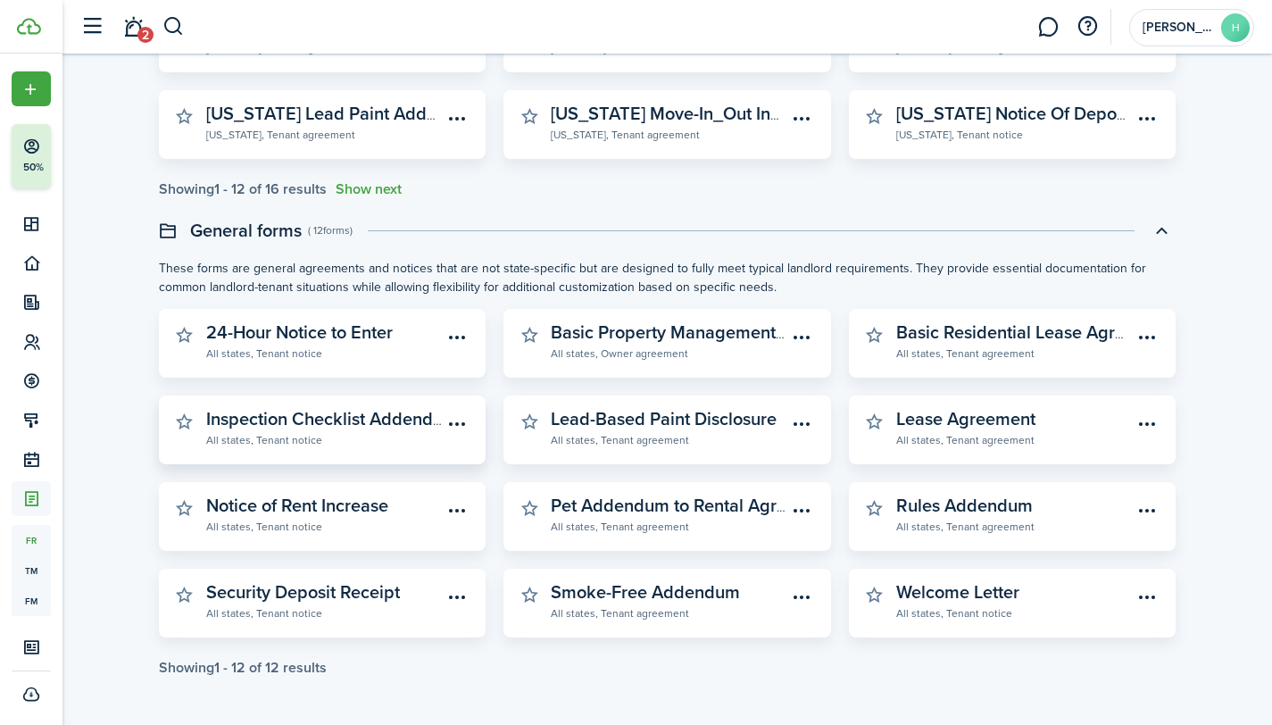
click at [254, 420] on widget-stats-description "Inspection Checklist Addendum" at bounding box center [332, 418] width 252 height 27
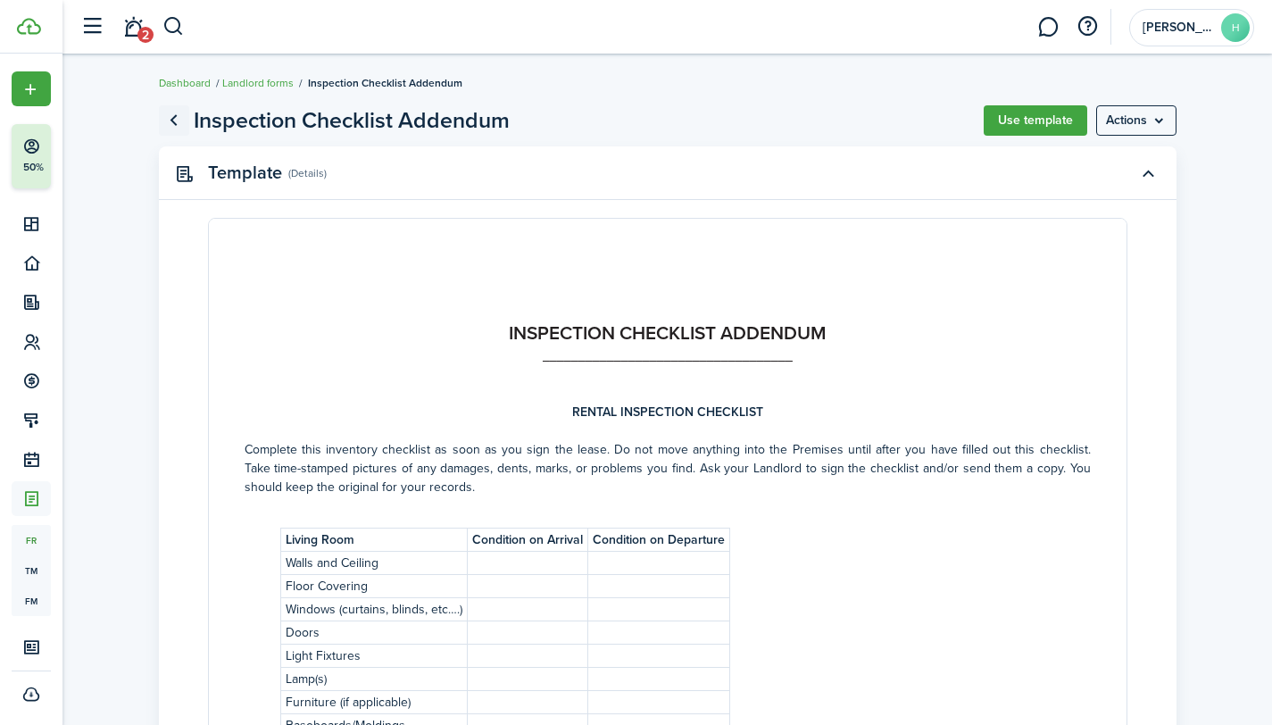
click at [171, 120] on link "Go back" at bounding box center [174, 120] width 30 height 30
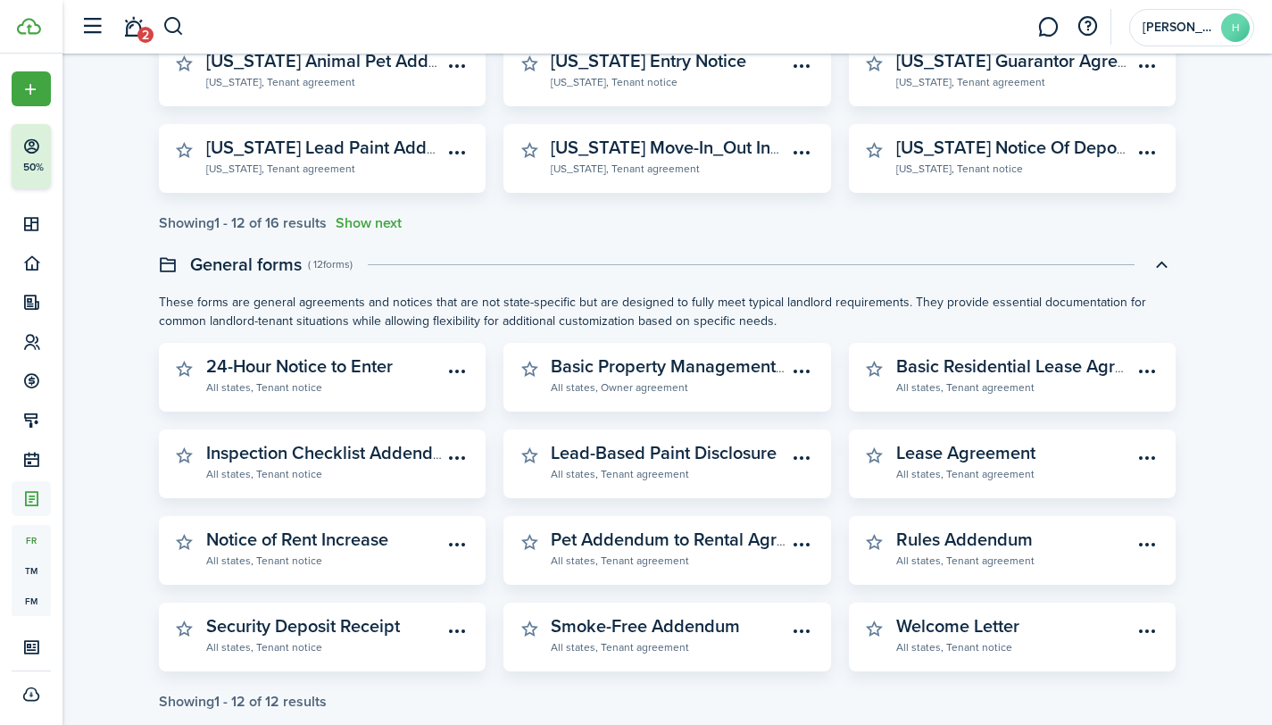
scroll to position [445, 0]
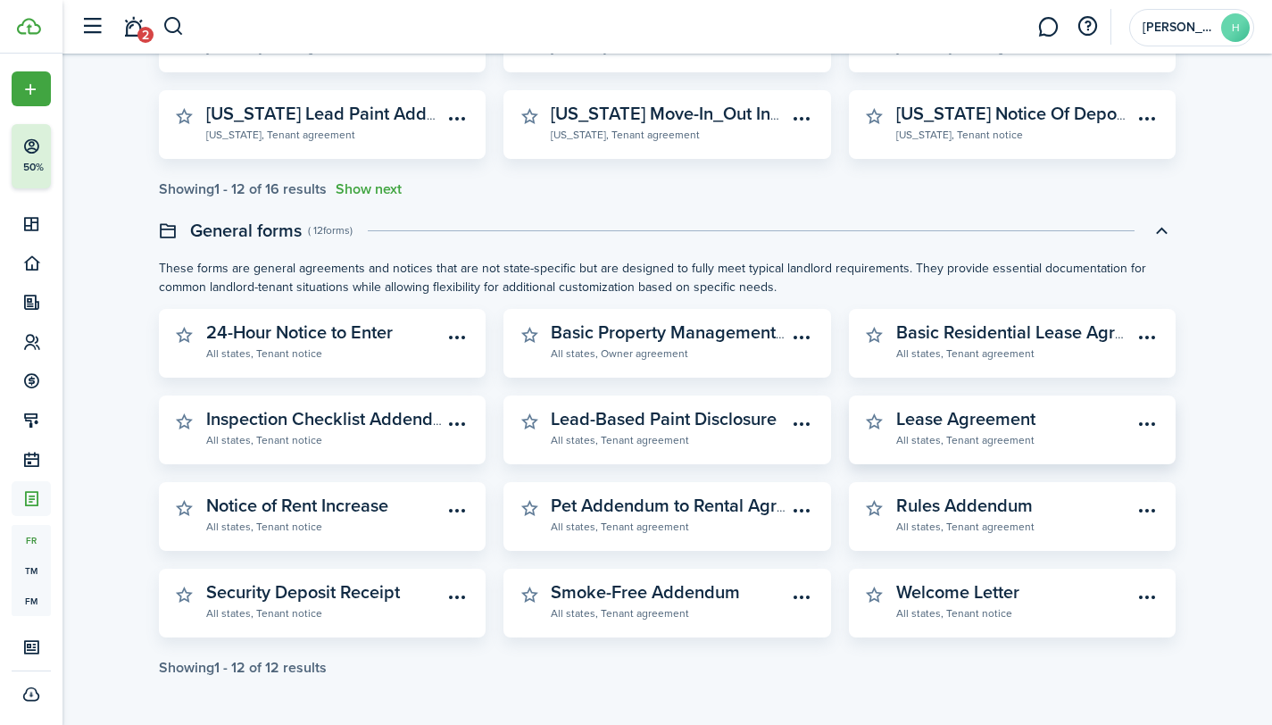
click at [949, 427] on widget-stats-description "Lease Agreement" at bounding box center [965, 418] width 139 height 27
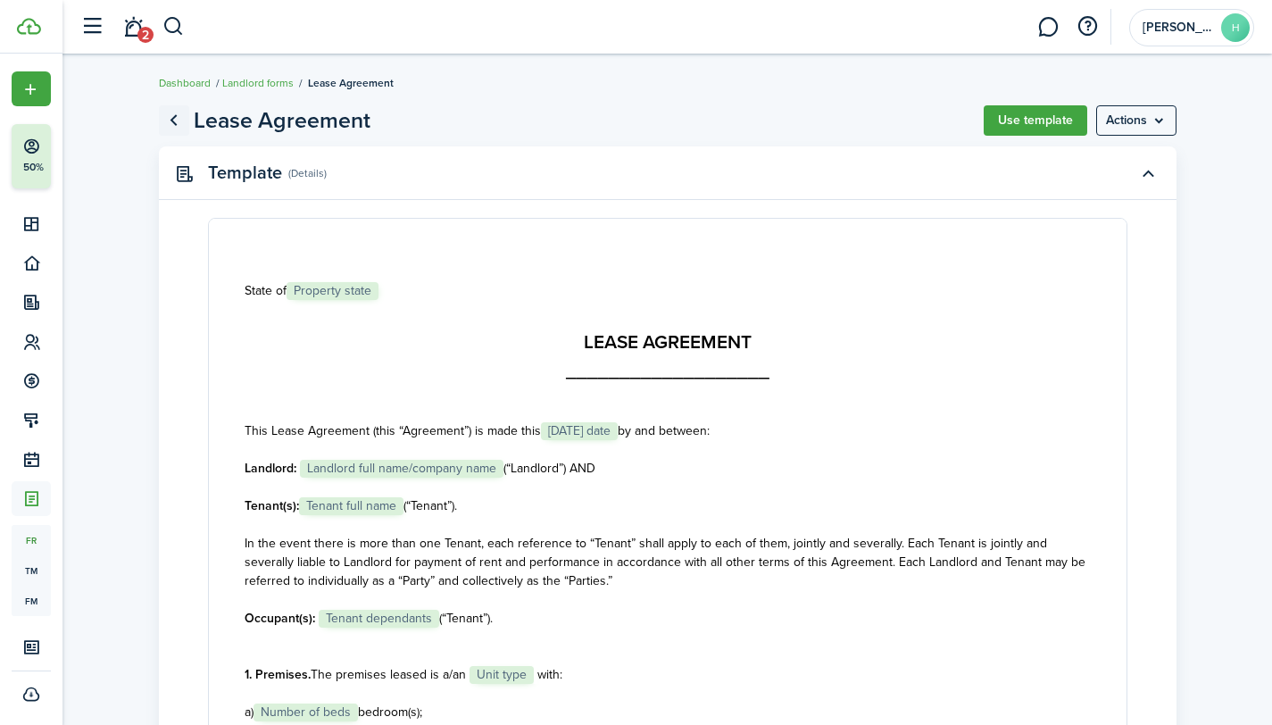
click at [172, 120] on link "Go back" at bounding box center [174, 120] width 30 height 30
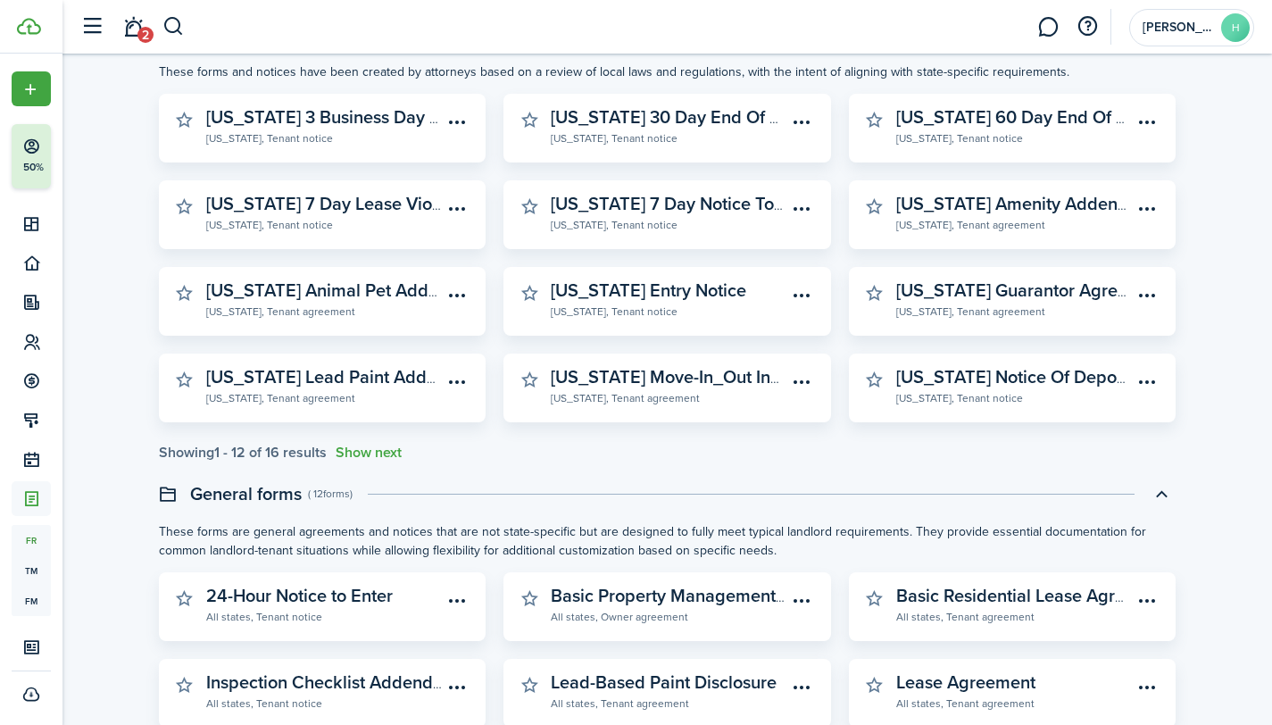
scroll to position [184, 0]
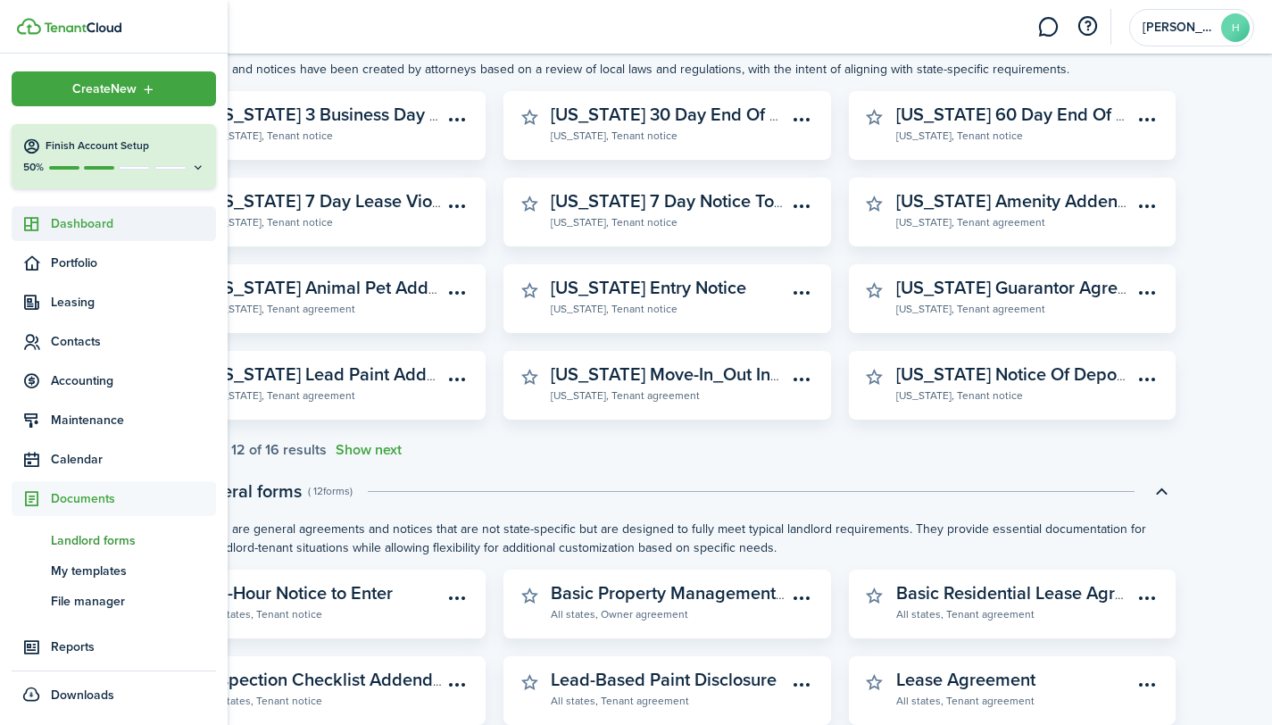
click at [81, 218] on span "Dashboard" at bounding box center [133, 223] width 165 height 19
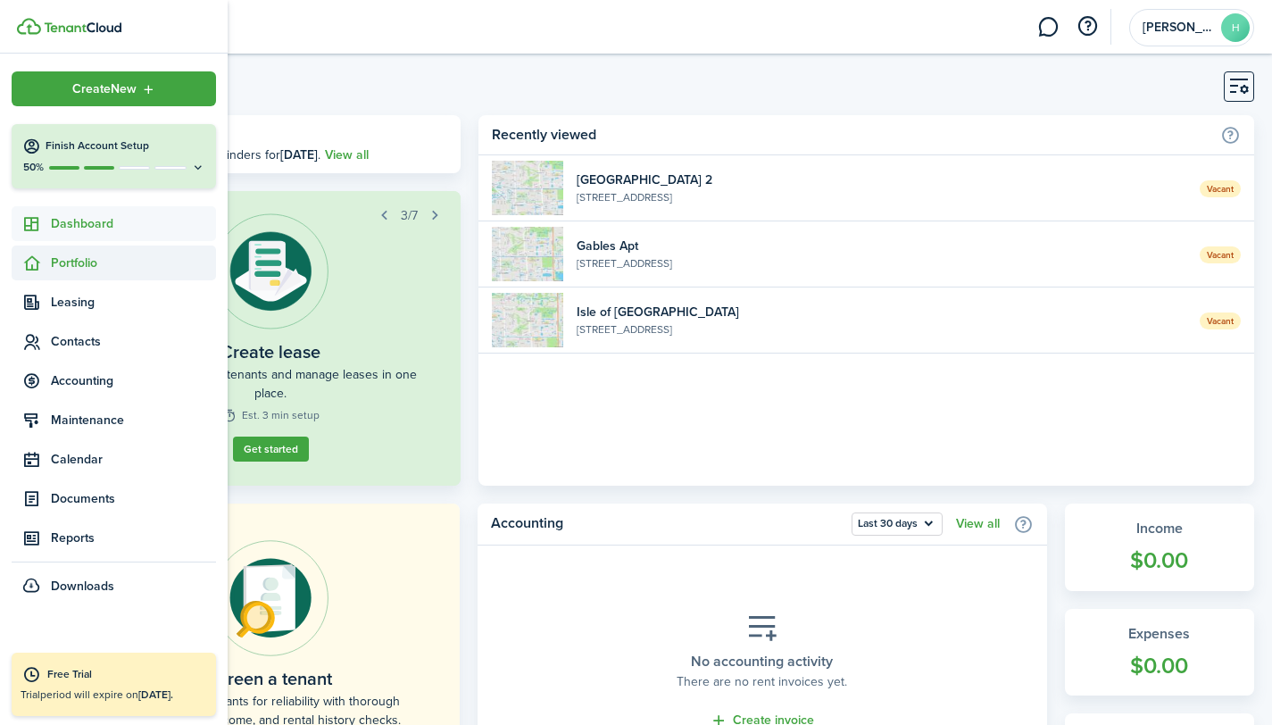
click at [64, 260] on span "Portfolio" at bounding box center [133, 262] width 165 height 19
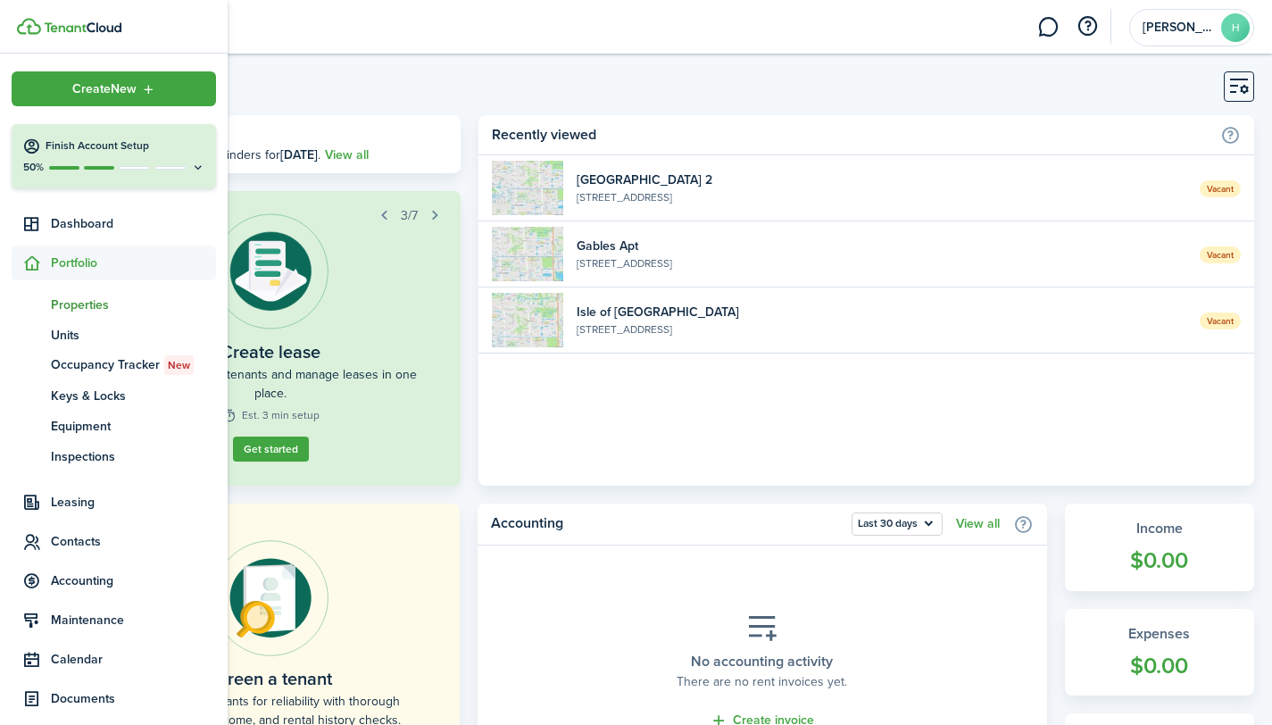
click at [68, 301] on span "Properties" at bounding box center [133, 304] width 165 height 19
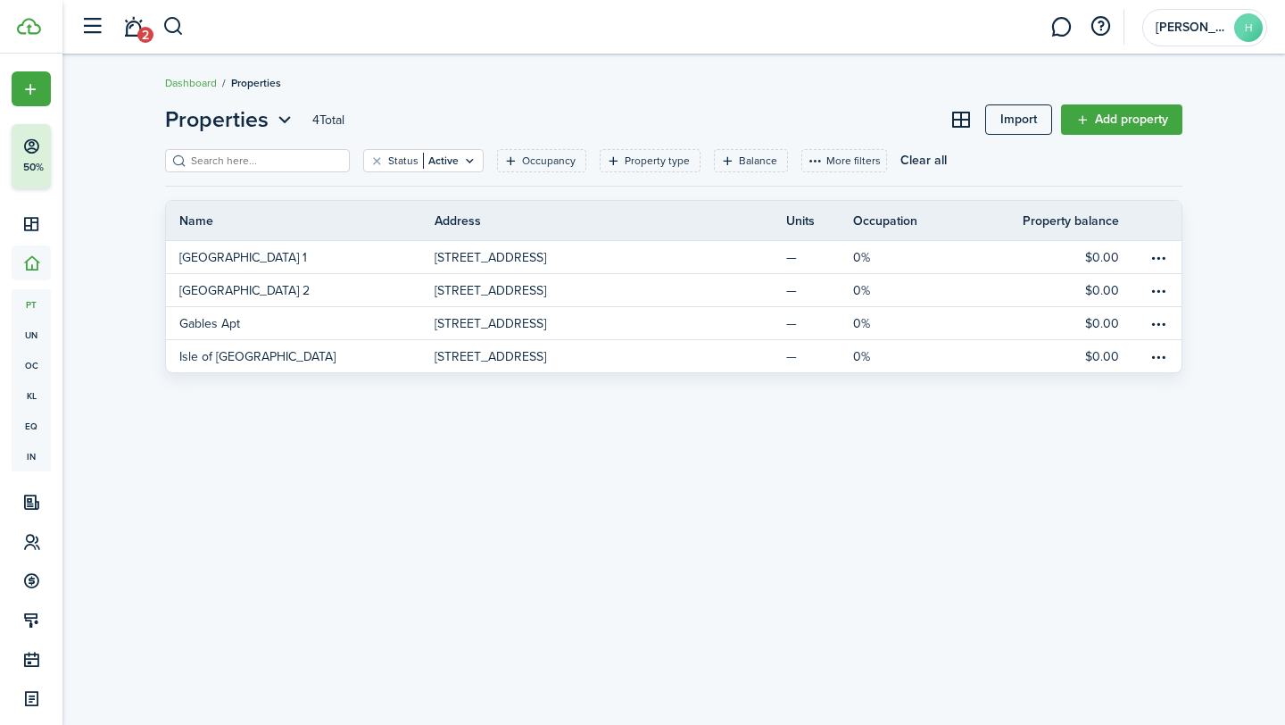
click at [1259, 211] on div "Properties 4 Total Import Add property Status Active Occupancy Property type Ba…" at bounding box center [673, 238] width 1223 height 287
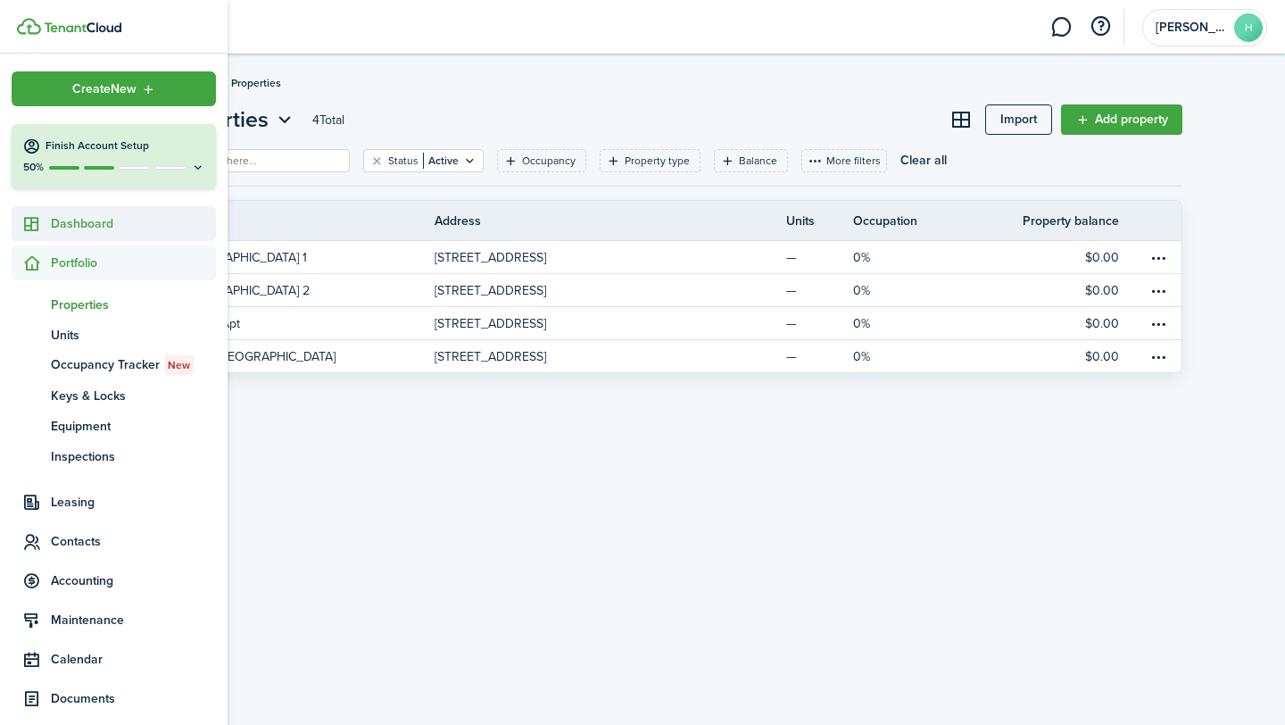
click at [40, 217] on icon at bounding box center [31, 224] width 19 height 18
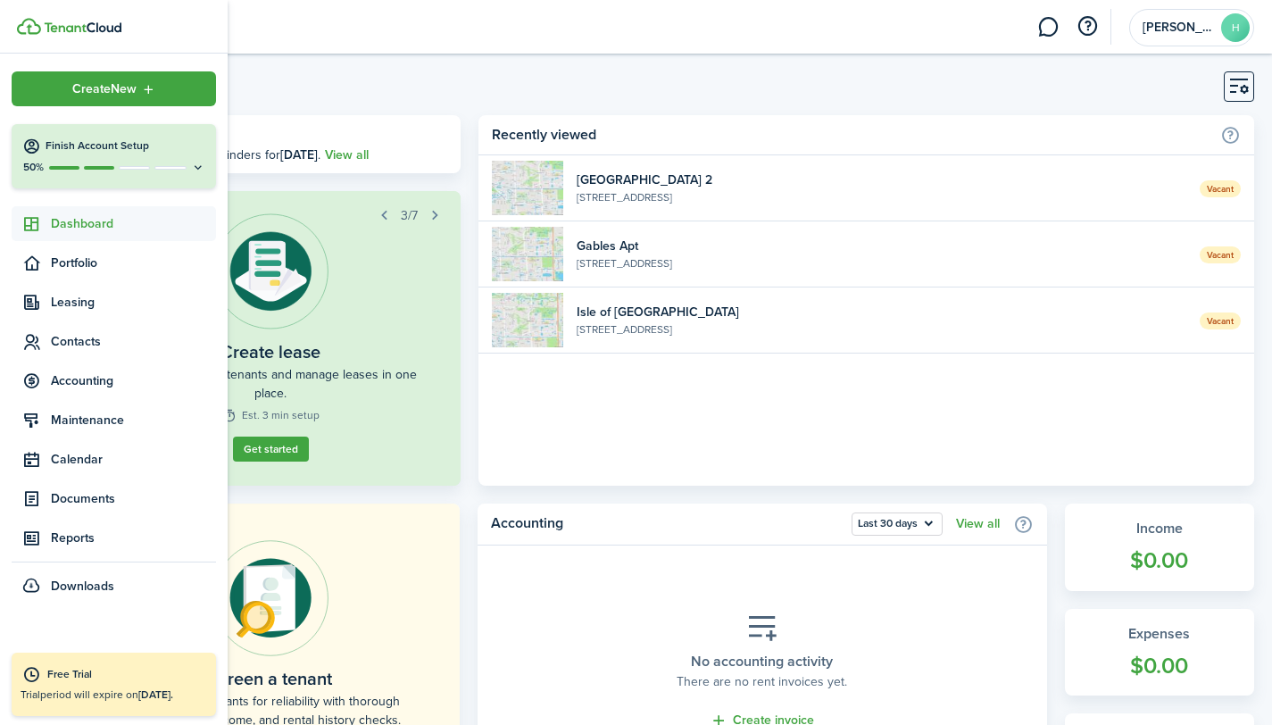
click at [85, 223] on span "Dashboard" at bounding box center [133, 223] width 165 height 19
click at [94, 265] on span "Portfolio" at bounding box center [133, 262] width 165 height 19
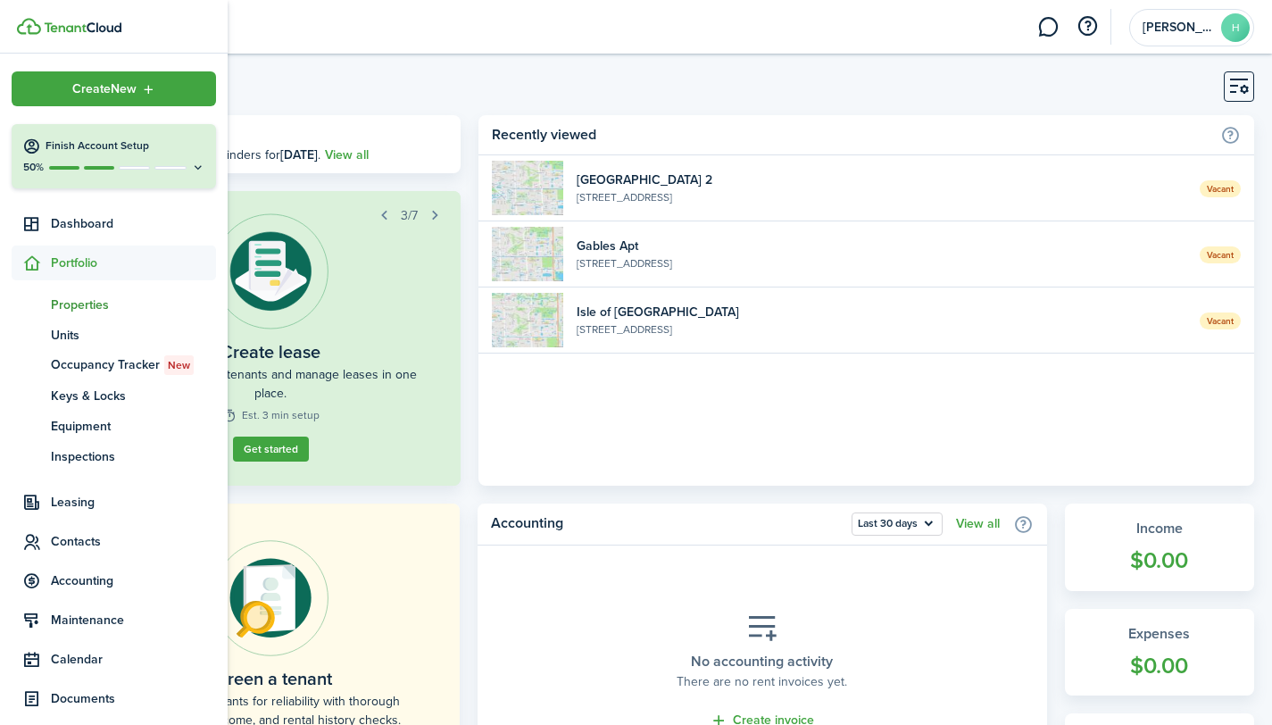
click at [103, 303] on span "Properties" at bounding box center [133, 304] width 165 height 19
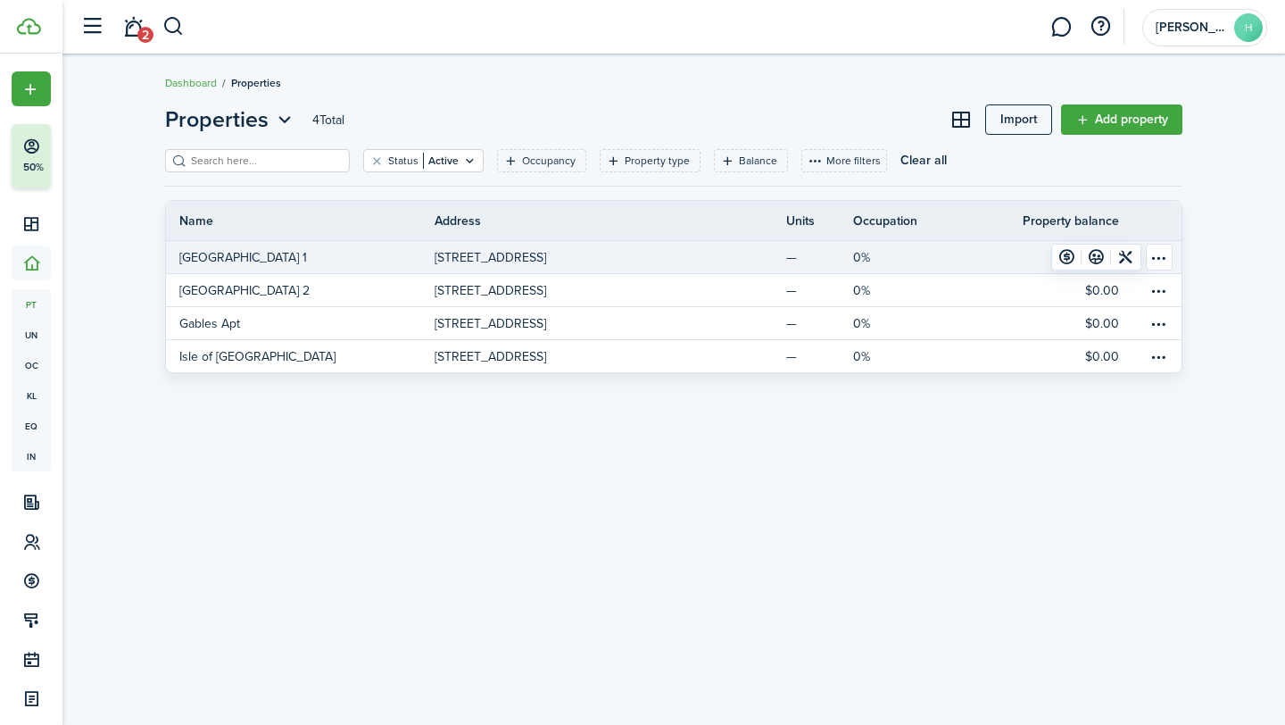
click at [1165, 258] on table-menu-btn-icon "Open menu" at bounding box center [1159, 257] width 27 height 27
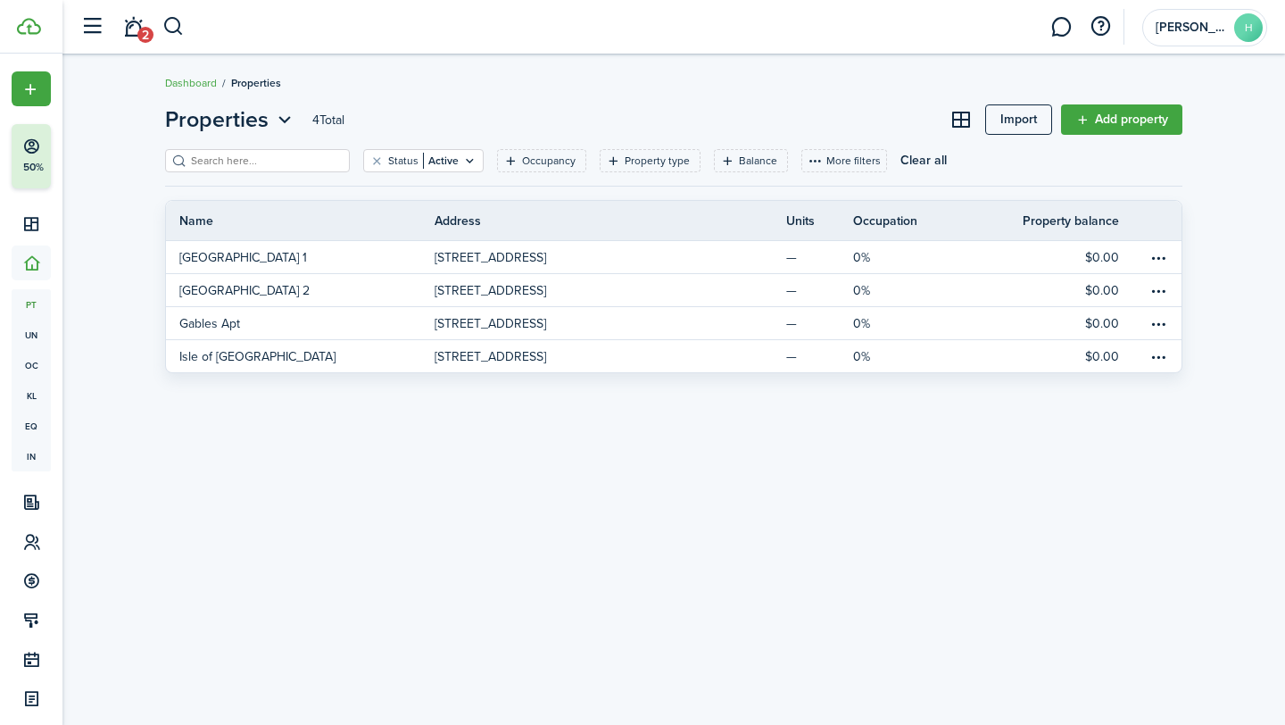
click at [1242, 297] on div "Properties 4 Total Import Add property Status Active Occupancy Property type Ba…" at bounding box center [673, 238] width 1223 height 287
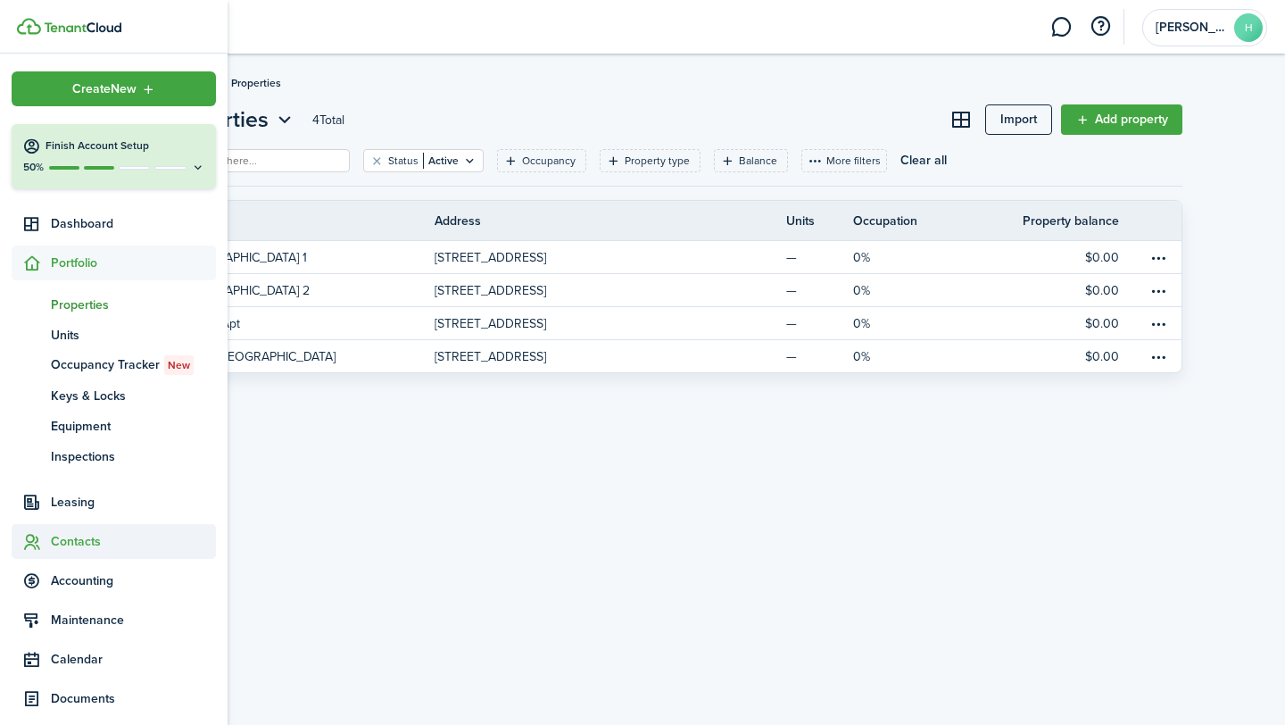
click at [76, 537] on span "Contacts" at bounding box center [133, 541] width 165 height 19
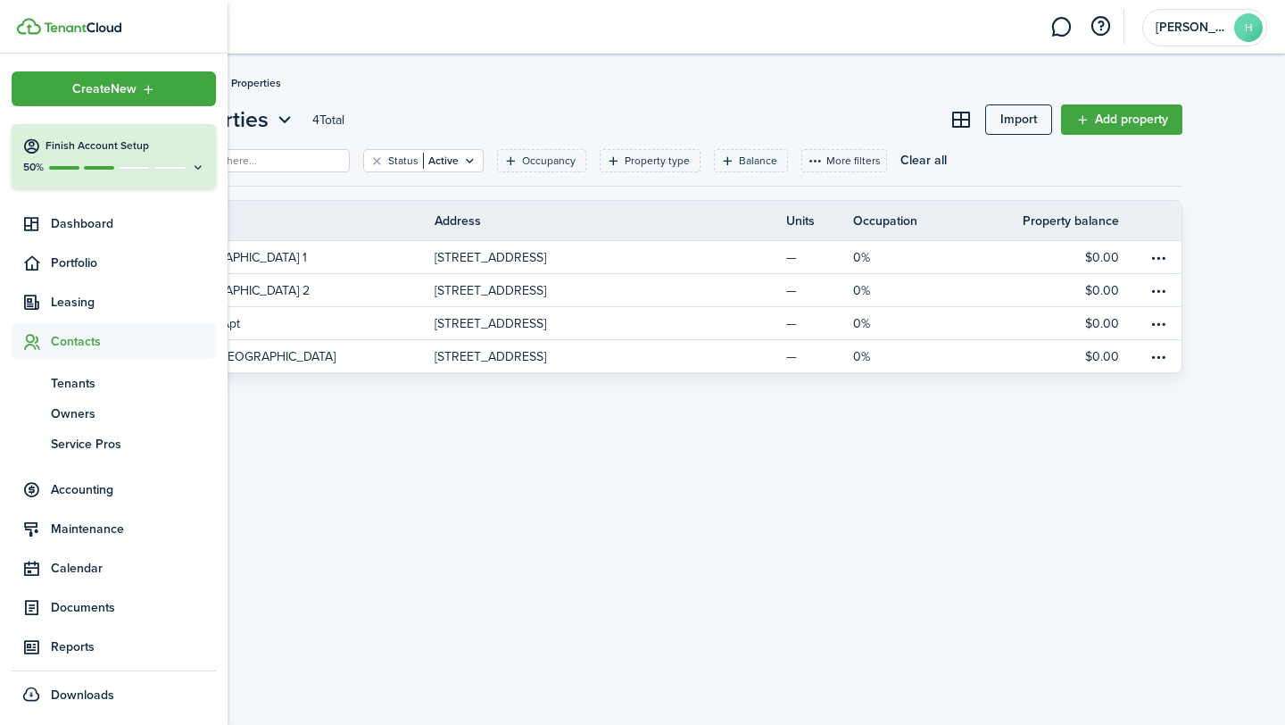
click at [83, 338] on span "Contacts" at bounding box center [133, 341] width 165 height 19
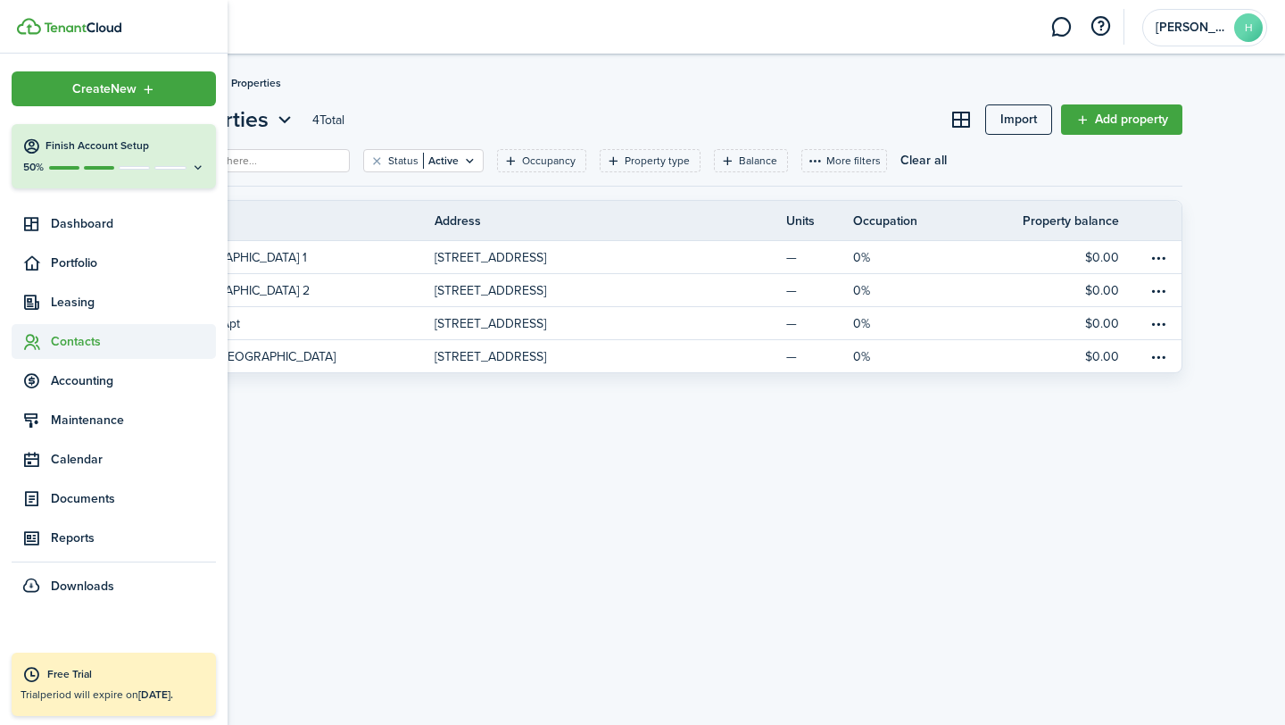
click at [79, 339] on span "Contacts" at bounding box center [133, 341] width 165 height 19
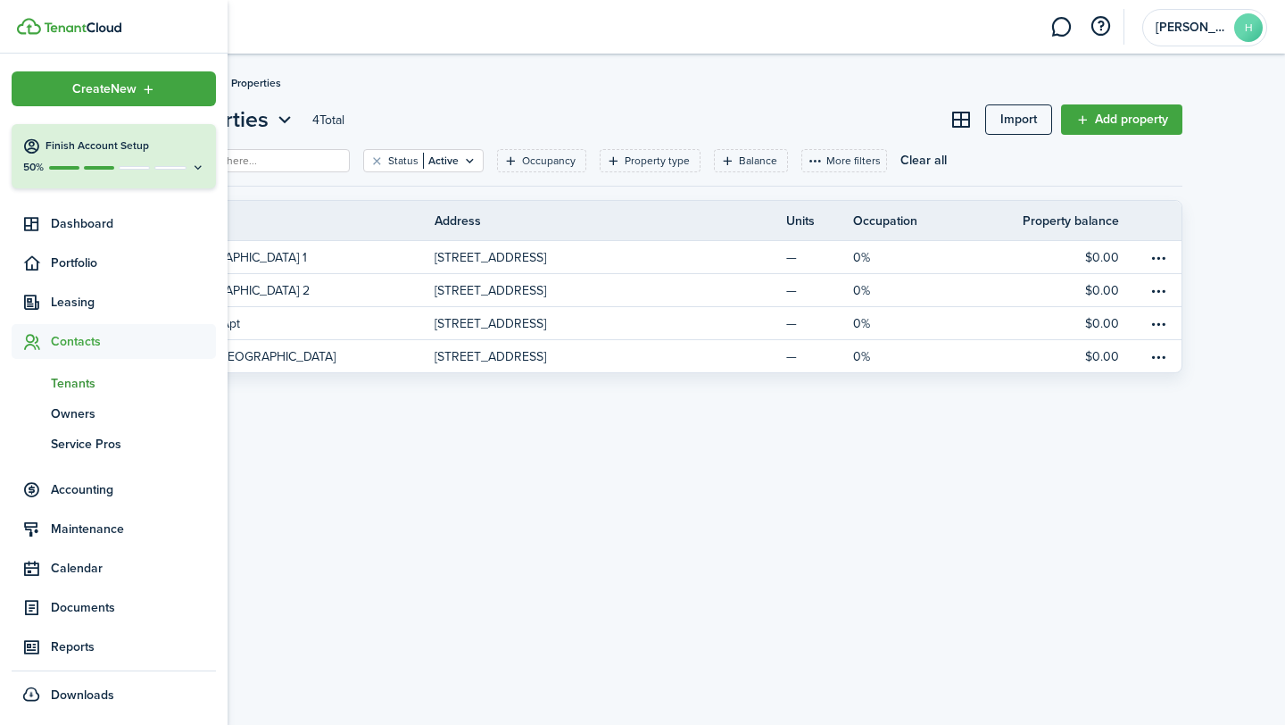
click at [79, 385] on span "Tenants" at bounding box center [133, 383] width 165 height 19
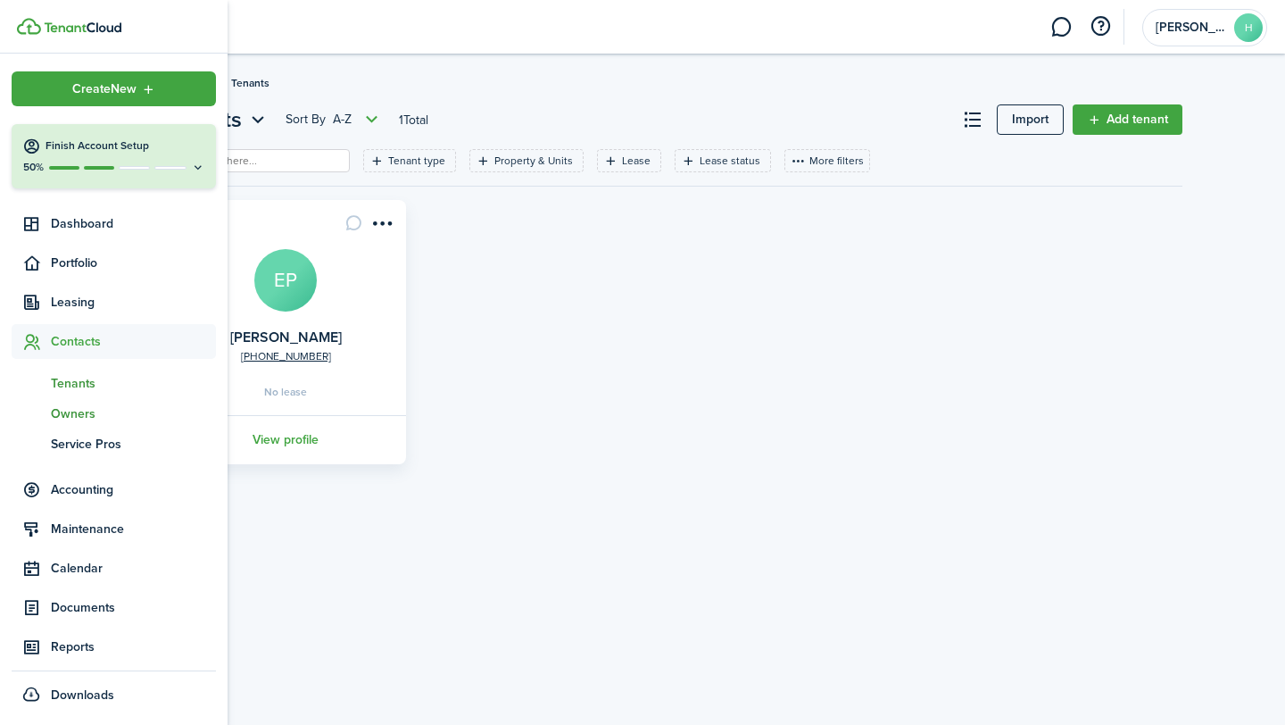
click at [57, 412] on span "Owners" at bounding box center [133, 413] width 165 height 19
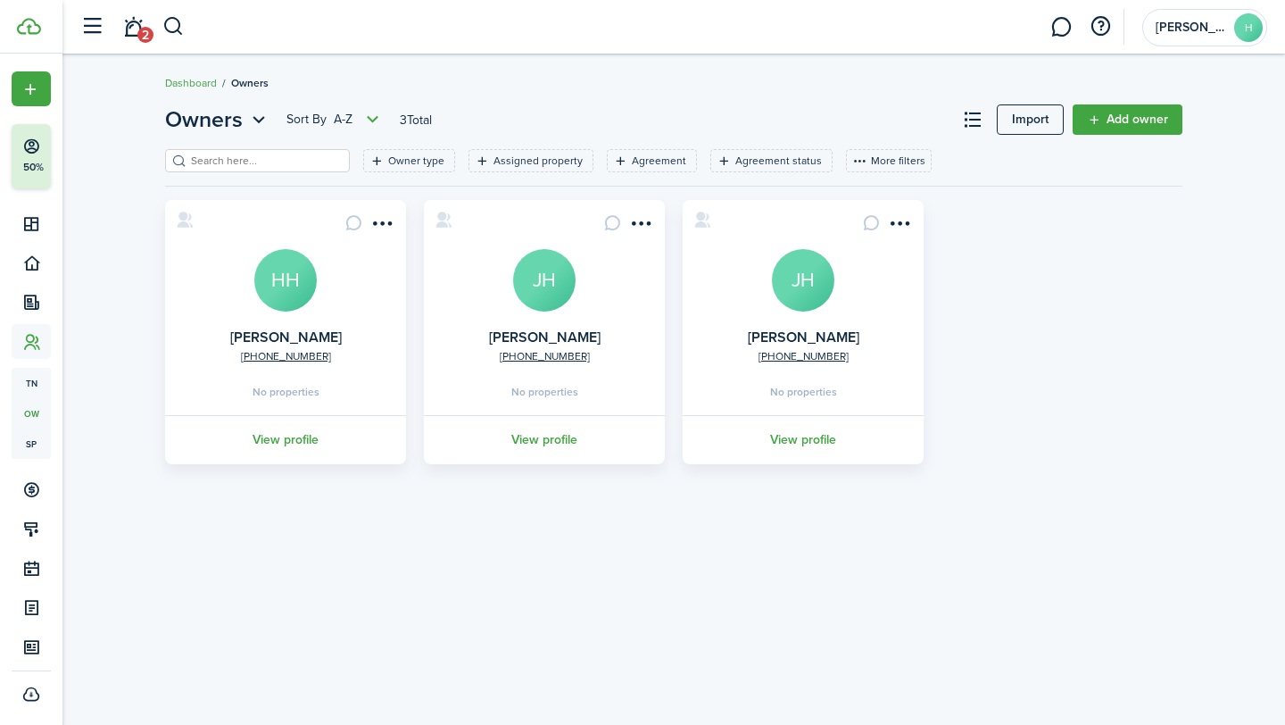
click at [544, 548] on div "Owners Sort by A-Z 3 Total Import Add owner Owner type Assigned property Agreem…" at bounding box center [673, 390] width 1223 height 590
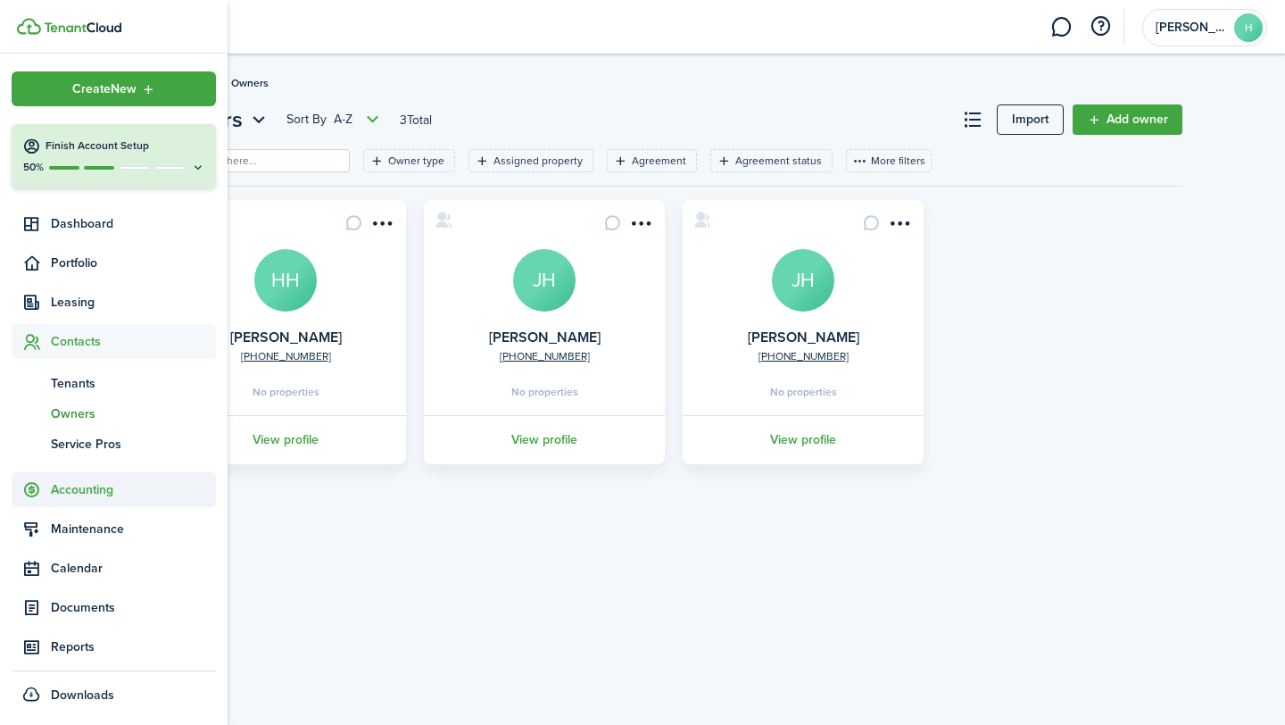
click at [112, 490] on span "Accounting" at bounding box center [133, 489] width 165 height 19
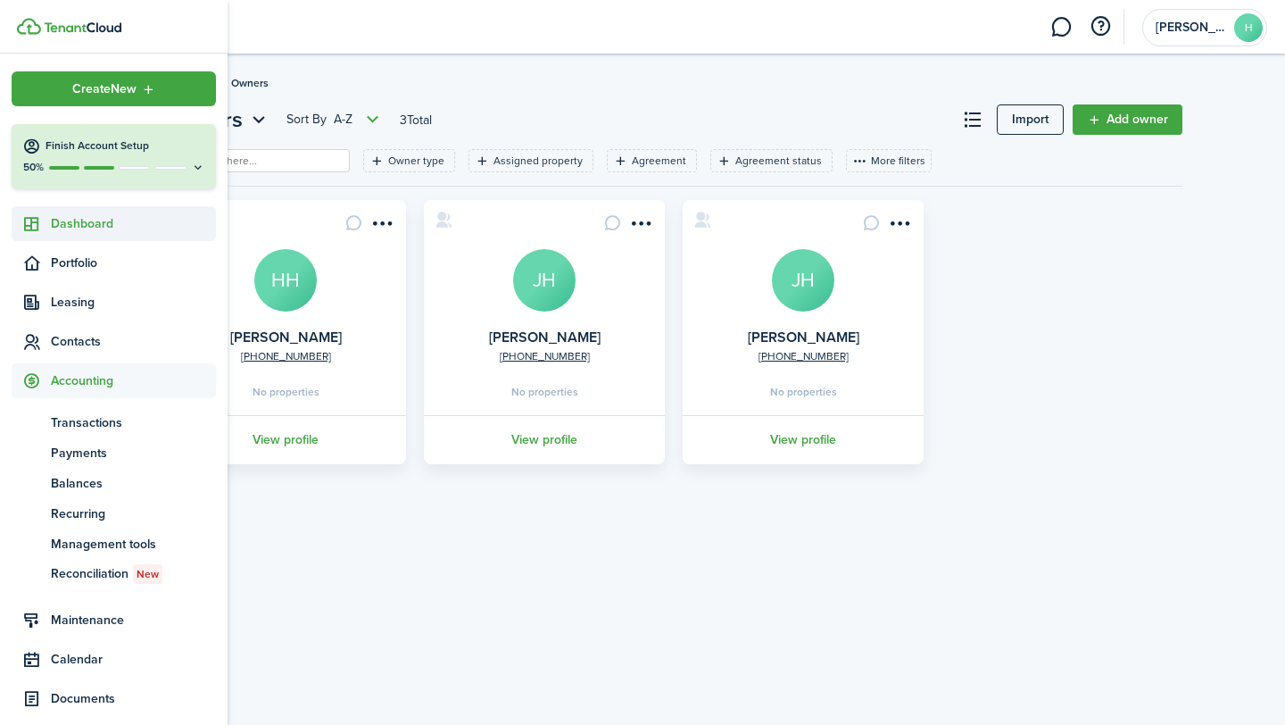
click at [85, 219] on span "Dashboard" at bounding box center [133, 223] width 165 height 19
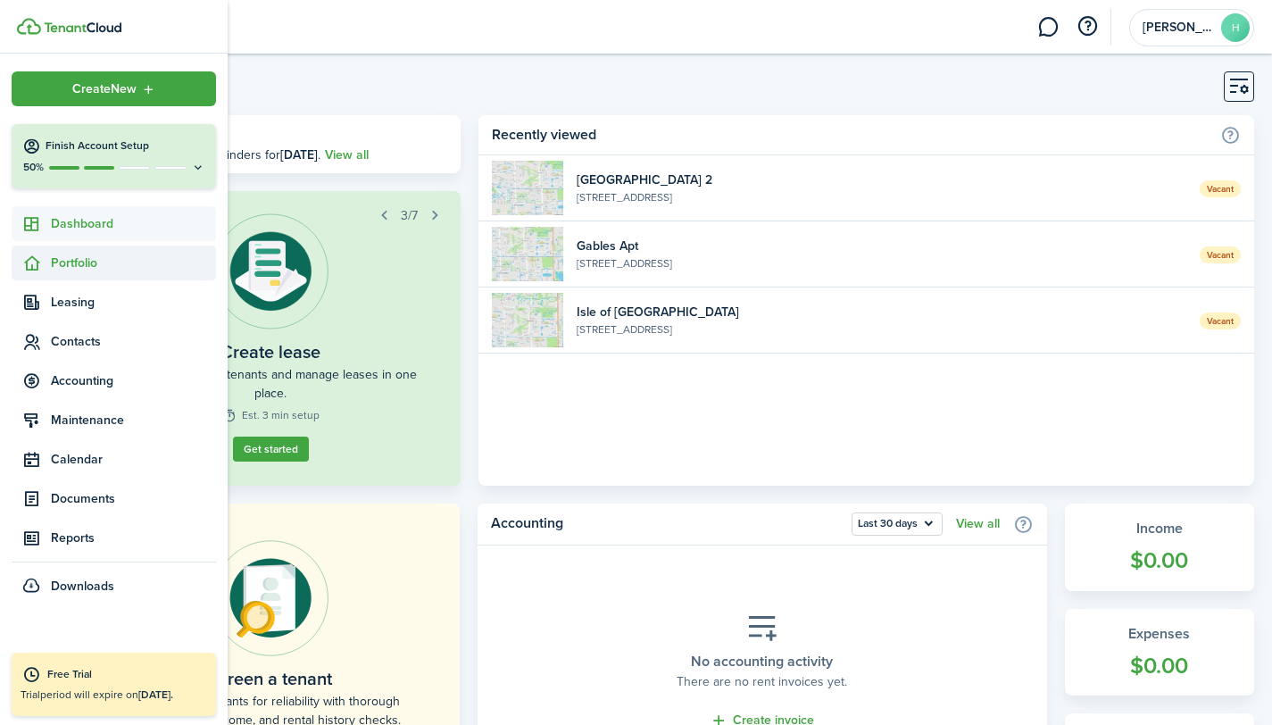
click at [81, 256] on span "Portfolio" at bounding box center [133, 262] width 165 height 19
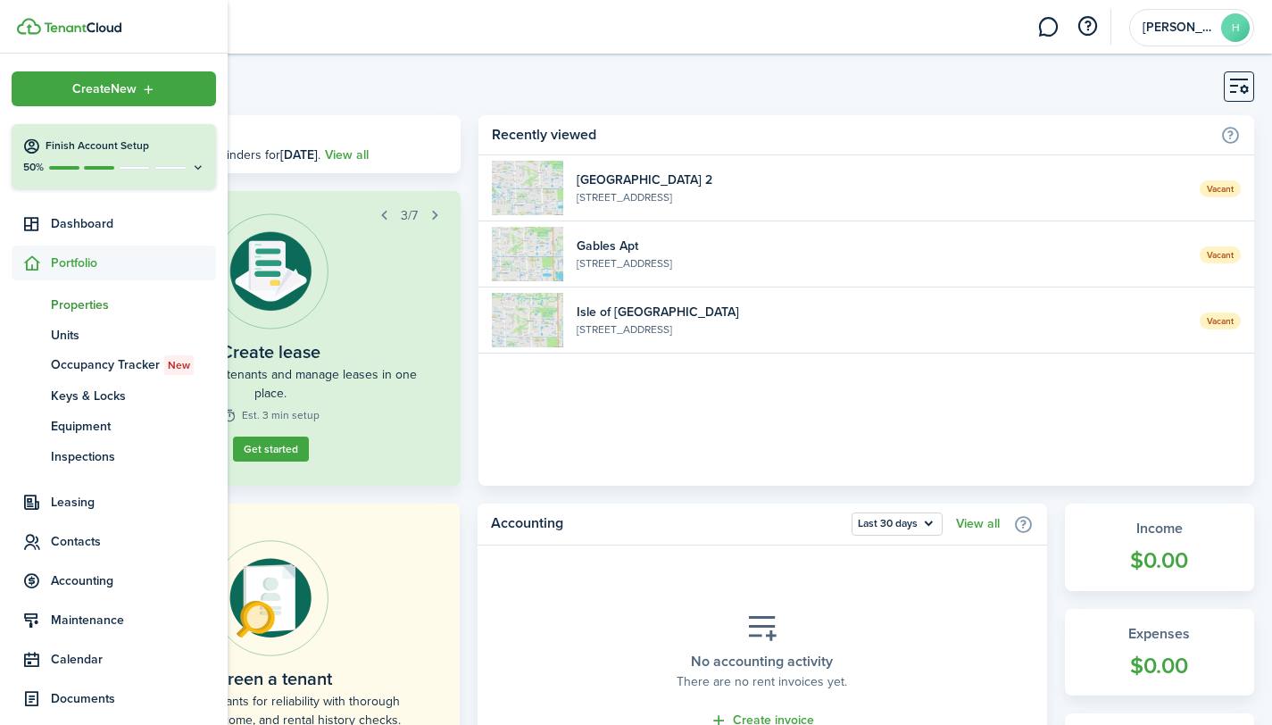
click at [85, 303] on span "Properties" at bounding box center [133, 304] width 165 height 19
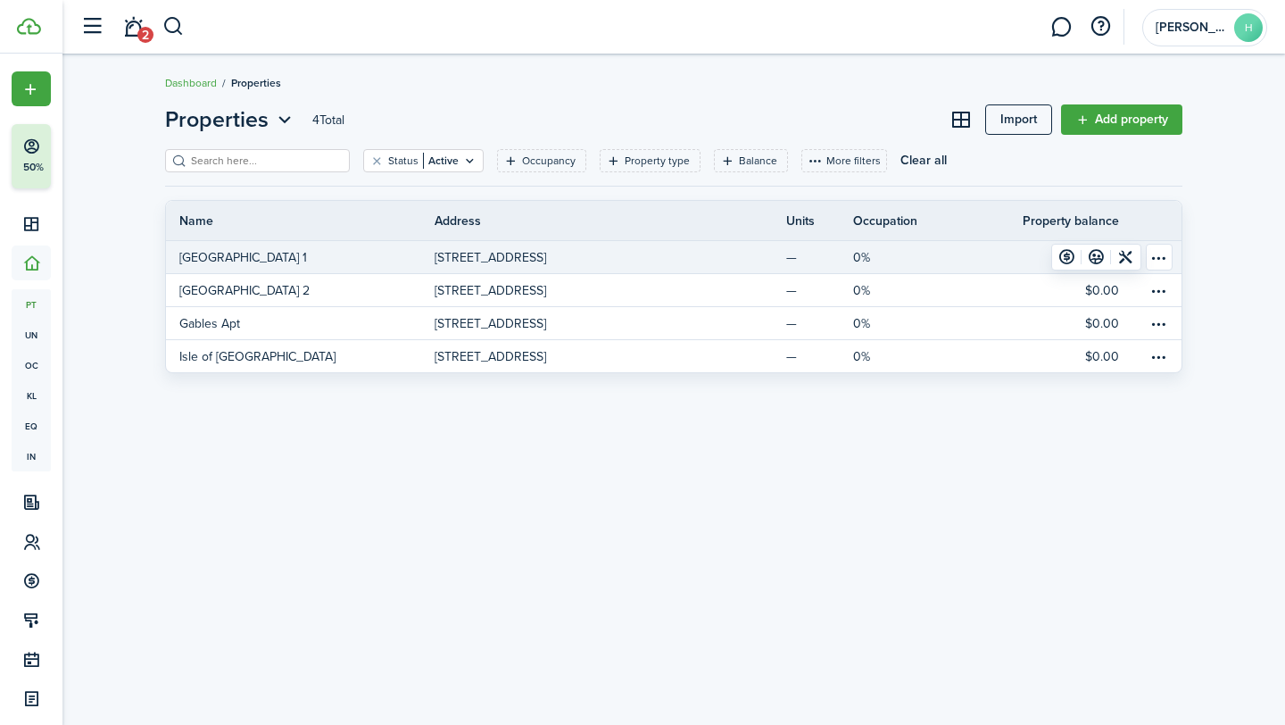
click at [488, 257] on p "[STREET_ADDRESS]" at bounding box center [491, 257] width 112 height 19
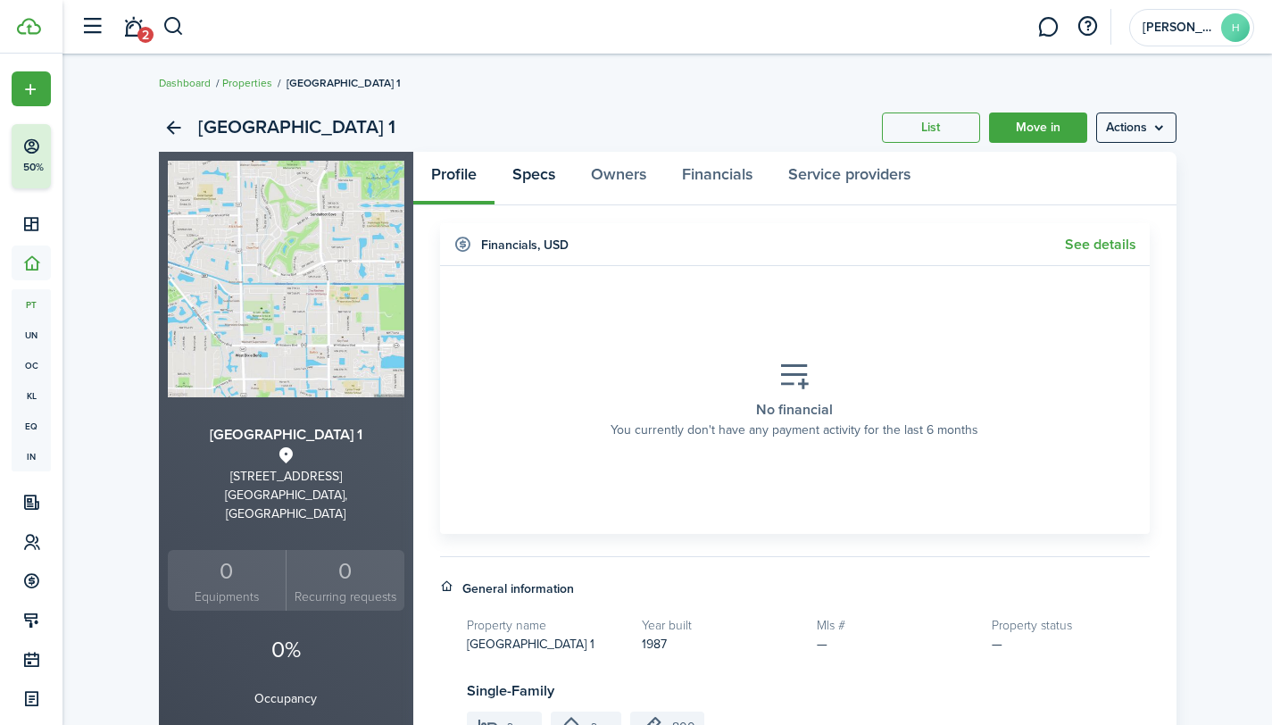
click at [529, 180] on link "Specs" at bounding box center [533, 179] width 79 height 54
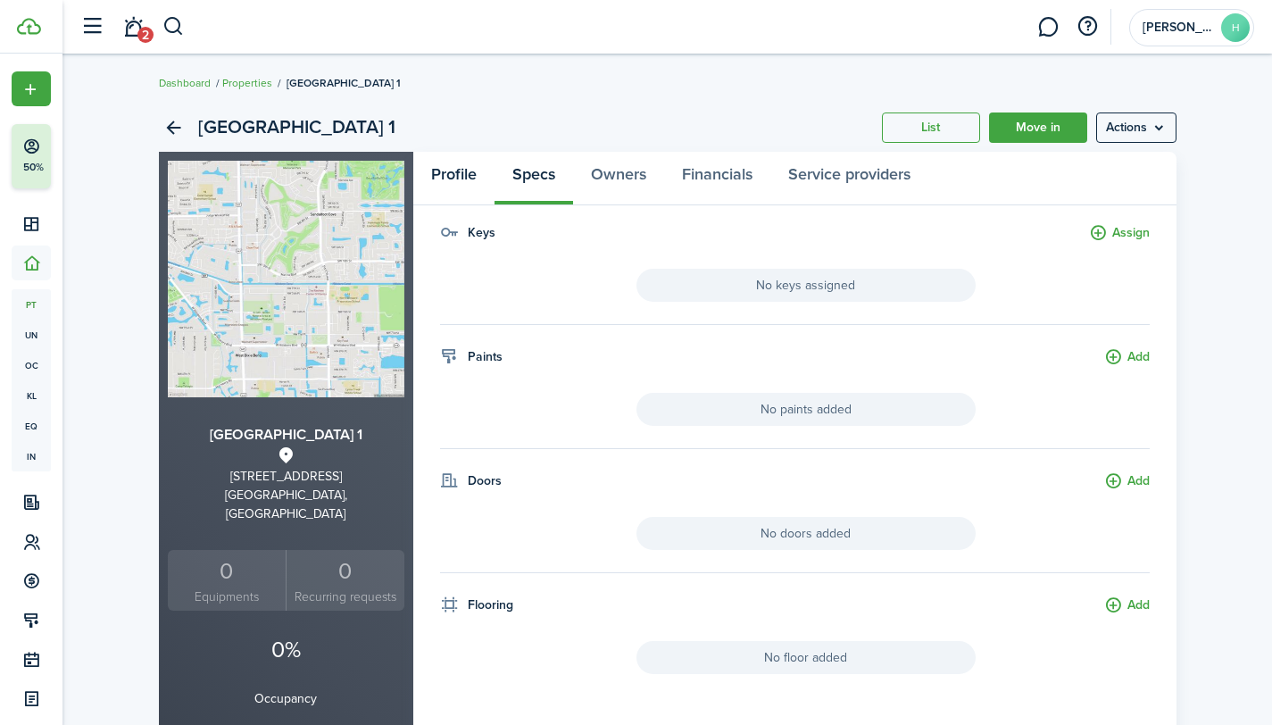
click at [464, 173] on link "Profile" at bounding box center [453, 179] width 81 height 54
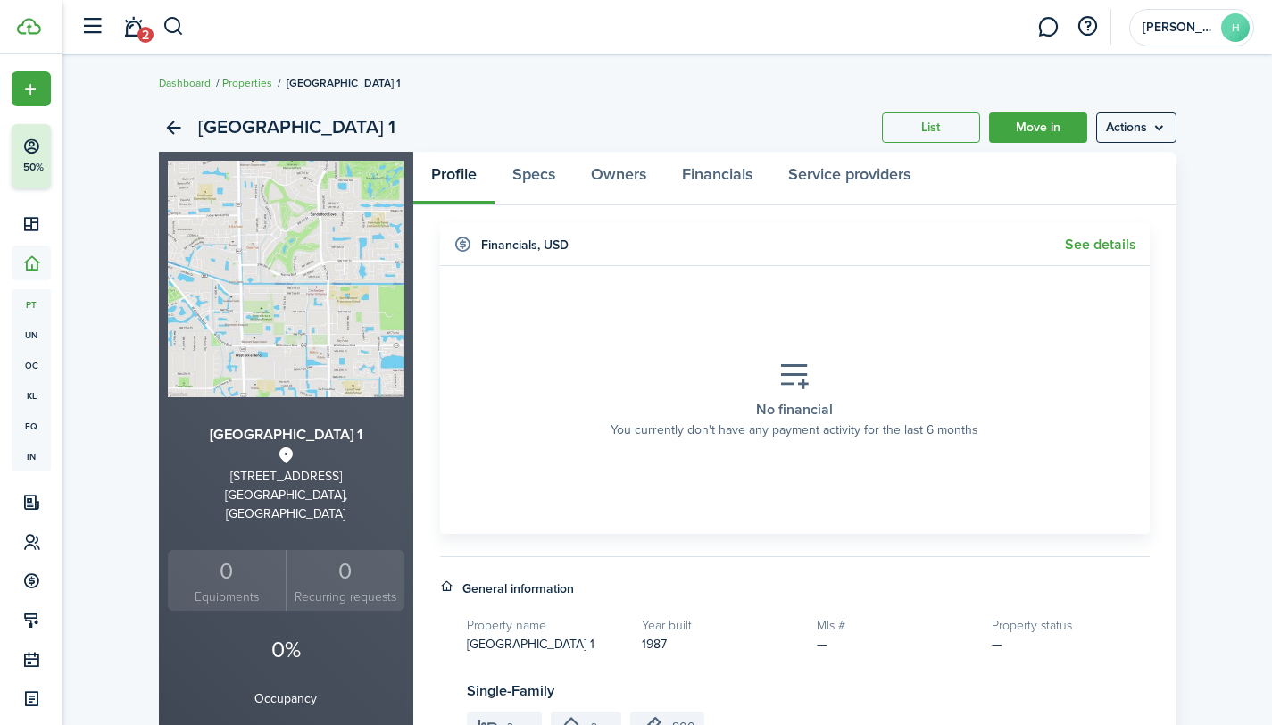
drag, startPoint x: 875, startPoint y: 340, endPoint x: 178, endPoint y: 5, distance: 773.3
click at [875, 340] on section "No financial You currently don't have any payment activity for the last 6 months" at bounding box center [794, 399] width 683 height 241
